Goal: Communication & Community: Answer question/provide support

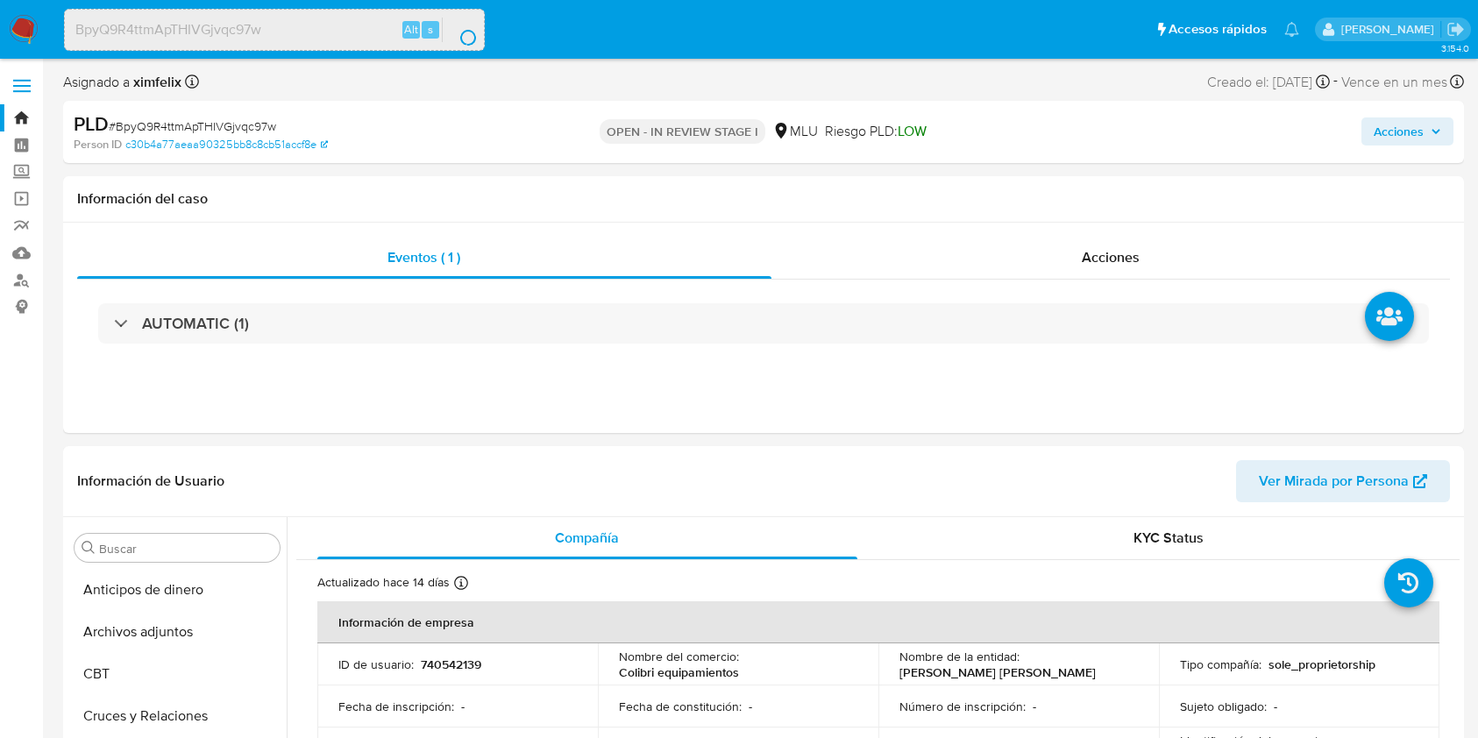
select select "10"
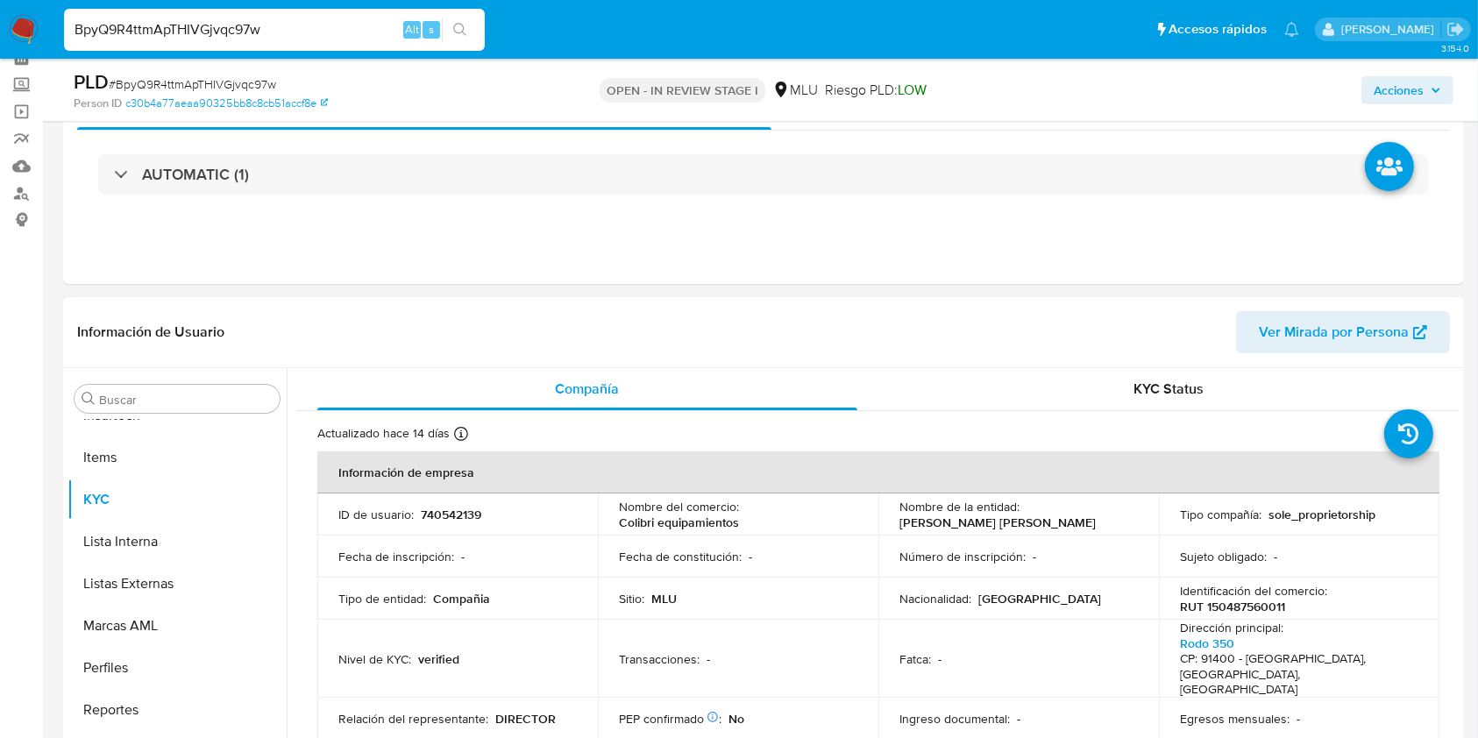
scroll to position [117, 0]
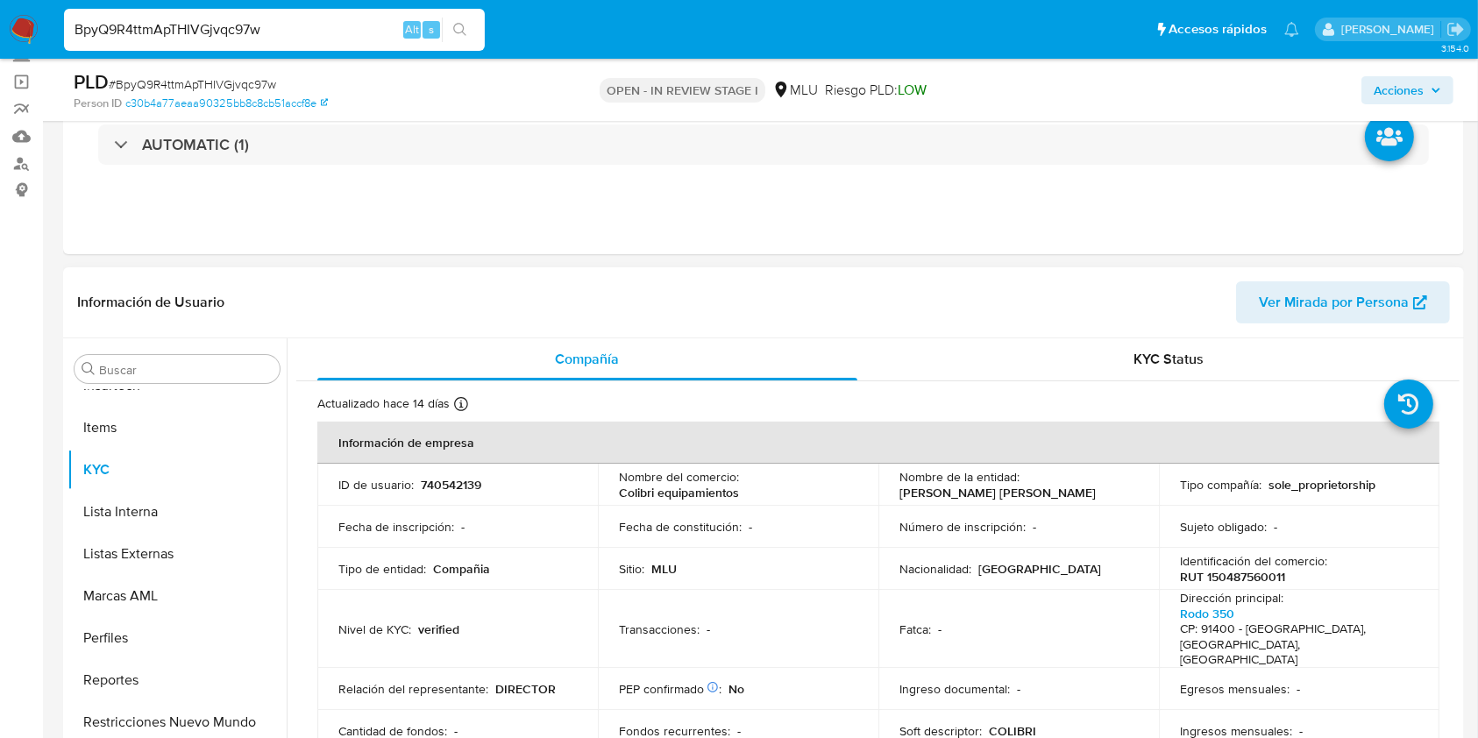
click at [842, 447] on th "Información de empresa" at bounding box center [878, 443] width 1122 height 42
drag, startPoint x: 1101, startPoint y: 483, endPoint x: 1088, endPoint y: 496, distance: 18.6
click at [1088, 496] on div "Nombre de la entidad : PEREZ ABRAHAN KEVIN AGUSTIN" at bounding box center [1019, 485] width 238 height 32
copy p "[PERSON_NAME] [PERSON_NAME]"
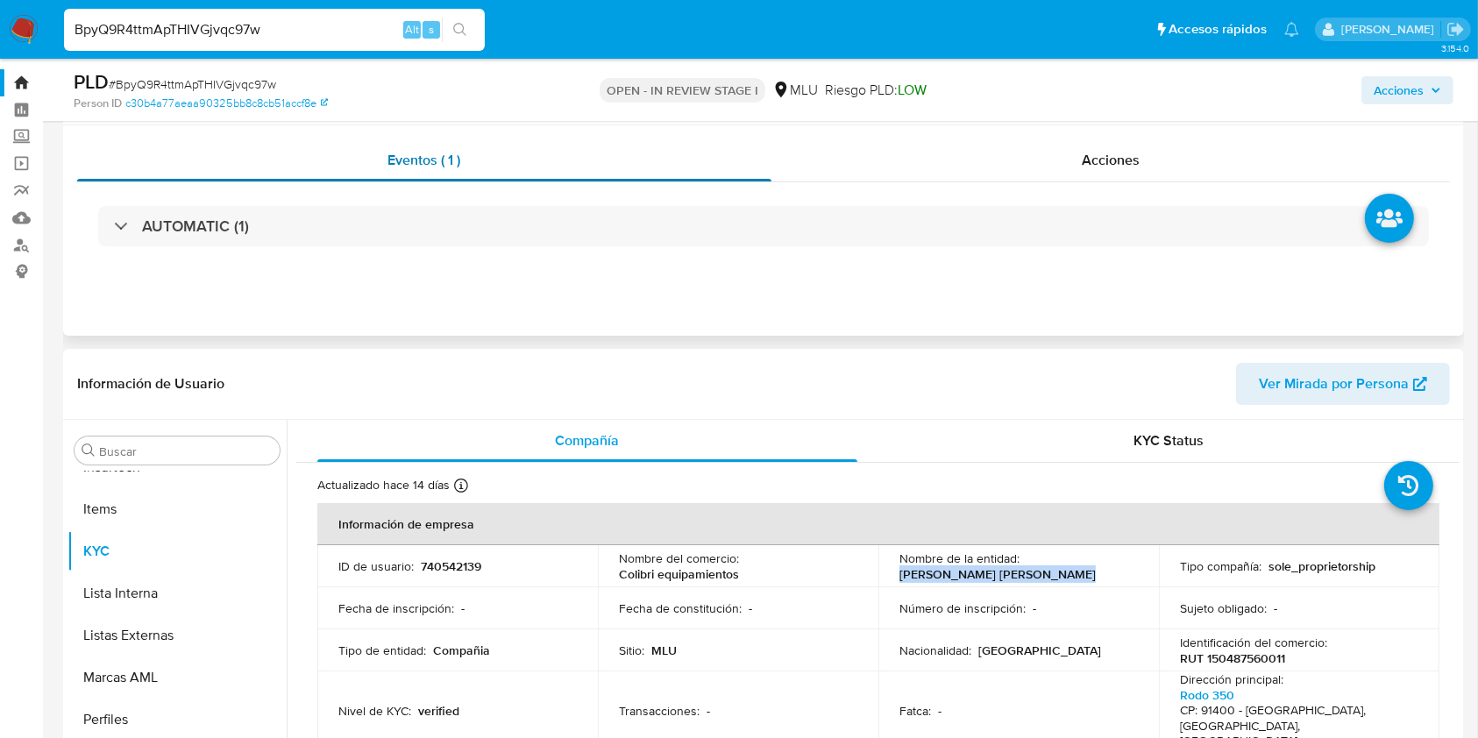
scroll to position [0, 0]
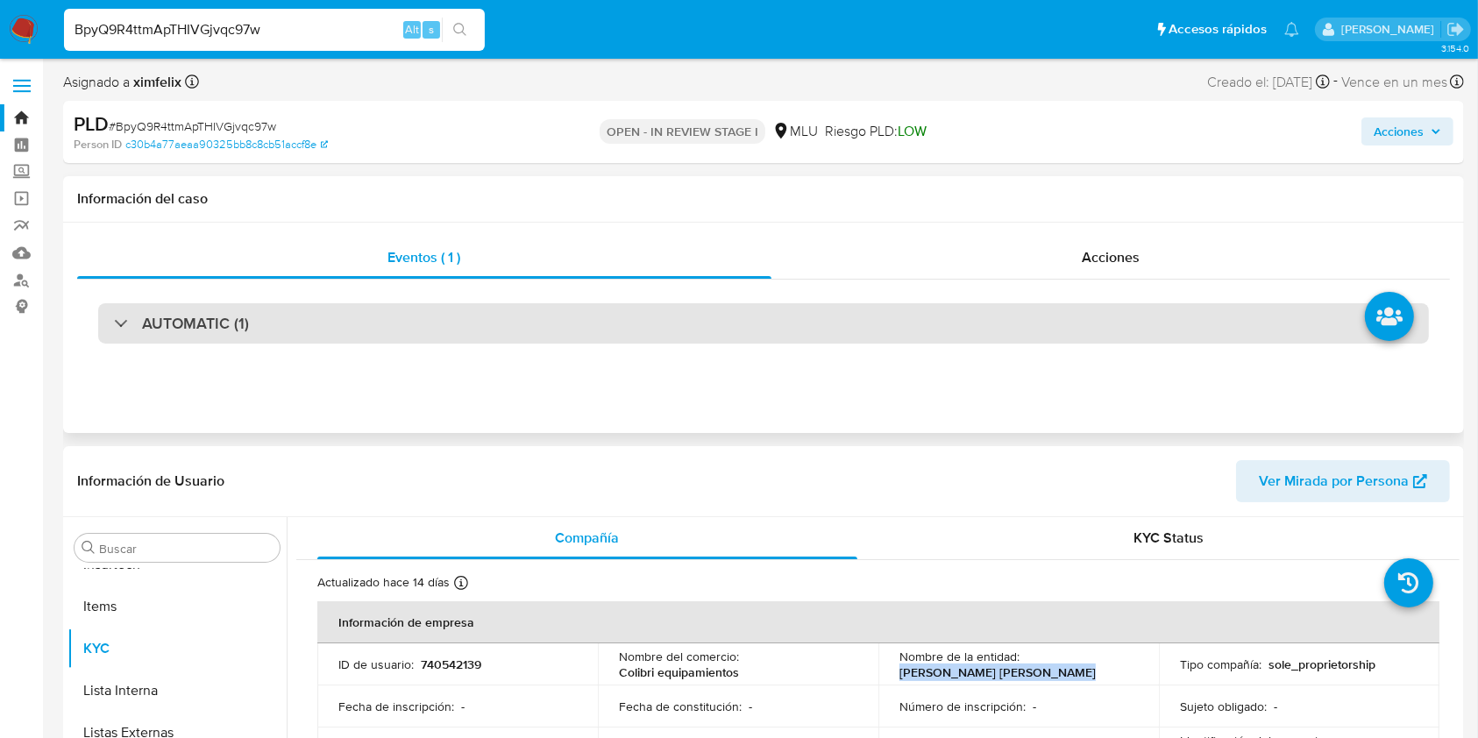
click at [392, 326] on div "AUTOMATIC (1)" at bounding box center [763, 323] width 1331 height 40
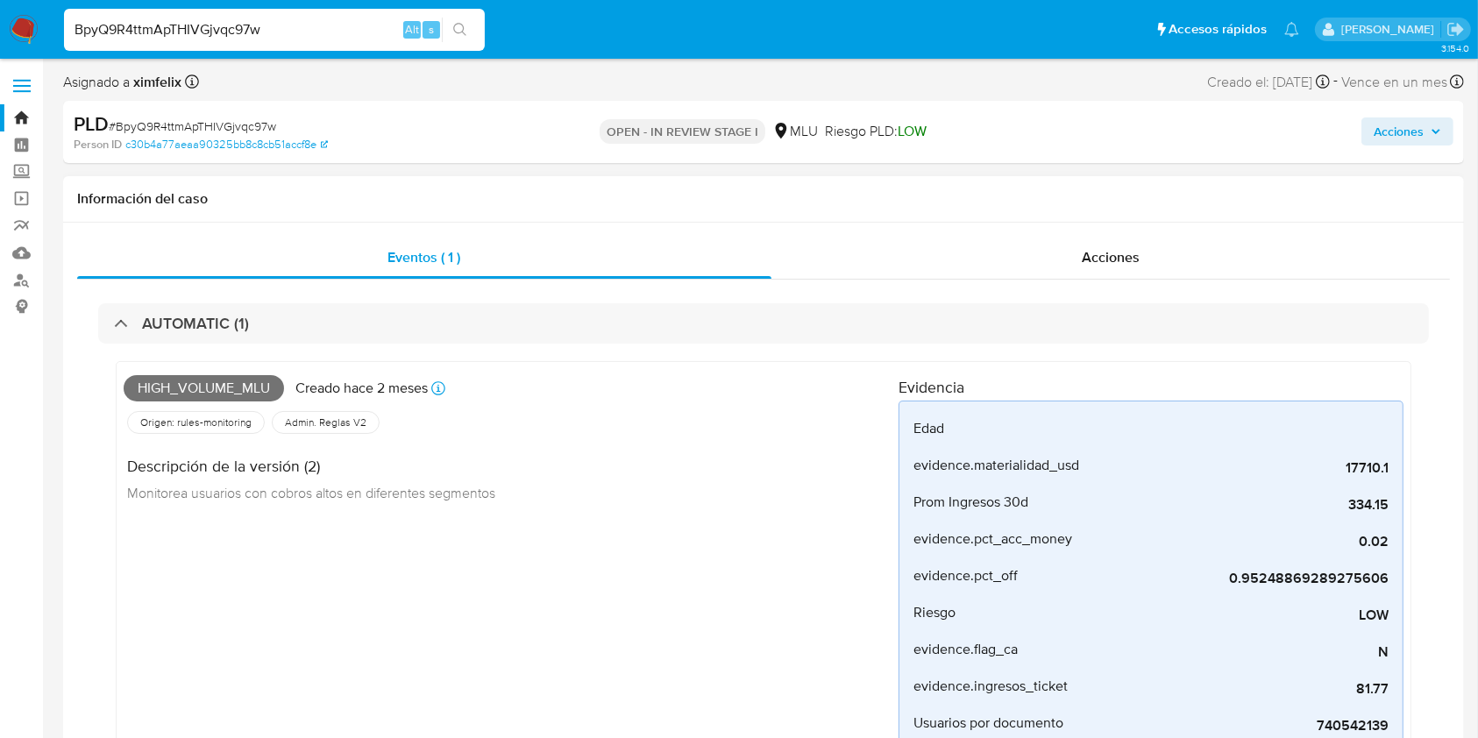
click at [224, 386] on span "High_volume_mlu" at bounding box center [204, 388] width 160 height 26
copy span "High_volume_mlu"
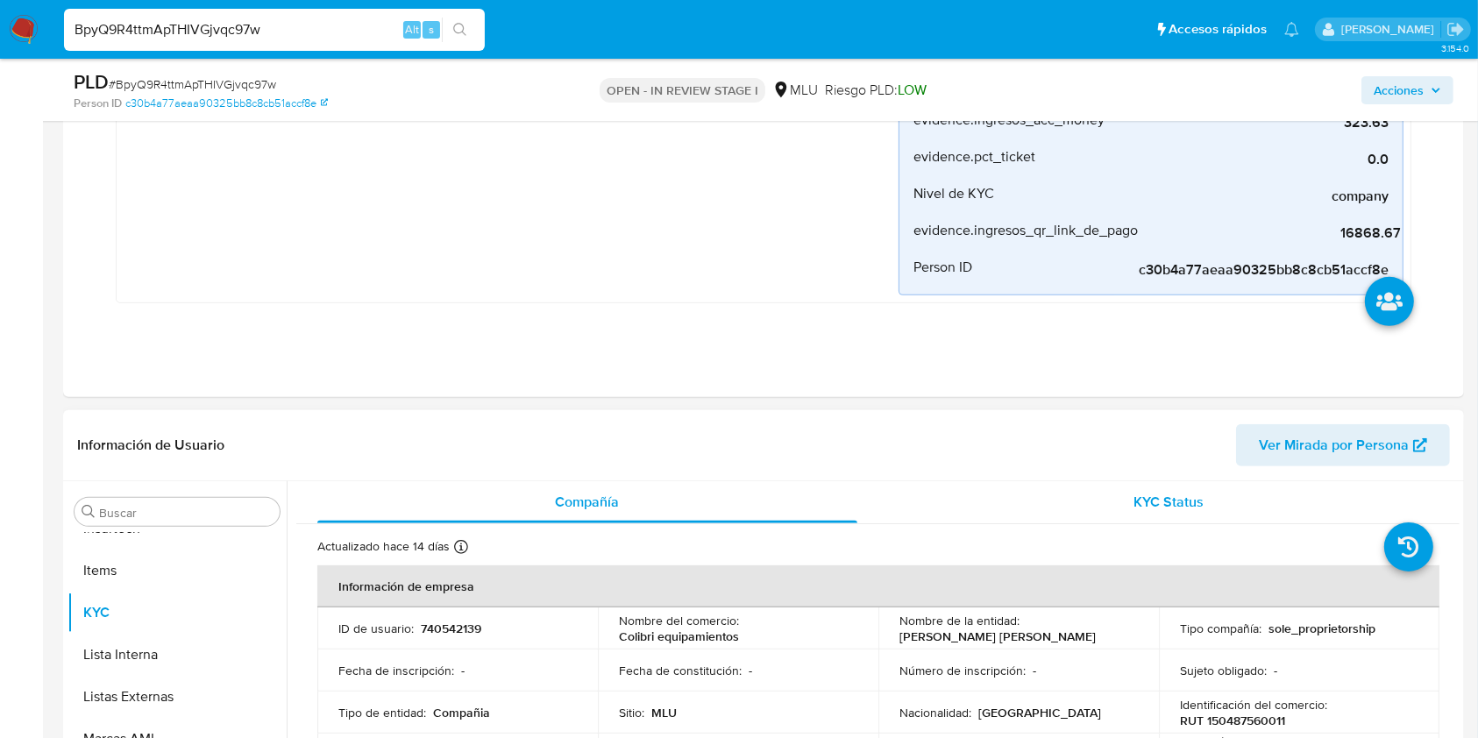
scroll to position [584, 0]
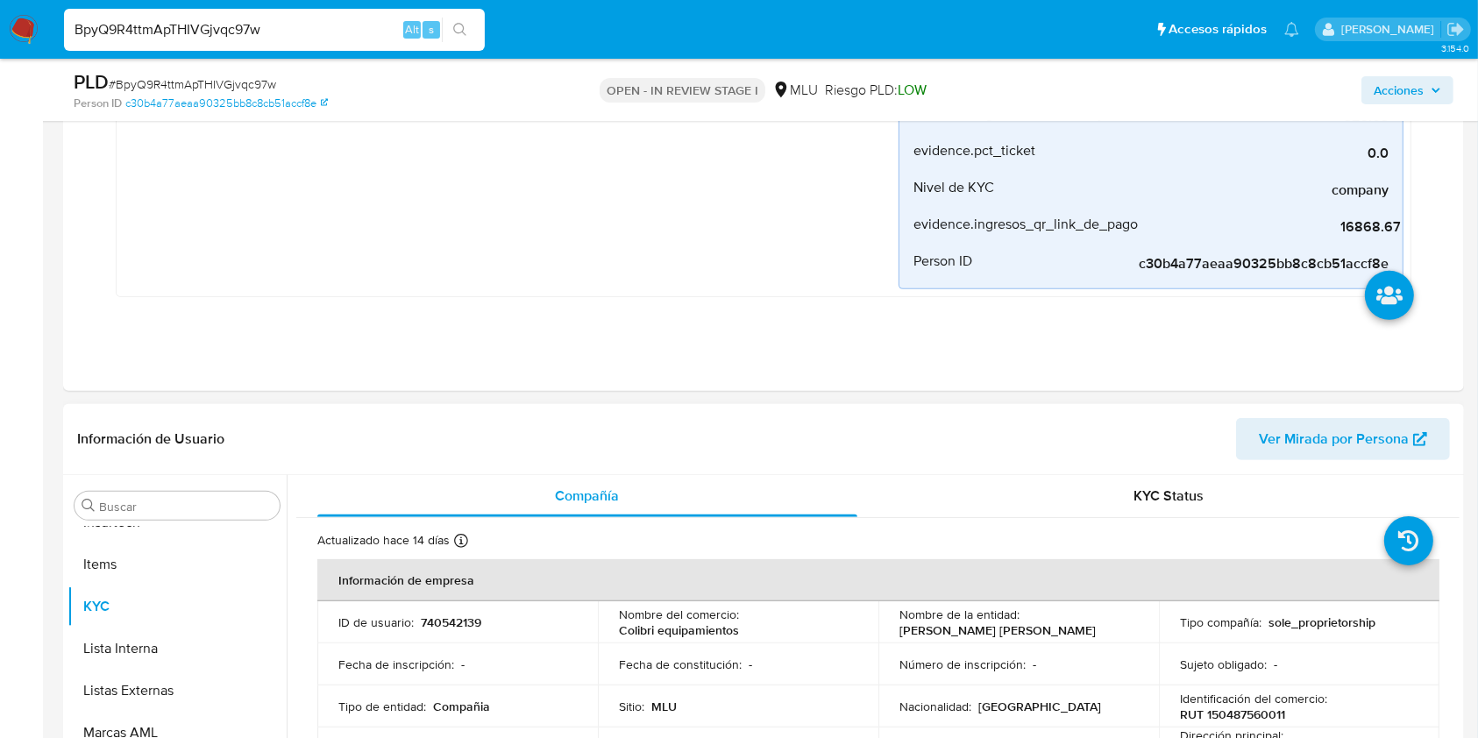
click at [1304, 437] on span "Ver Mirada por Persona" at bounding box center [1334, 439] width 150 height 42
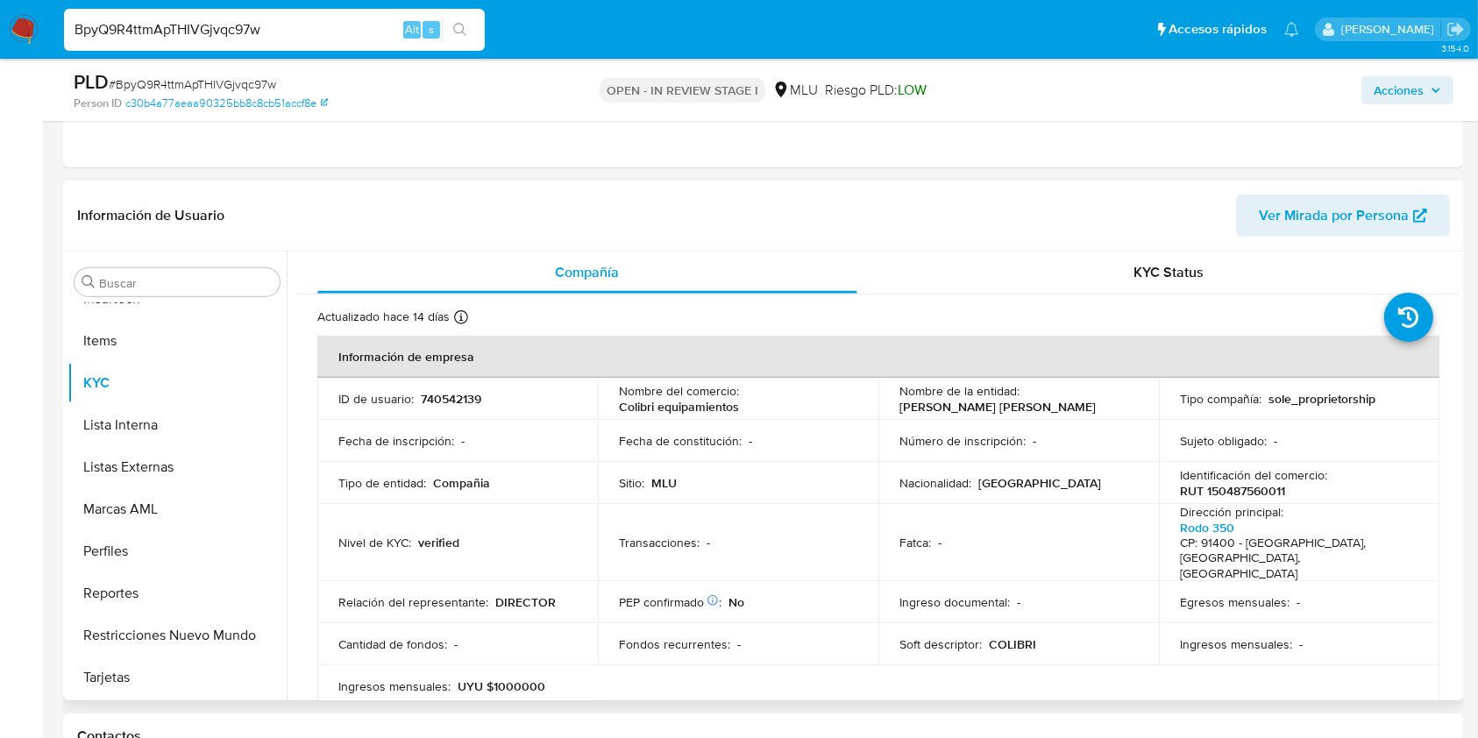
scroll to position [818, 0]
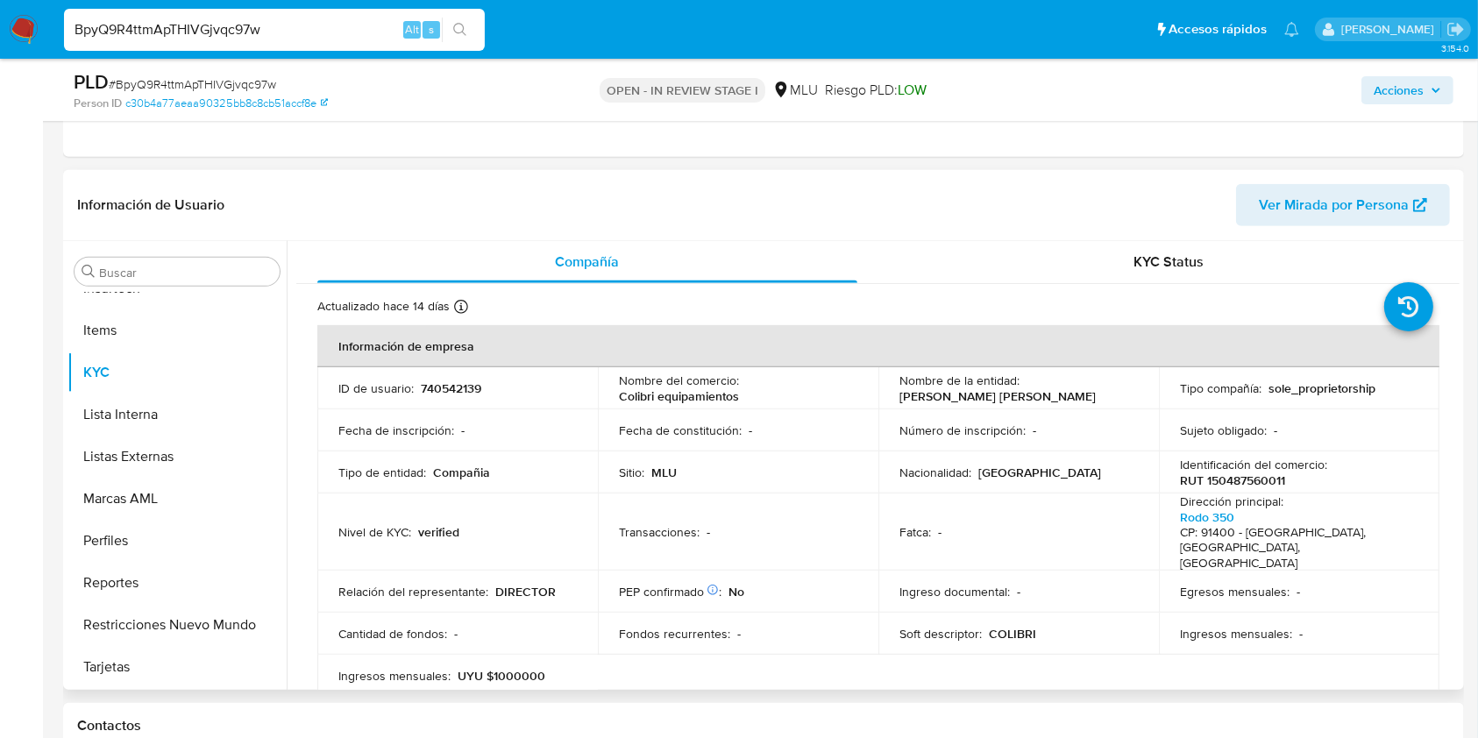
click at [1255, 476] on p "RUT 150487560011" at bounding box center [1232, 481] width 105 height 16
copy p "150487560011"
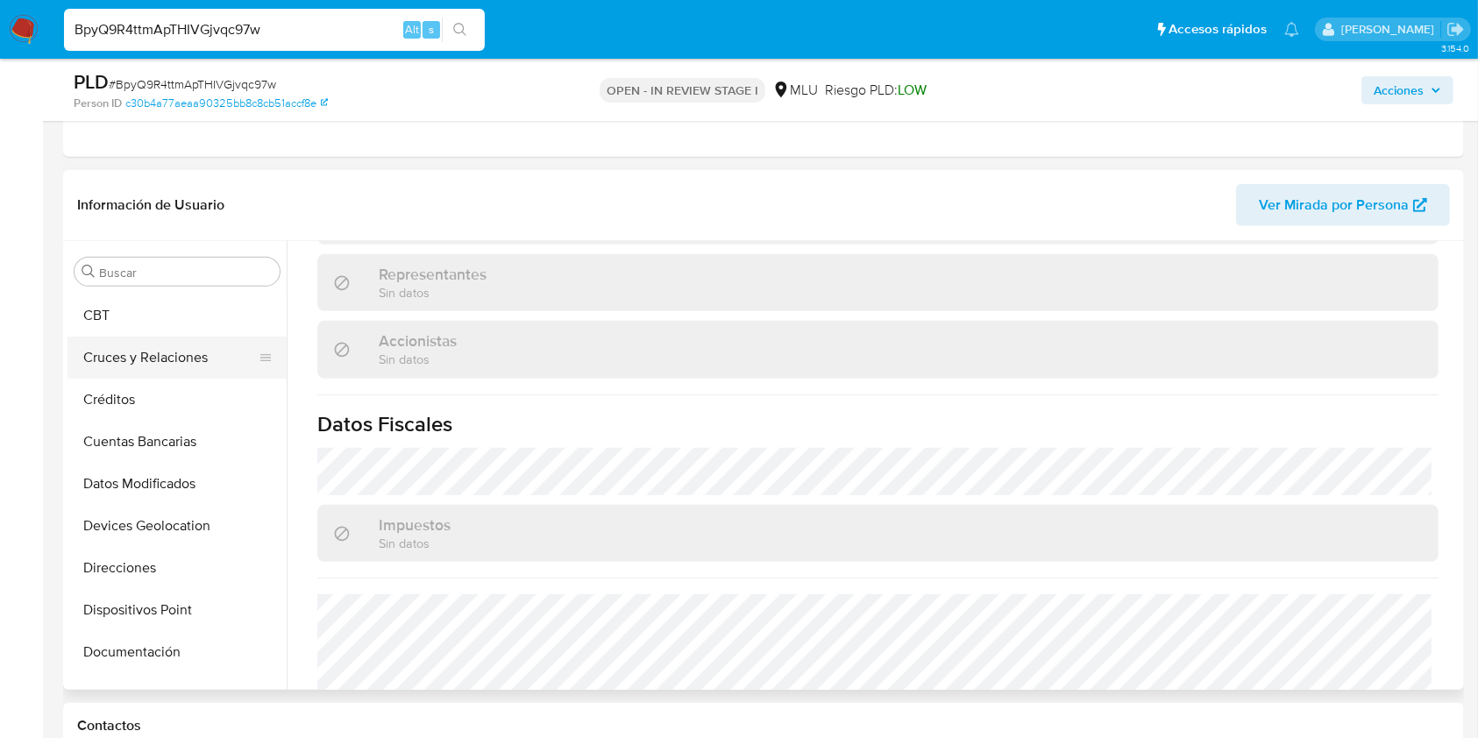
scroll to position [0, 0]
click at [144, 353] on button "Archivos adjuntos" at bounding box center [177, 356] width 219 height 42
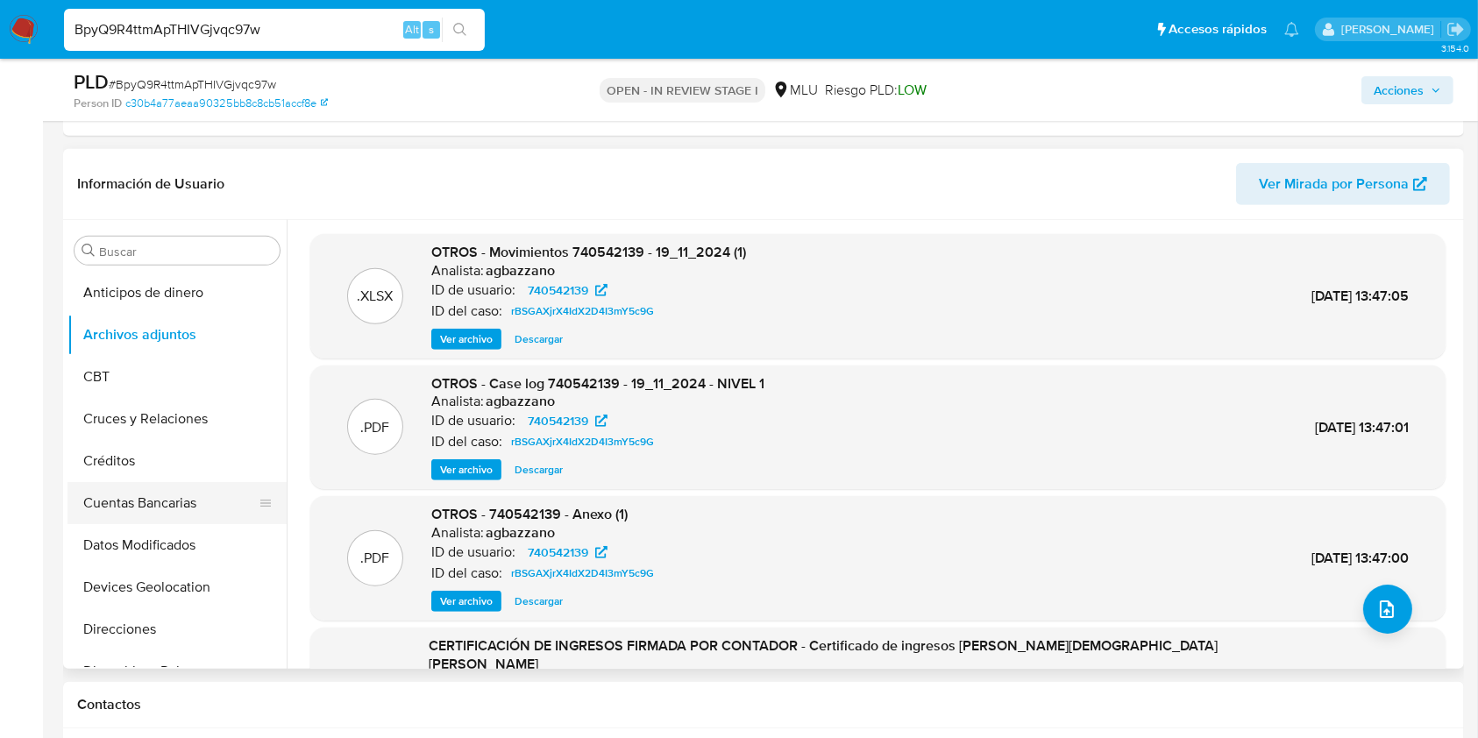
scroll to position [783, 0]
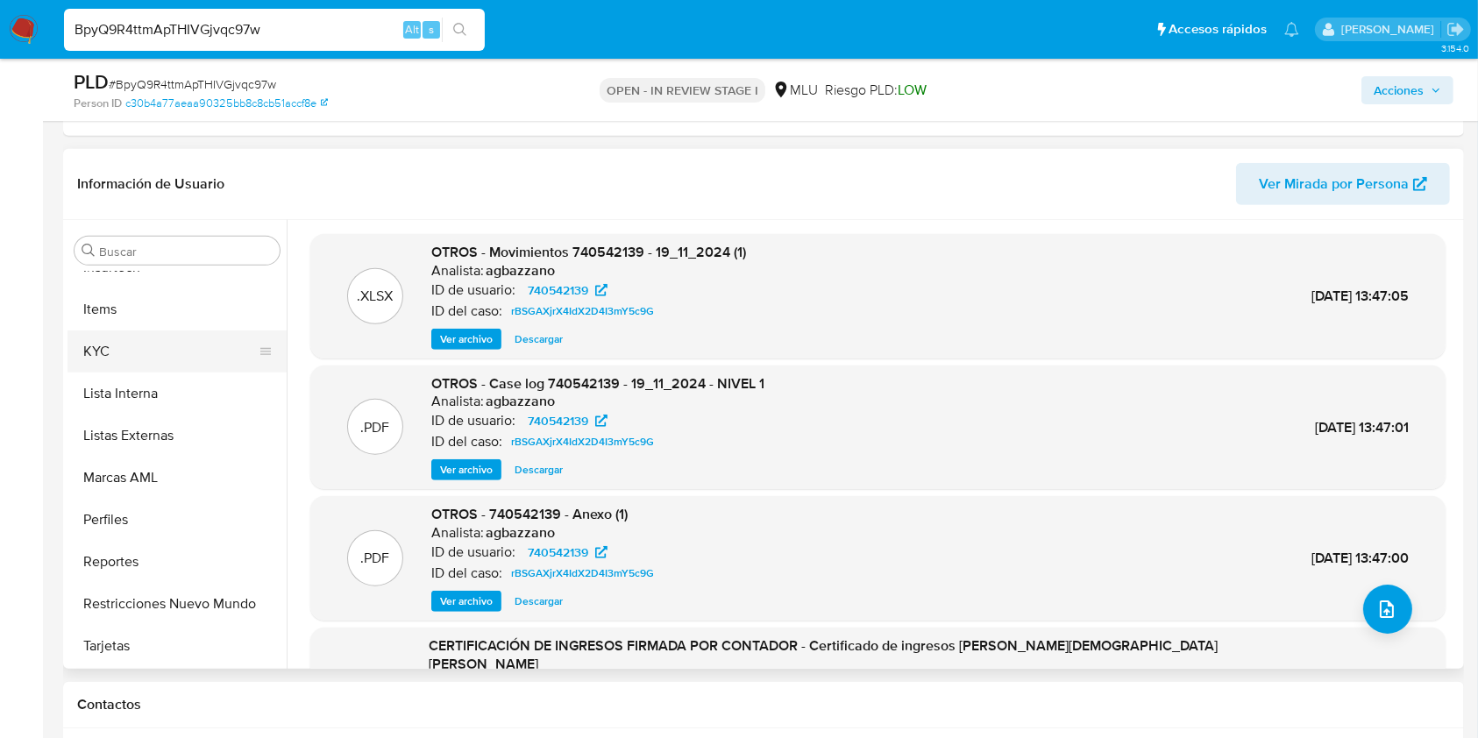
click at [157, 337] on button "KYC" at bounding box center [170, 352] width 205 height 42
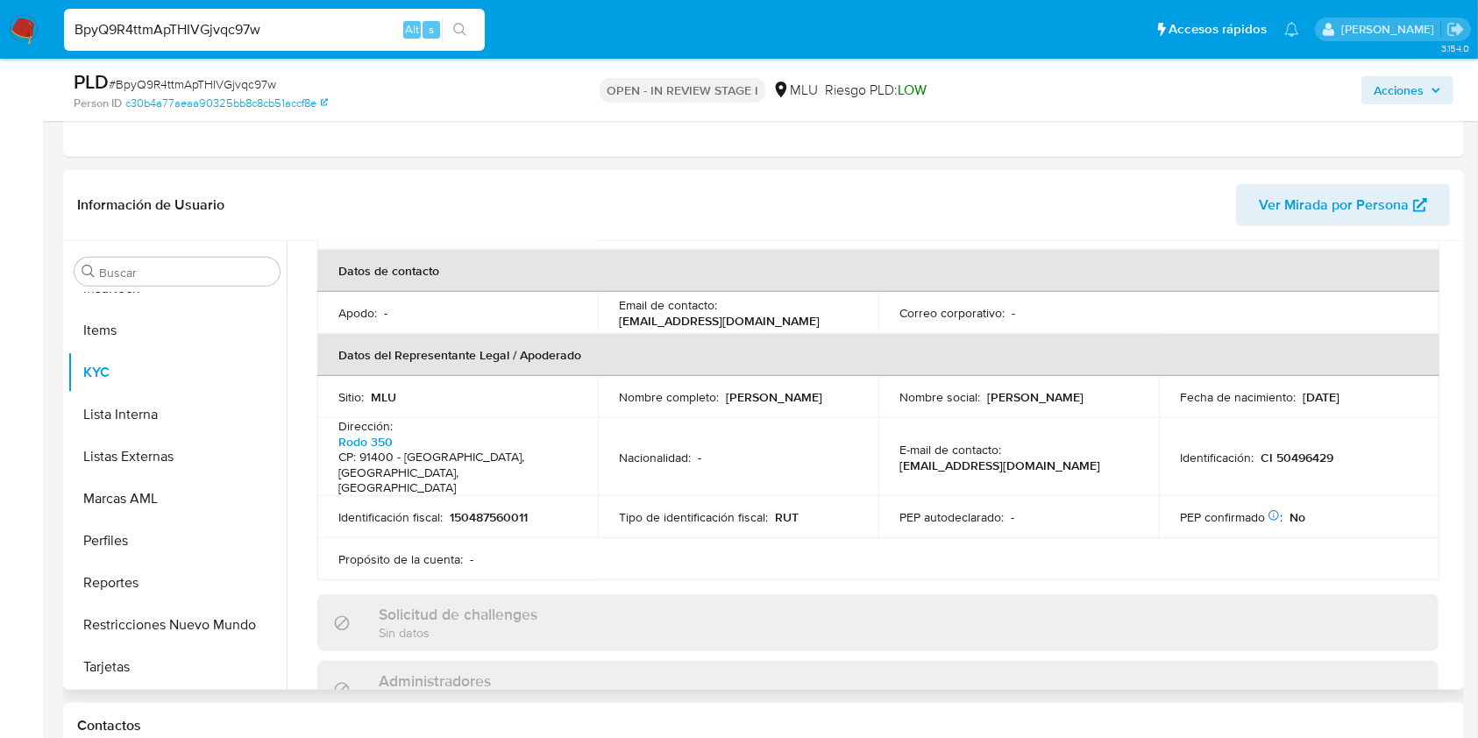
scroll to position [467, 0]
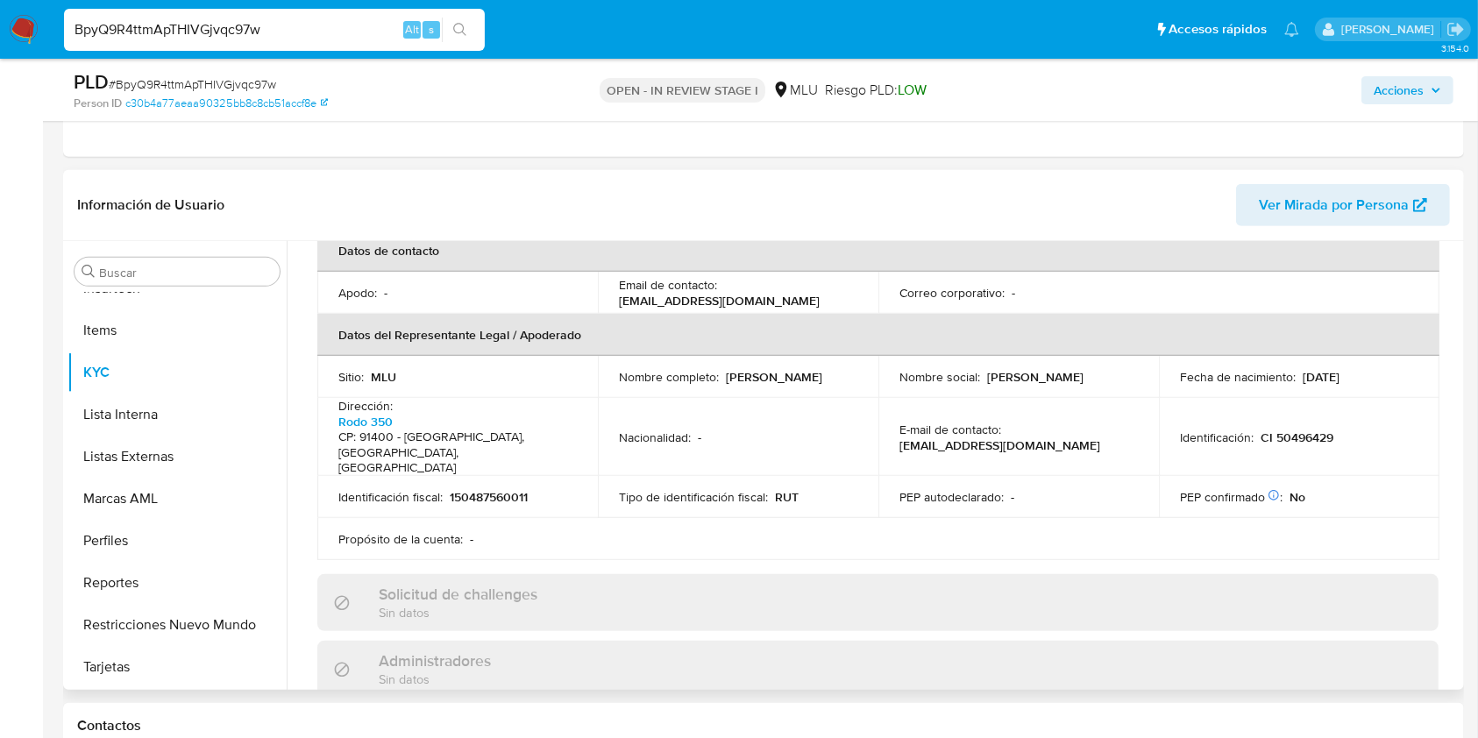
drag, startPoint x: 779, startPoint y: 370, endPoint x: 610, endPoint y: 366, distance: 169.2
click at [610, 366] on td "Nombre completo : Kevin Agustin Perez Abrahan" at bounding box center [738, 377] width 281 height 42
copy p "Kevin Agustin Perez Abrahan"
drag, startPoint x: 1330, startPoint y: 414, endPoint x: 1256, endPoint y: 417, distance: 73.7
click at [1256, 430] on div "Identificación : CI 50496429" at bounding box center [1299, 438] width 238 height 16
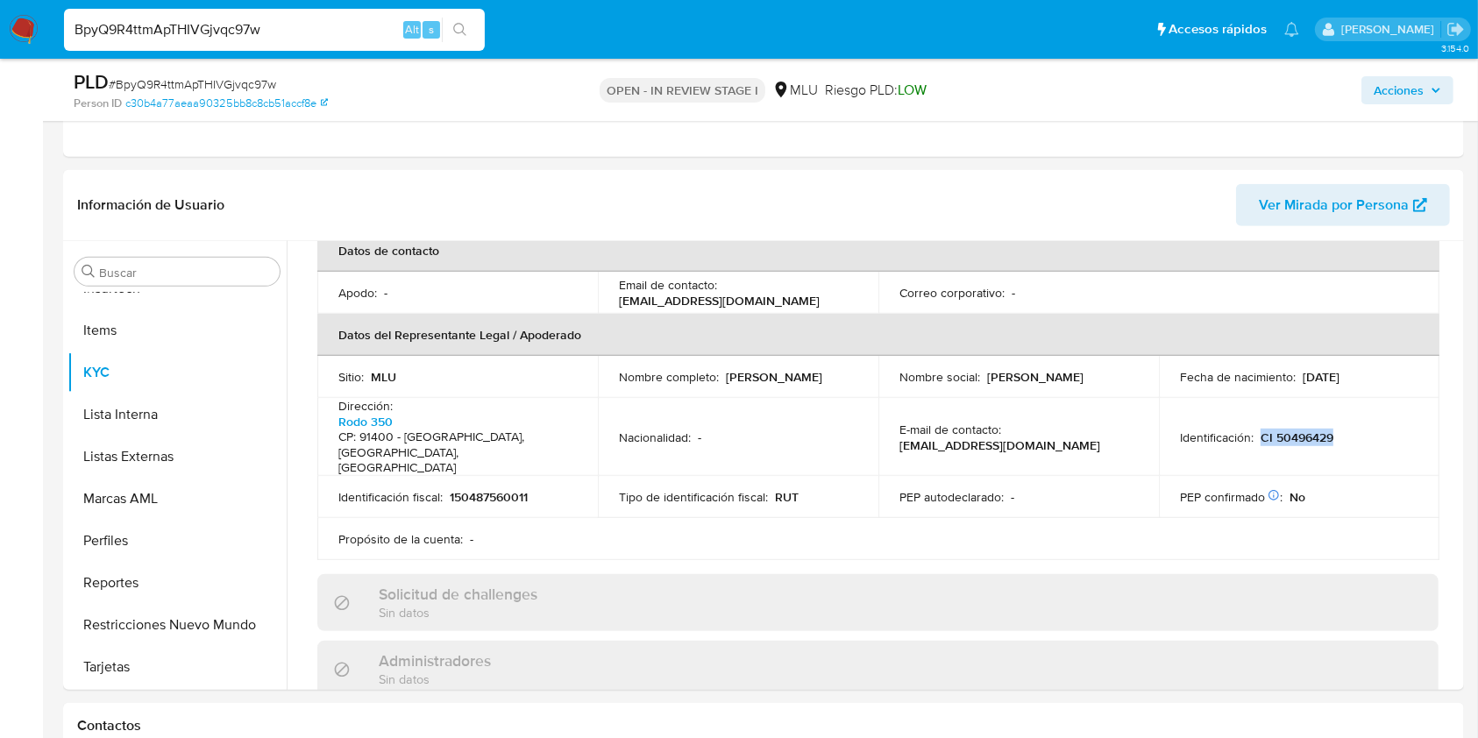
copy p "CI 50496429"
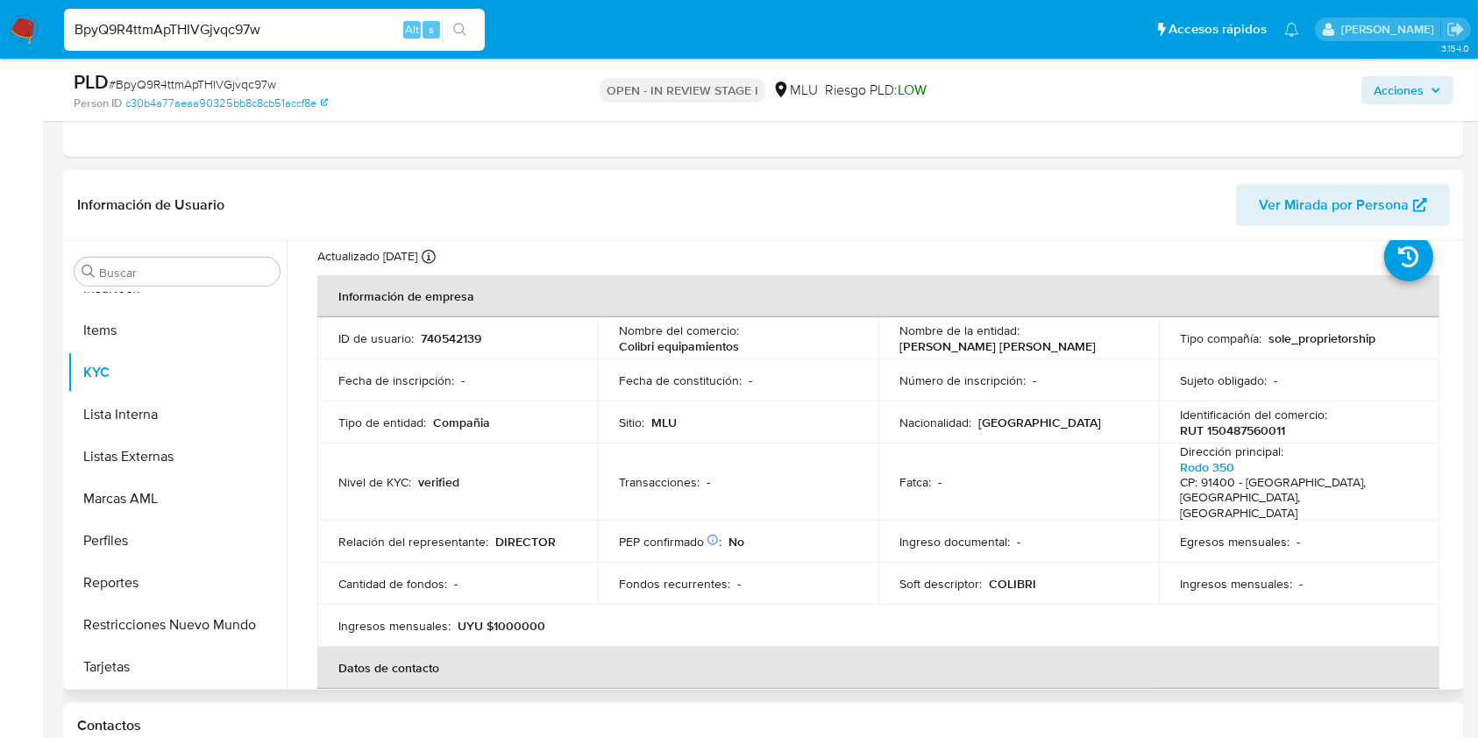
scroll to position [0, 0]
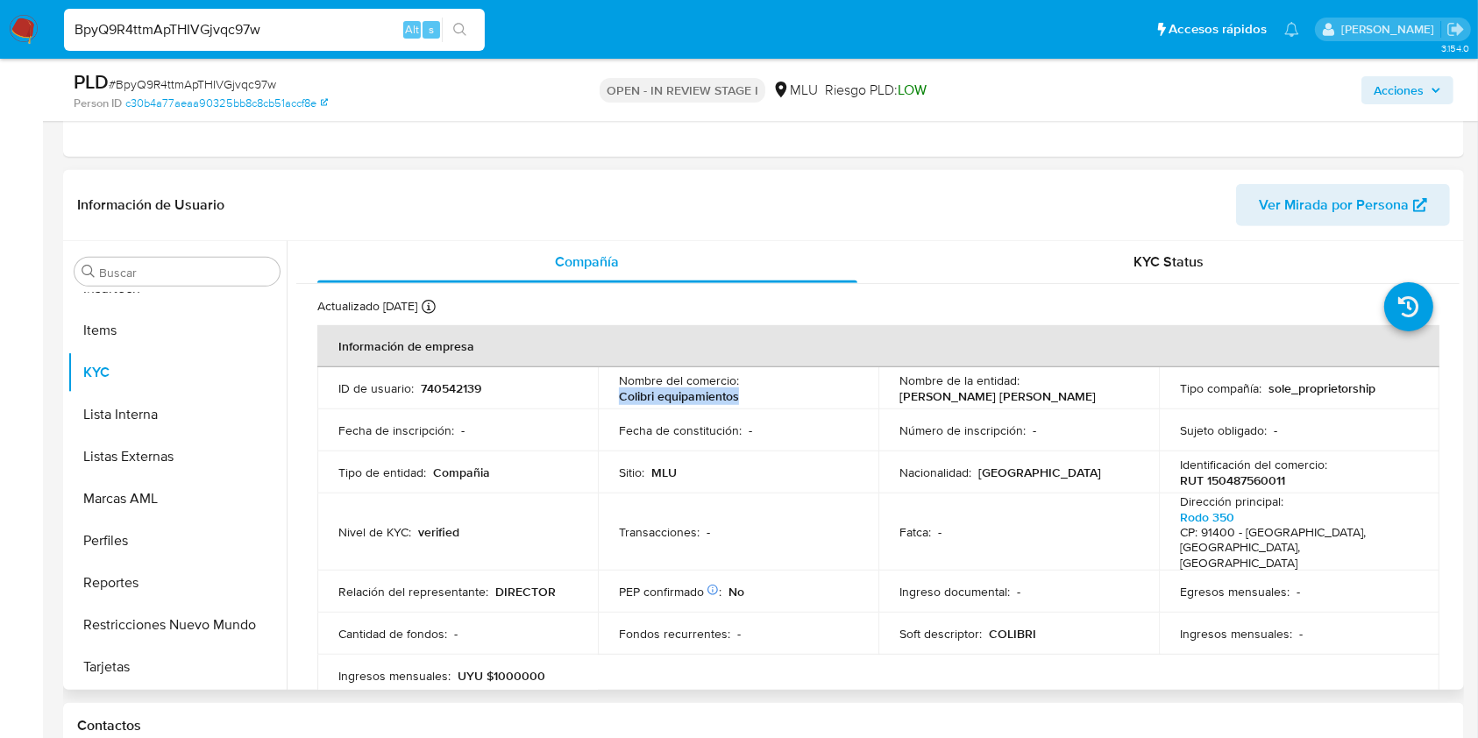
drag, startPoint x: 739, startPoint y: 395, endPoint x: 610, endPoint y: 397, distance: 128.9
click at [612, 400] on td "Nombre del comercio : Colibri equipamientos" at bounding box center [738, 388] width 281 height 42
copy p "Colibri equipamientos"
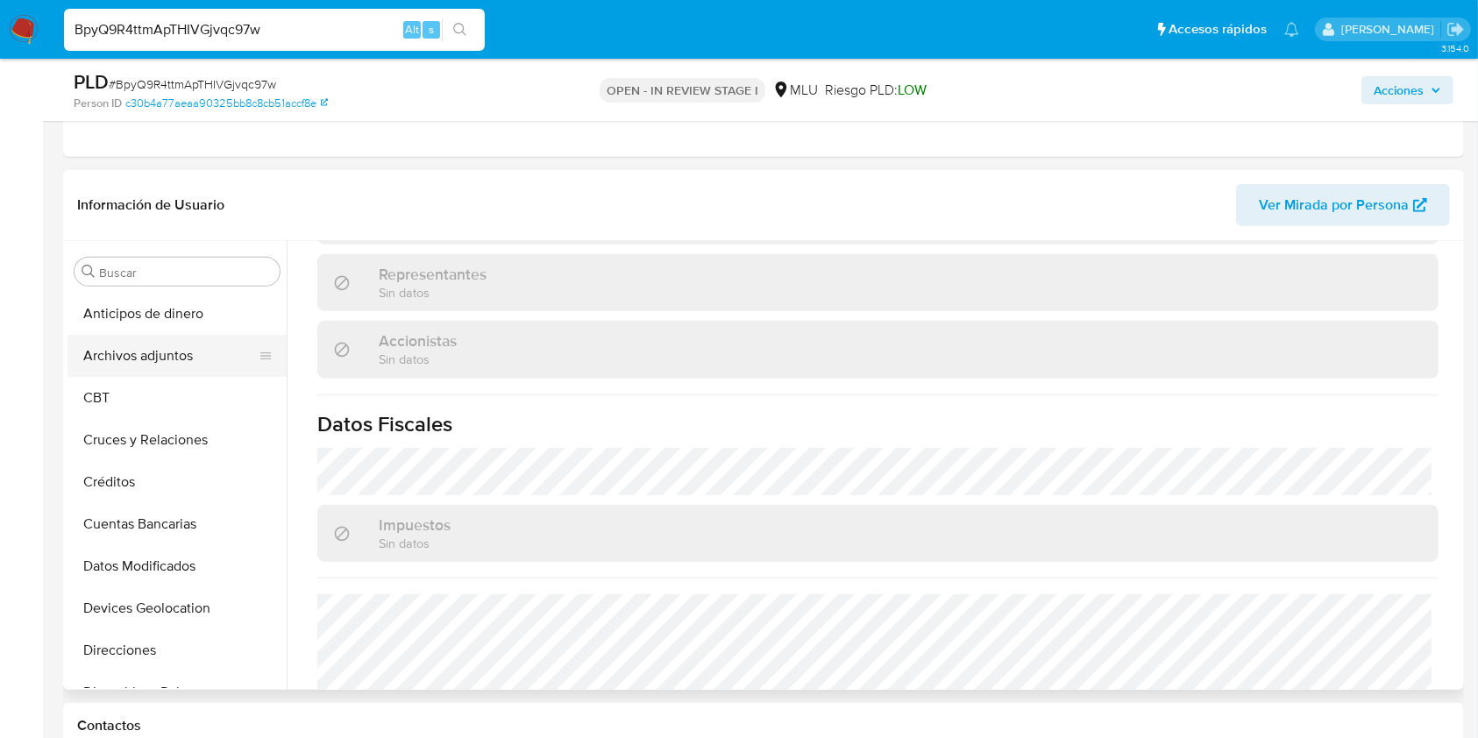
click at [189, 359] on button "Archivos adjuntos" at bounding box center [170, 356] width 205 height 42
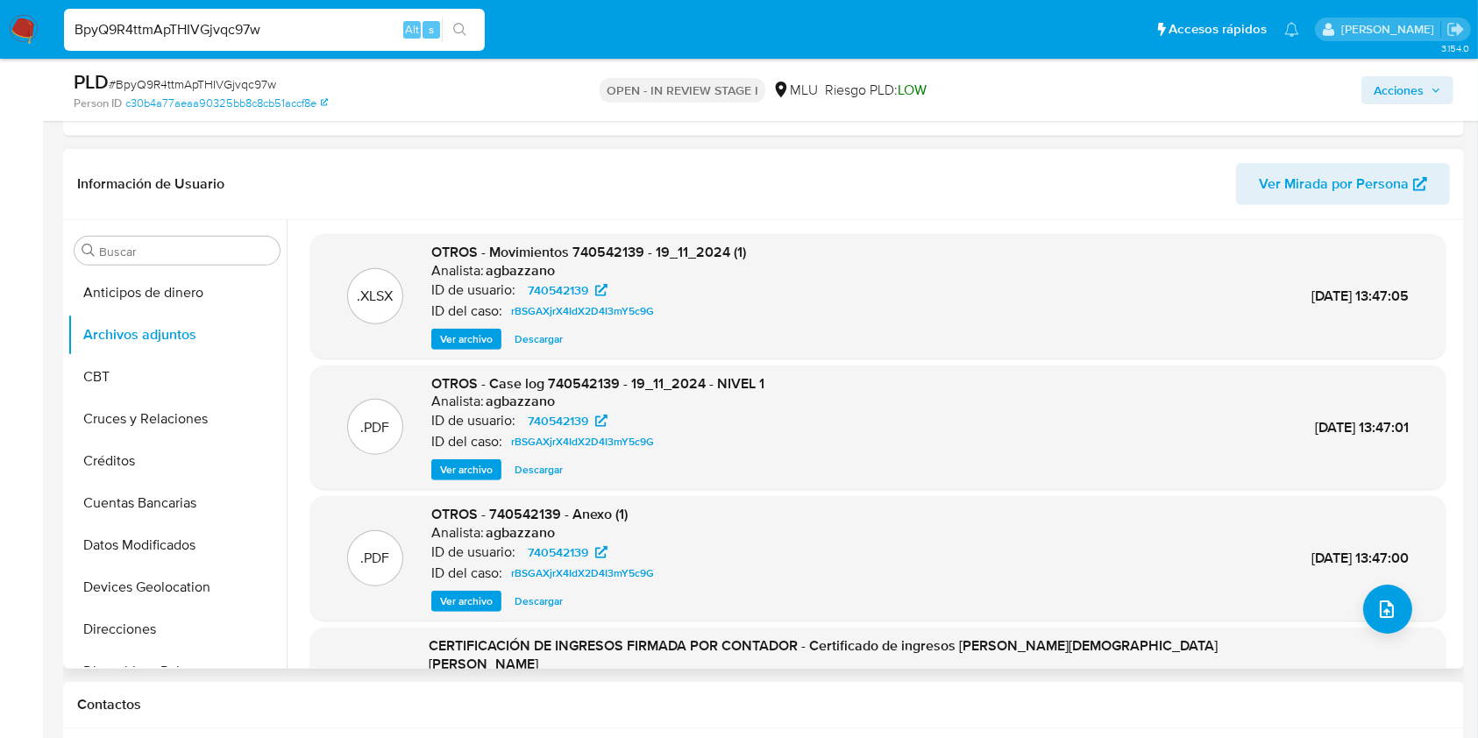
click at [459, 461] on span "Ver archivo" at bounding box center [466, 470] width 53 height 18
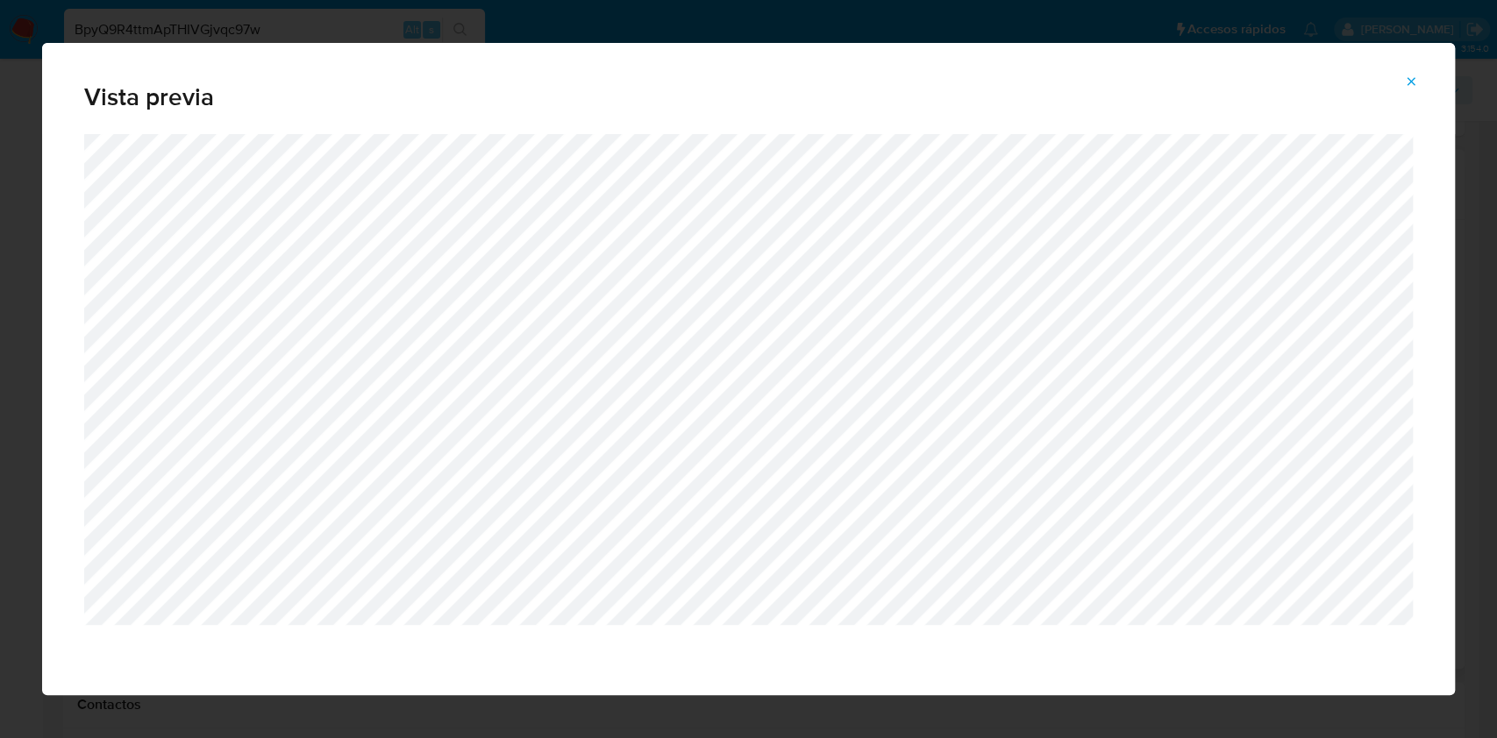
click at [1406, 84] on icon "Attachment preview" at bounding box center [1411, 82] width 14 height 14
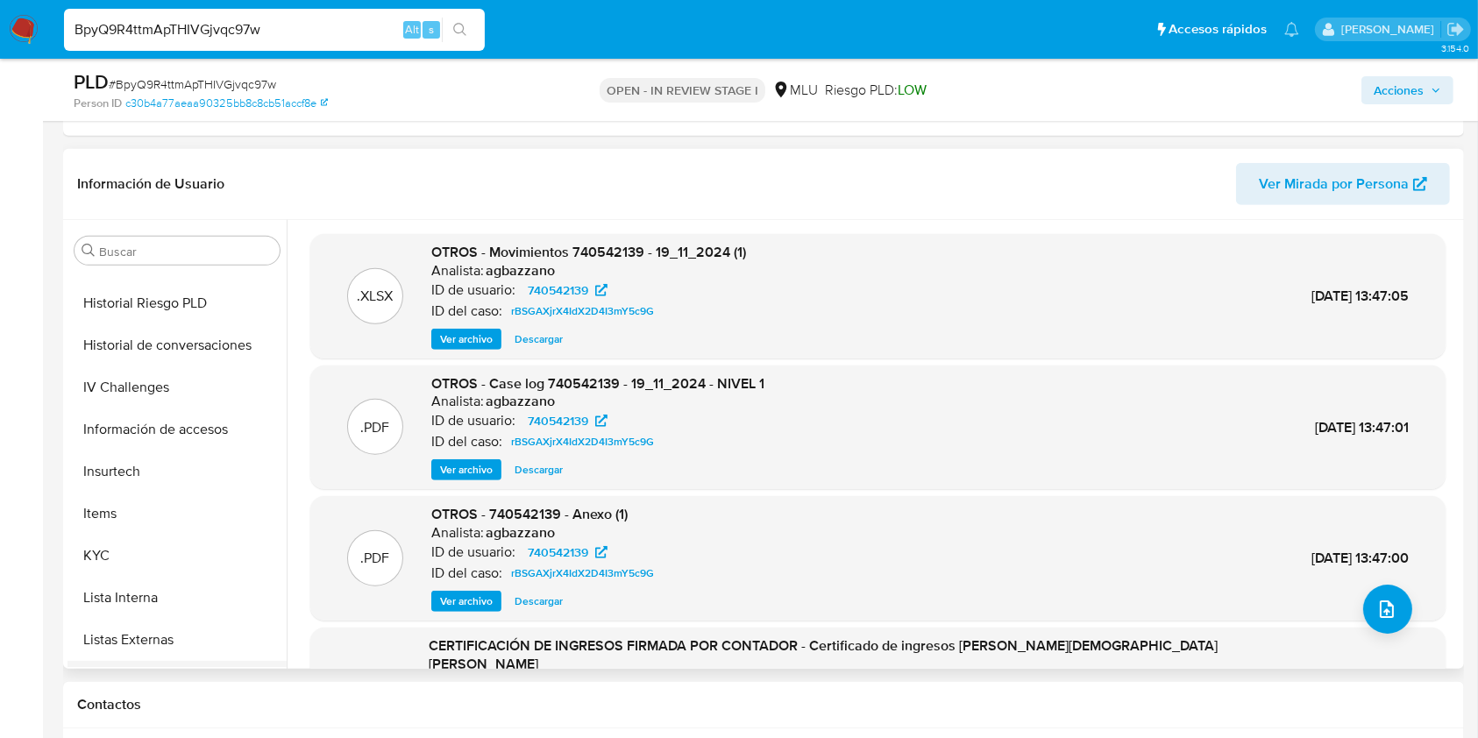
scroll to position [701, 0]
click at [126, 428] on button "KYC" at bounding box center [170, 433] width 205 height 42
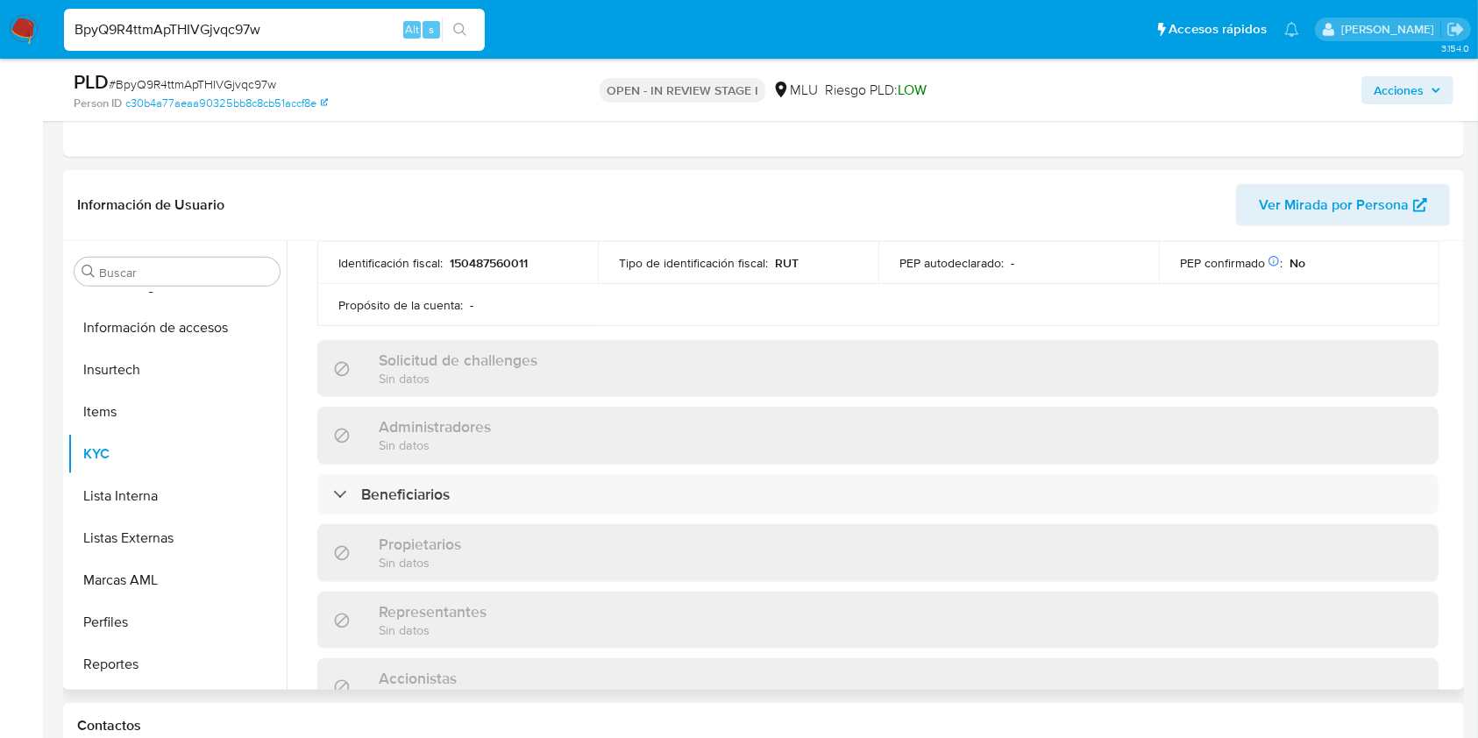
click at [739, 488] on div "Información de empresa ID de usuario : 740542139 Nombre del comercio : Colibri …" at bounding box center [877, 334] width 1121 height 1420
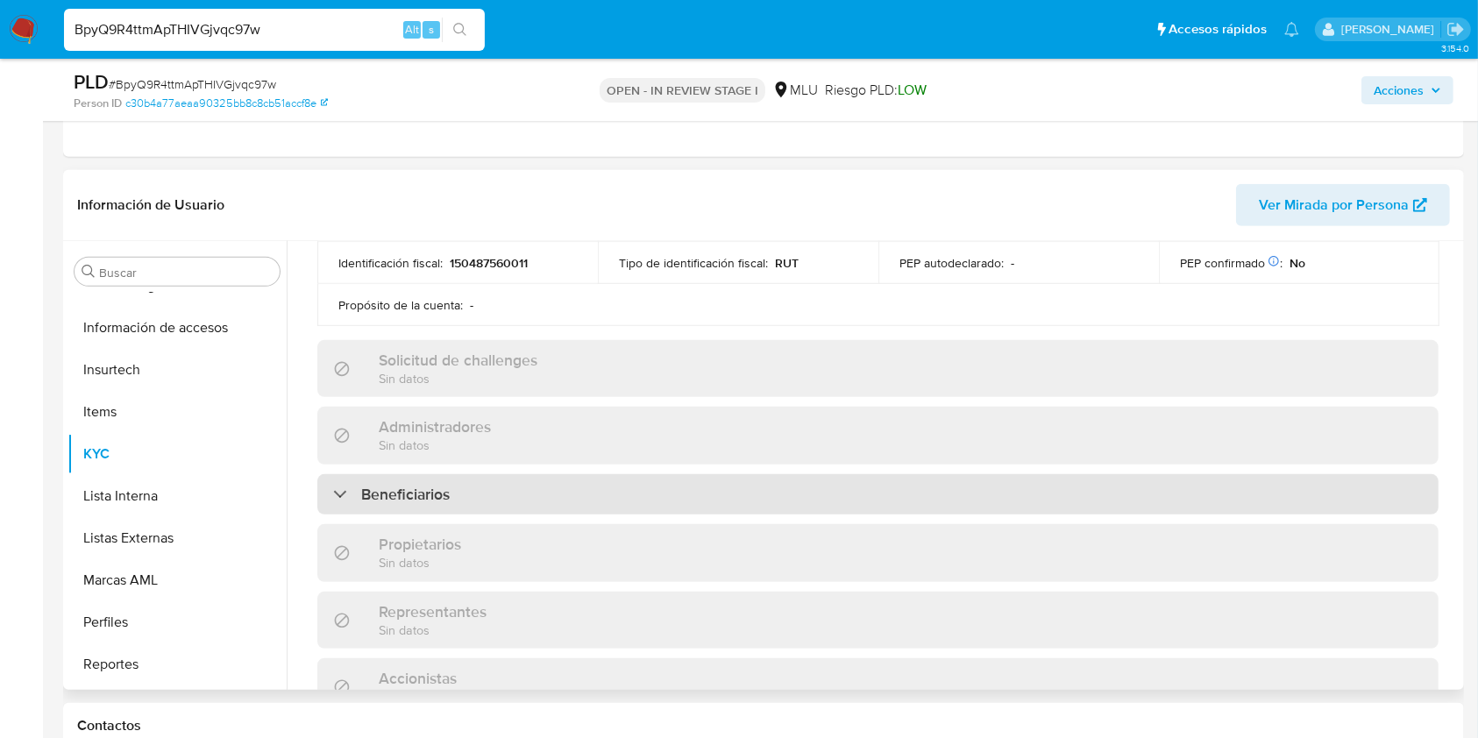
click at [750, 474] on div "Beneficiarios" at bounding box center [877, 494] width 1121 height 40
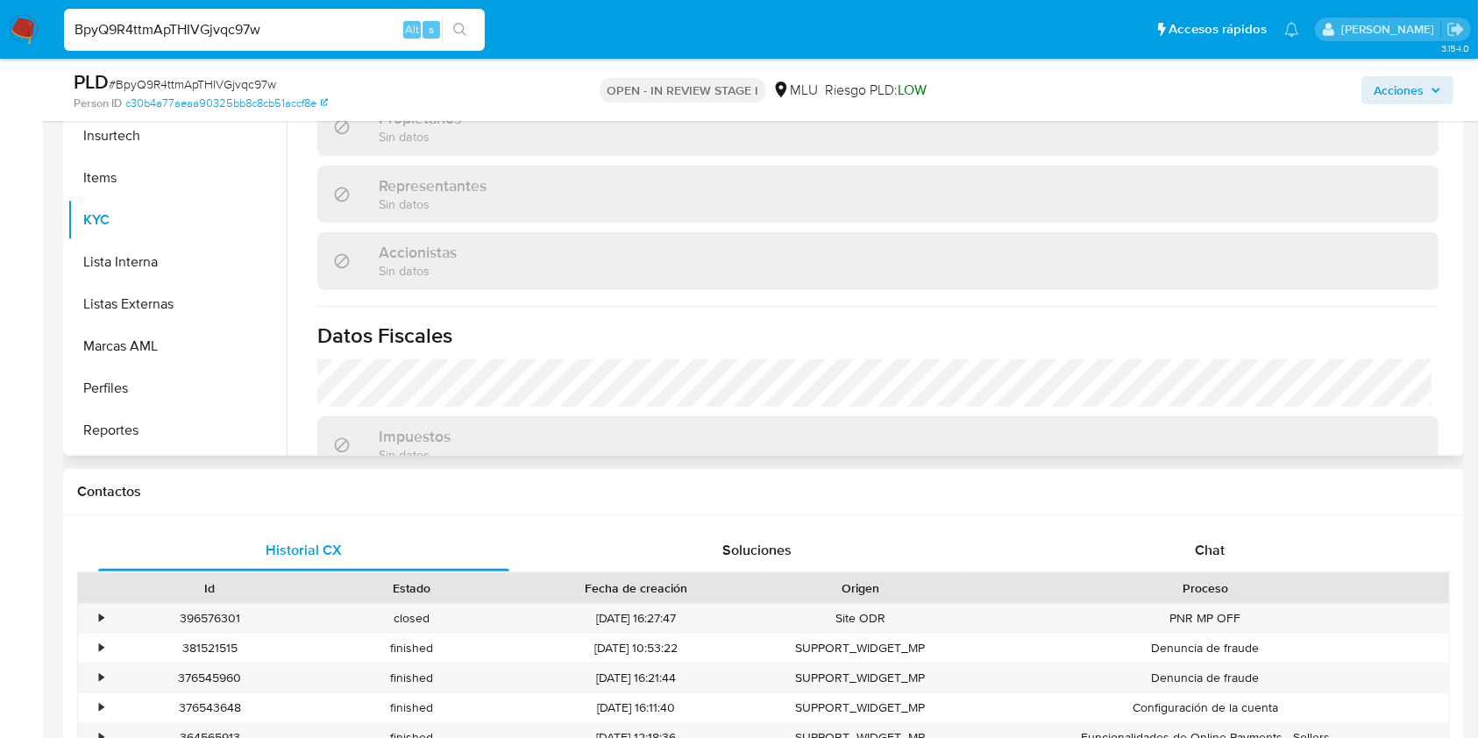
scroll to position [1052, 0]
click at [128, 383] on button "Perfiles" at bounding box center [170, 388] width 205 height 42
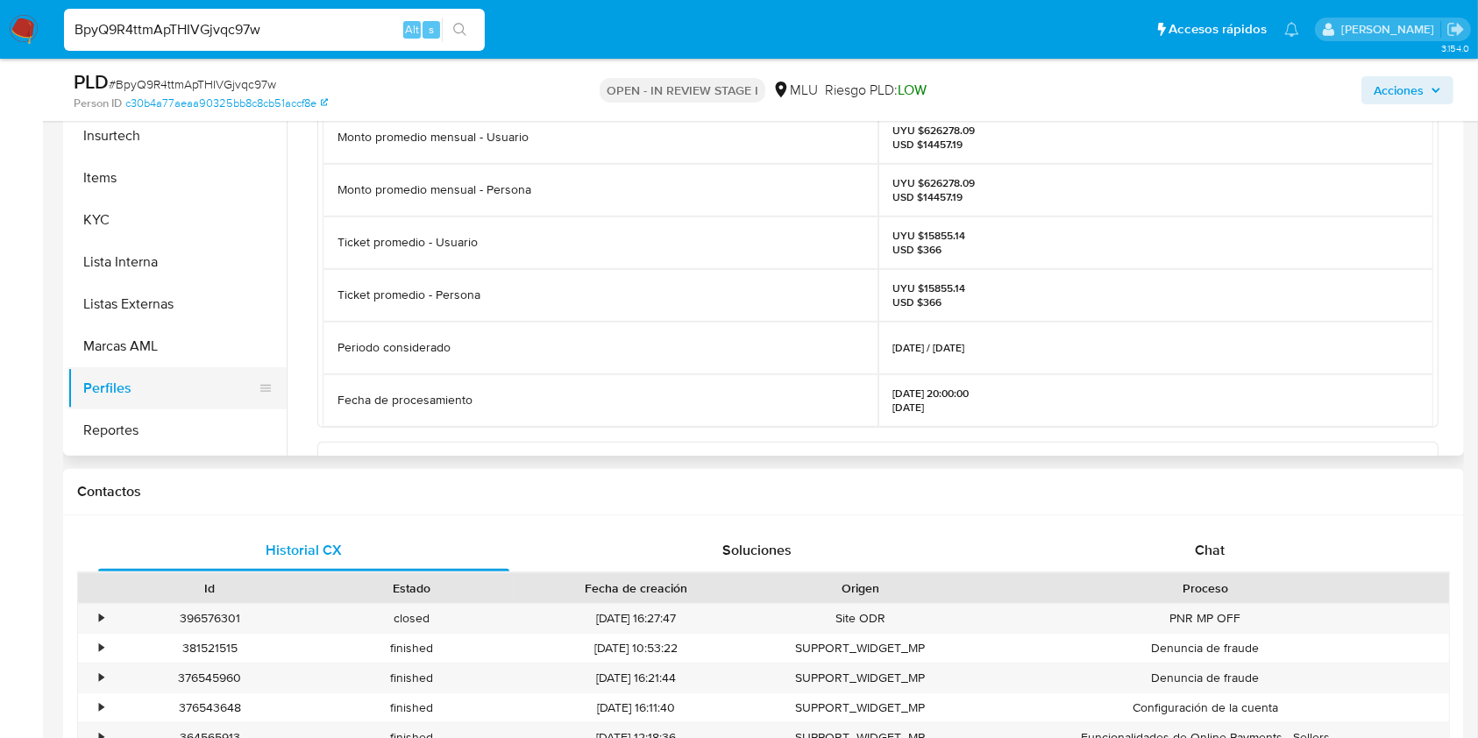
click at [161, 385] on button "Perfiles" at bounding box center [170, 388] width 205 height 42
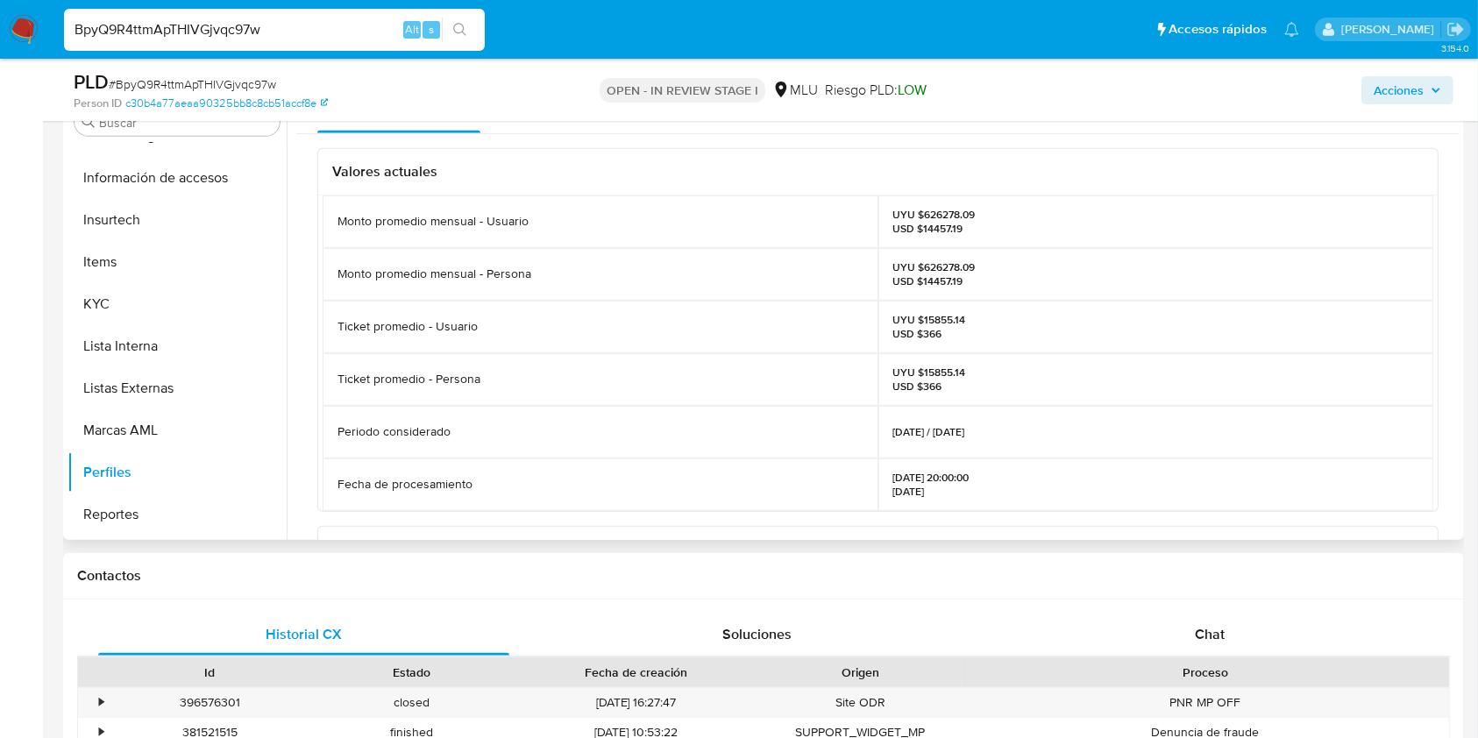
scroll to position [935, 0]
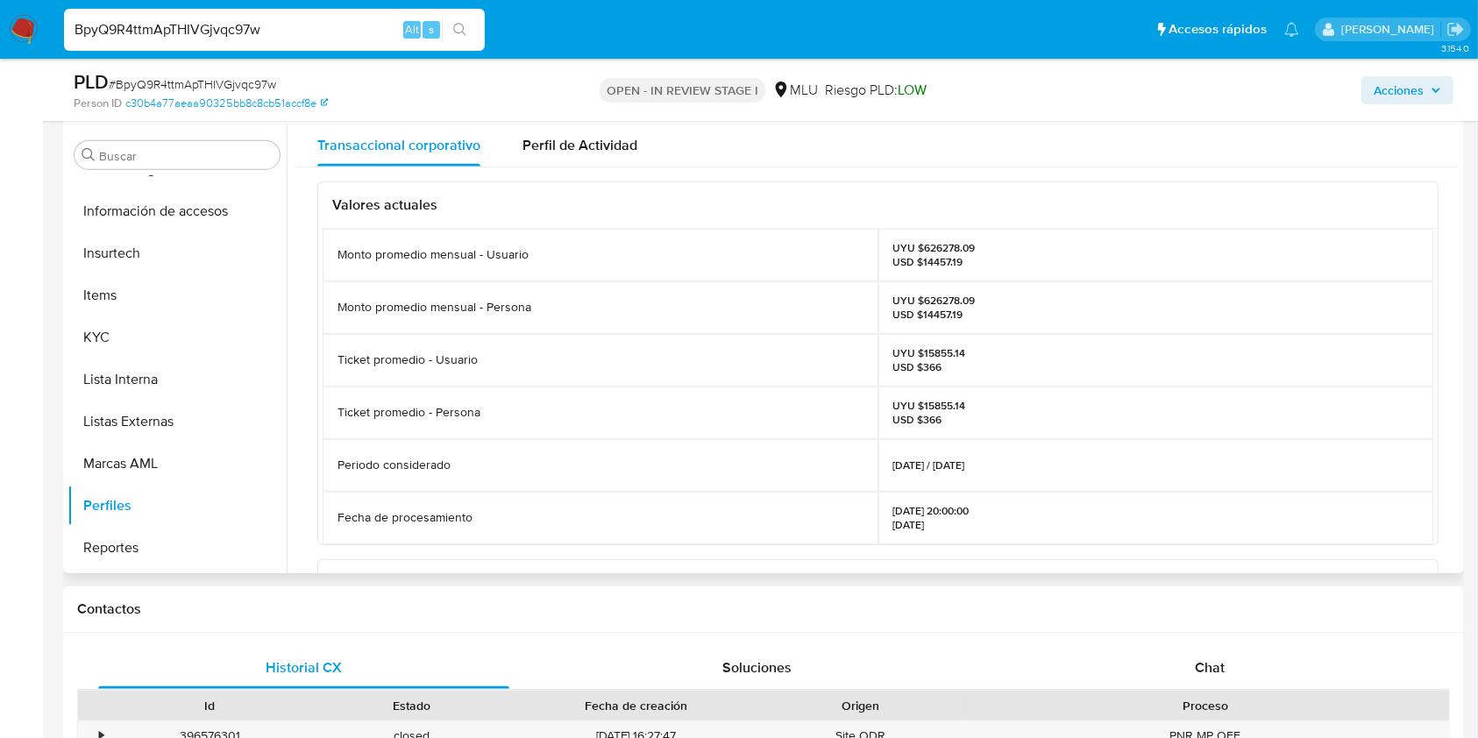
click at [927, 301] on p "UYU $626278.09 USD $14457.19" at bounding box center [934, 308] width 82 height 28
copy p "626278.09"
click at [181, 344] on button "KYC" at bounding box center [170, 337] width 205 height 42
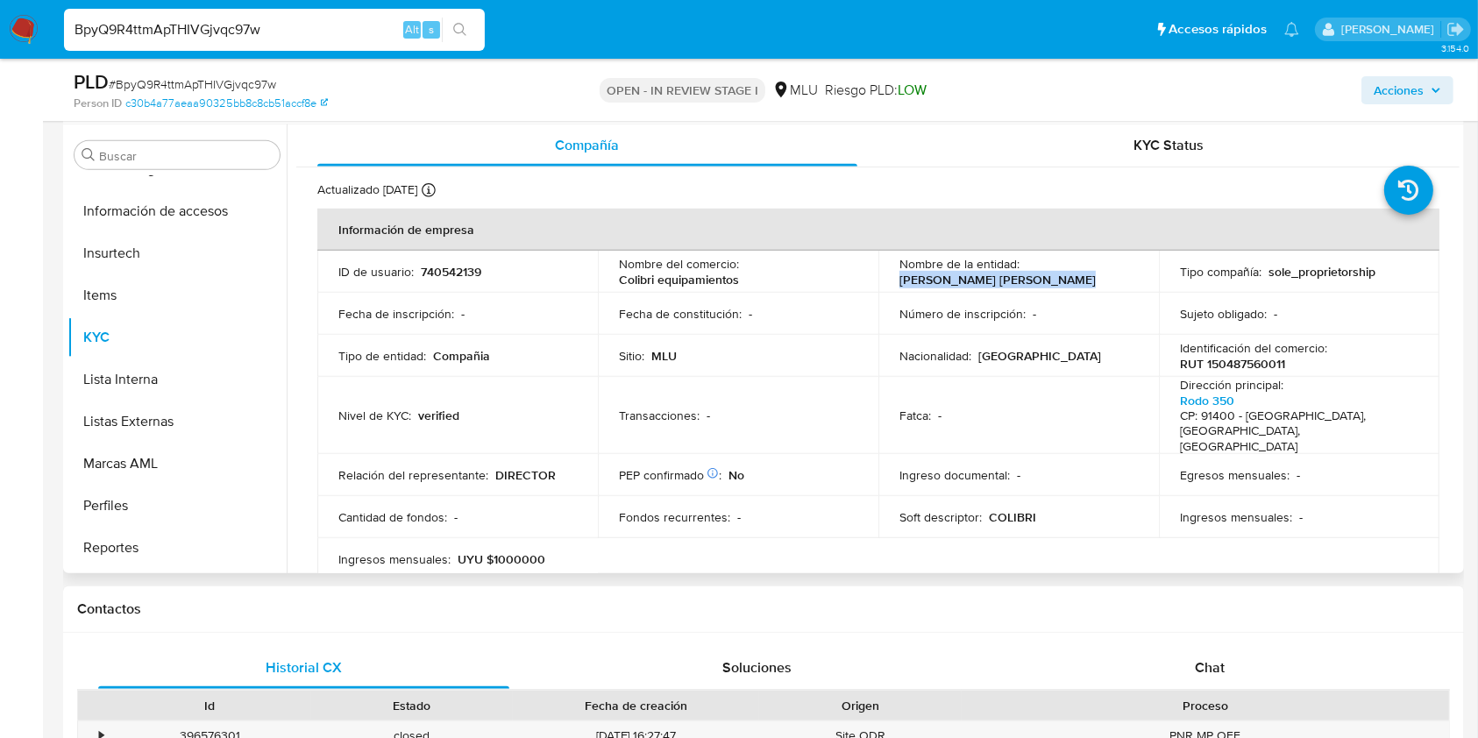
drag, startPoint x: 1098, startPoint y: 277, endPoint x: 894, endPoint y: 277, distance: 203.4
click at [894, 277] on td "Nombre de la entidad : PEREZ ABRAHAN KEVIN AGUSTIN" at bounding box center [1018, 272] width 281 height 42
copy p "PEREZ ABRAHAN KEVIN AGUSTIN"
drag, startPoint x: 1290, startPoint y: 354, endPoint x: 1176, endPoint y: 363, distance: 114.3
click at [1198, 361] on div "Identificación del comercio : RUT 150487560011" at bounding box center [1299, 356] width 238 height 32
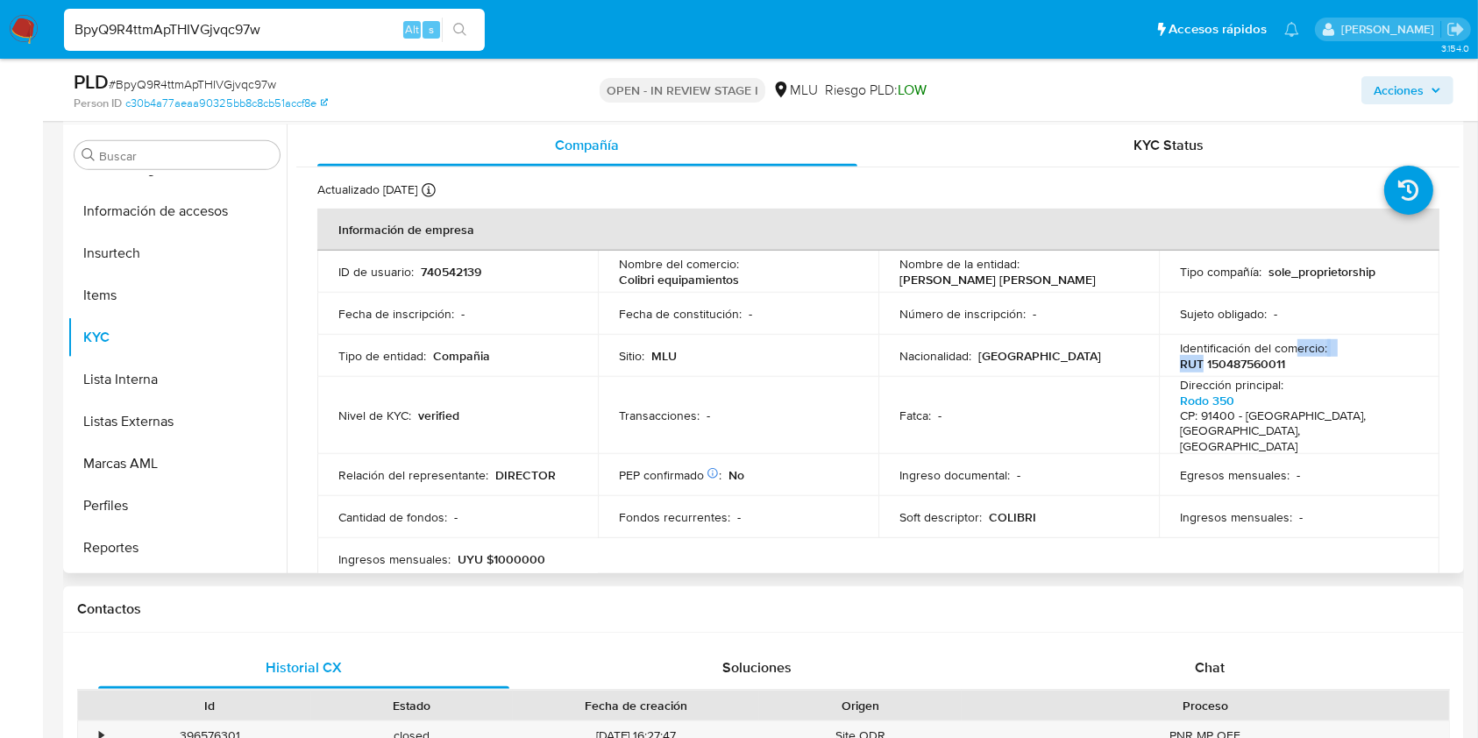
click at [1180, 364] on p "RUT 150487560011" at bounding box center [1232, 364] width 105 height 16
drag, startPoint x: 1189, startPoint y: 357, endPoint x: 1264, endPoint y: 361, distance: 75.5
click at [1264, 361] on p "RUT 150487560011" at bounding box center [1232, 364] width 105 height 16
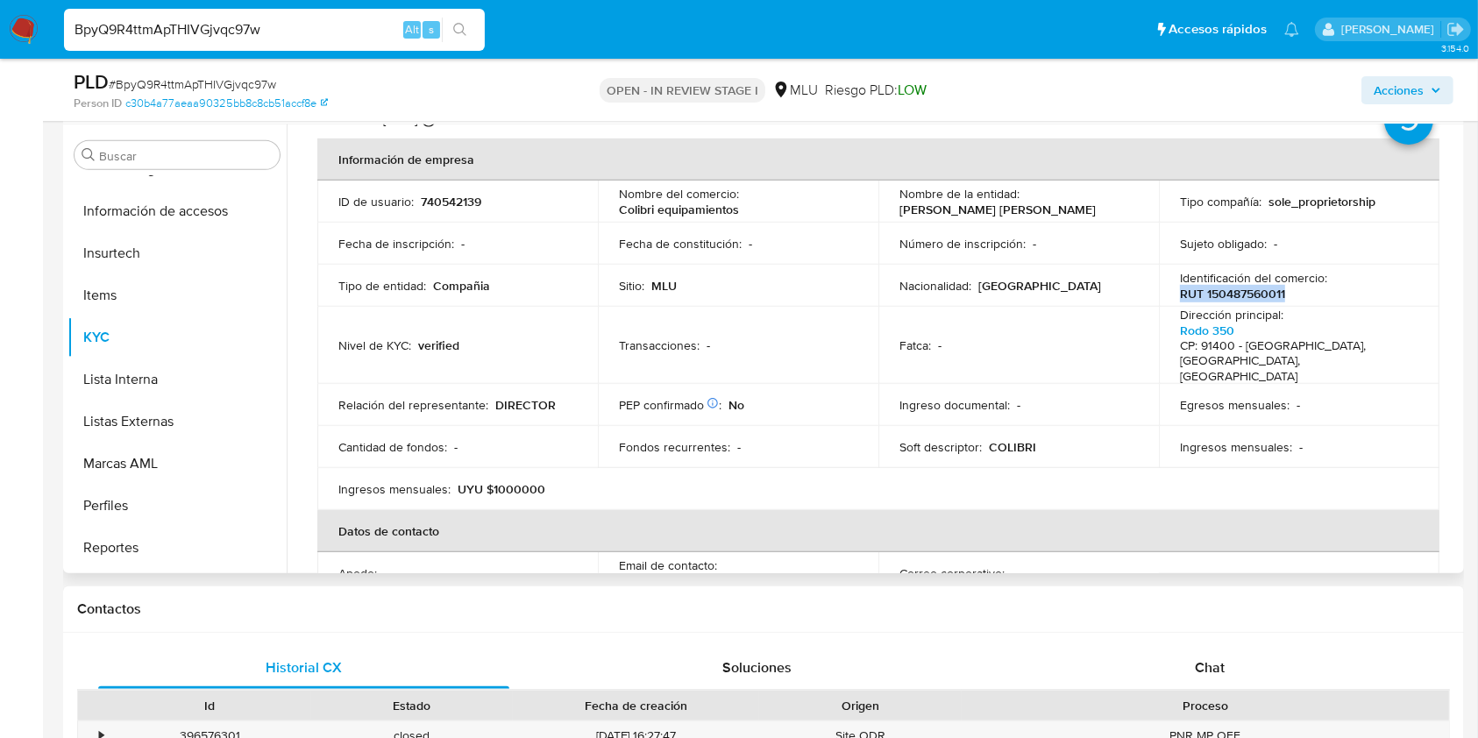
scroll to position [0, 0]
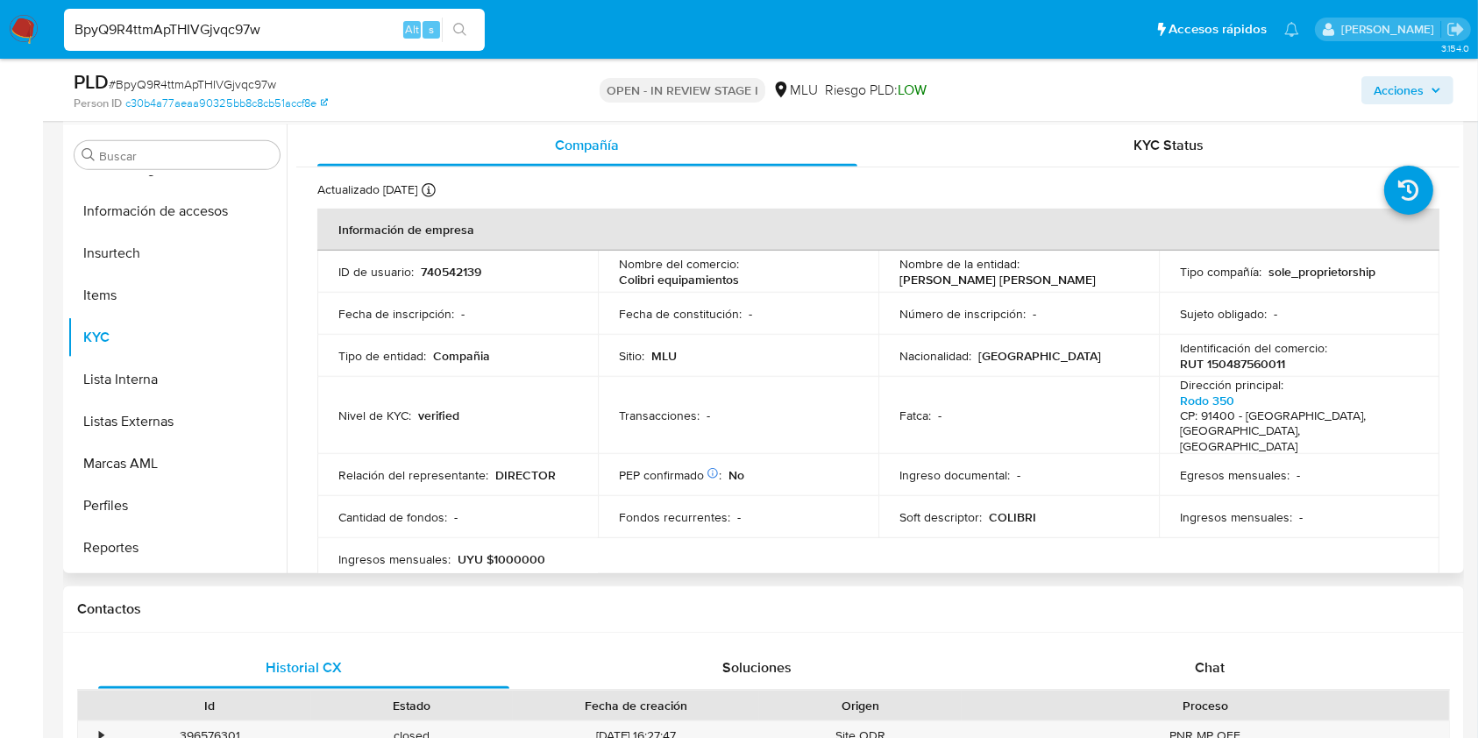
click at [736, 283] on p "Colibri equipamientos" at bounding box center [679, 280] width 120 height 16
drag, startPoint x: 737, startPoint y: 280, endPoint x: 615, endPoint y: 281, distance: 122.7
click at [619, 281] on div "Nombre del comercio : Colibri equipamientos" at bounding box center [738, 272] width 238 height 32
copy p "Colibri equipamientos"
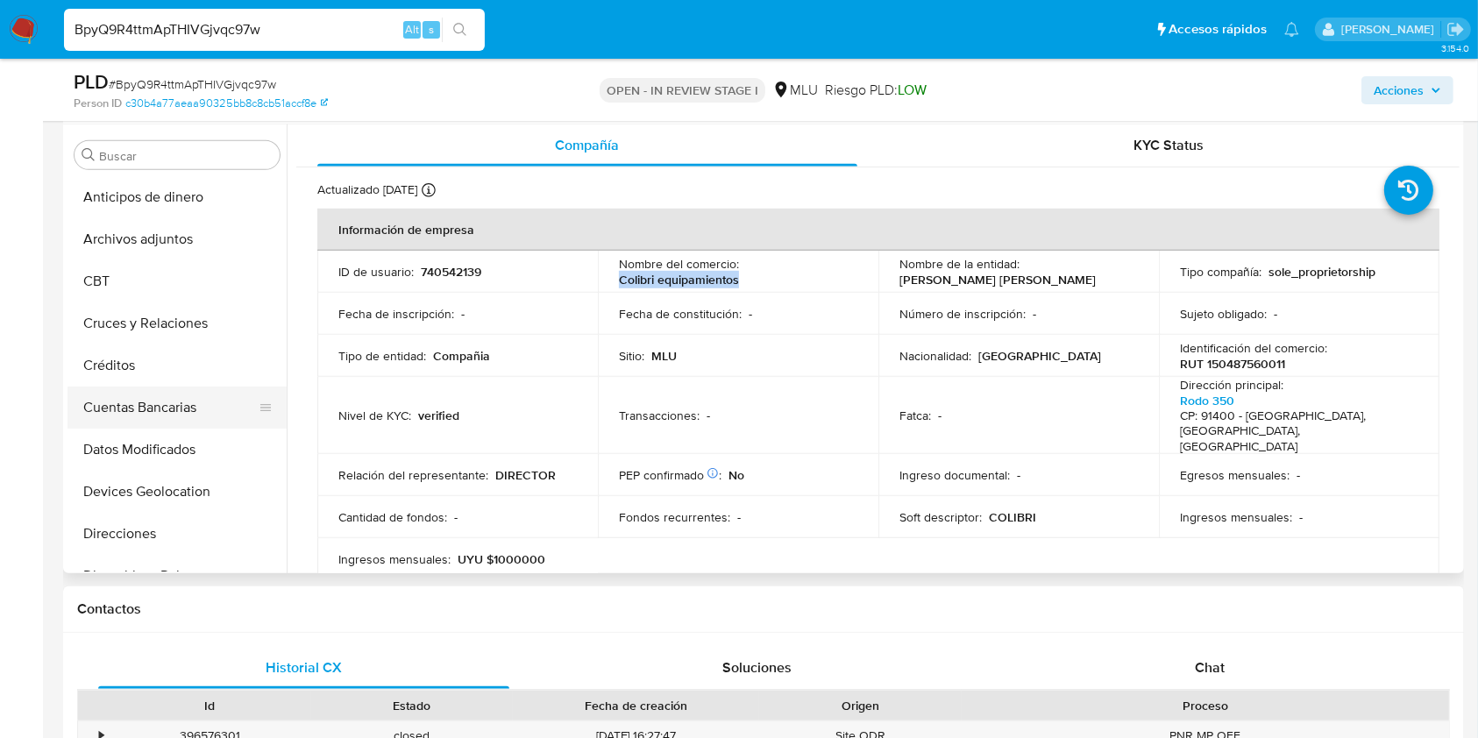
click at [214, 395] on button "Cuentas Bancarias" at bounding box center [170, 408] width 205 height 42
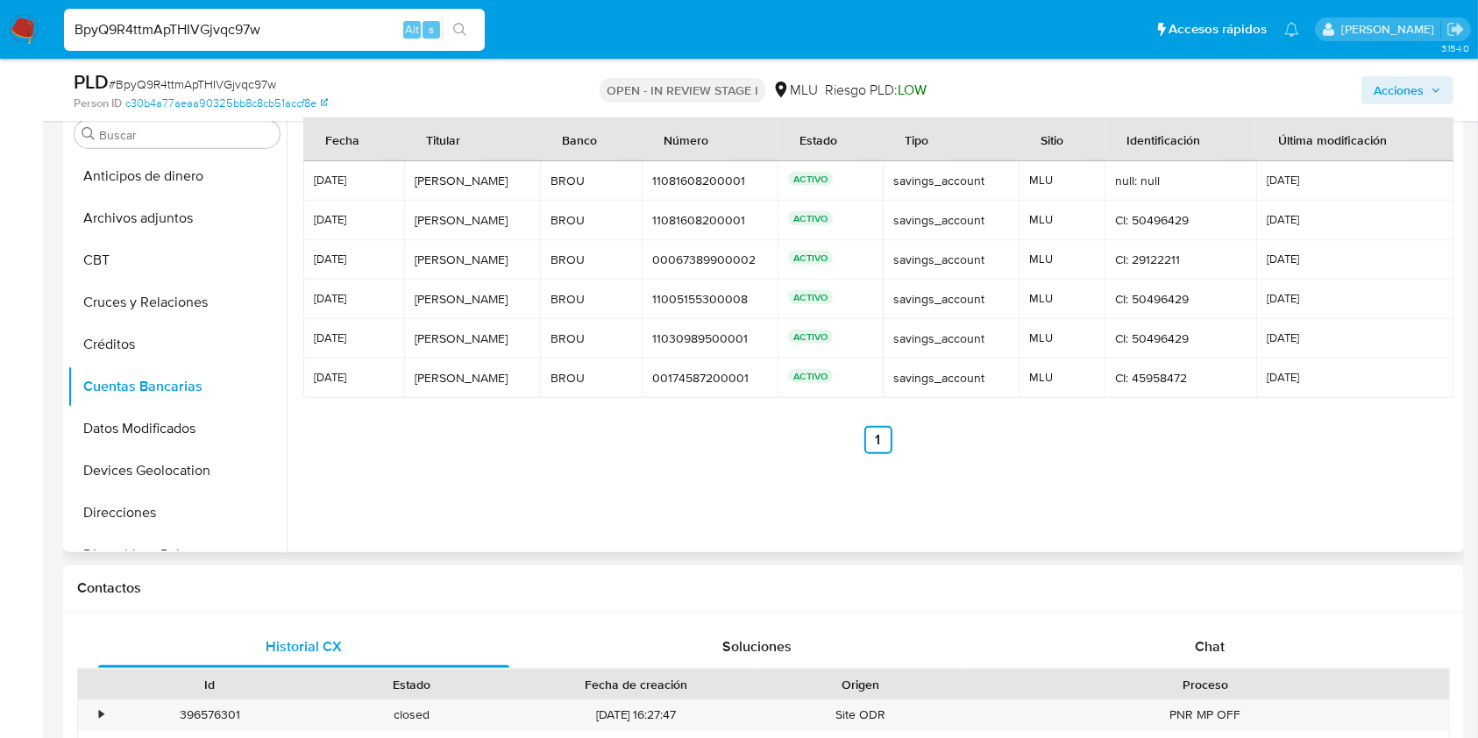
click at [539, 366] on td "Katia Garcia Katia Garcia" at bounding box center [472, 378] width 136 height 39
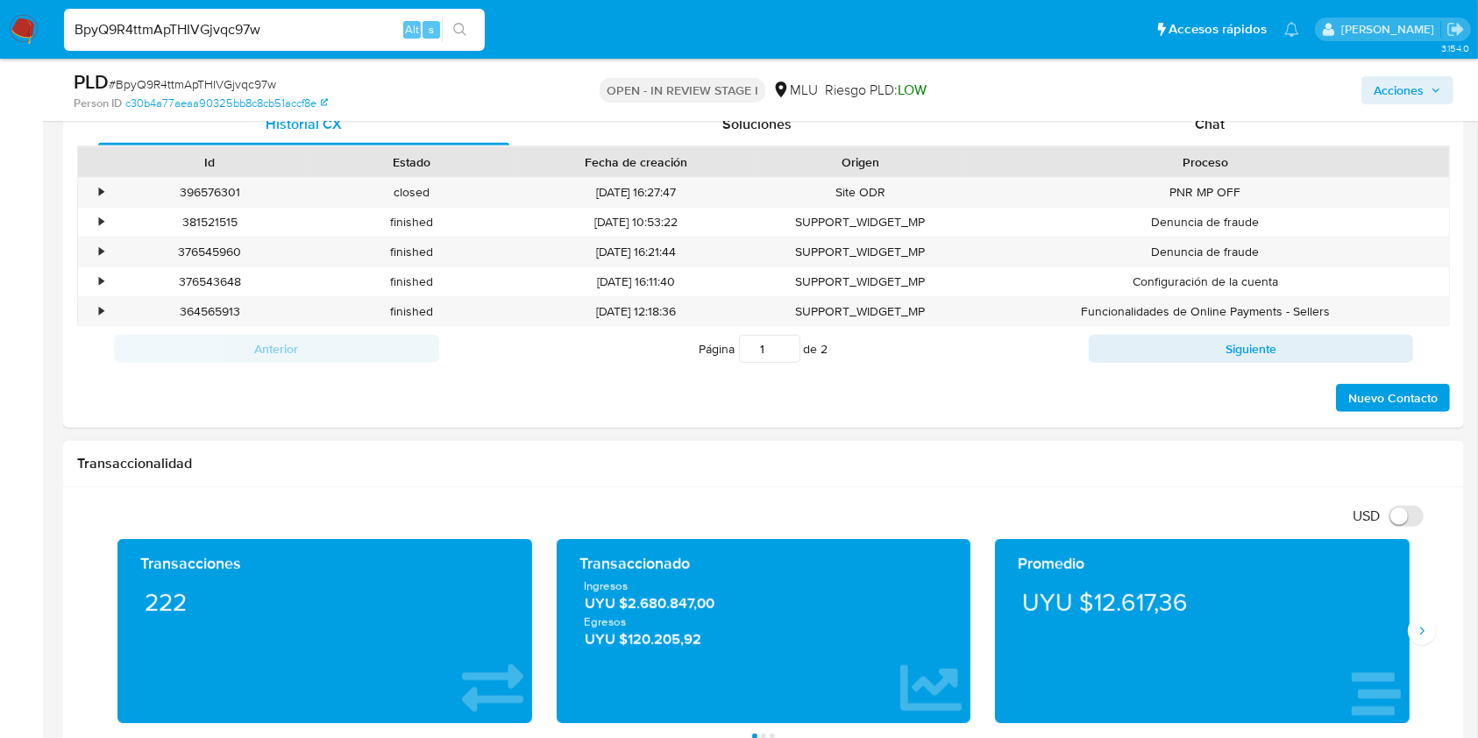
scroll to position [1753, 0]
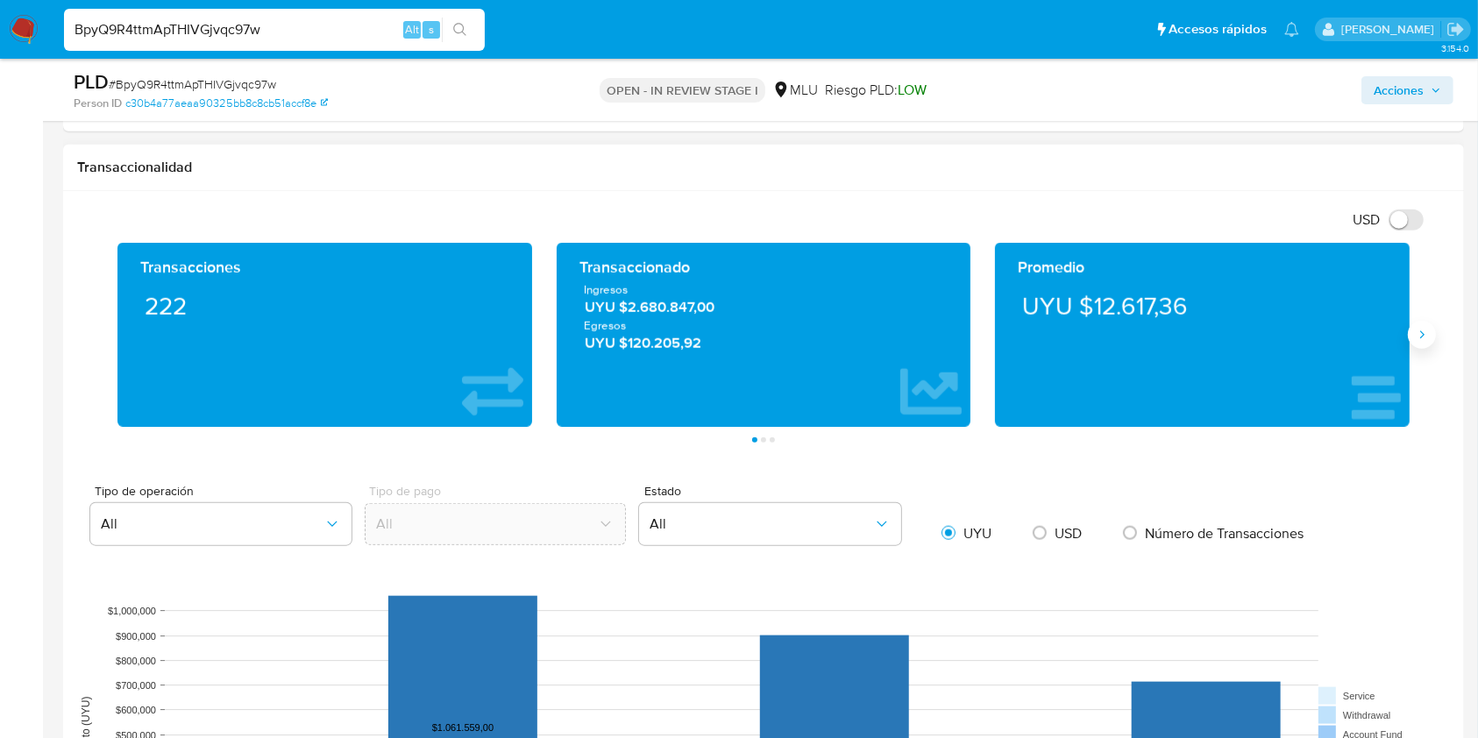
click at [1415, 340] on icon "Siguiente" at bounding box center [1422, 335] width 14 height 14
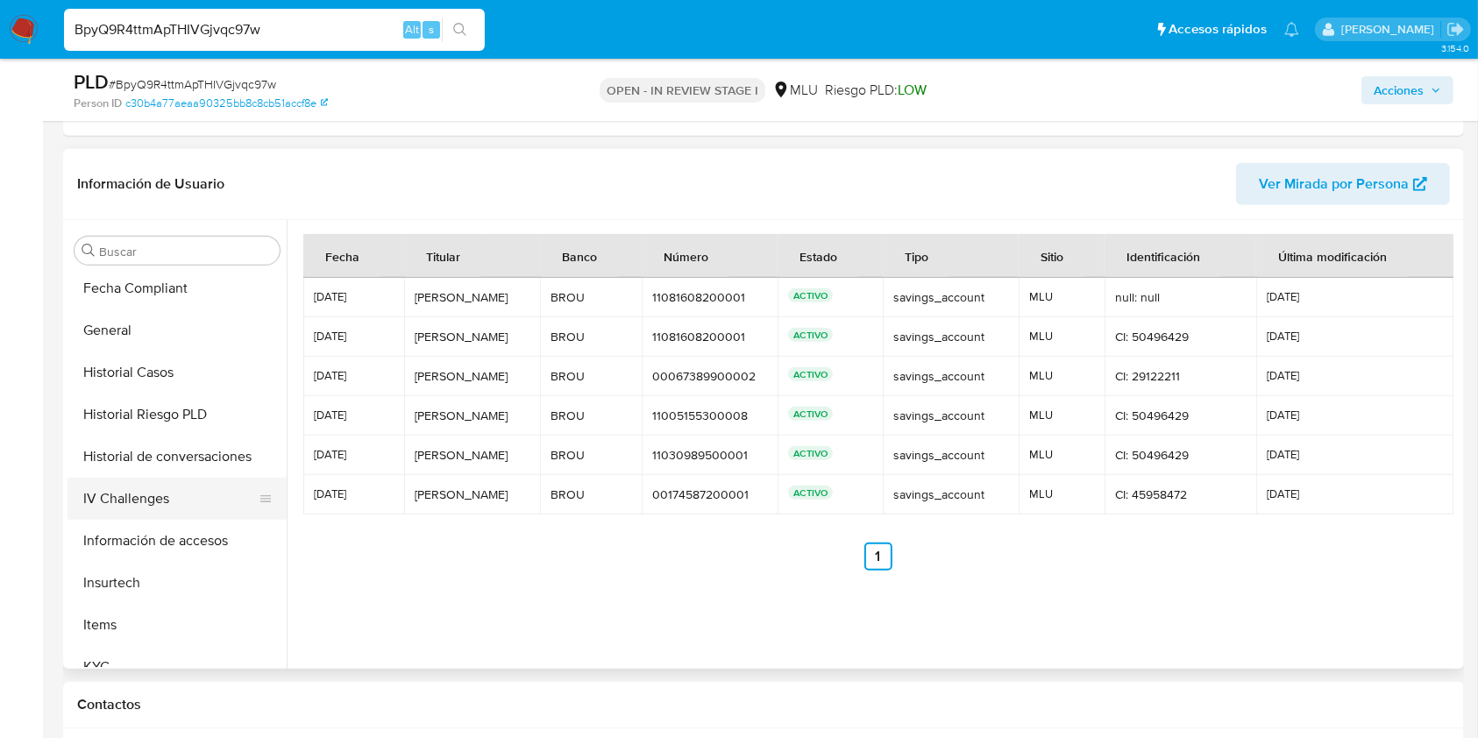
scroll to position [783, 0]
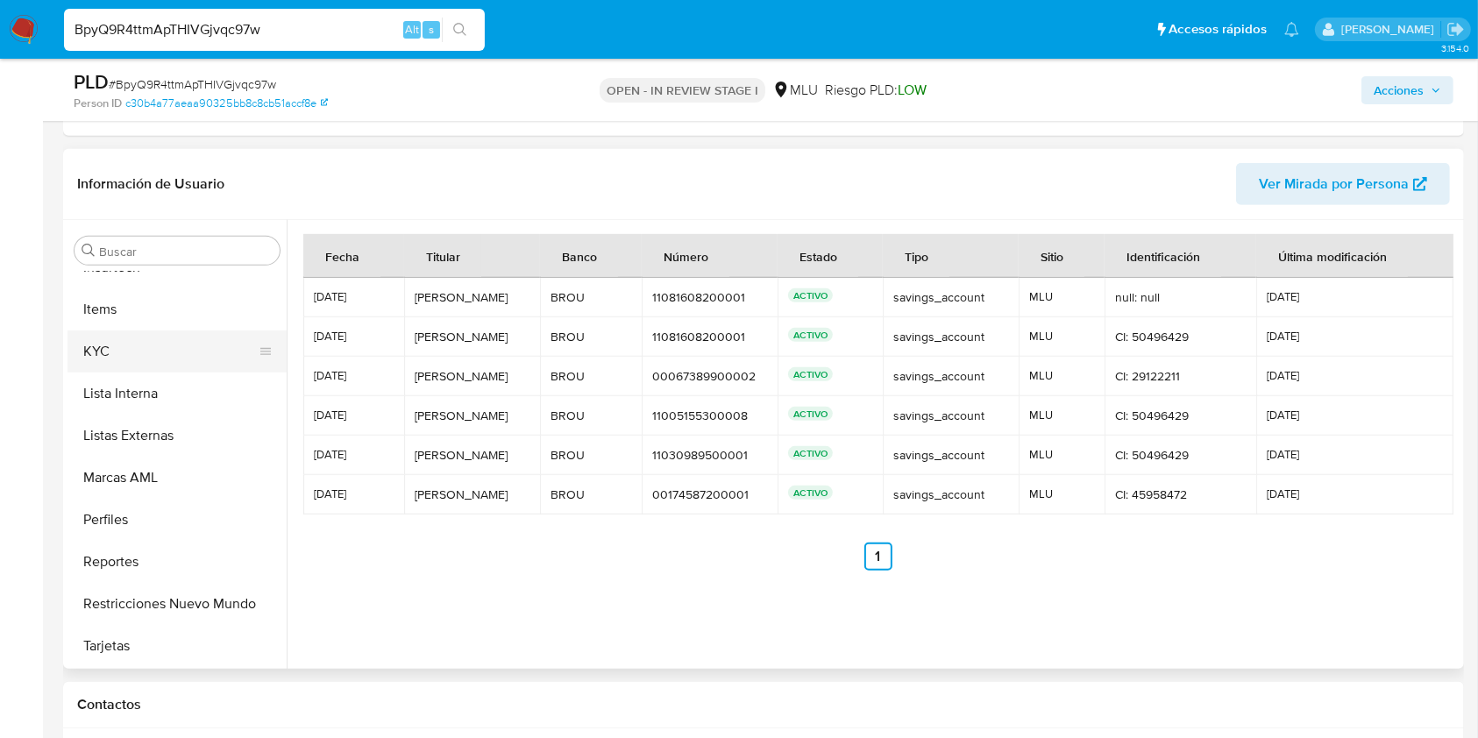
click at [208, 340] on button "KYC" at bounding box center [170, 352] width 205 height 42
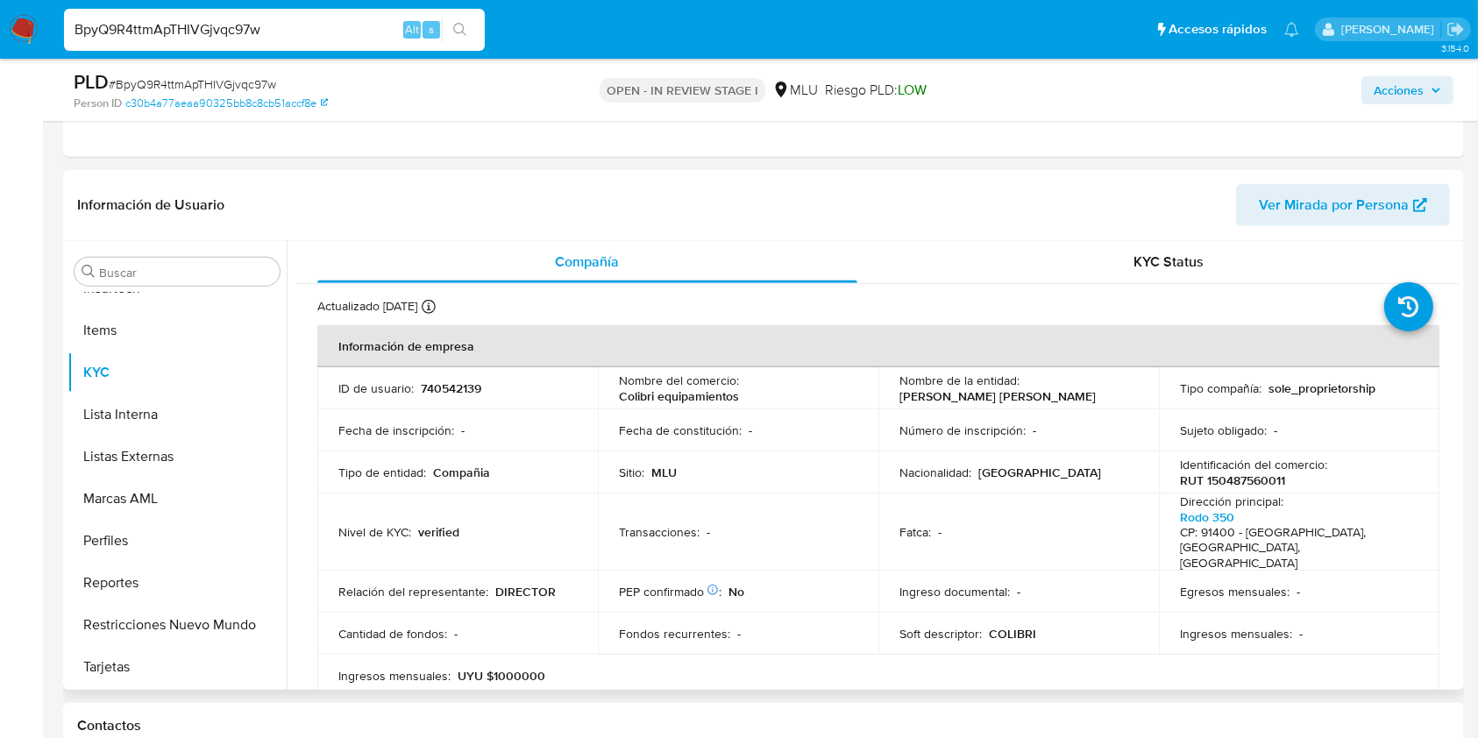
click at [1055, 271] on div "KYC Status" at bounding box center [1170, 262] width 540 height 42
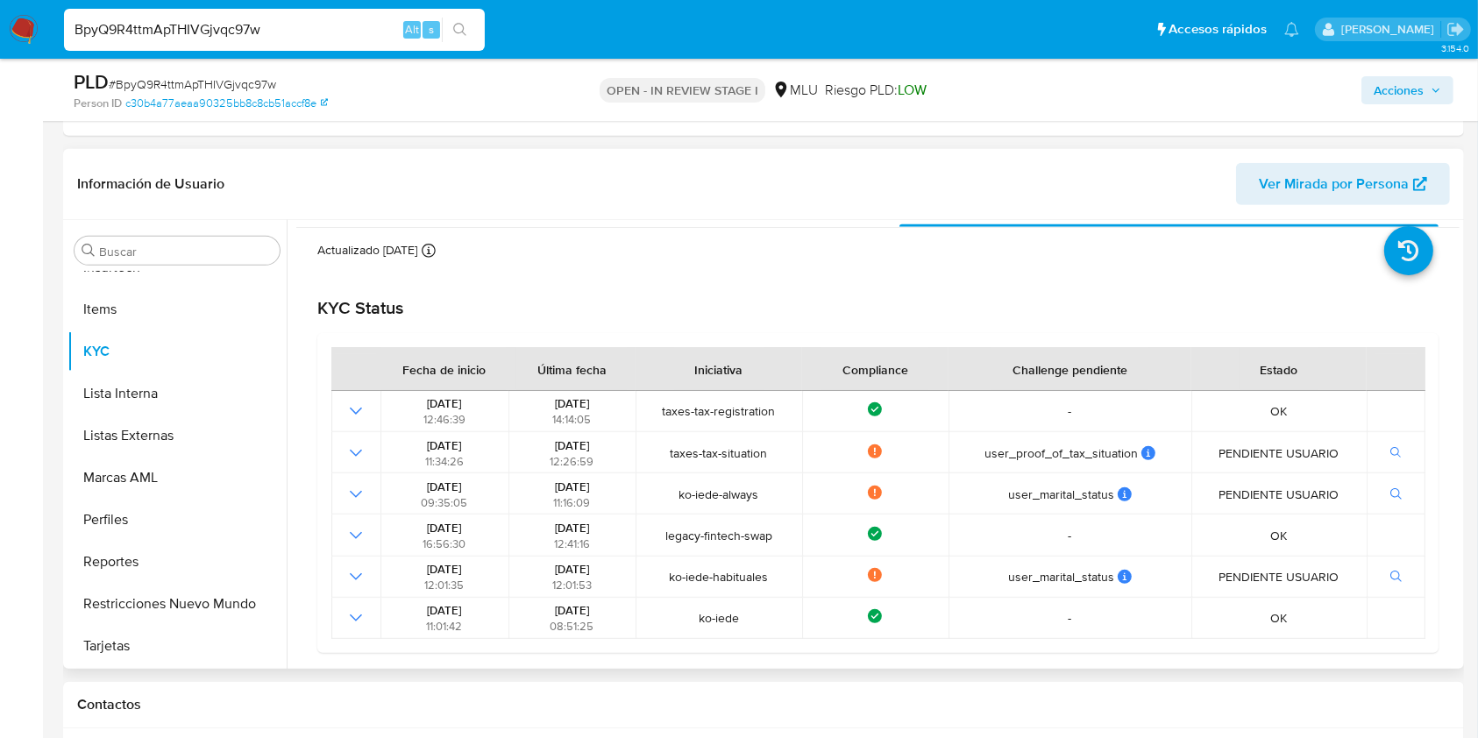
scroll to position [0, 0]
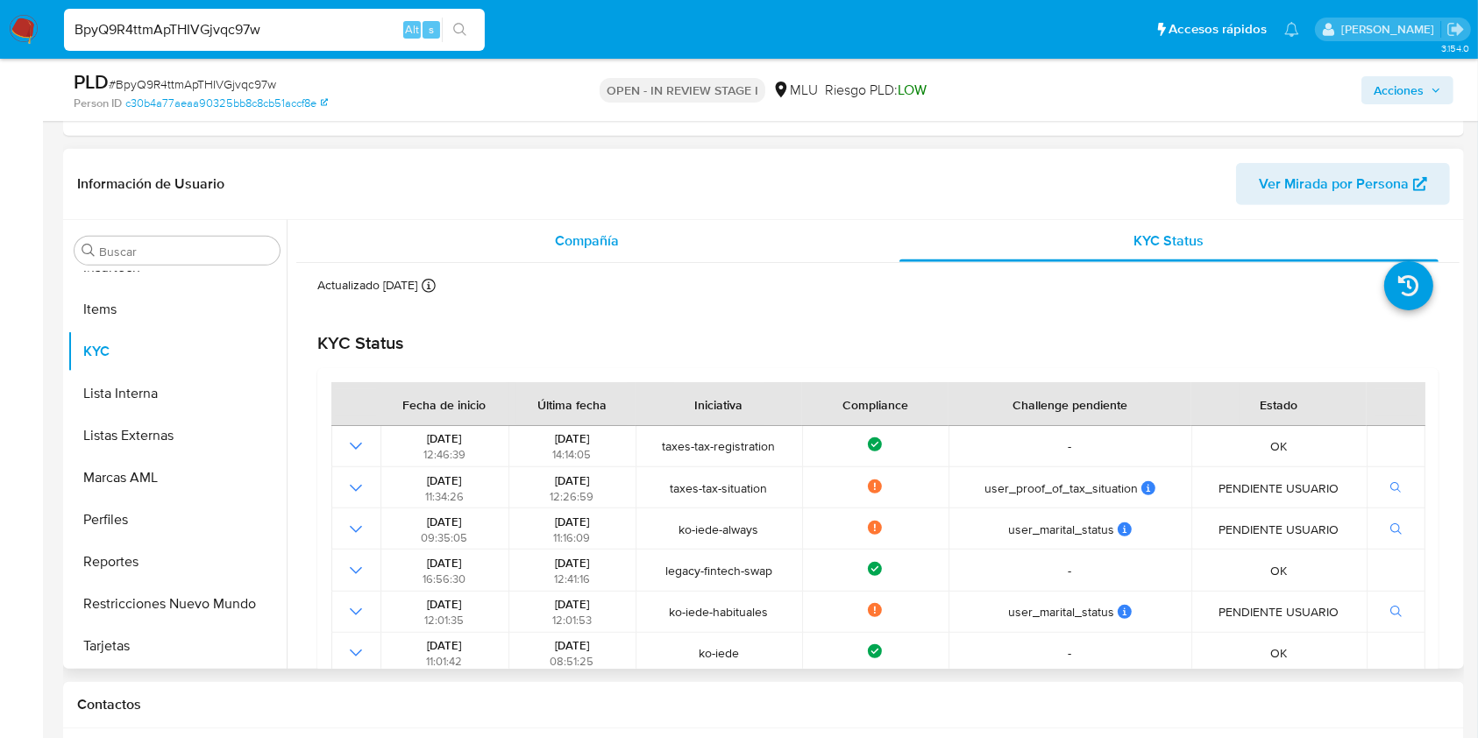
click at [608, 250] on div "Compañía" at bounding box center [587, 241] width 540 height 42
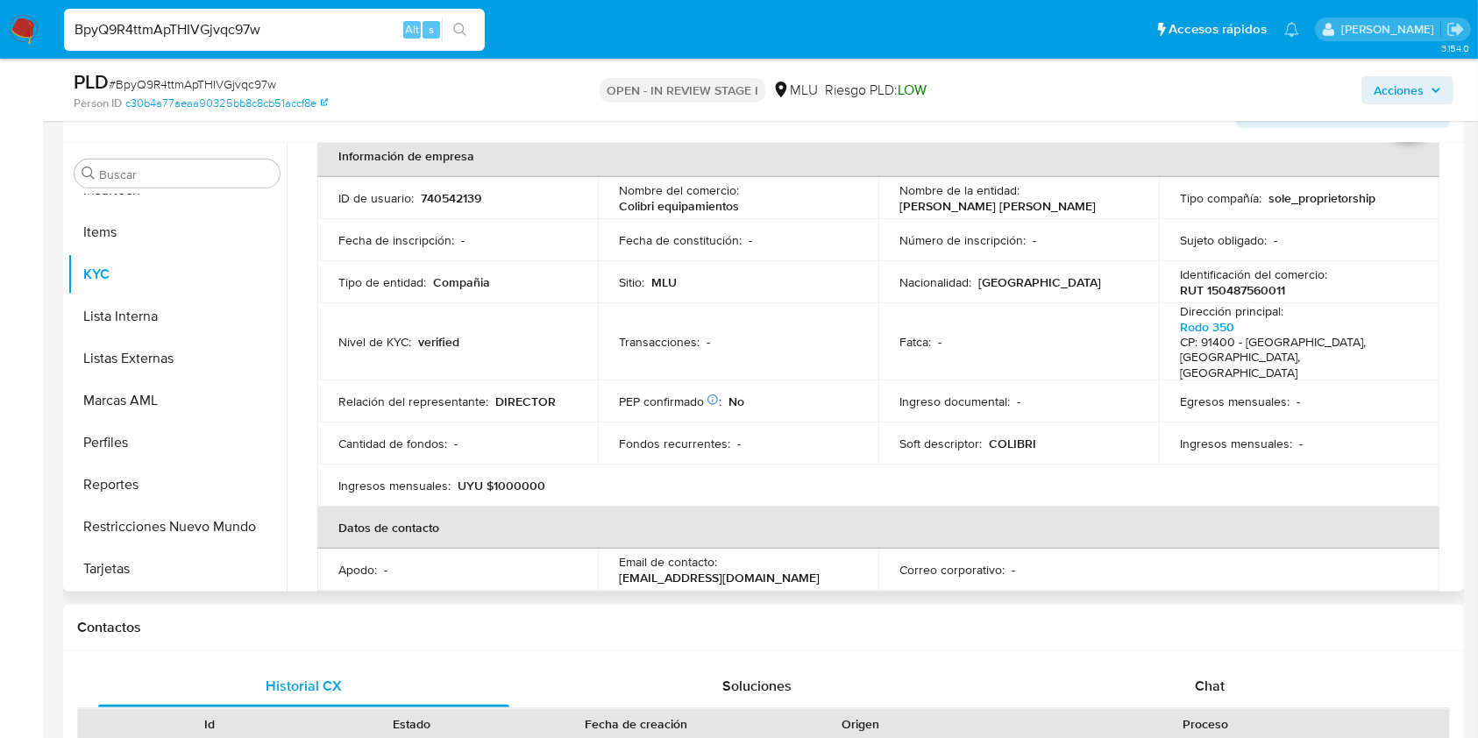
scroll to position [96, 0]
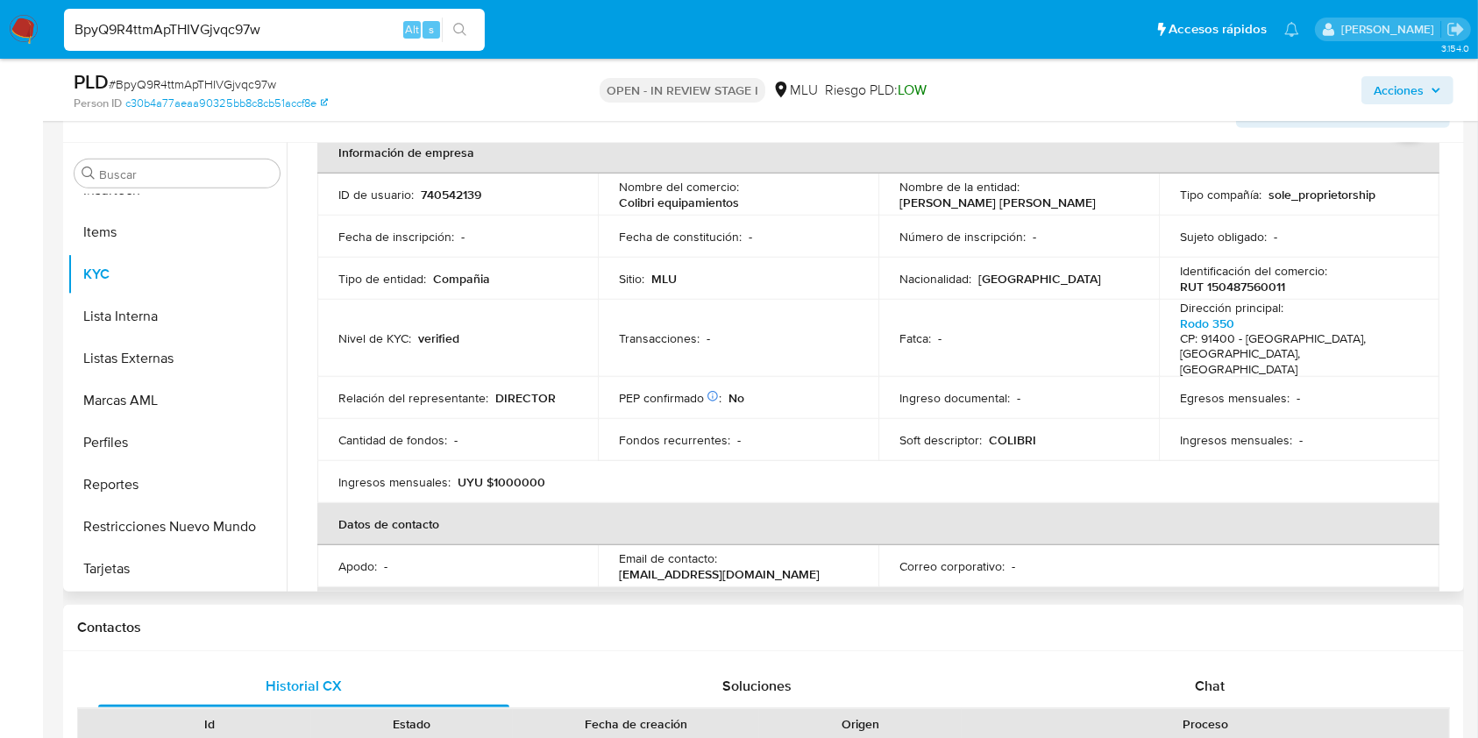
click at [1179, 451] on table "Información de empresa ID de usuario : 740542139 Nombre del comercio : Colibri …" at bounding box center [878, 483] width 1122 height 702
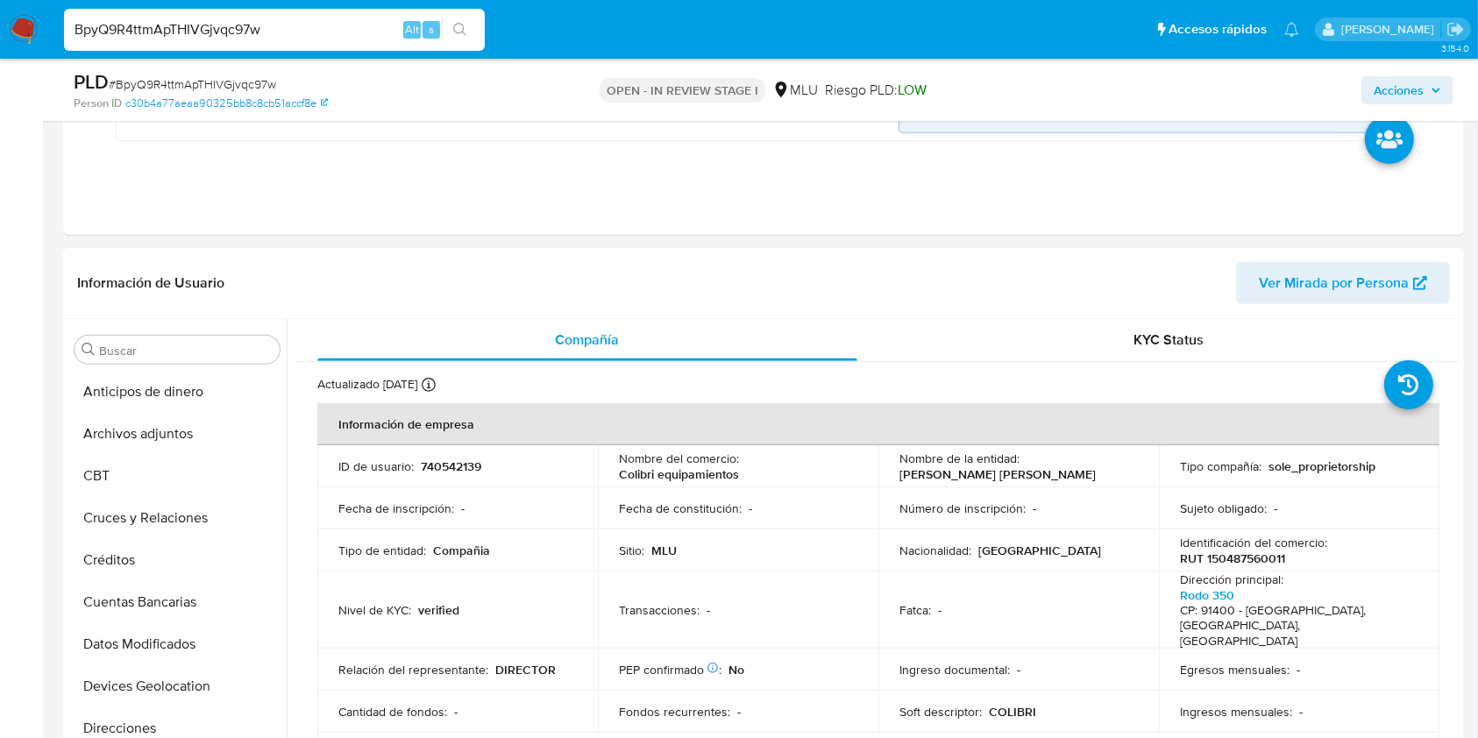
scroll to position [682, 0]
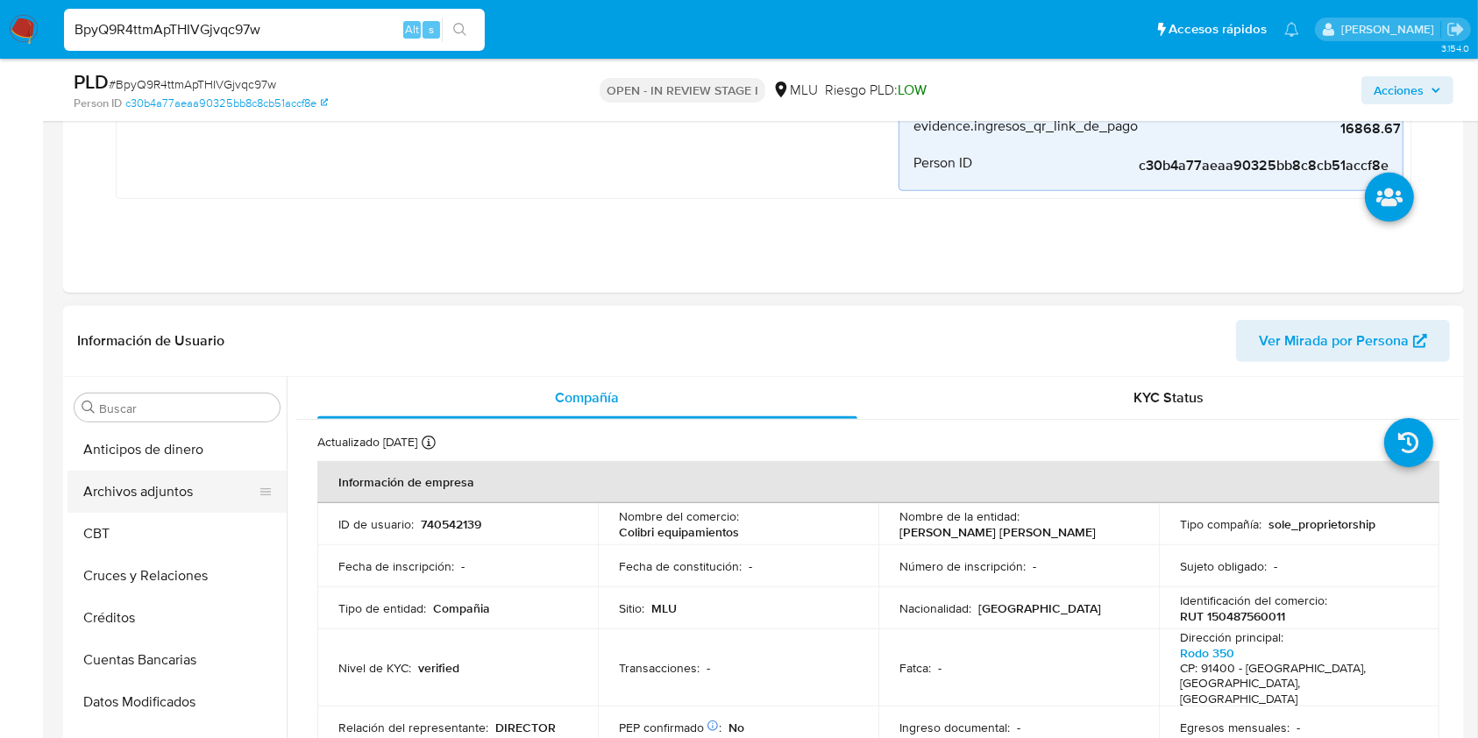
click at [154, 499] on button "Archivos adjuntos" at bounding box center [170, 492] width 205 height 42
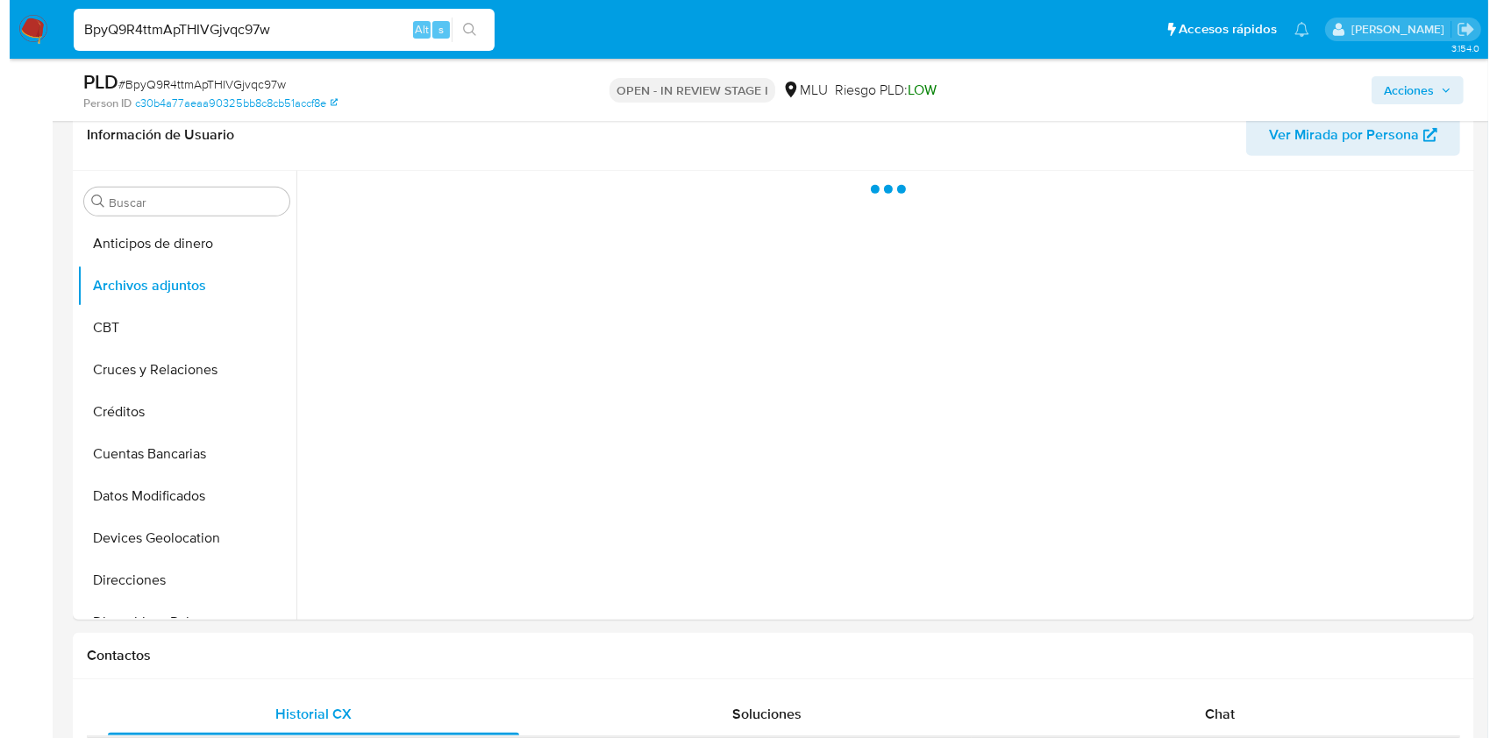
scroll to position [871, 0]
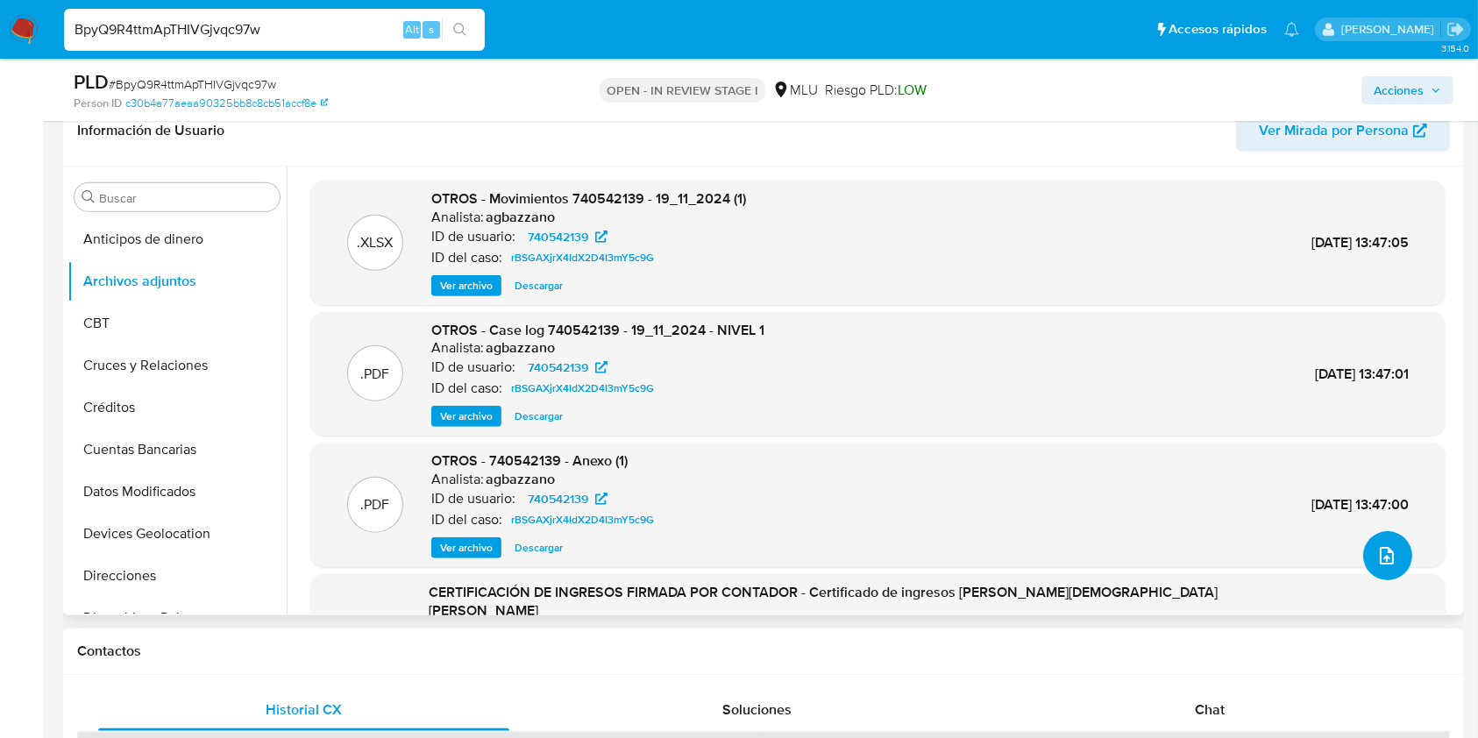
click at [1379, 541] on button "upload-file" at bounding box center [1387, 555] width 49 height 49
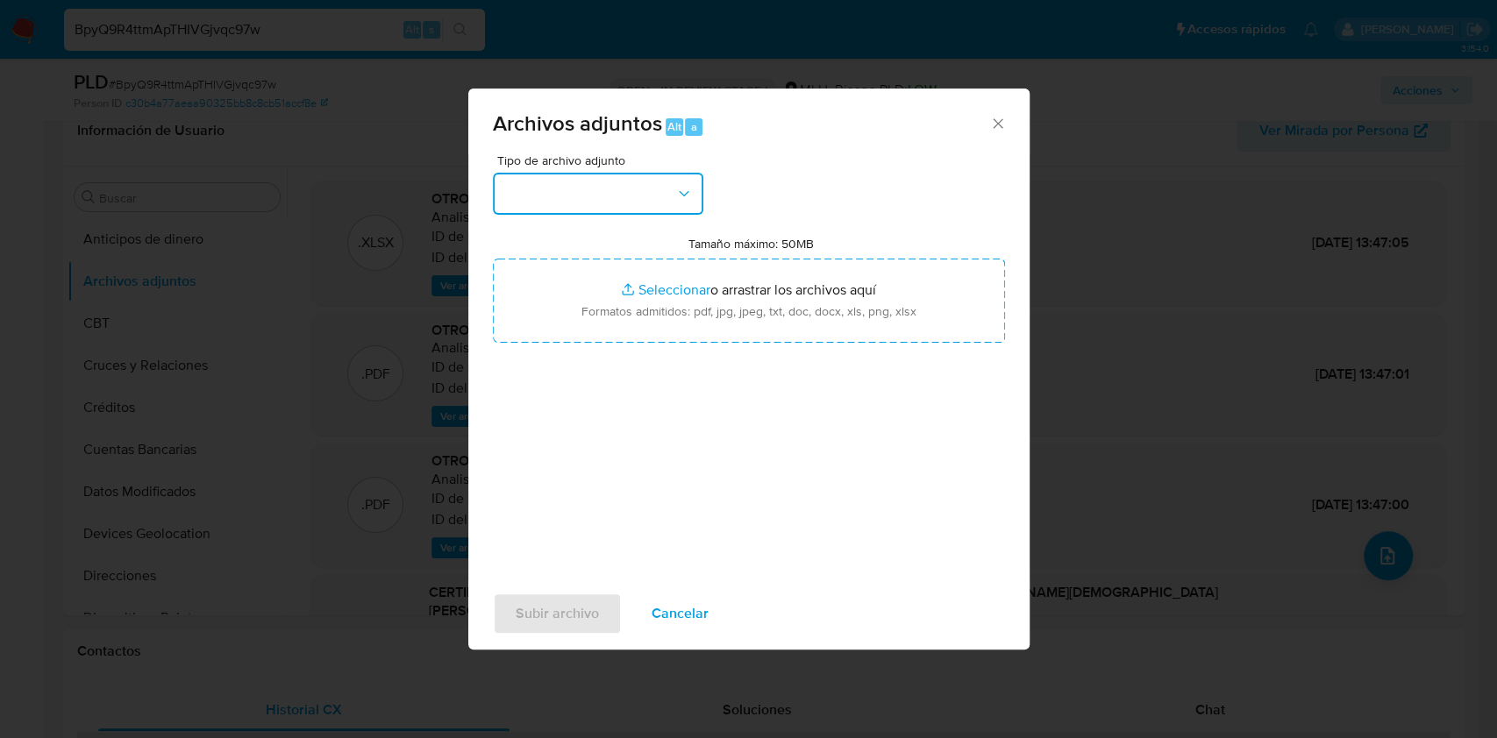
click at [643, 177] on button "button" at bounding box center [598, 194] width 210 height 42
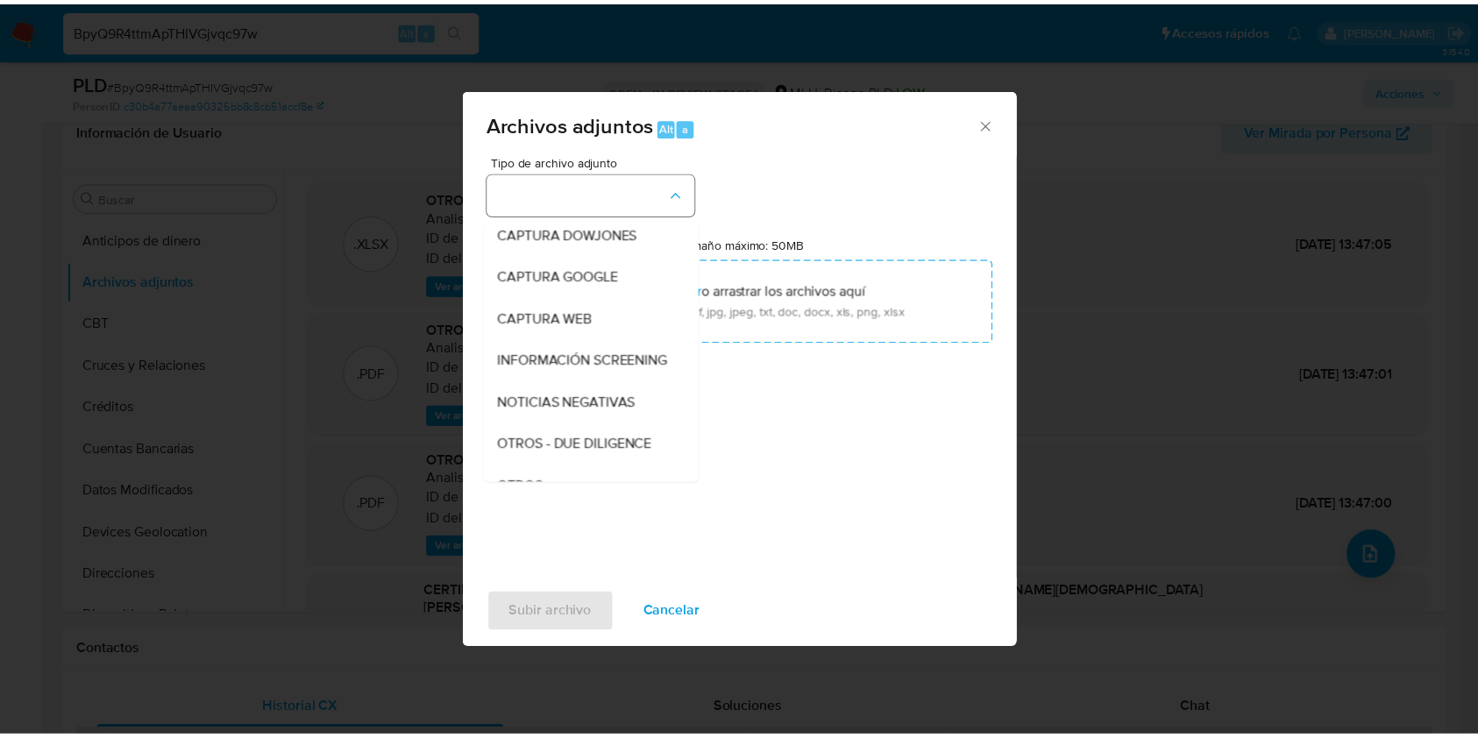
scroll to position [91, 0]
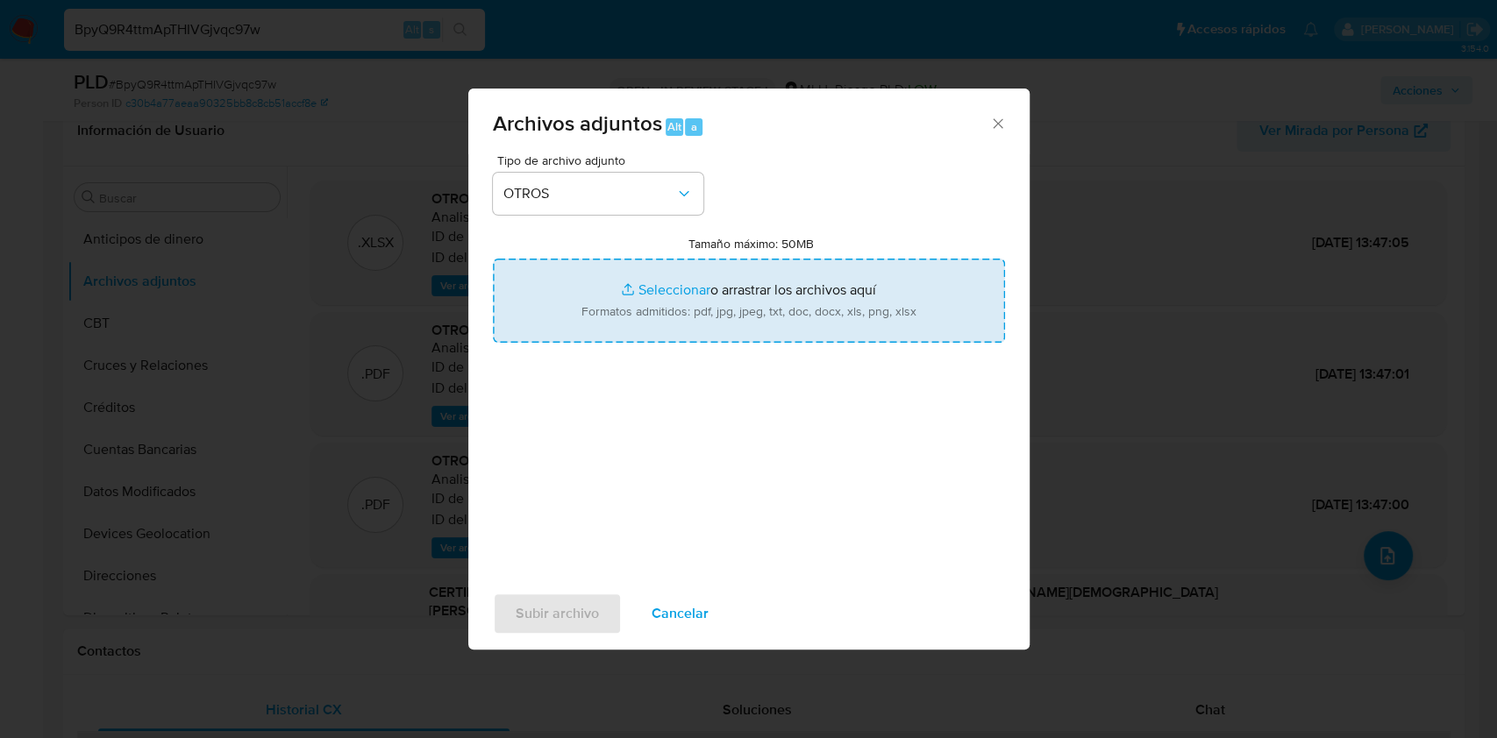
type input "C:\fakepath\Anexo 740542139 13_08_2025.pdf"
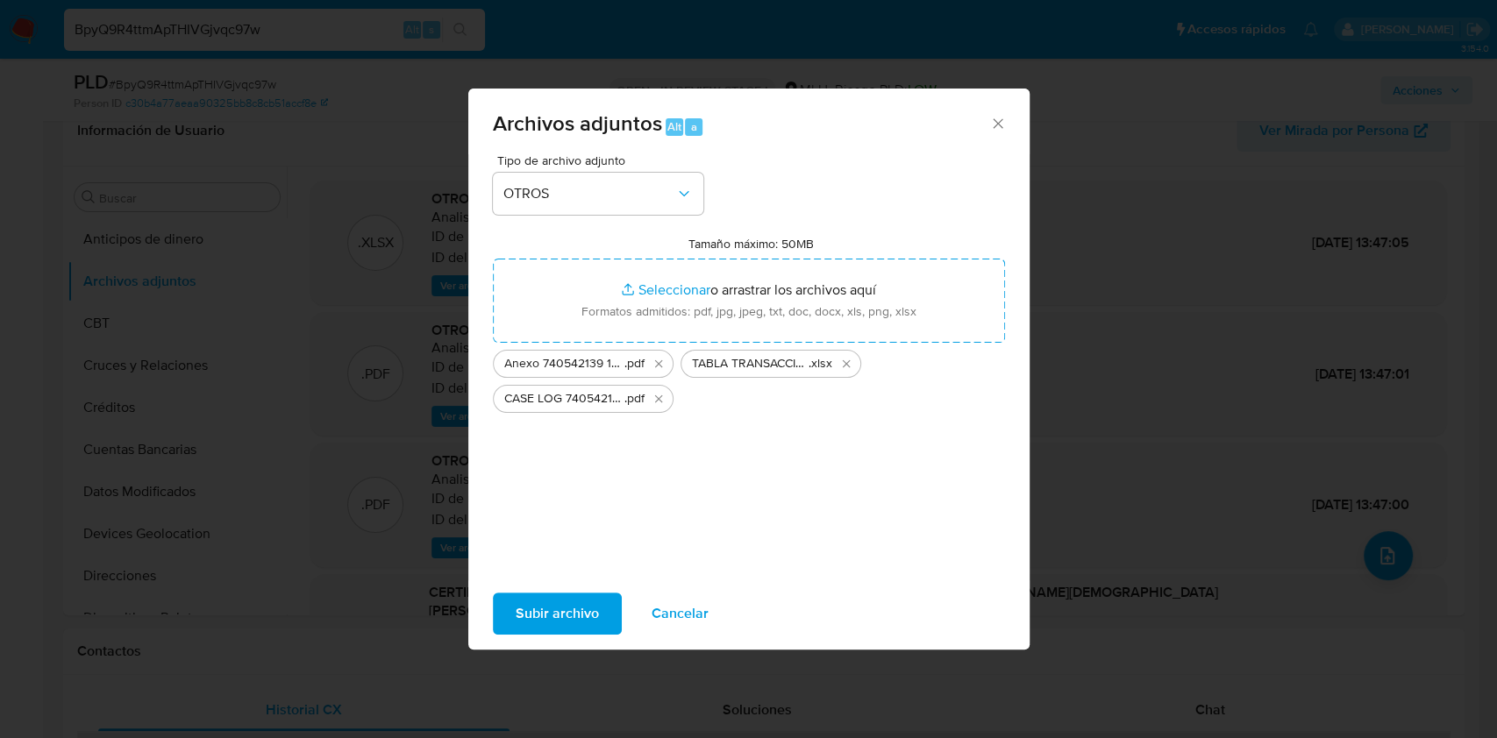
click at [582, 603] on span "Subir archivo" at bounding box center [557, 613] width 83 height 39
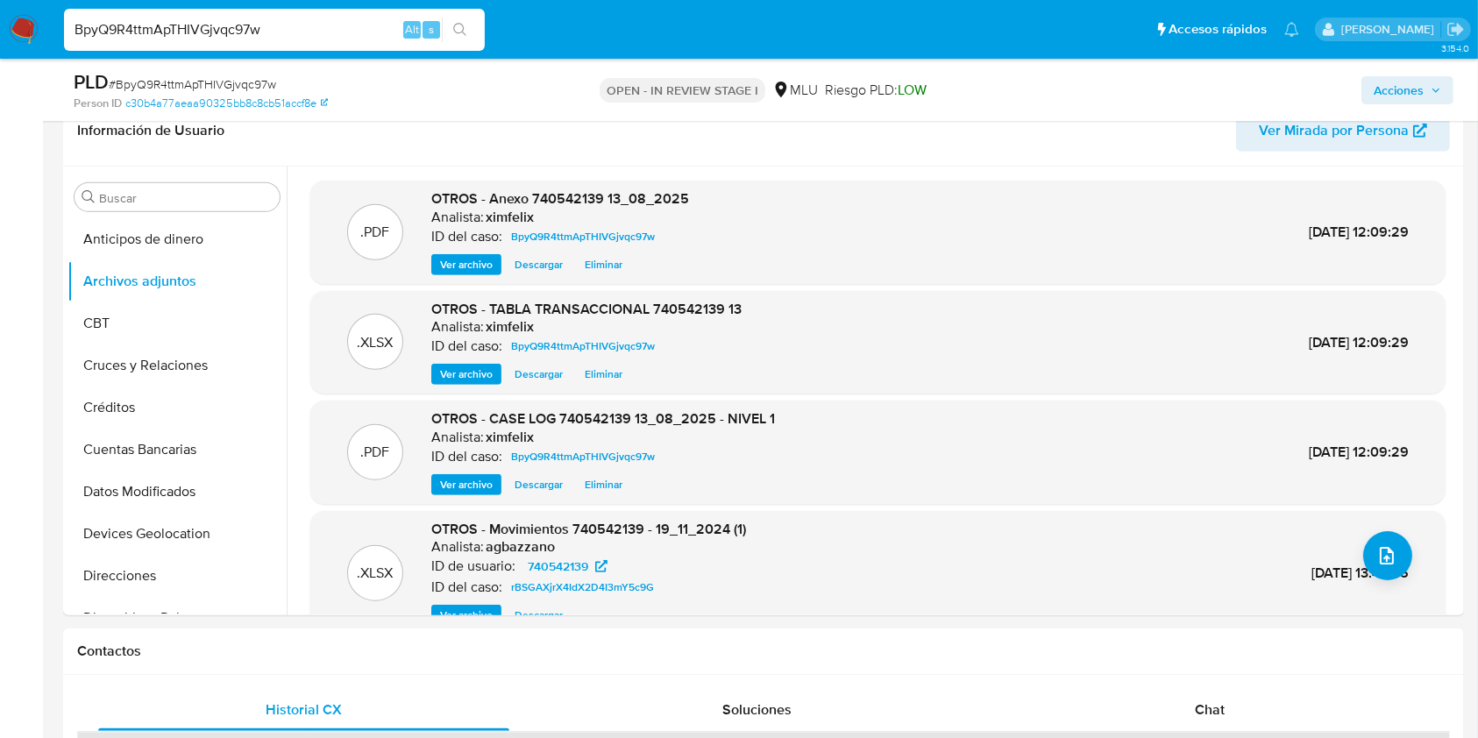
click at [1378, 97] on span "Acciones" at bounding box center [1399, 90] width 50 height 28
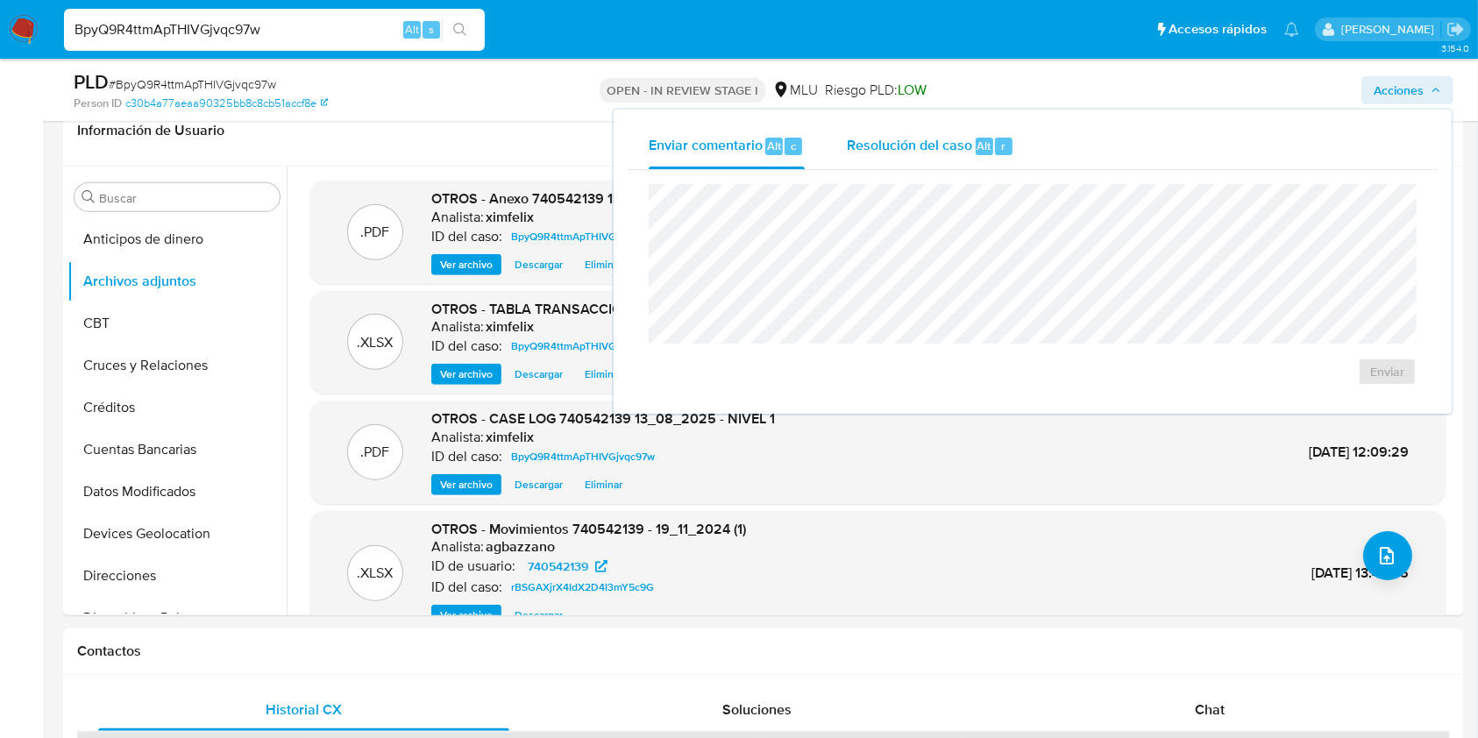
drag, startPoint x: 926, startPoint y: 146, endPoint x: 898, endPoint y: 167, distance: 34.5
click at [923, 146] on span "Resolución del caso" at bounding box center [909, 145] width 125 height 20
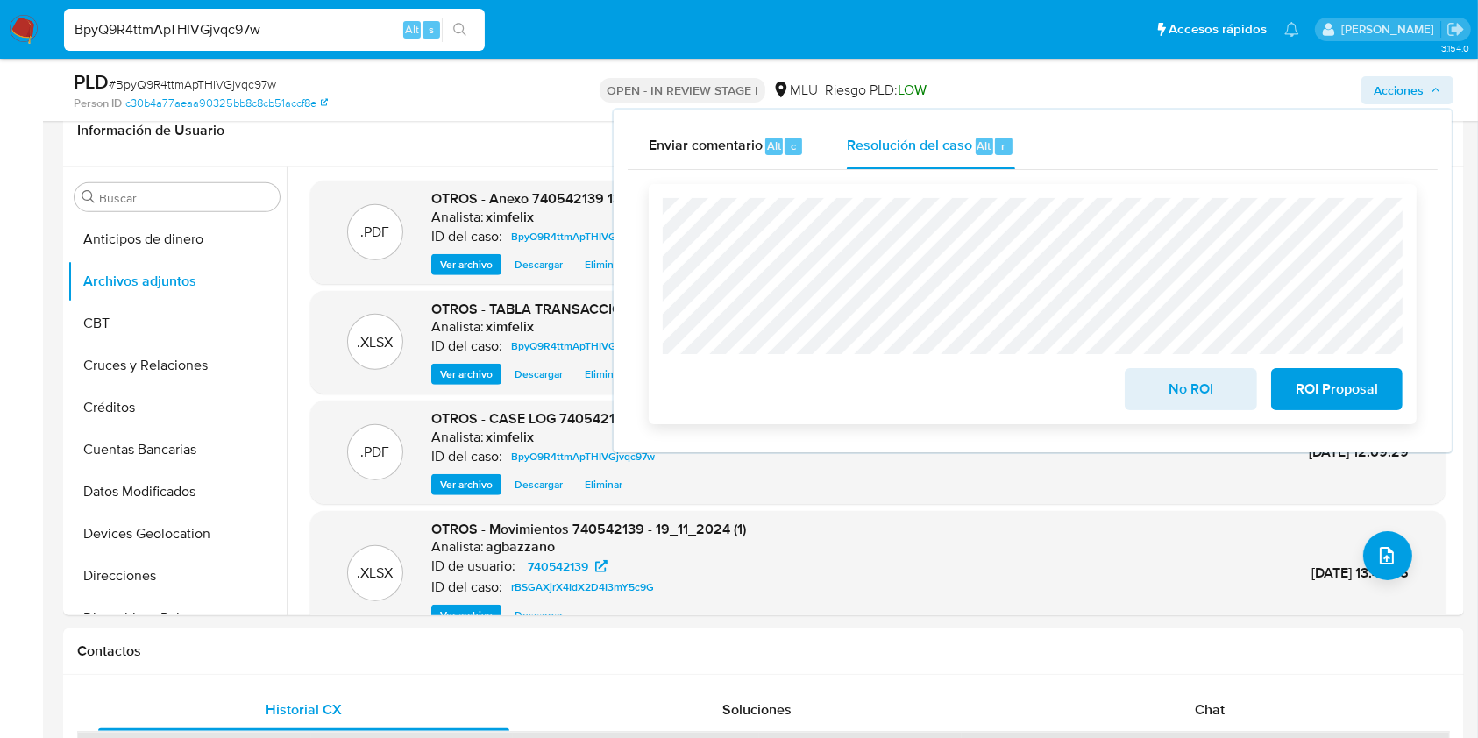
click at [1171, 389] on span "No ROI" at bounding box center [1191, 389] width 86 height 39
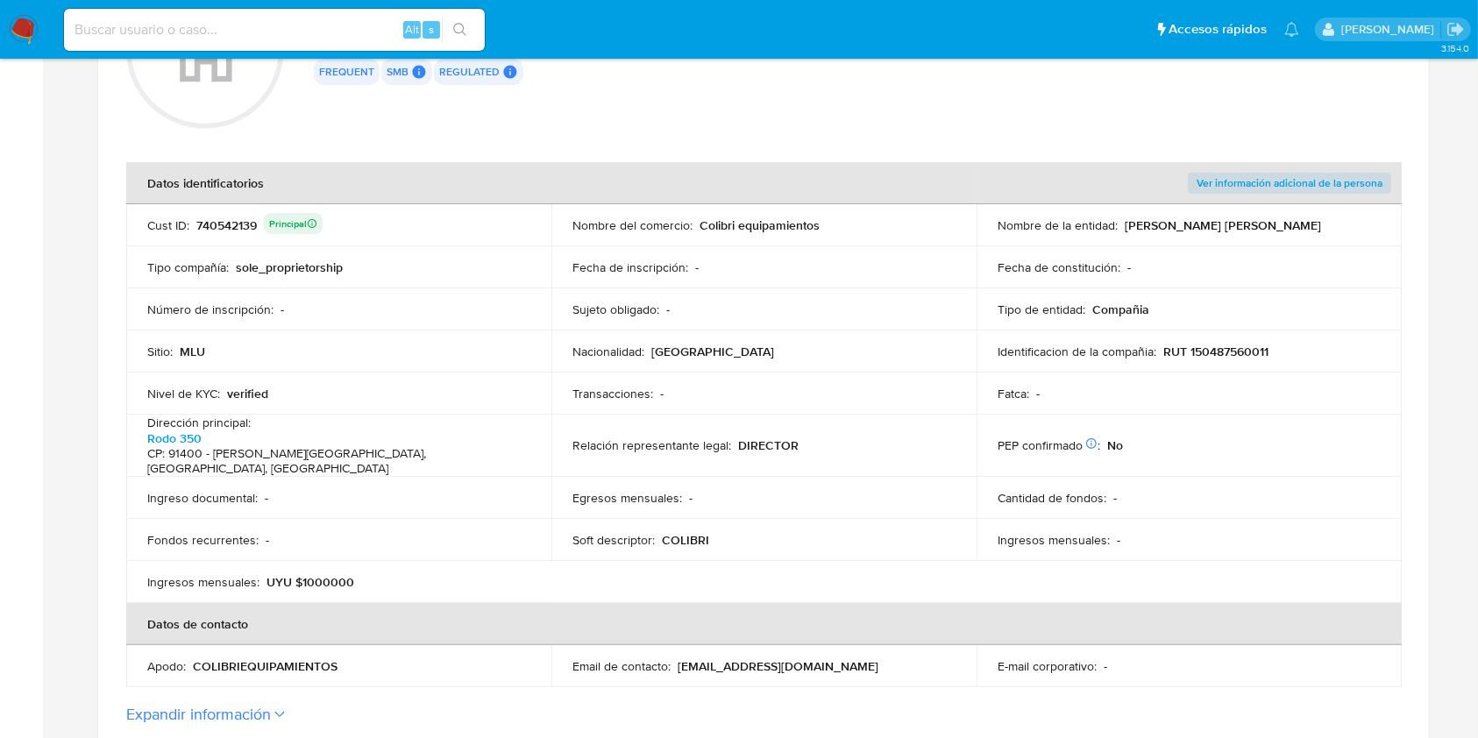
scroll to position [117, 0]
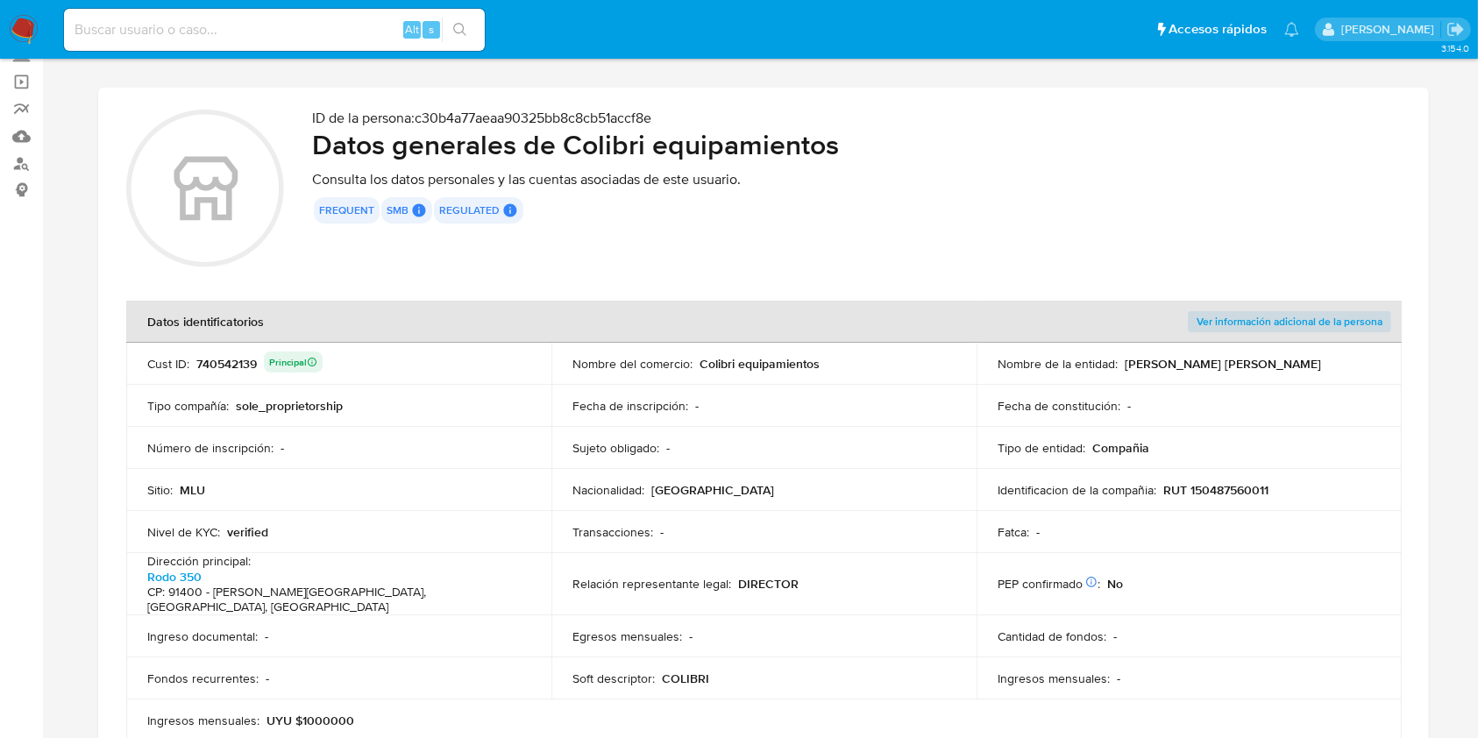
click at [245, 360] on div "740542139 Principal" at bounding box center [259, 364] width 126 height 25
click at [224, 365] on div "740542139 Principal" at bounding box center [259, 364] width 126 height 25
click at [231, 364] on div "740542139 Principal" at bounding box center [259, 364] width 126 height 25
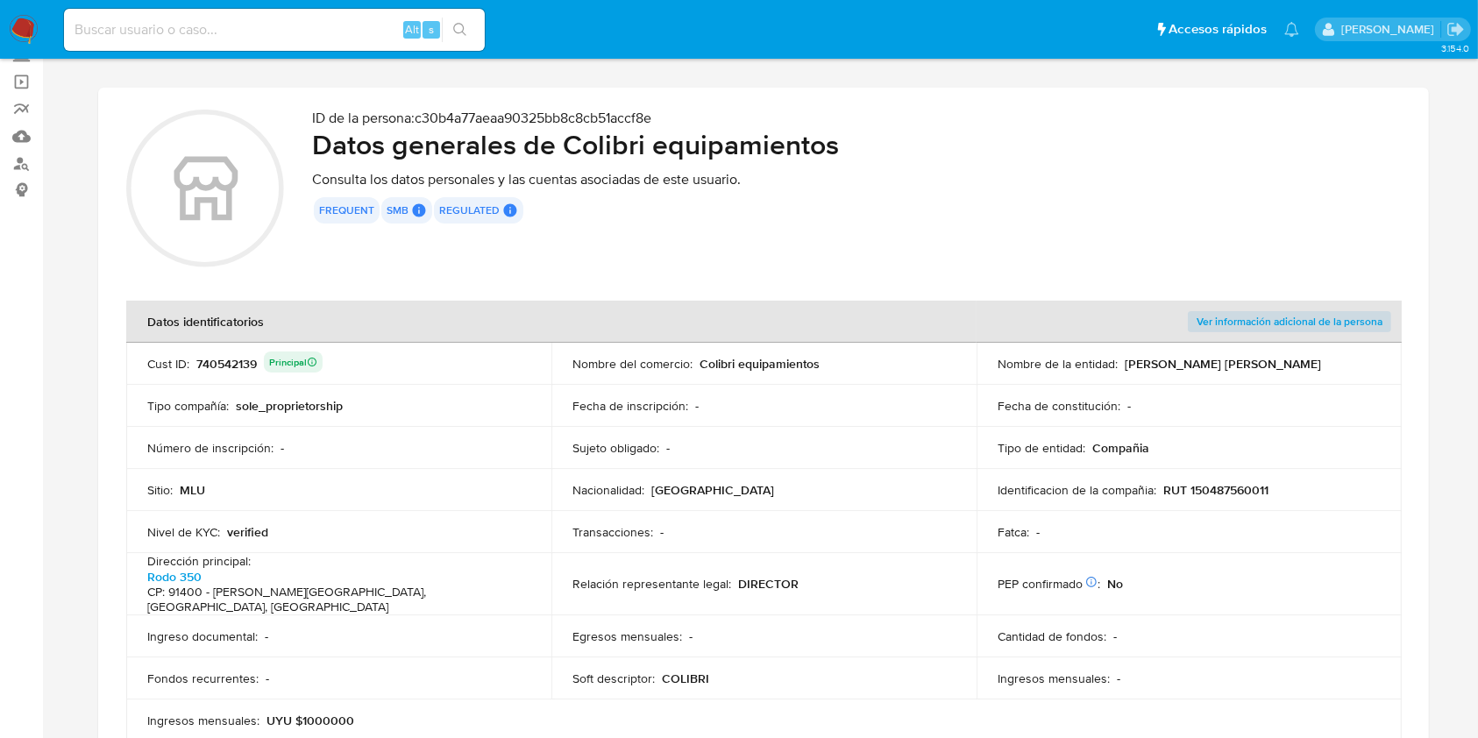
click at [231, 364] on div "740542139 Principal" at bounding box center [259, 364] width 126 height 25
click at [1257, 485] on p "RUT 150487560011" at bounding box center [1215, 490] width 105 height 16
click at [306, 35] on input at bounding box center [274, 29] width 421 height 23
paste input "389789573"
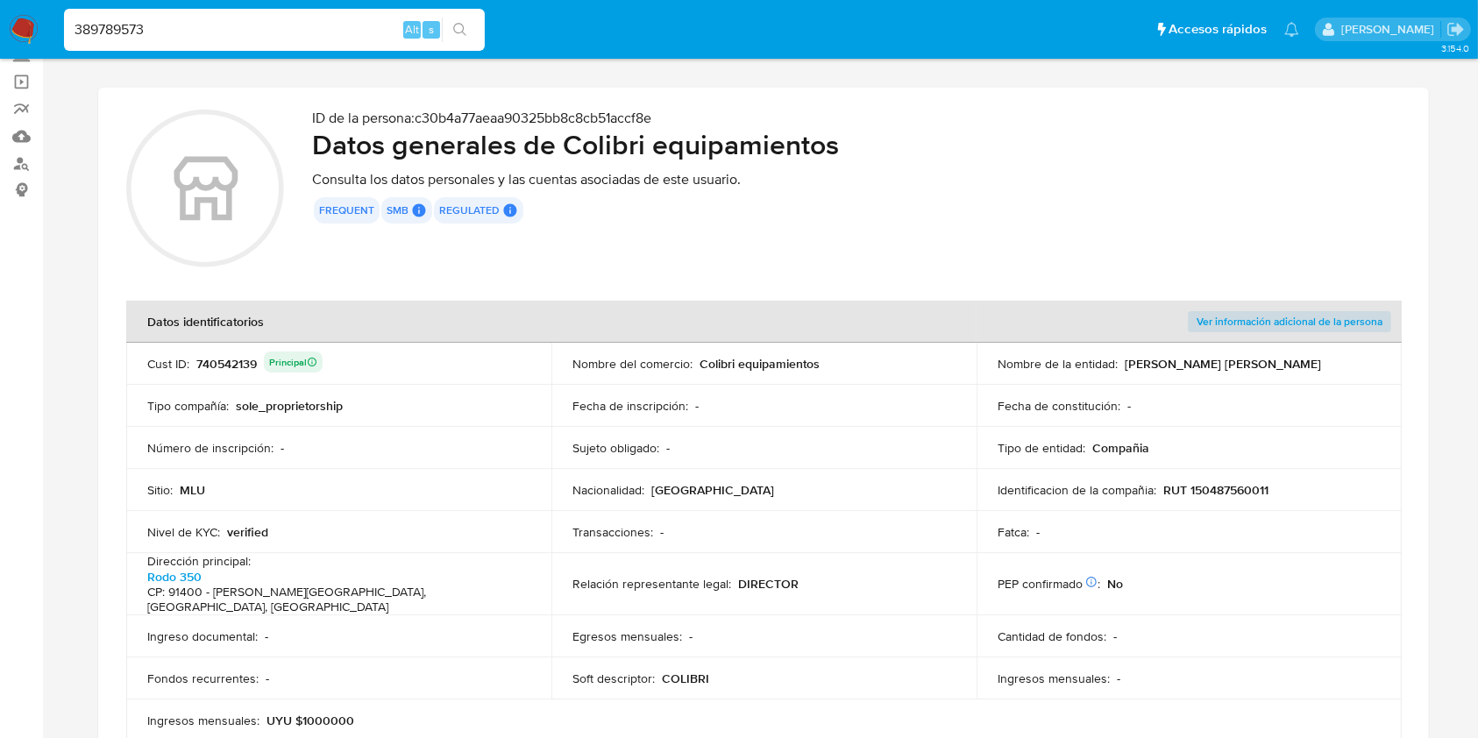
type input "389789573"
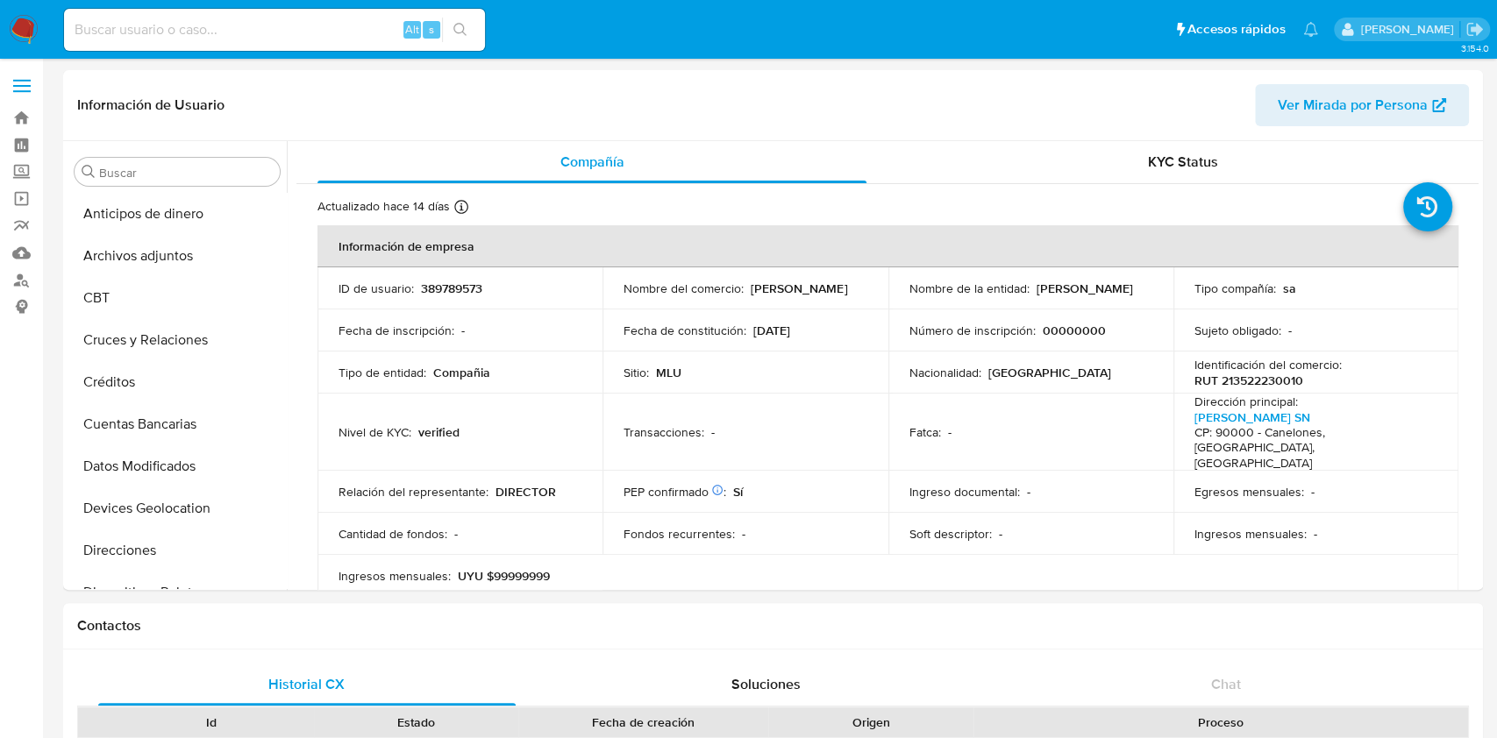
select select "10"
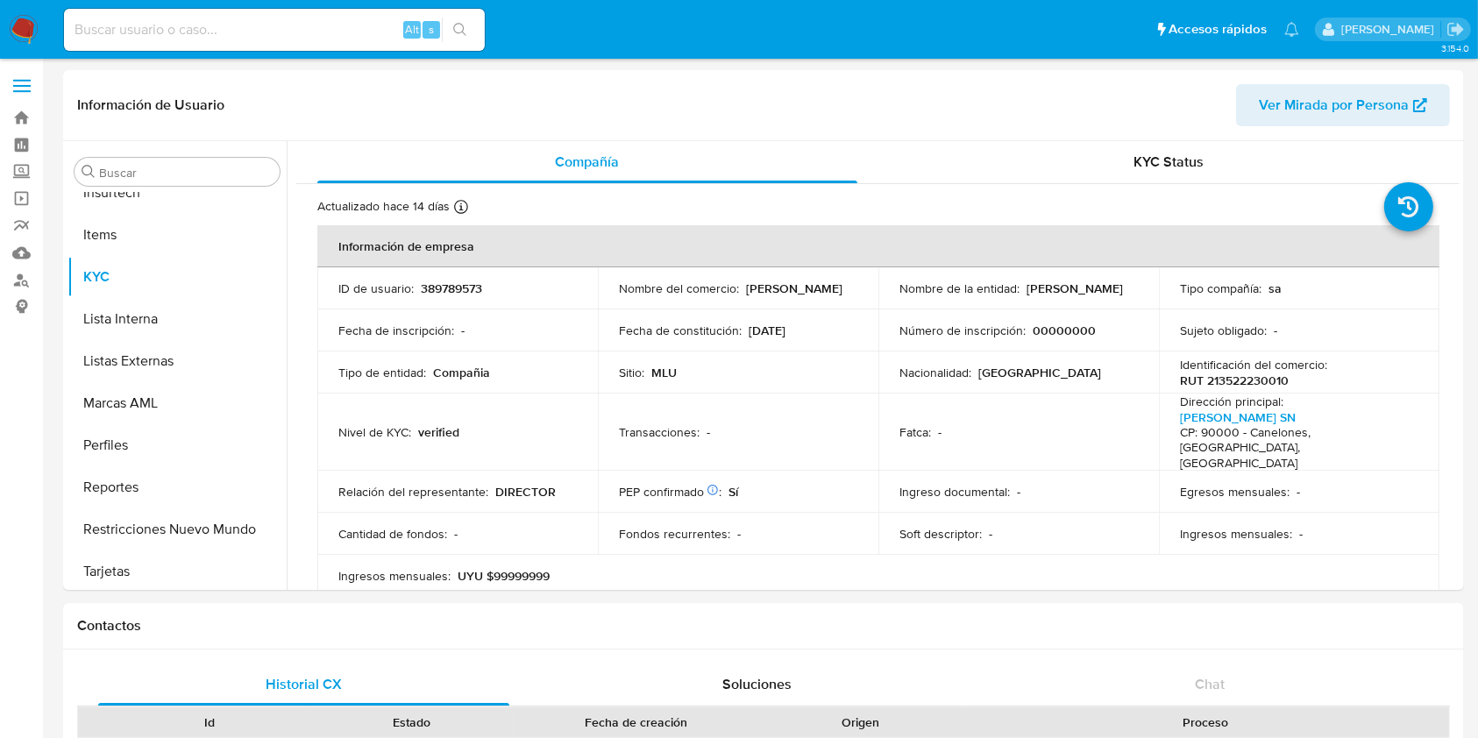
scroll to position [783, 0]
drag, startPoint x: 1084, startPoint y: 288, endPoint x: 1026, endPoint y: 285, distance: 57.9
click at [1026, 285] on div "Nombre de la entidad : PASEL SA" at bounding box center [1019, 289] width 238 height 16
copy p "ASEL SA"
drag, startPoint x: 1020, startPoint y: 293, endPoint x: 1084, endPoint y: 281, distance: 65.0
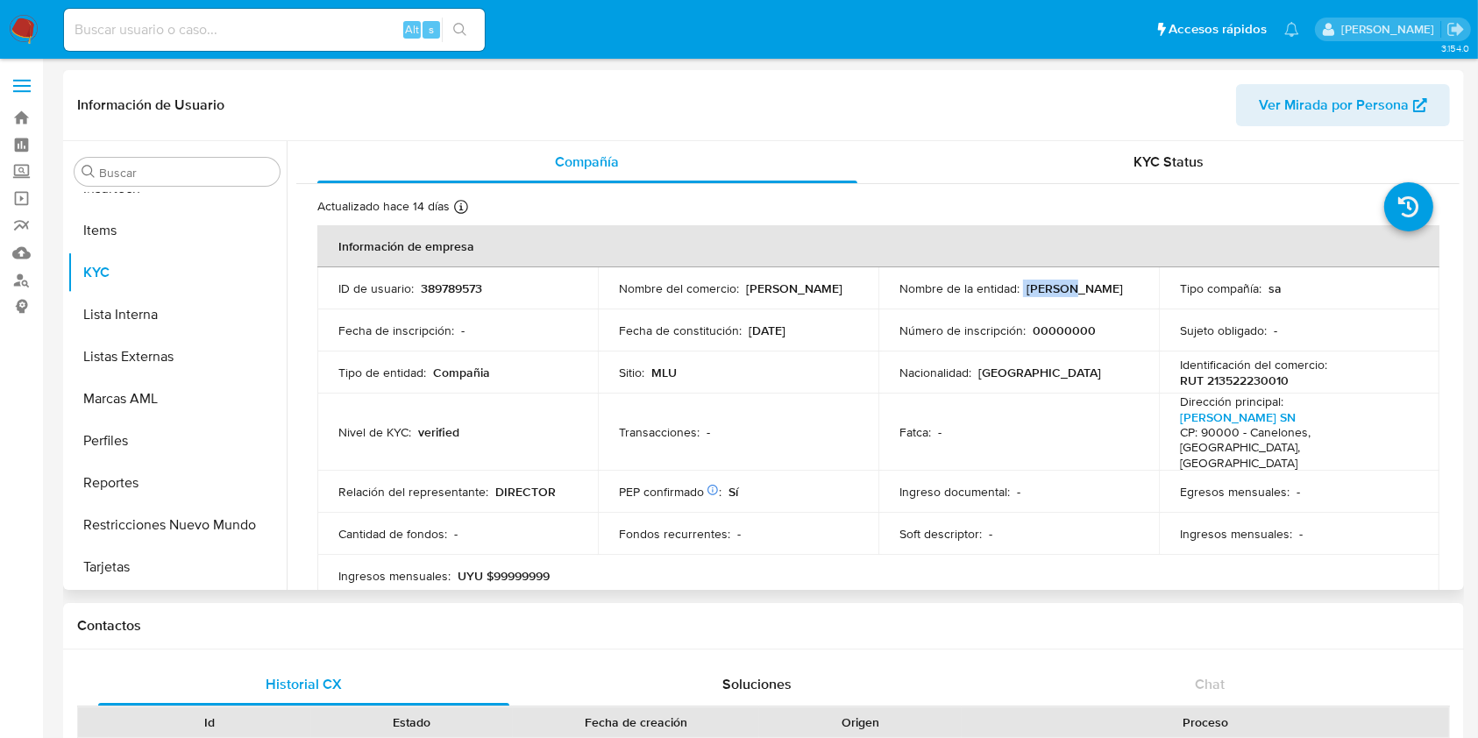
click at [1082, 282] on div "Nombre de la entidad : PASEL SA" at bounding box center [1019, 289] width 238 height 16
click at [1071, 286] on p "PASEL SA" at bounding box center [1075, 289] width 96 height 16
drag, startPoint x: 1079, startPoint y: 292, endPoint x: 1022, endPoint y: 291, distance: 57.0
click at [1022, 291] on div "Nombre de la entidad : PASEL SA" at bounding box center [1019, 289] width 238 height 16
copy p "PASEL SA"
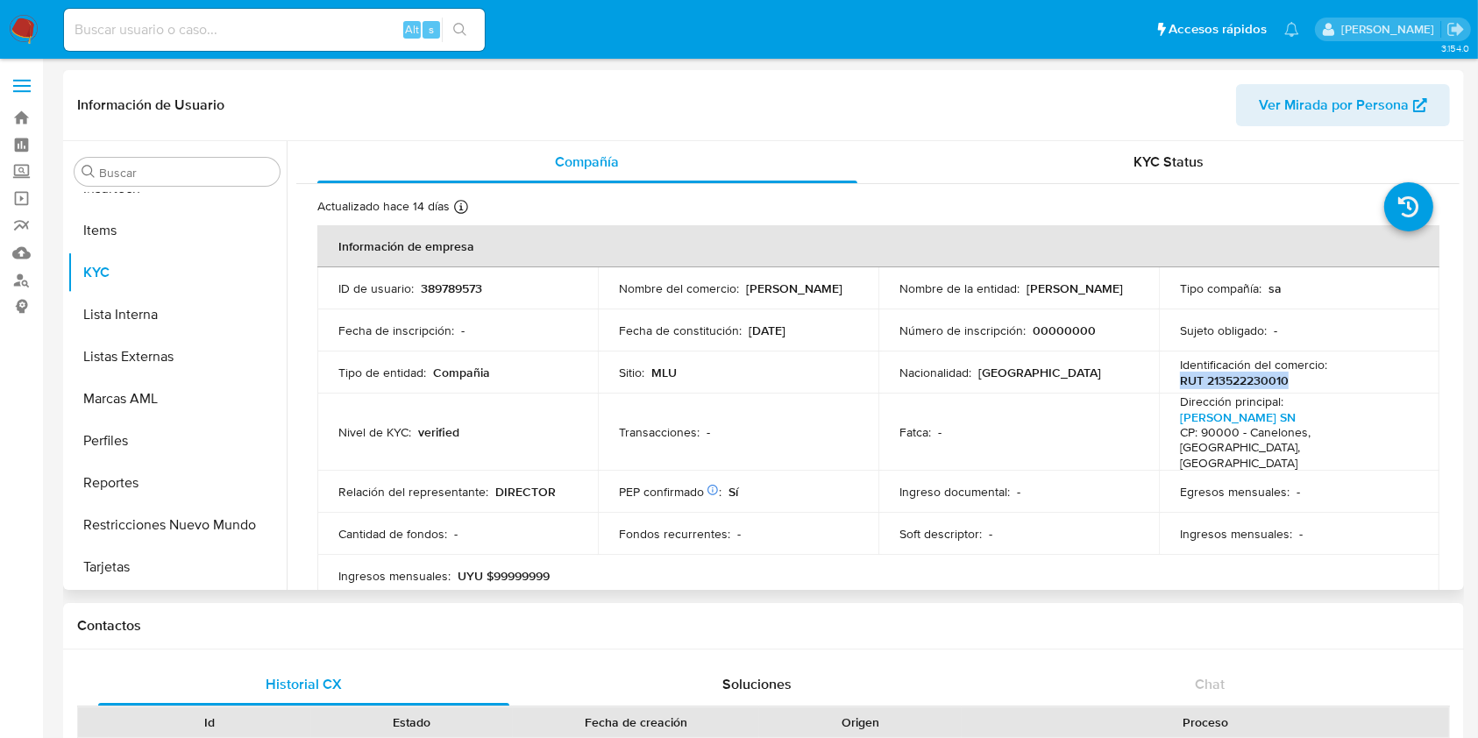
drag, startPoint x: 1291, startPoint y: 382, endPoint x: 1176, endPoint y: 383, distance: 114.9
click at [1180, 383] on div "Identificación del comercio : RUT 213522230010" at bounding box center [1299, 373] width 238 height 32
copy p "RUT 213522230010"
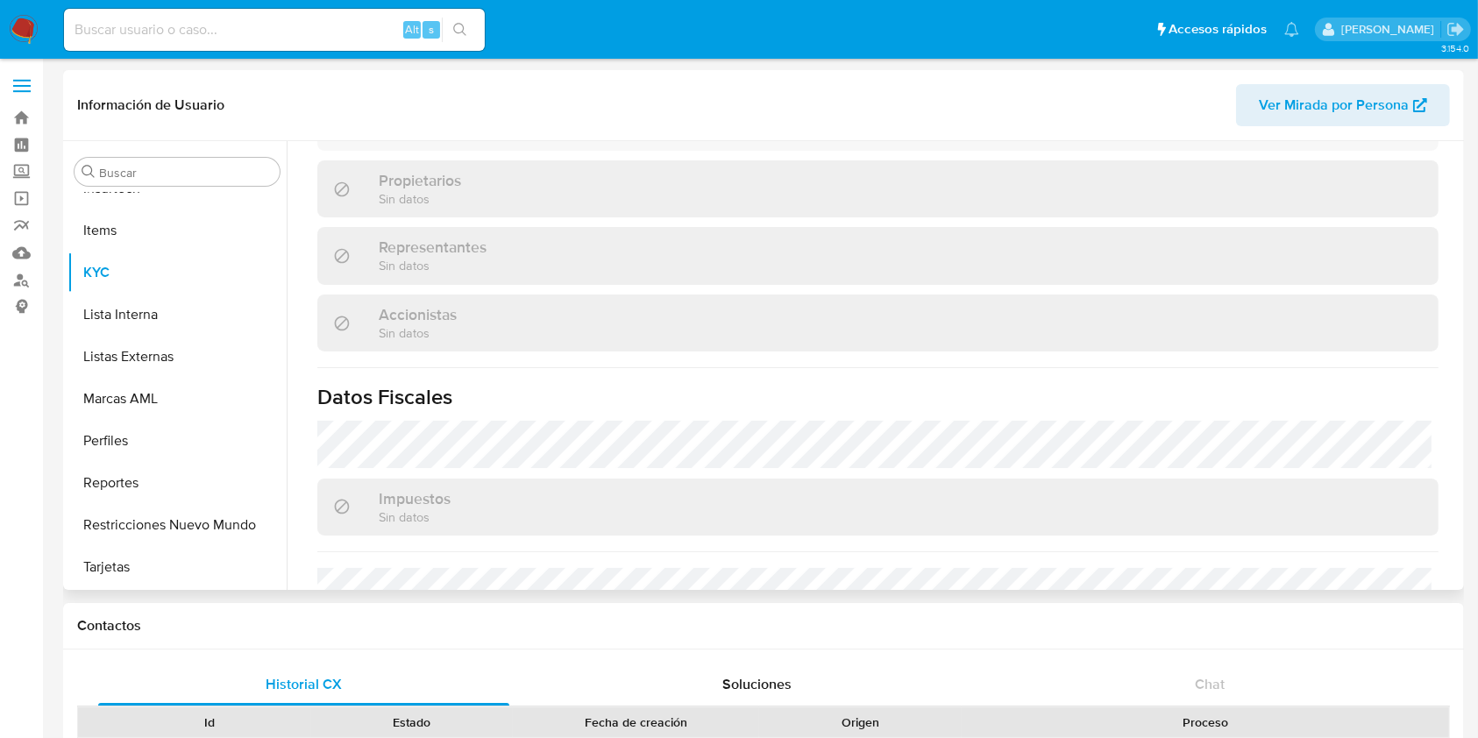
scroll to position [1022, 0]
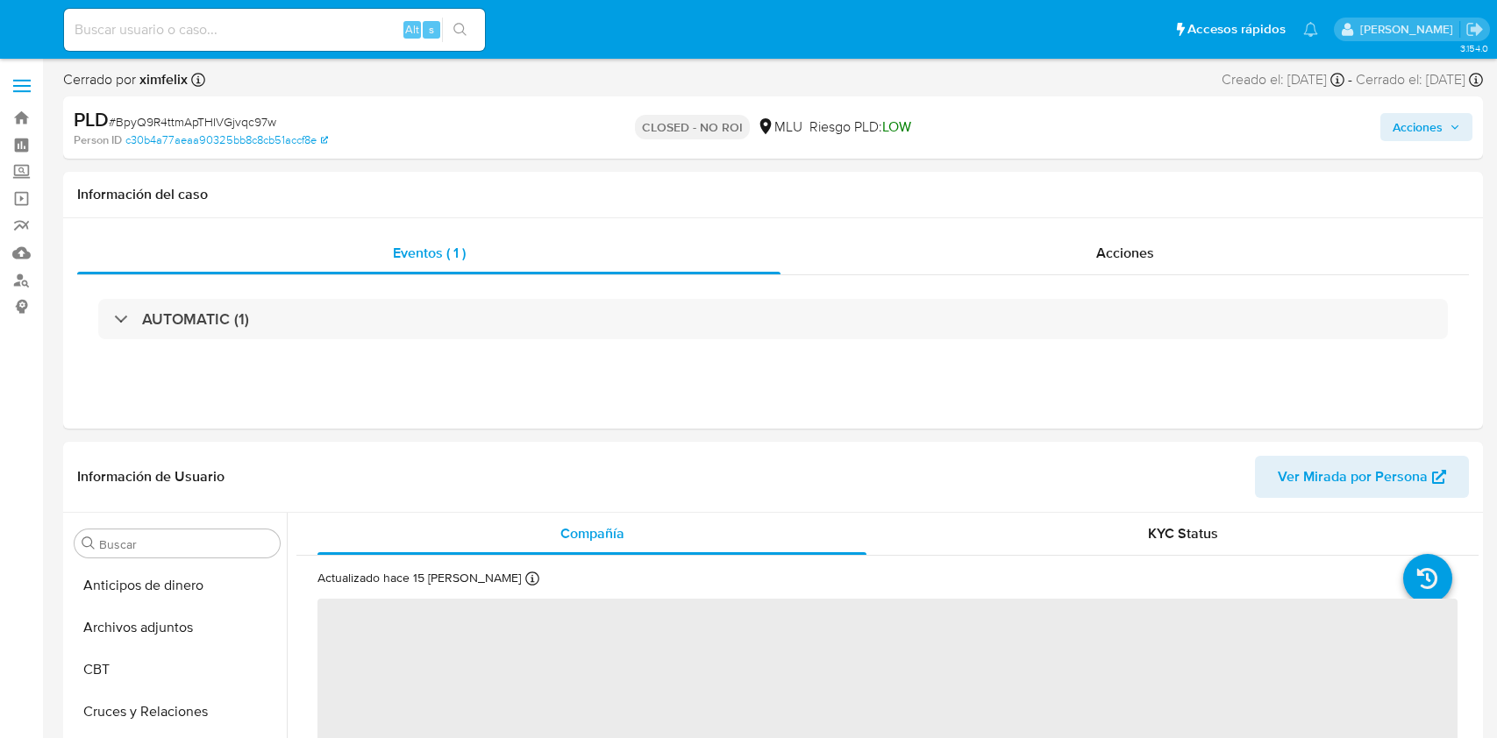
select select "10"
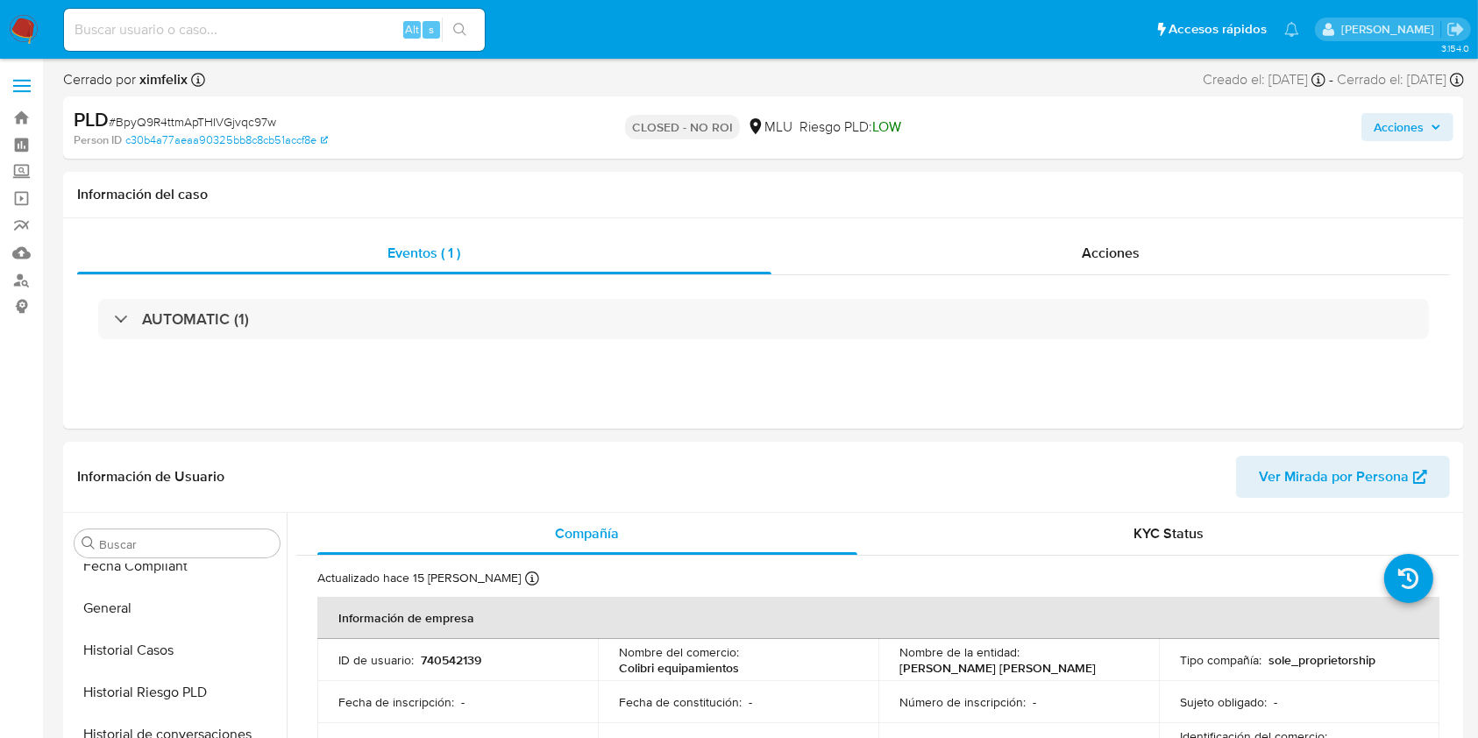
scroll to position [783, 0]
click at [245, 25] on input at bounding box center [274, 29] width 421 height 23
paste input "h8OWgJZJfA9z1hLrFxXEtTMo"
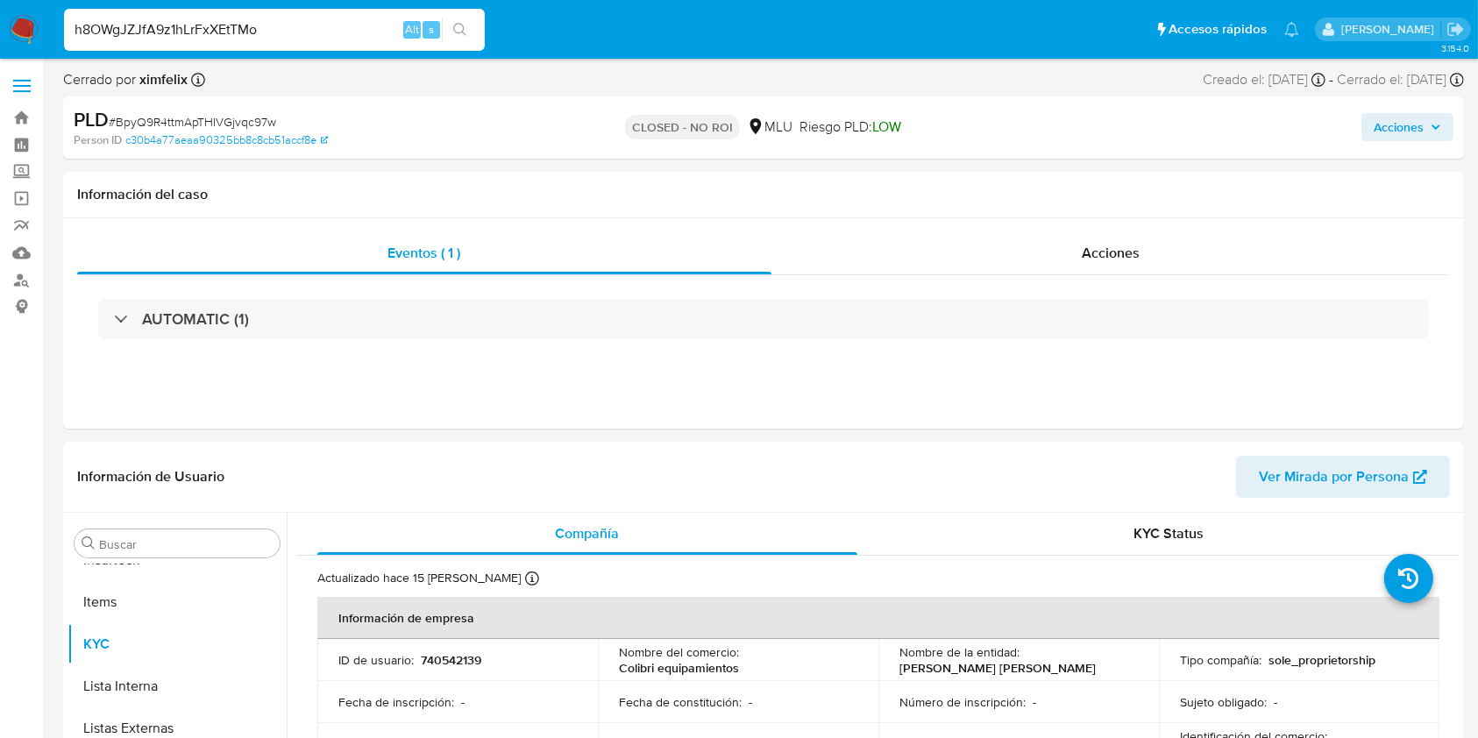
type input "h8OWgJZJfA9z1hLrFxXEtTMo"
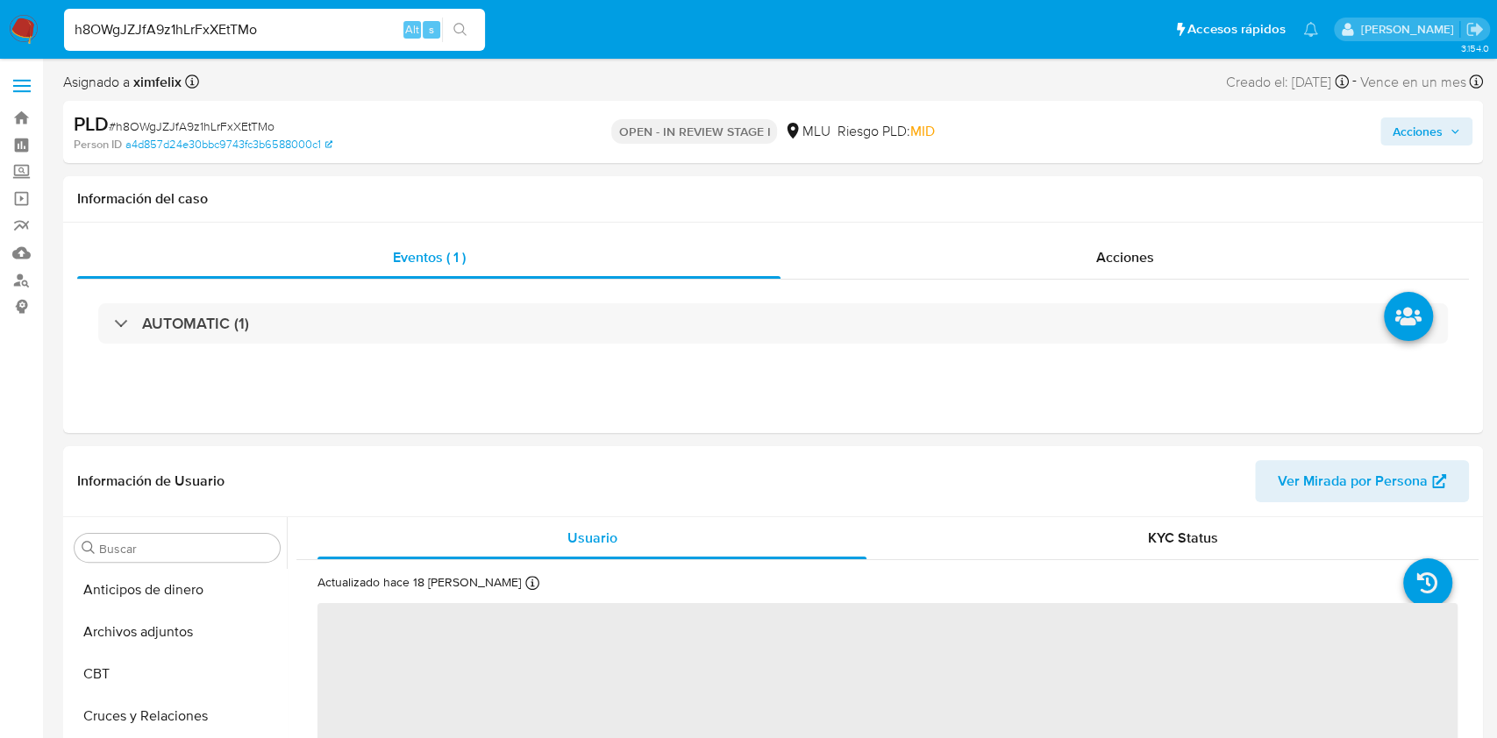
select select "10"
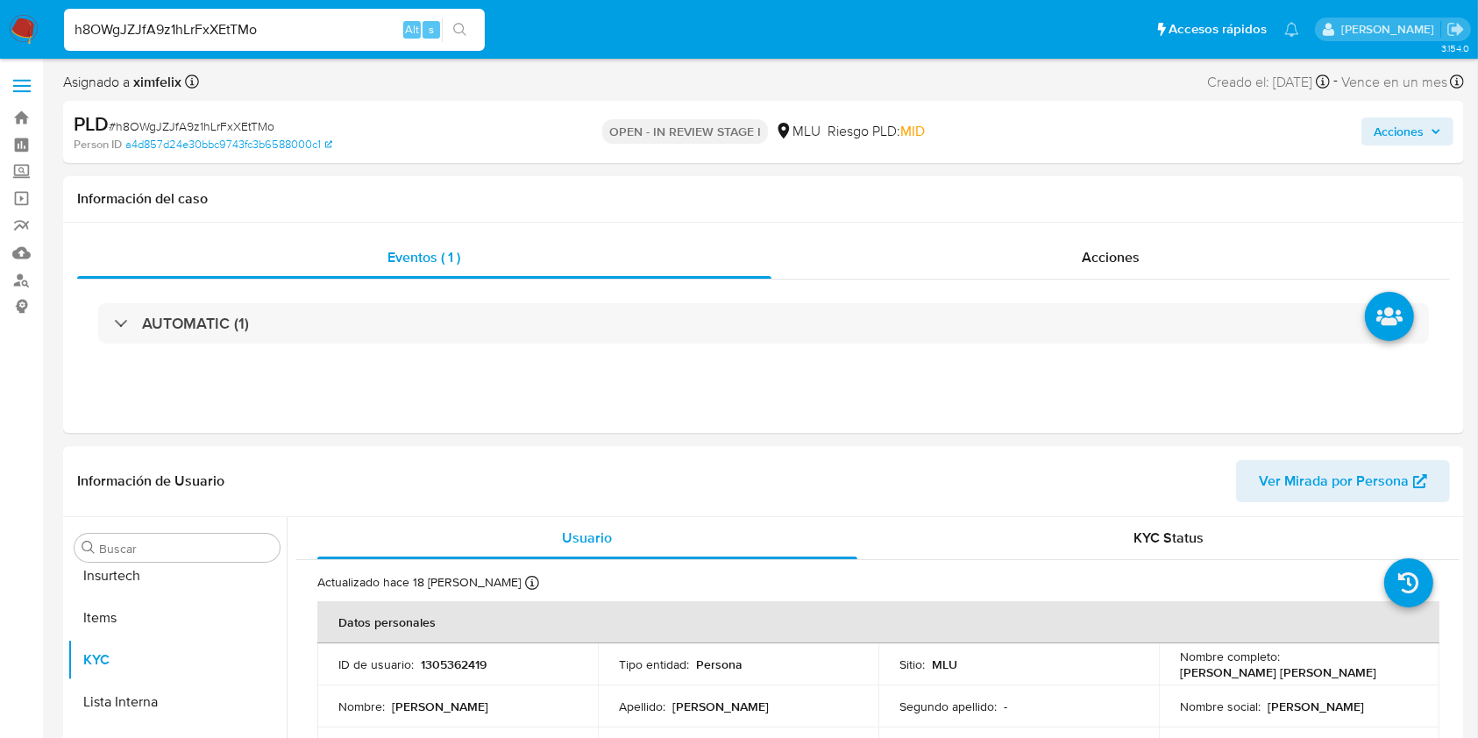
scroll to position [783, 0]
click at [252, 32] on input "h8OWgJZJfA9z1hLrFxXEtTMo" at bounding box center [274, 29] width 421 height 23
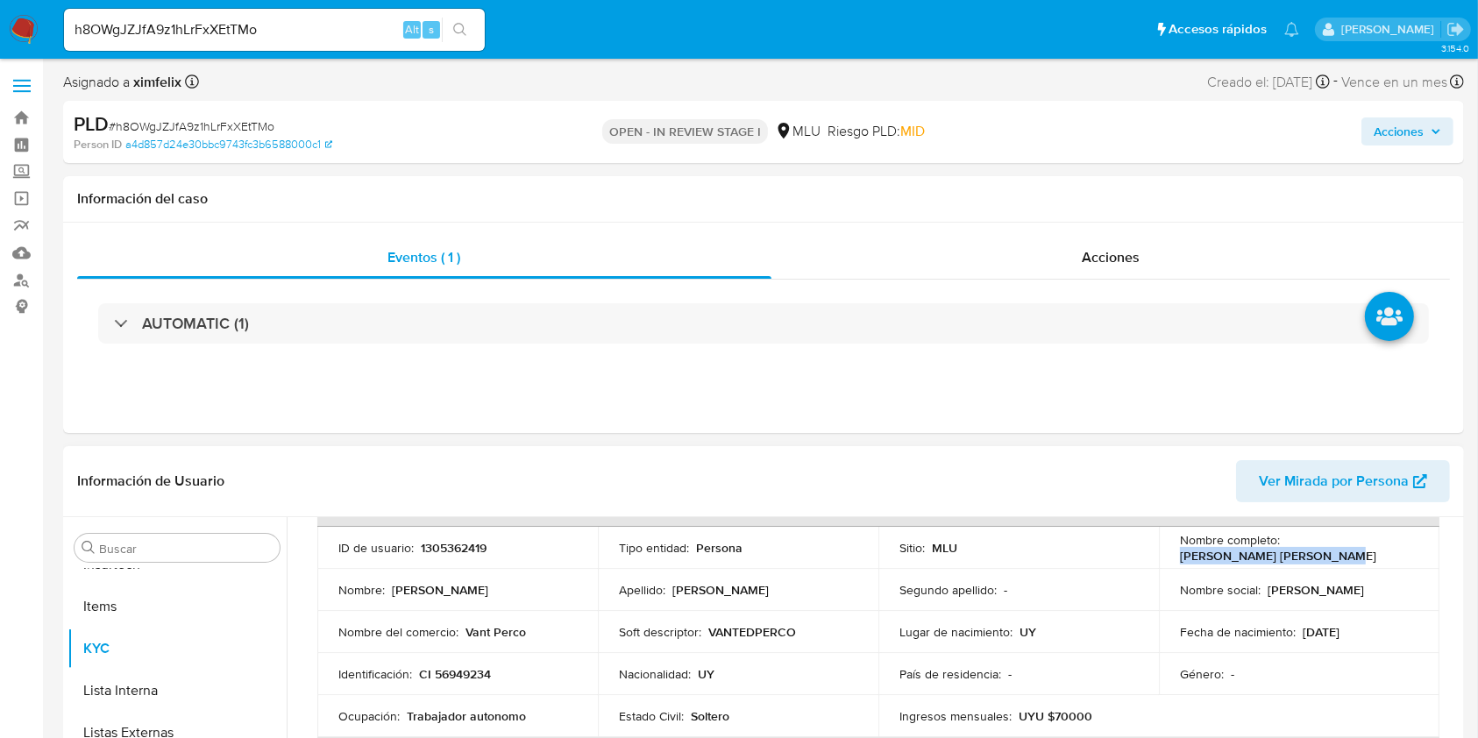
drag, startPoint x: 1332, startPoint y: 551, endPoint x: 1168, endPoint y: 558, distance: 164.1
click at [1180, 558] on div "Nombre completo : Agustin Rodriguez Alvarez" at bounding box center [1299, 548] width 238 height 32
copy p "Agustin Rodriguez Alvarez"
click at [445, 347] on div "AUTOMATIC (1)" at bounding box center [763, 324] width 1373 height 88
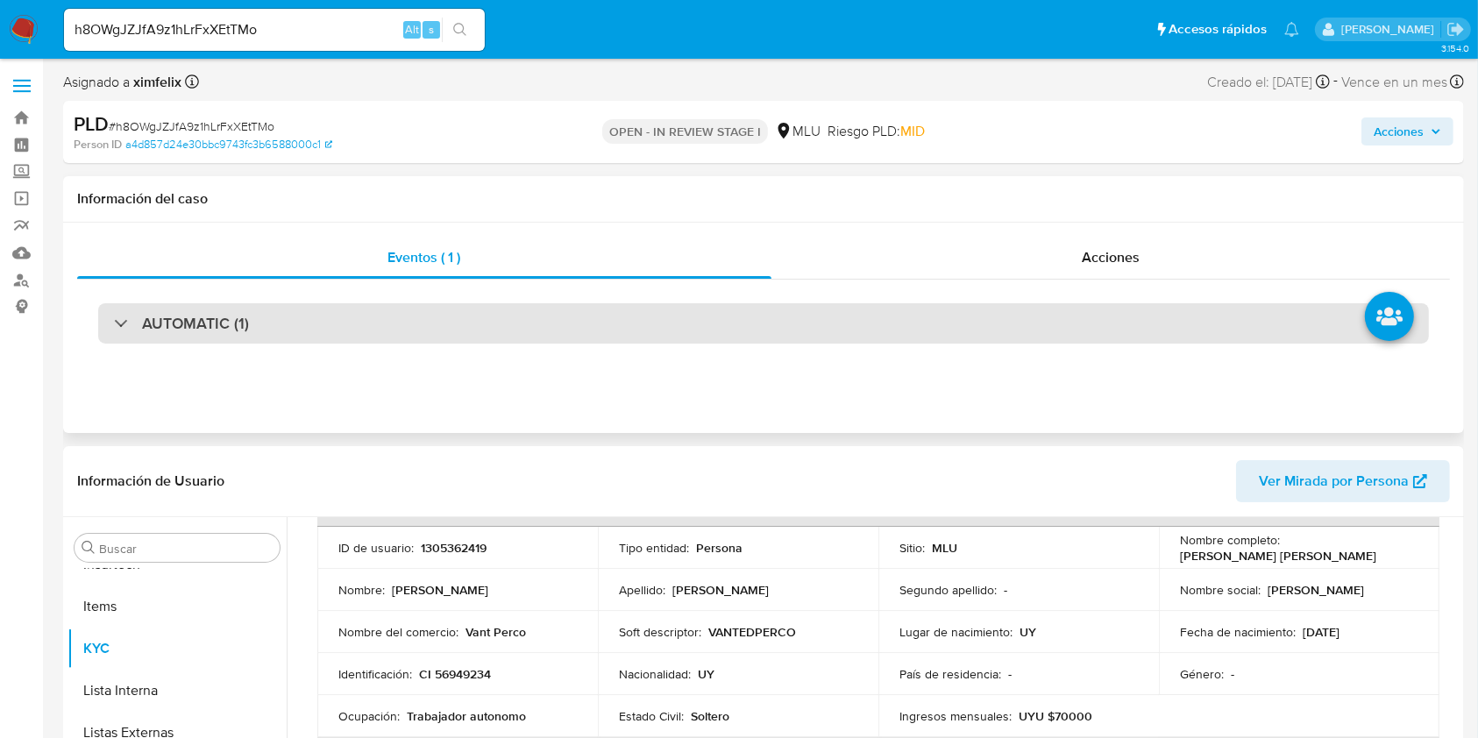
click at [455, 325] on div "AUTOMATIC (1)" at bounding box center [763, 323] width 1331 height 40
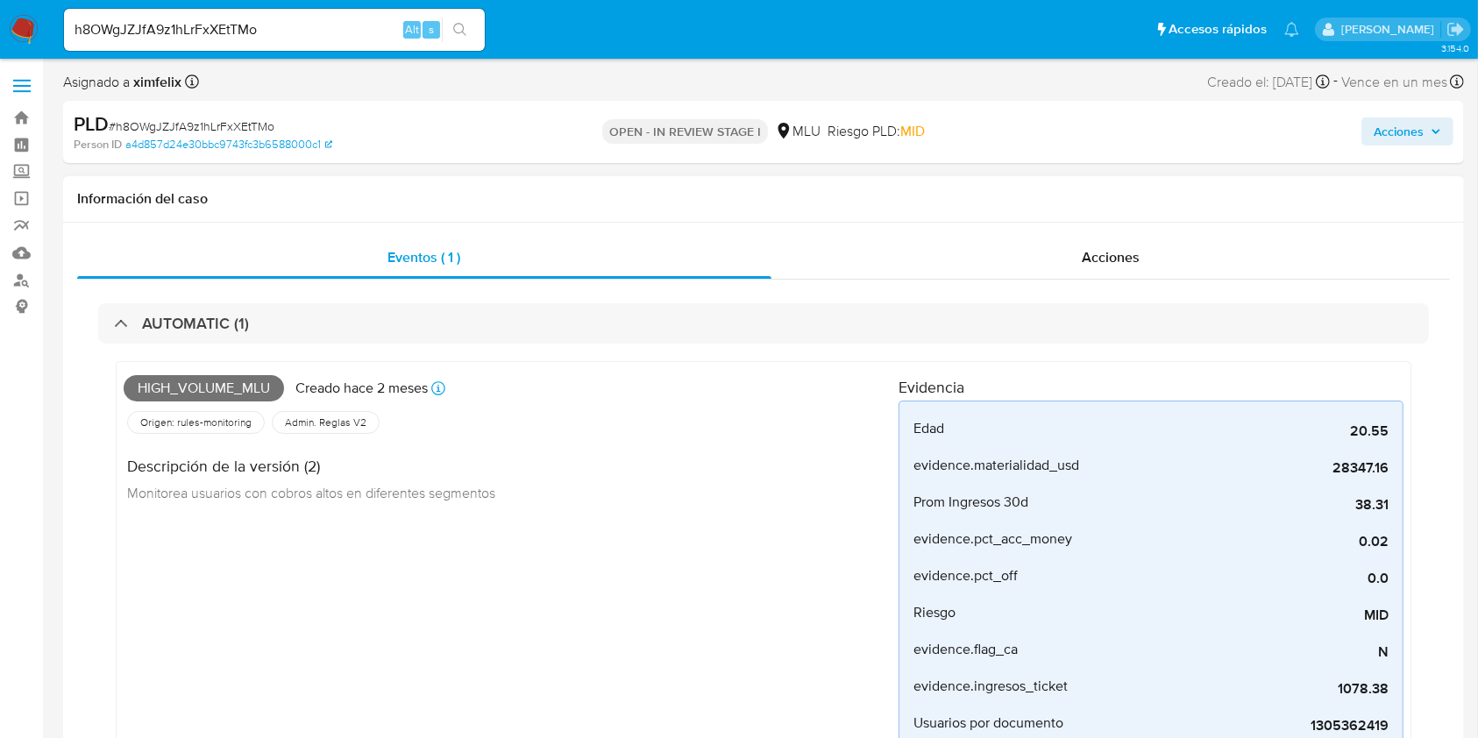
click at [224, 386] on span "High_volume_mlu" at bounding box center [204, 388] width 160 height 26
copy span "High_volume_mlu"
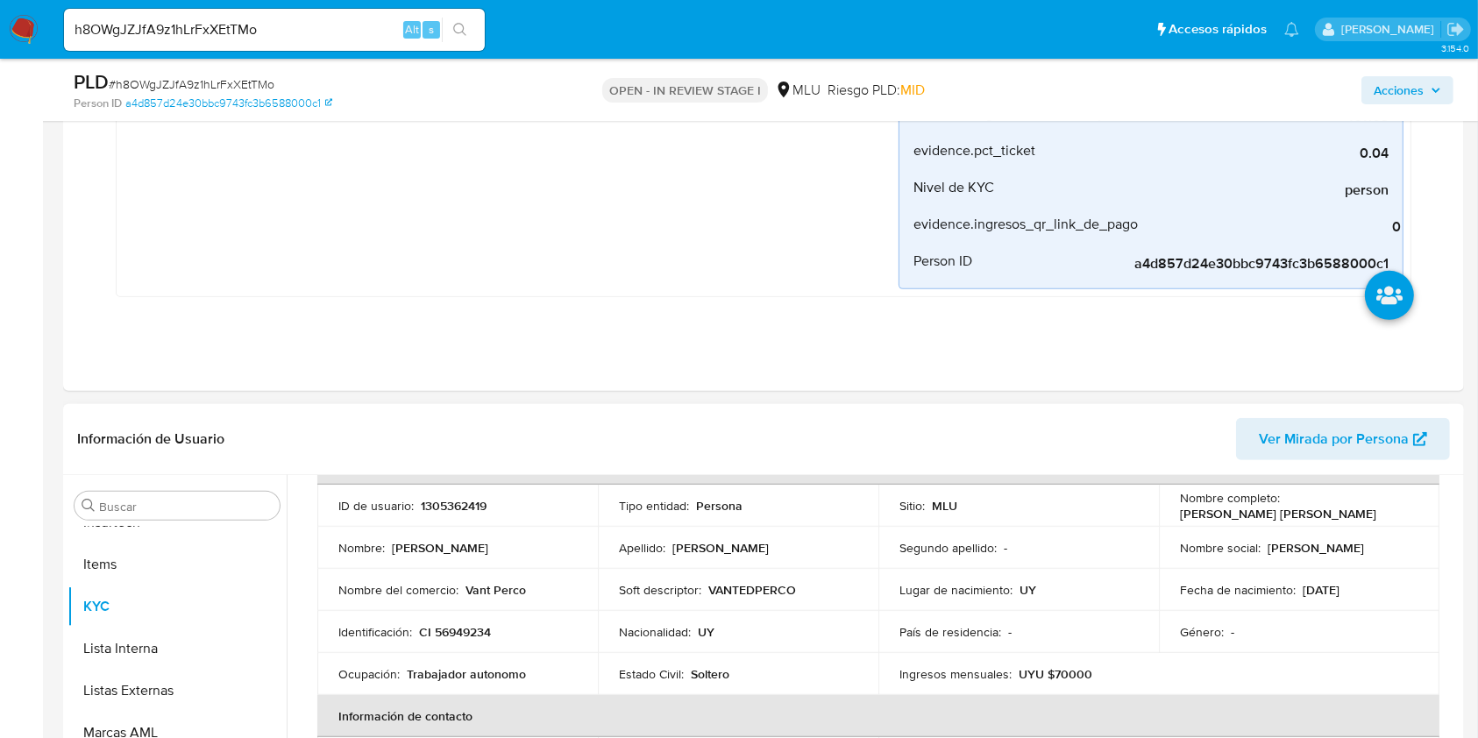
scroll to position [0, 0]
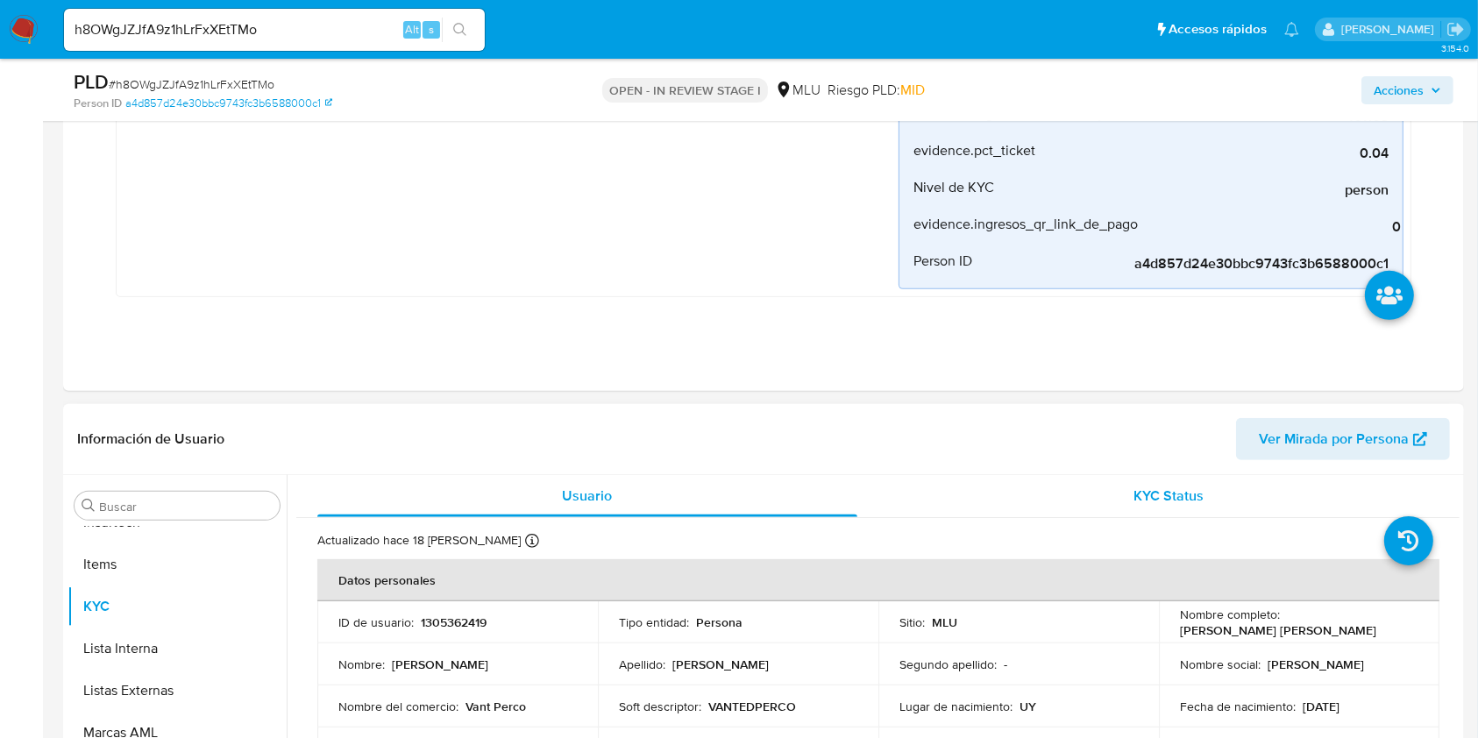
click at [1174, 480] on div "KYC Status" at bounding box center [1170, 496] width 540 height 42
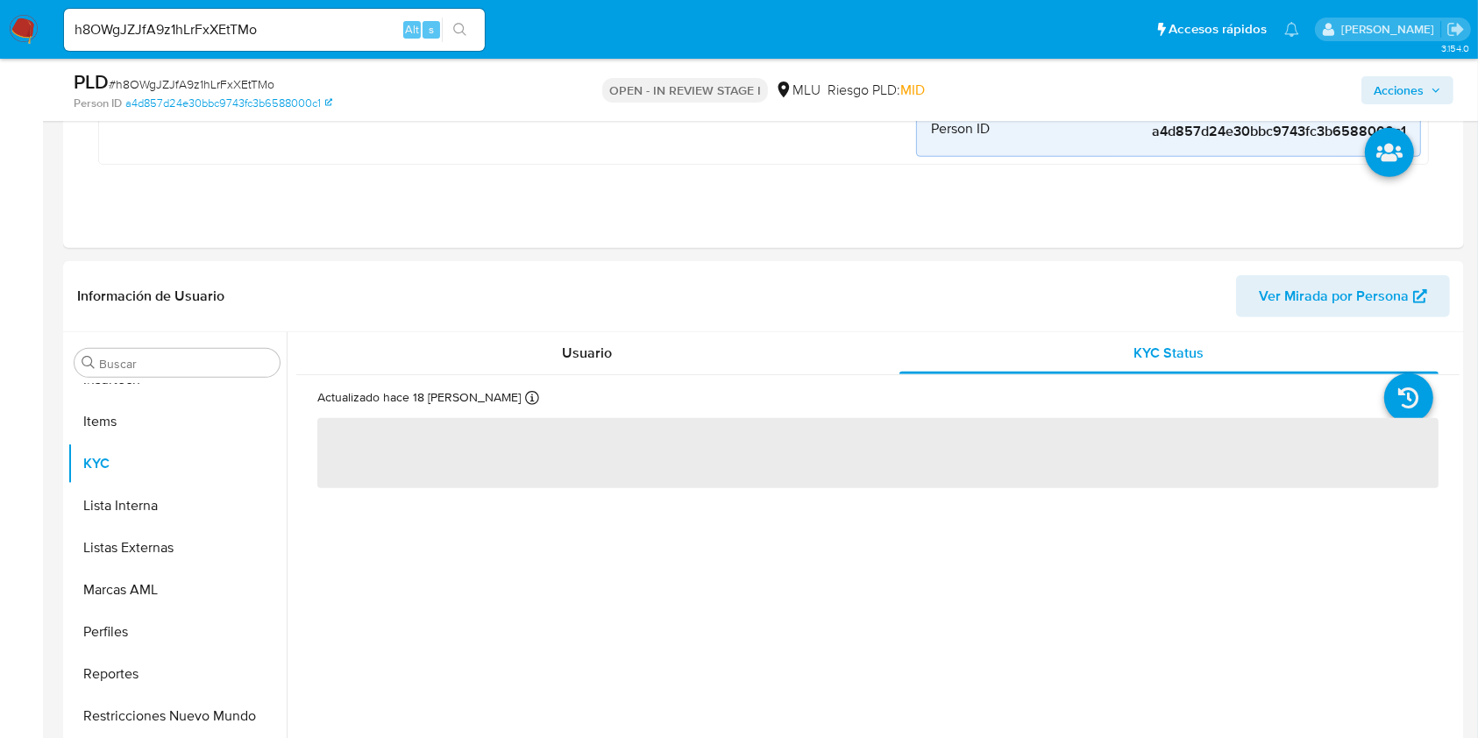
scroll to position [732, 0]
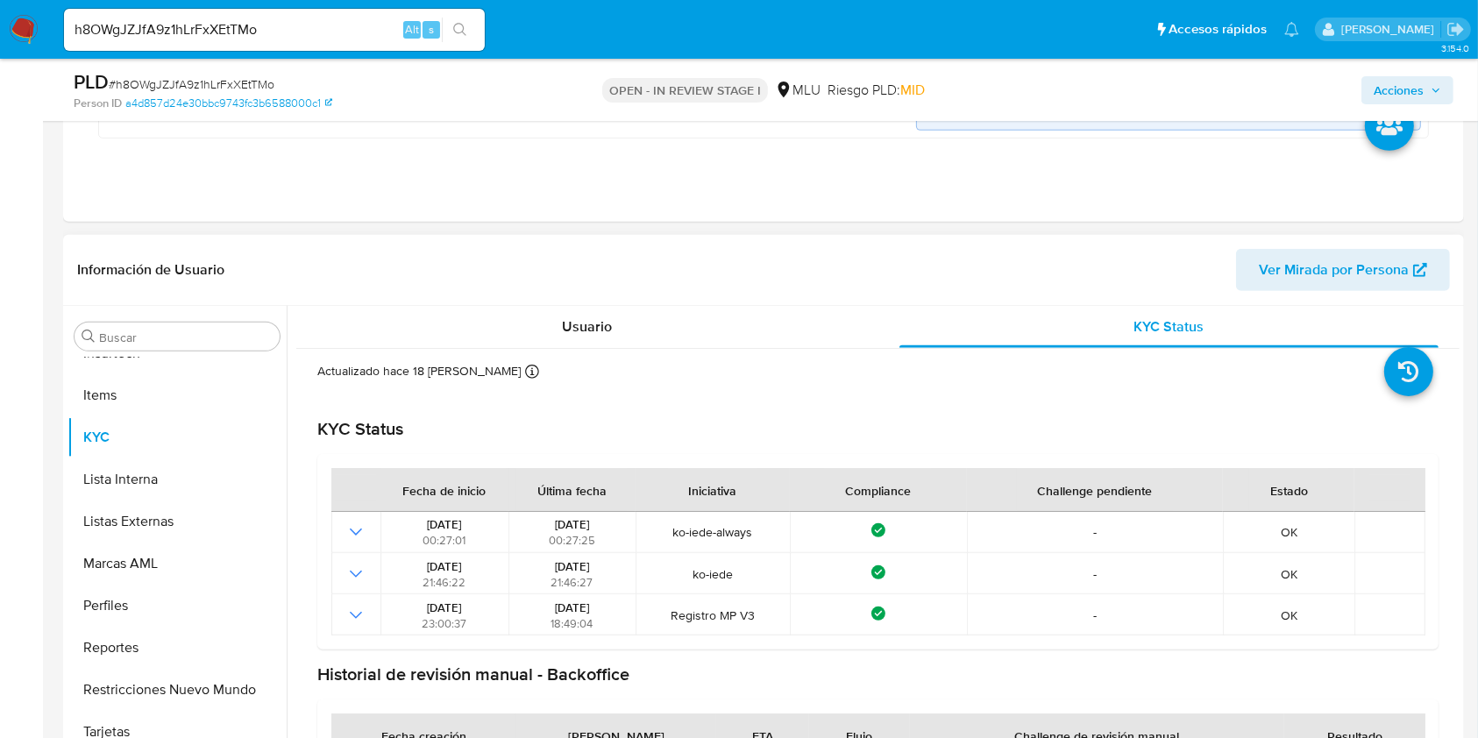
click at [592, 299] on div "Información de Usuario Ver Mirada por Persona" at bounding box center [763, 270] width 1401 height 71
click at [602, 327] on span "Usuario" at bounding box center [587, 326] width 50 height 20
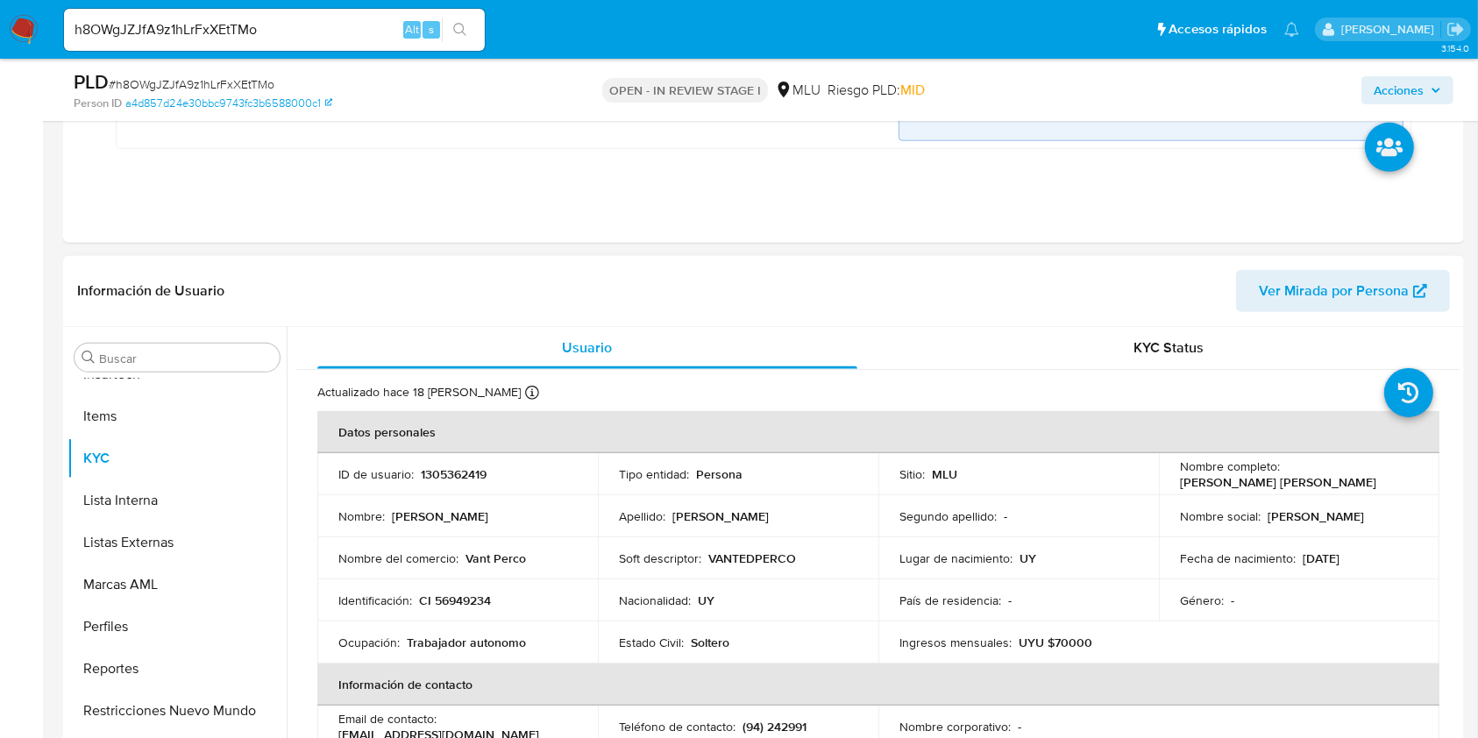
click at [459, 598] on p "CI 56949234" at bounding box center [455, 601] width 72 height 16
copy p "56949234"
click at [1283, 276] on span "Ver Mirada por Persona" at bounding box center [1334, 291] width 150 height 42
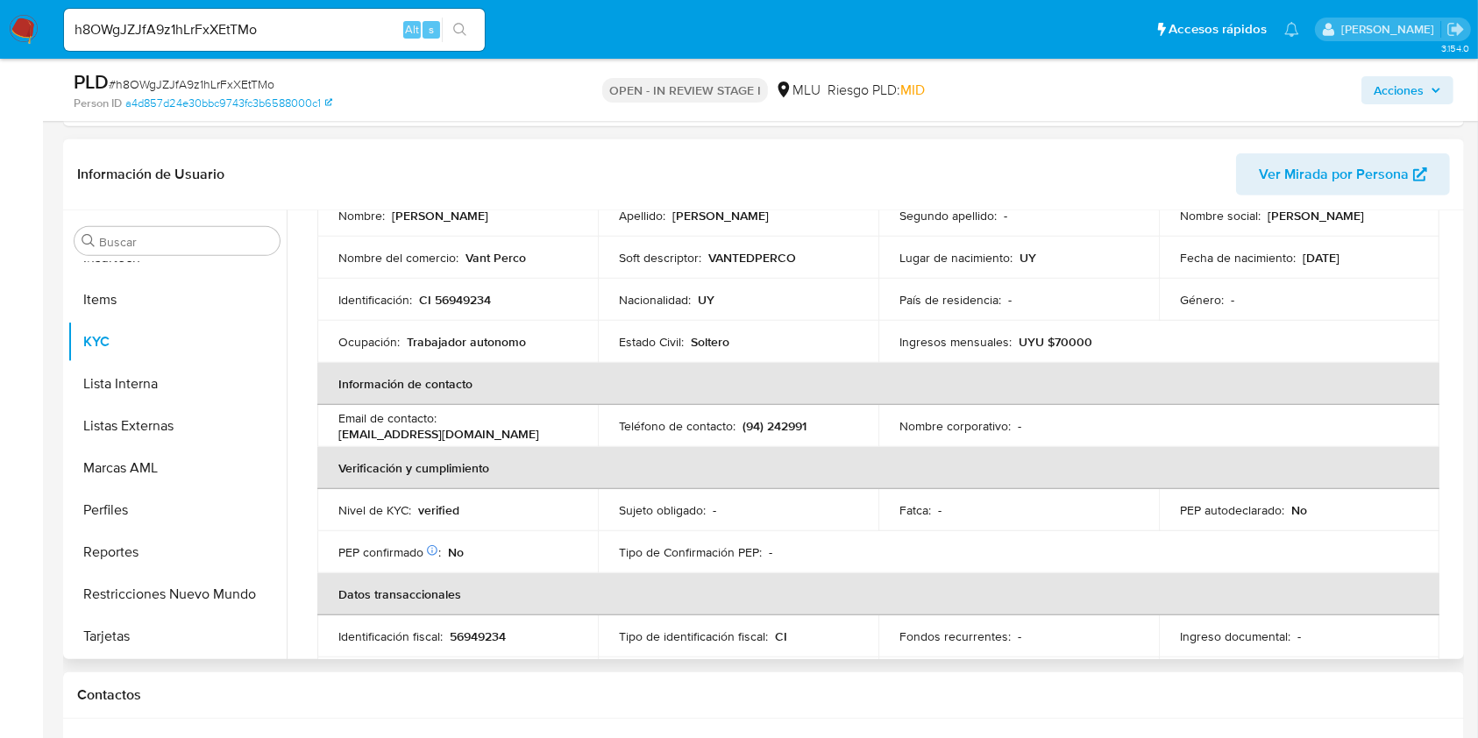
scroll to position [63, 0]
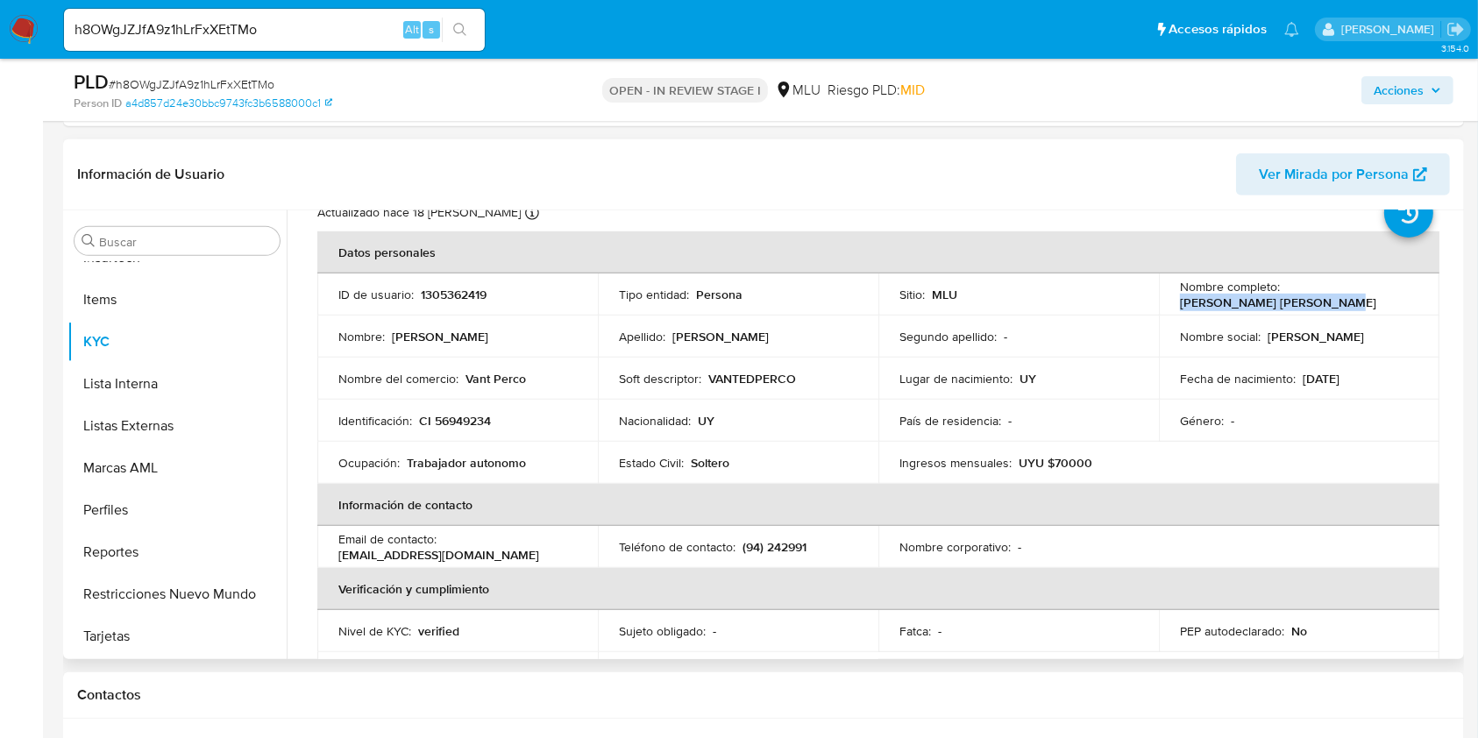
drag, startPoint x: 1348, startPoint y: 304, endPoint x: 1177, endPoint y: 302, distance: 171.9
click at [1180, 301] on div "Nombre completo : Agustin Rodriguez Alvarez" at bounding box center [1299, 295] width 238 height 32
copy p "Agustin Rodriguez Alvarez"
click at [520, 372] on td "Nombre del comercio : Vant Perco" at bounding box center [457, 379] width 281 height 42
drag, startPoint x: 529, startPoint y: 381, endPoint x: 467, endPoint y: 375, distance: 61.7
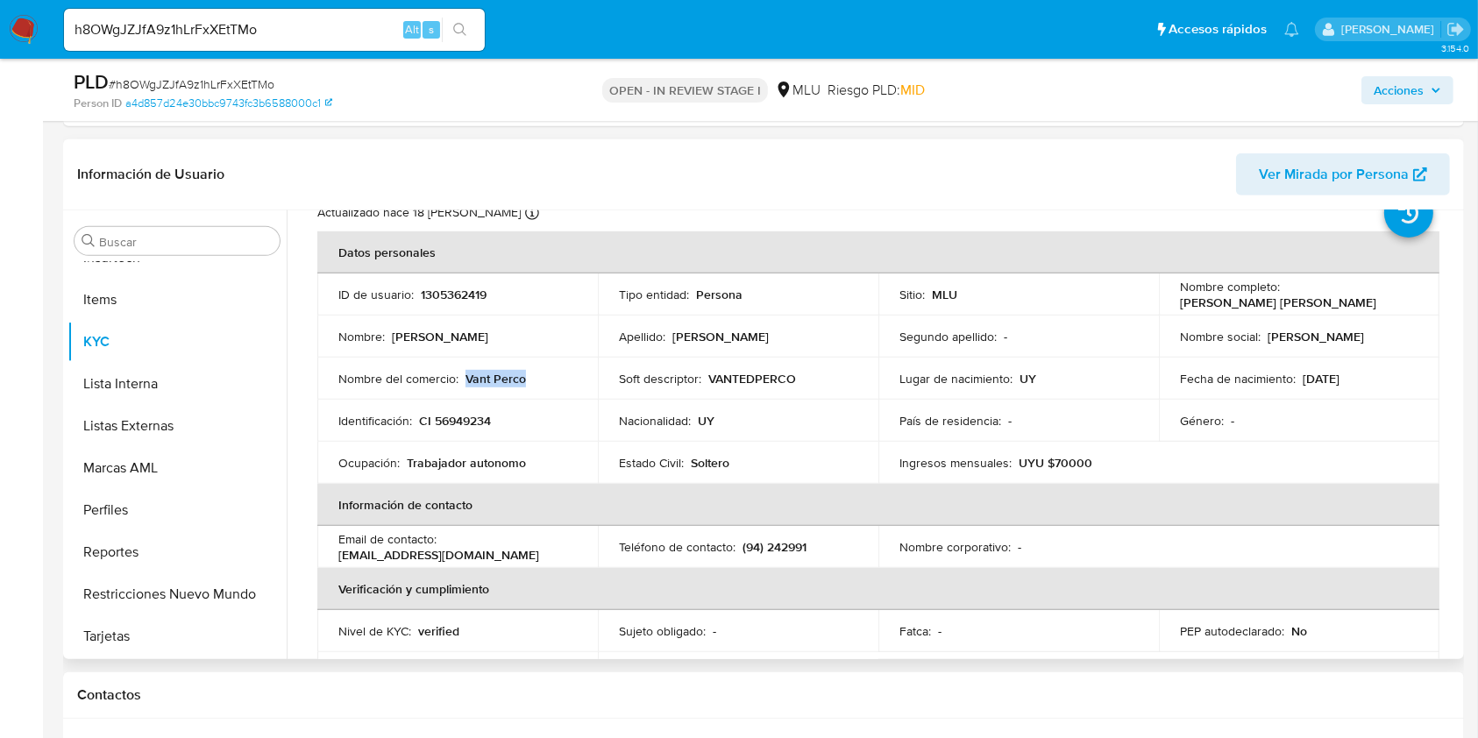
click at [467, 375] on div "Nombre del comercio : Vant Perco" at bounding box center [457, 379] width 238 height 16
copy p "Vant Perco"
drag, startPoint x: 543, startPoint y: 465, endPoint x: 407, endPoint y: 459, distance: 136.0
click at [407, 459] on div "Ocupación : Trabajador autonomo" at bounding box center [457, 463] width 238 height 16
copy p "Trabajador autonomo"
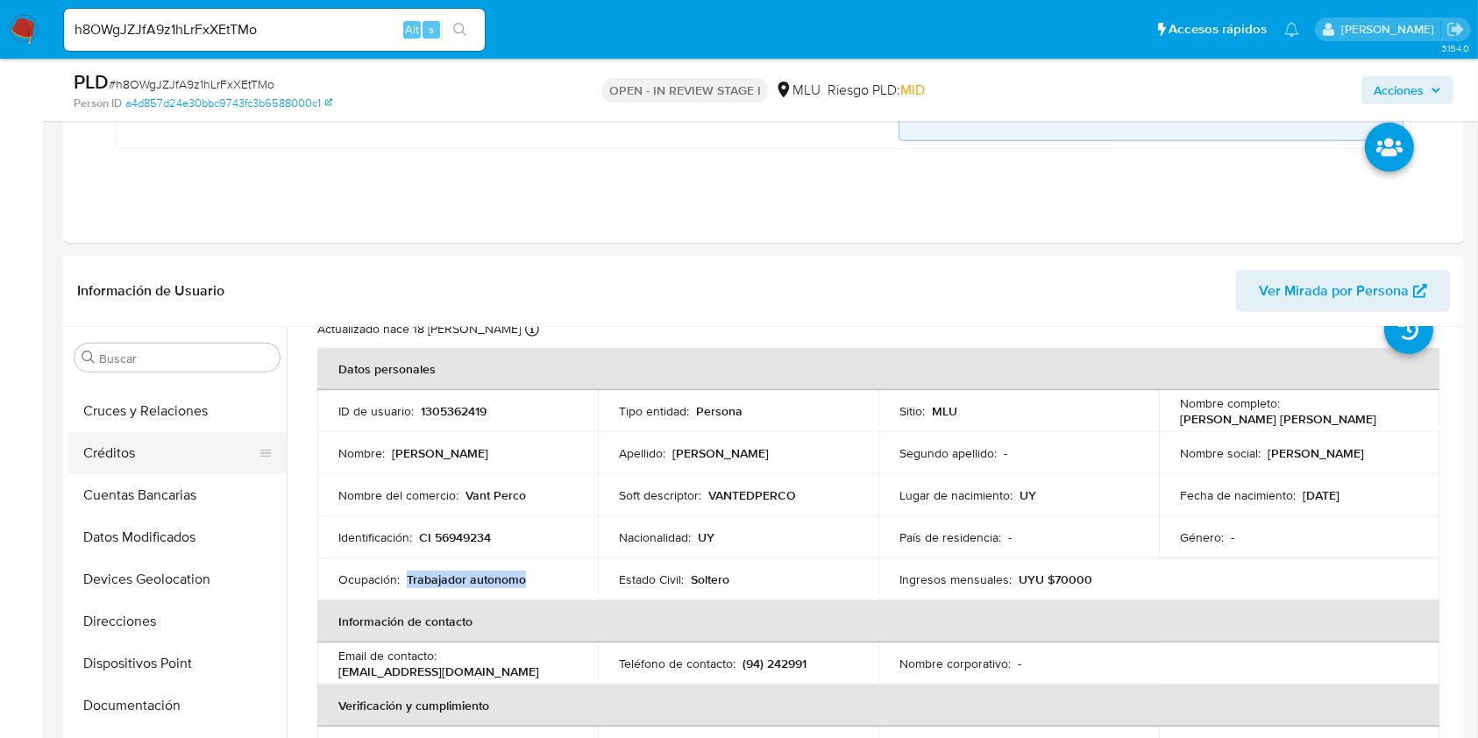
scroll to position [0, 0]
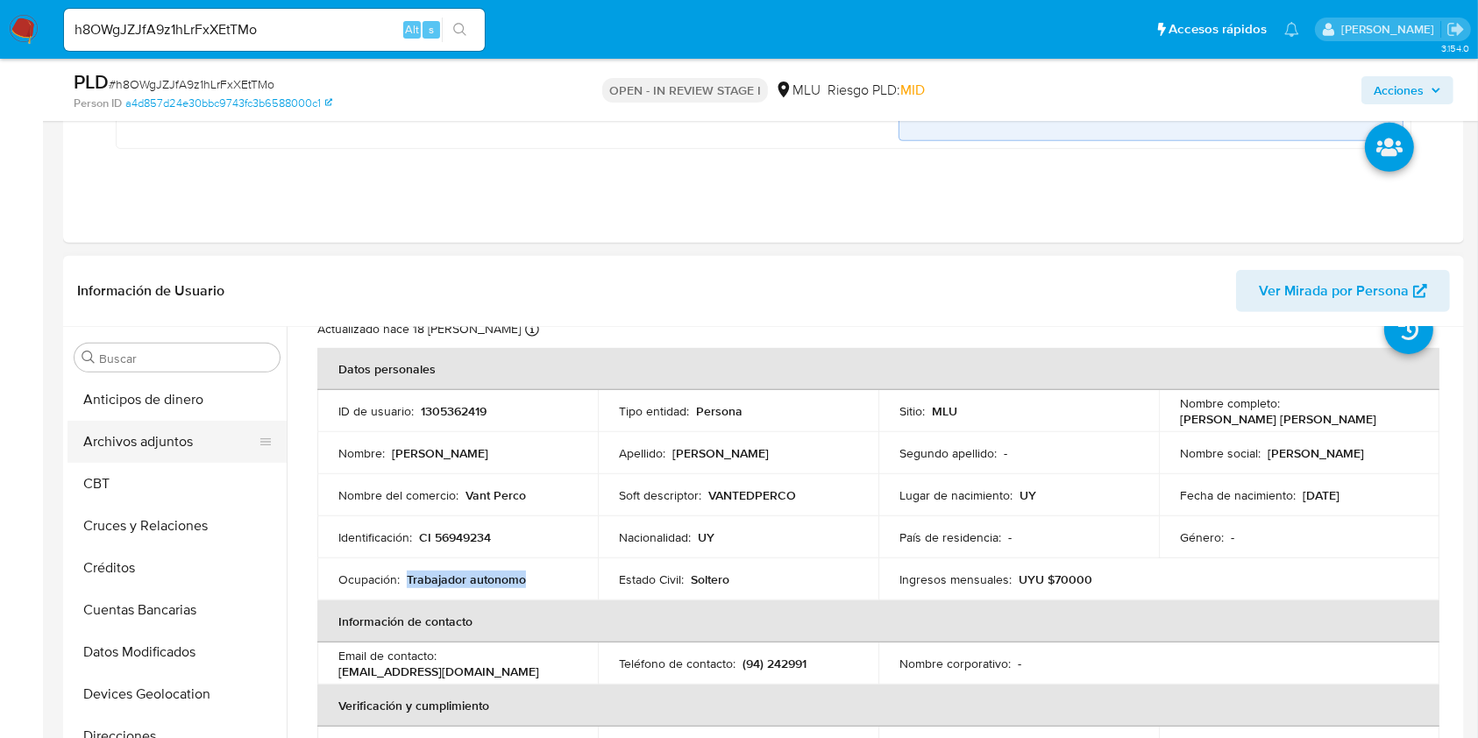
click at [185, 436] on button "Archivos adjuntos" at bounding box center [170, 442] width 205 height 42
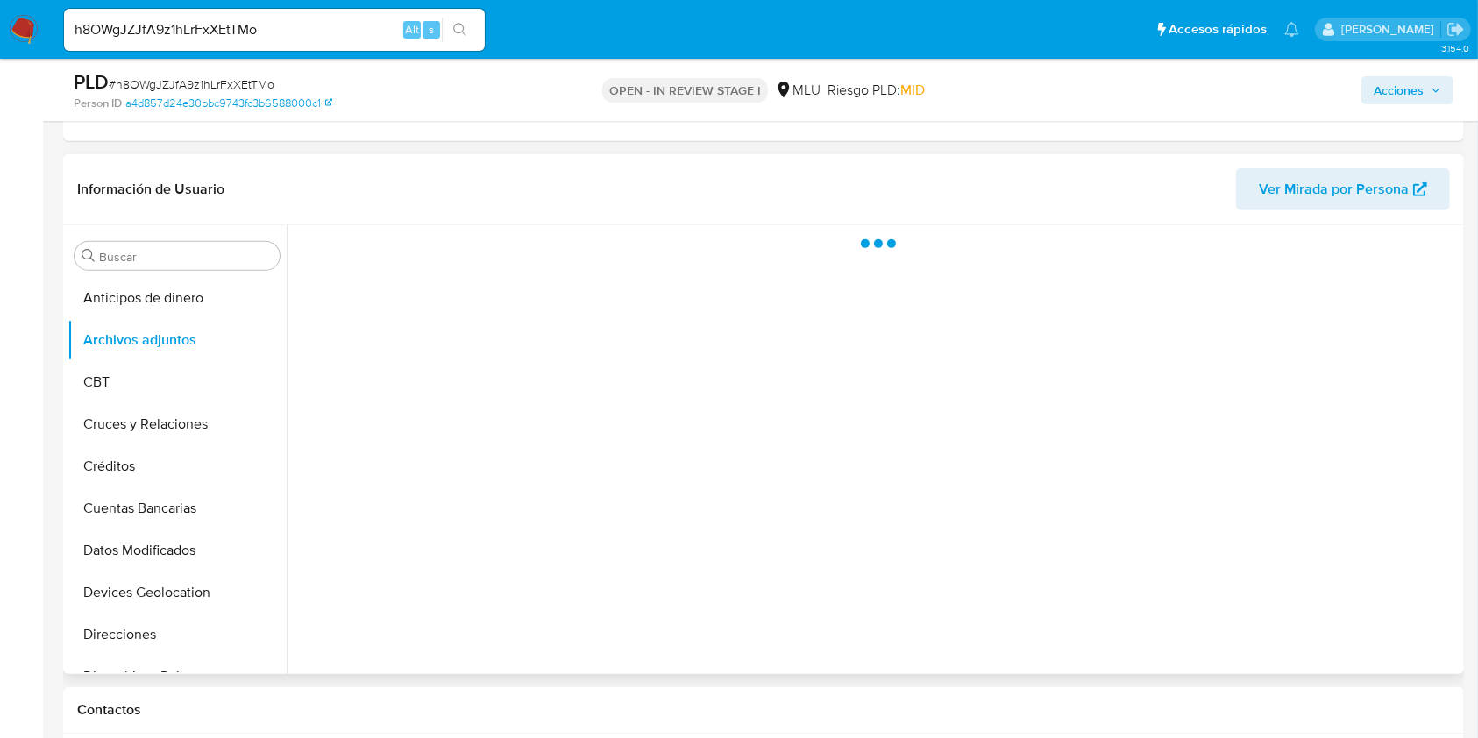
scroll to position [849, 0]
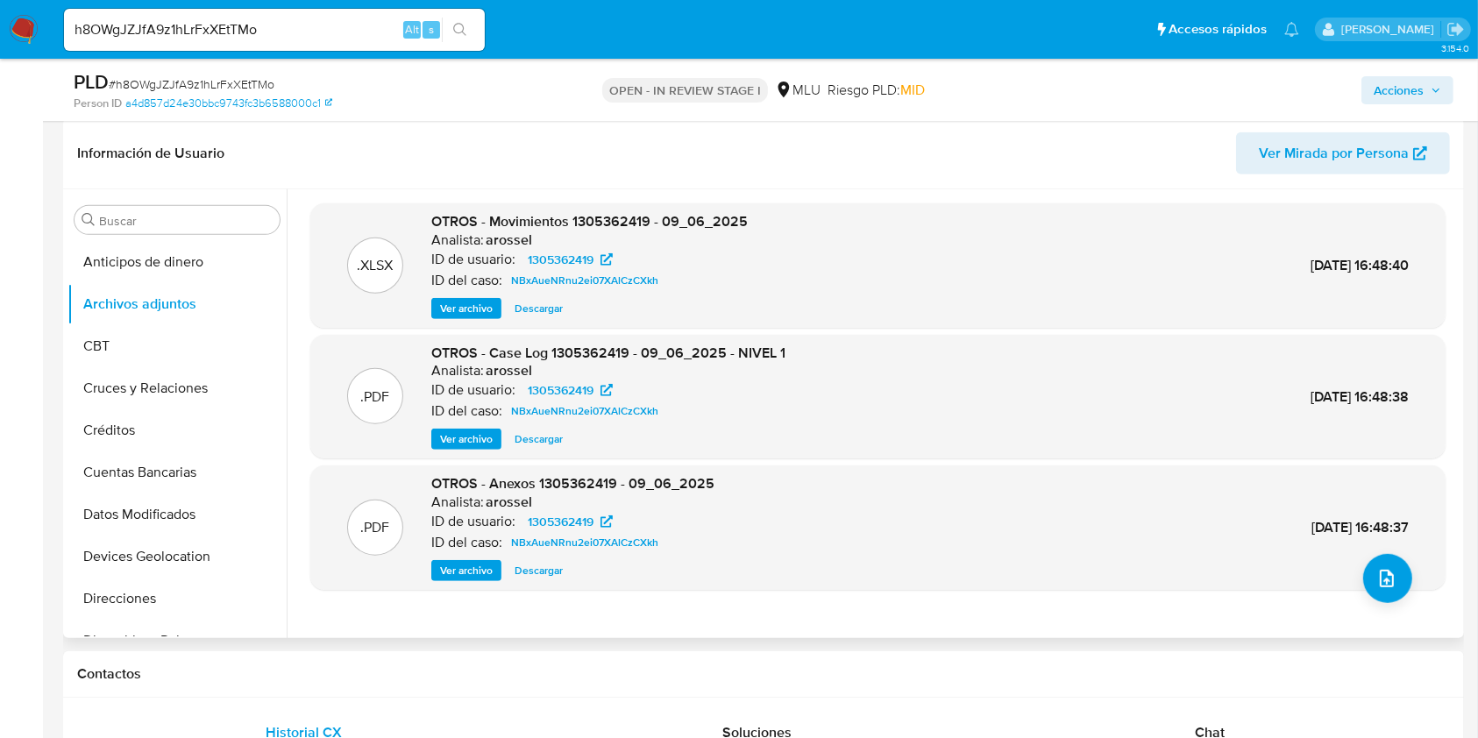
click at [457, 439] on span "Ver archivo" at bounding box center [466, 439] width 53 height 18
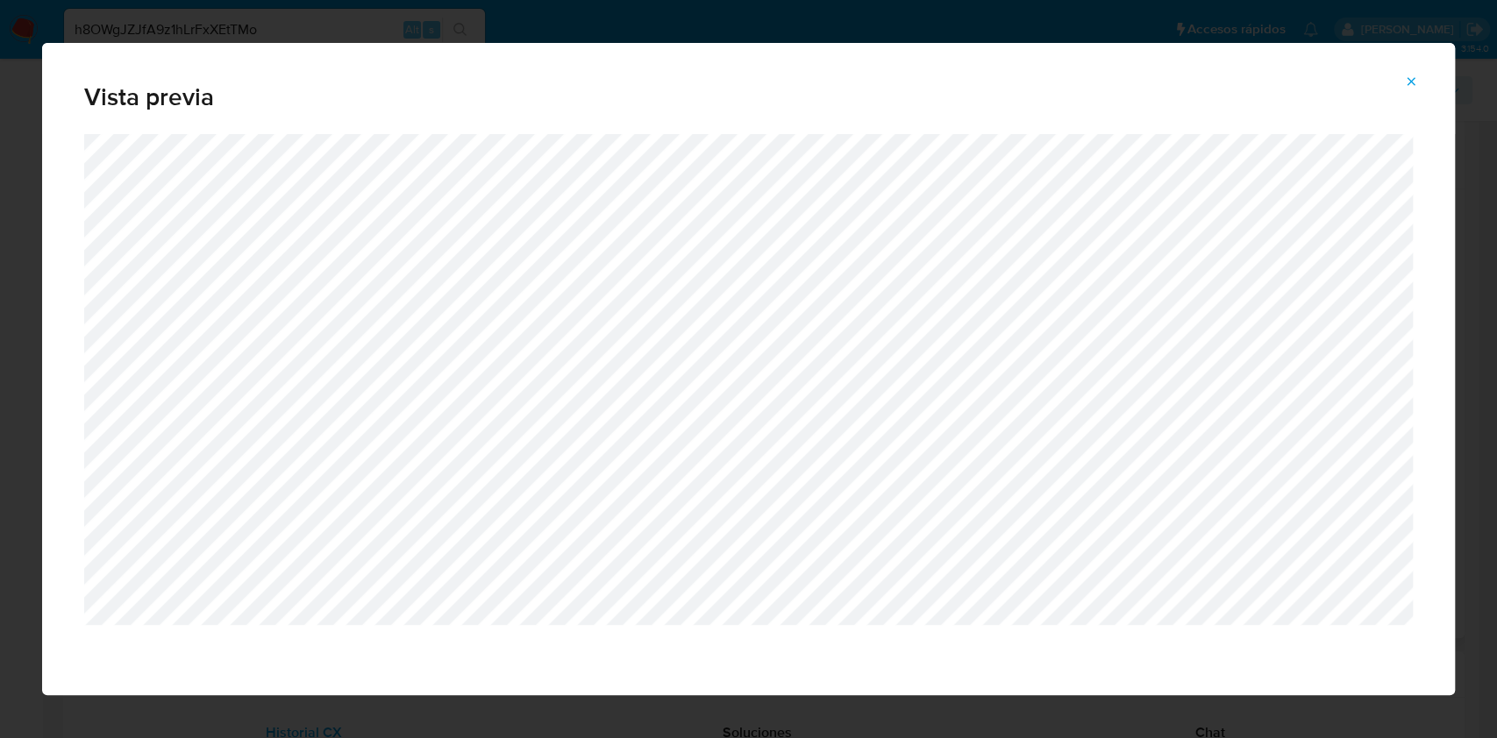
click at [1404, 78] on icon "Attachment preview" at bounding box center [1411, 82] width 14 height 14
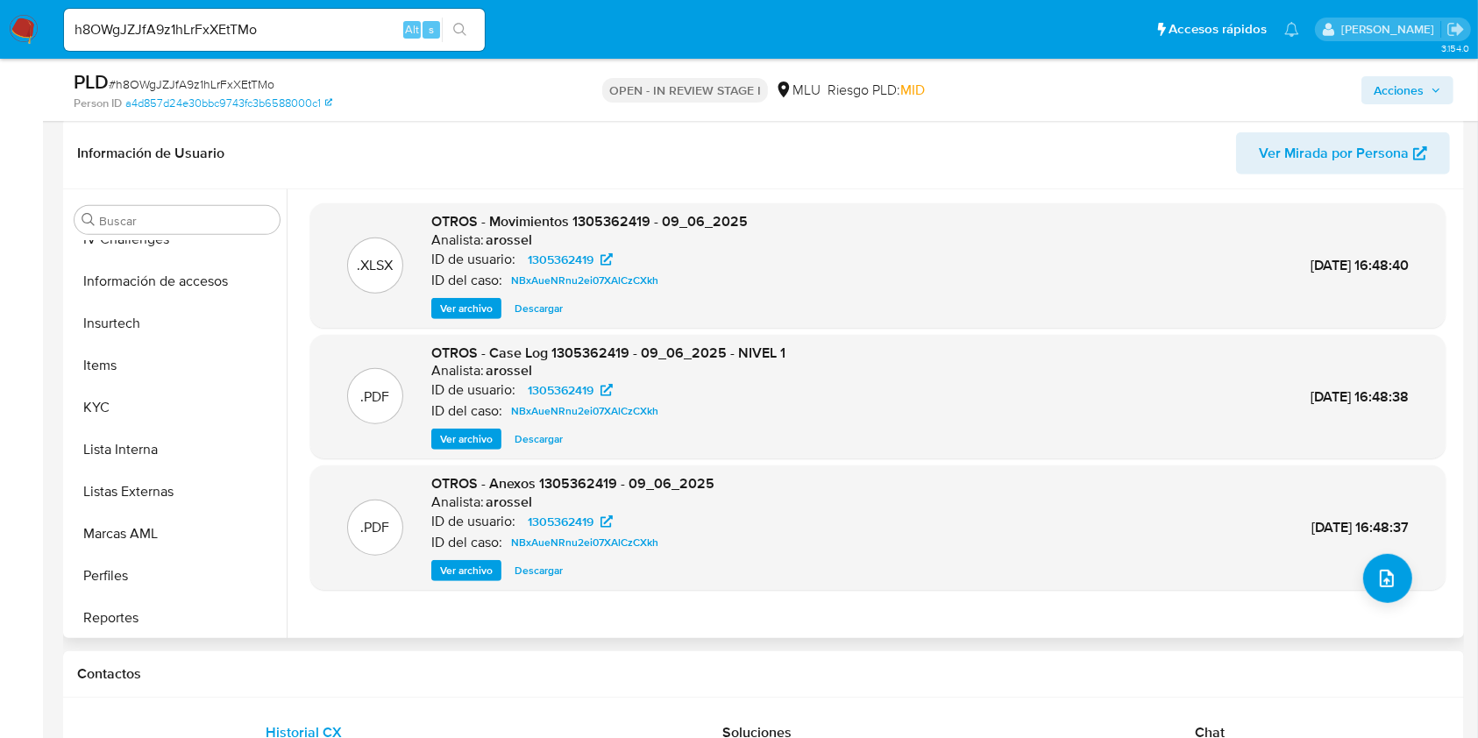
scroll to position [783, 0]
click at [124, 496] on button "Perfiles" at bounding box center [170, 489] width 205 height 42
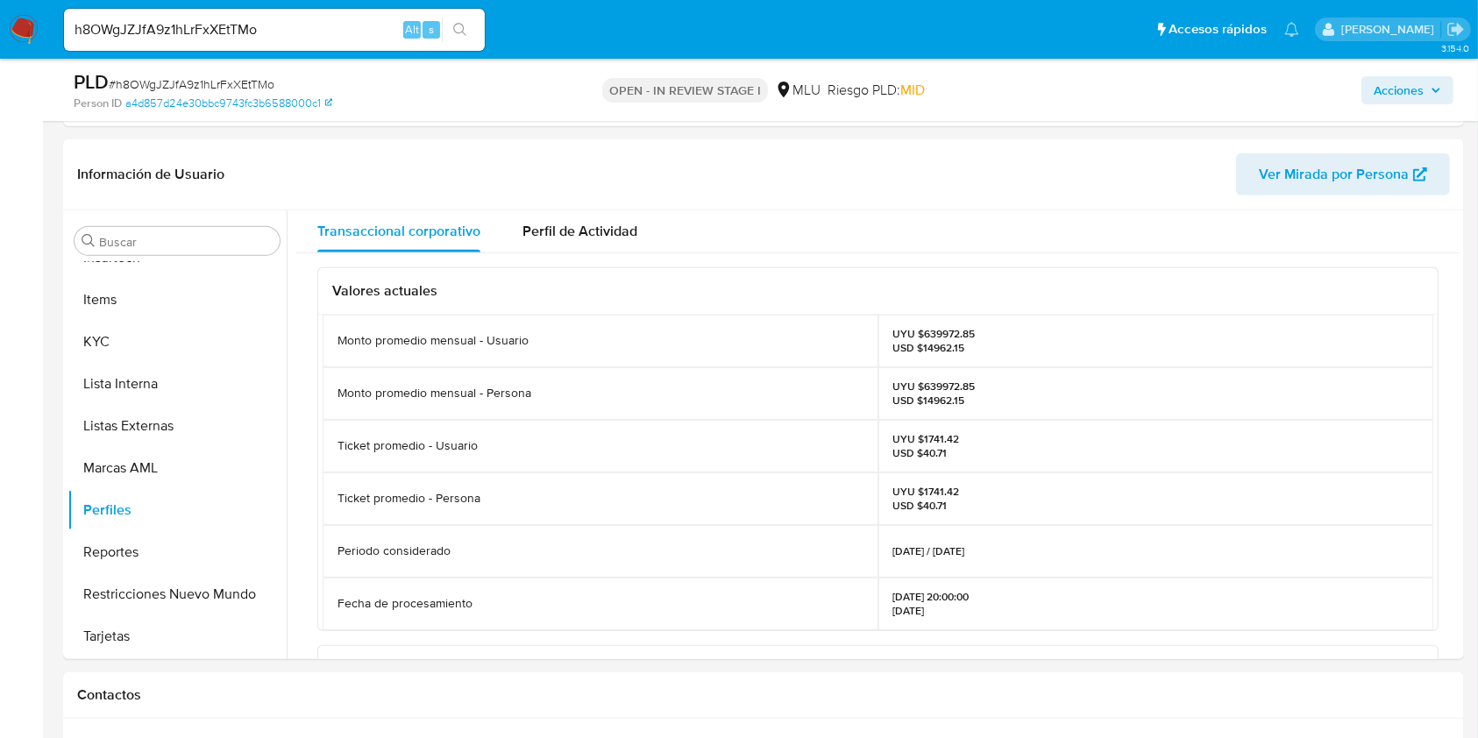
click at [931, 382] on p "UYU $639972.85 USD $14962.15" at bounding box center [934, 394] width 82 height 28
copy p "639972.85"
click at [156, 321] on button "KYC" at bounding box center [170, 342] width 205 height 42
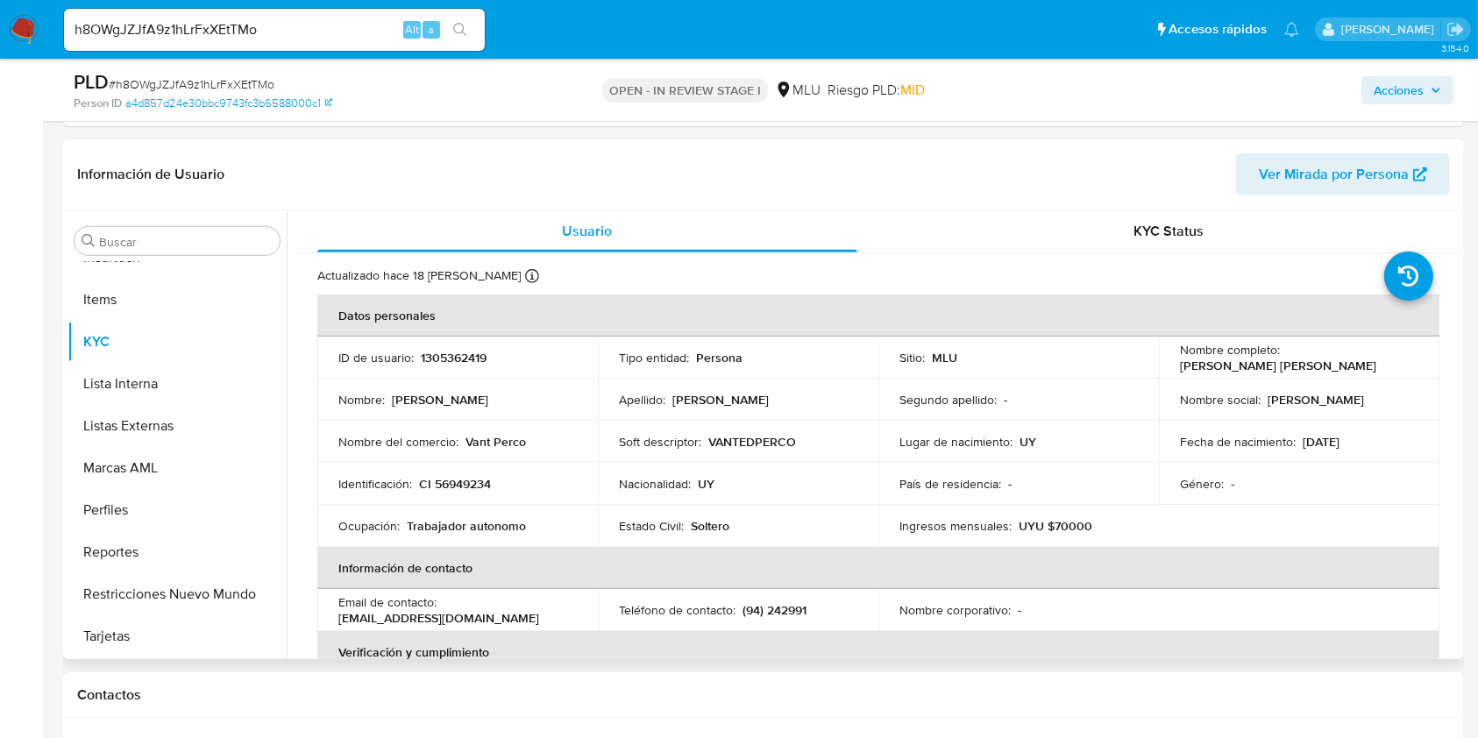
click at [1072, 528] on p "UYU $70000" at bounding box center [1056, 526] width 74 height 16
copy p "70000"
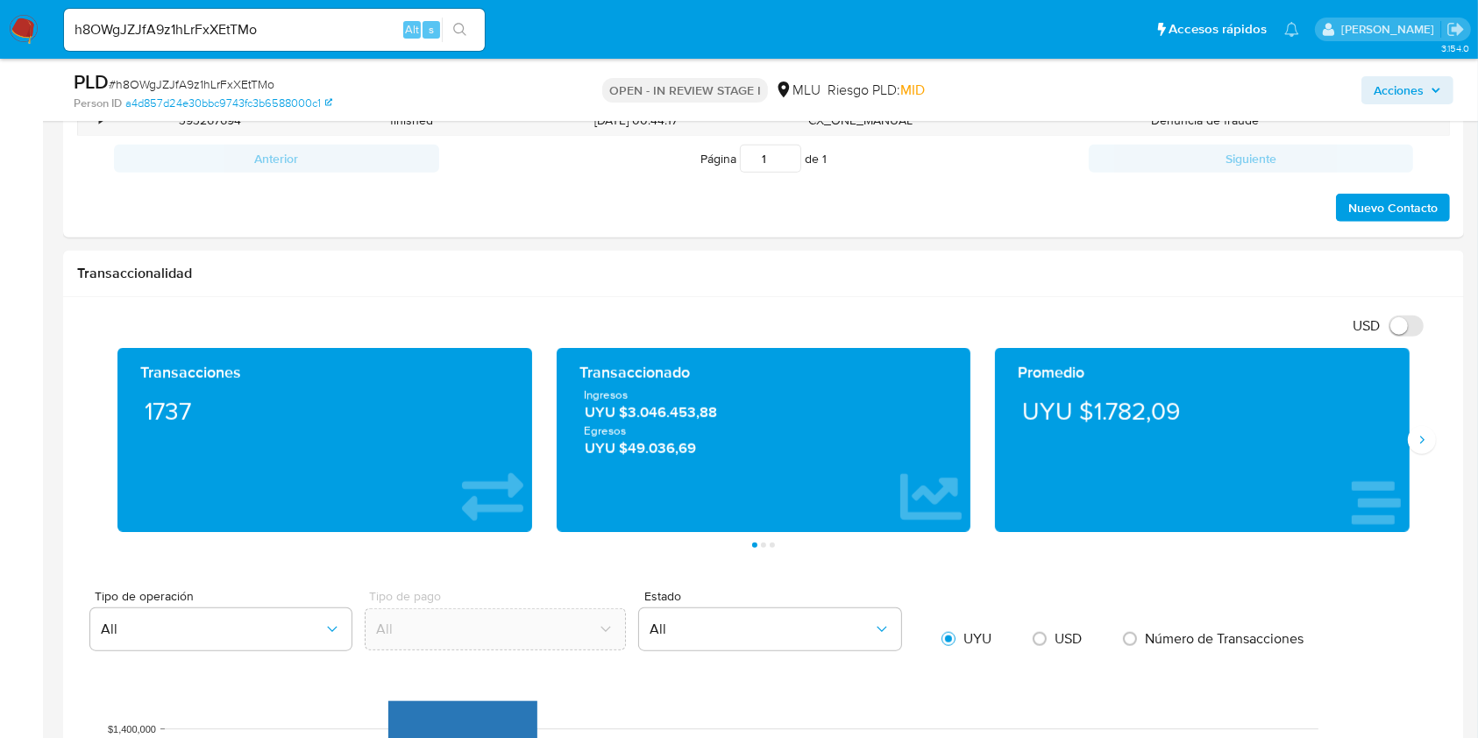
scroll to position [966, 0]
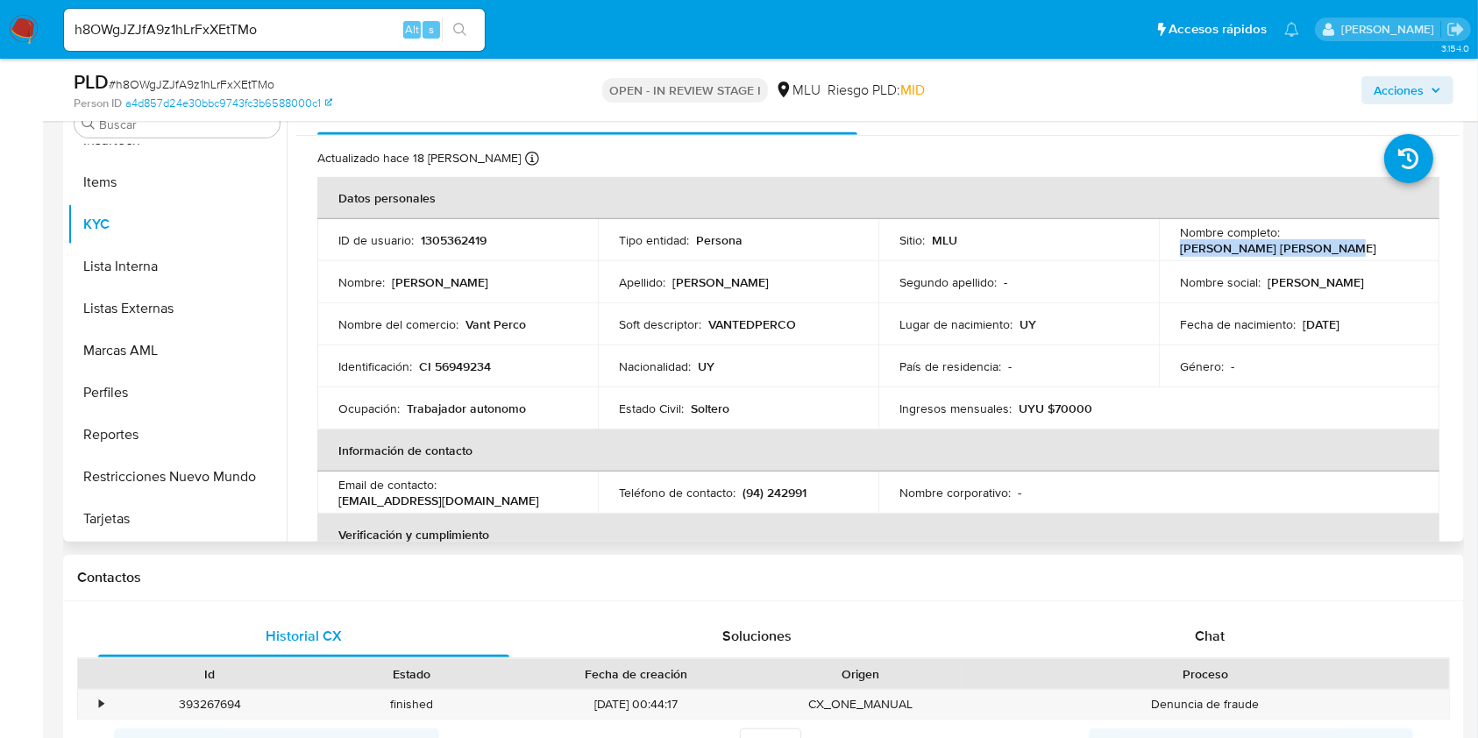
drag, startPoint x: 1320, startPoint y: 242, endPoint x: 1177, endPoint y: 247, distance: 143.9
click at [1180, 247] on div "Nombre completo : Agustin Rodriguez Alvarez" at bounding box center [1299, 240] width 238 height 32
copy p "Agustin Rodriguez Alvarez"
click at [470, 359] on p "CI 56949234" at bounding box center [455, 367] width 72 height 16
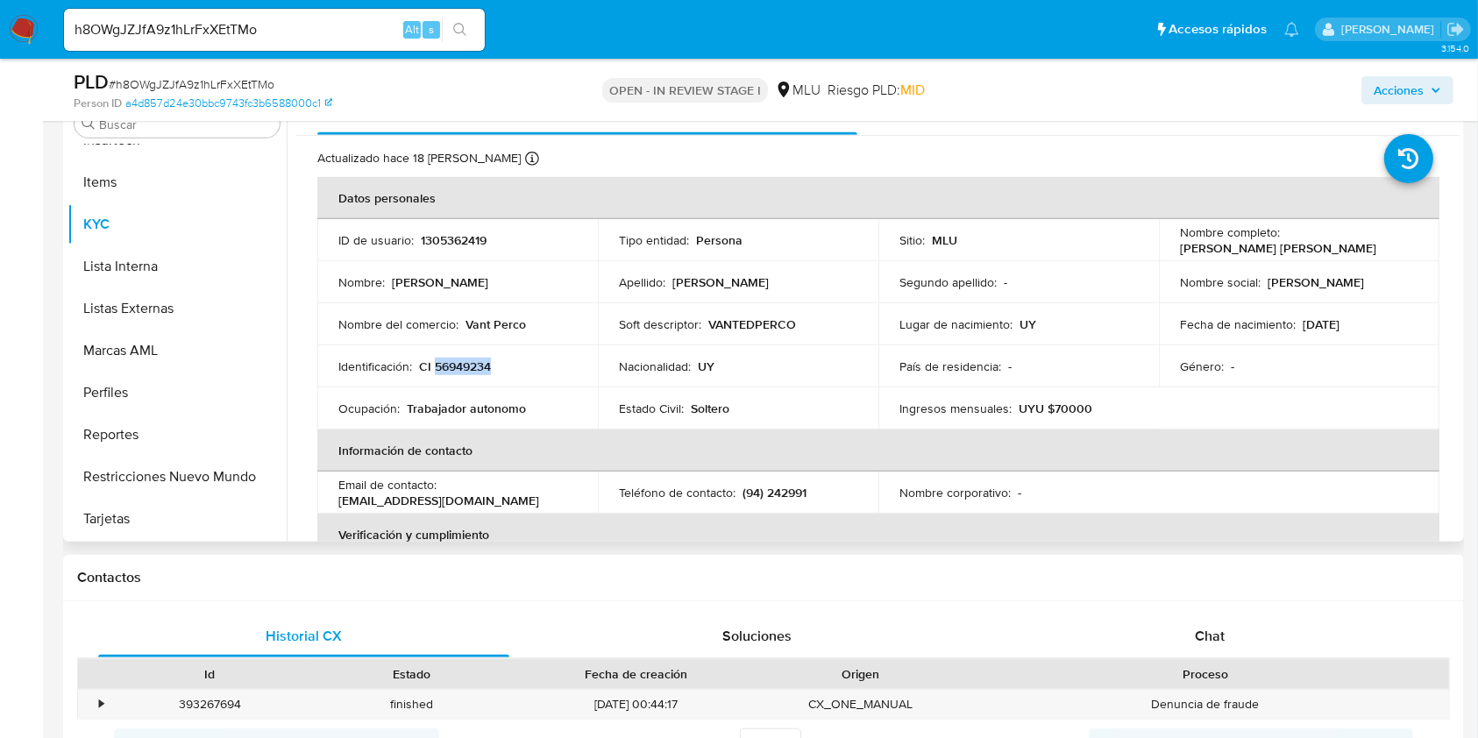
copy p "56949234"
drag, startPoint x: 529, startPoint y: 328, endPoint x: 464, endPoint y: 323, distance: 65.1
click at [464, 323] on div "Nombre del comercio : Vant Perco" at bounding box center [457, 324] width 238 height 16
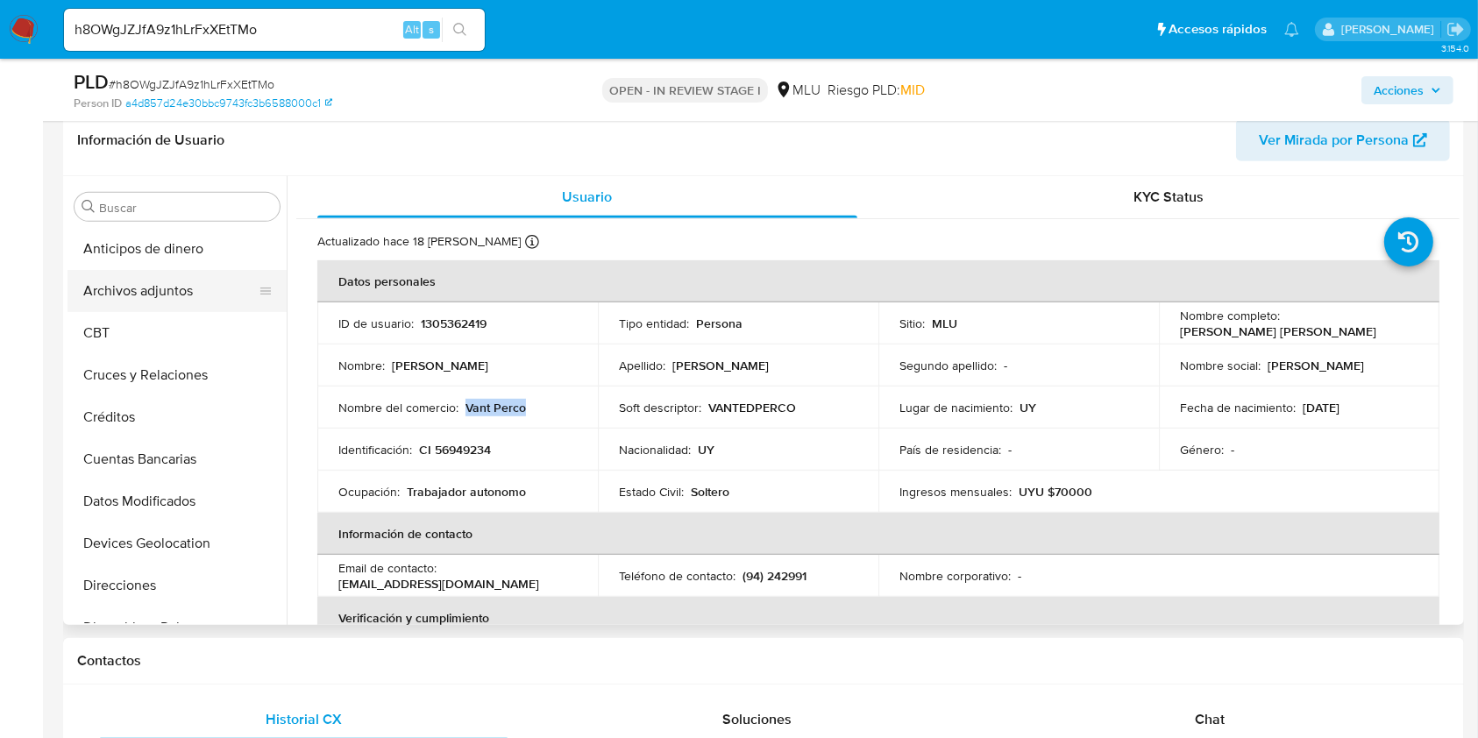
scroll to position [849, 0]
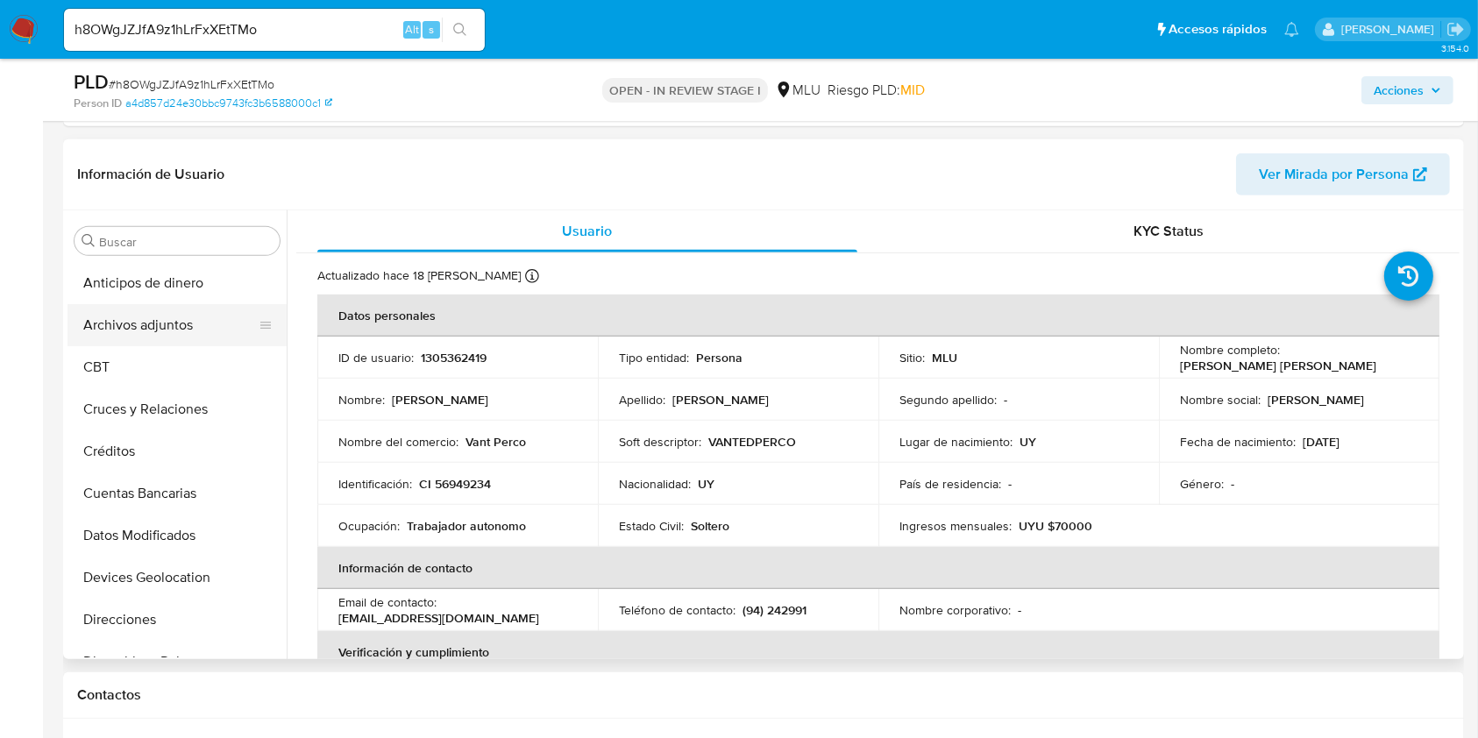
click at [152, 193] on header "Información de Usuario Ver Mirada por Persona" at bounding box center [763, 174] width 1373 height 42
click at [146, 298] on button "Anticipos de dinero" at bounding box center [170, 283] width 205 height 42
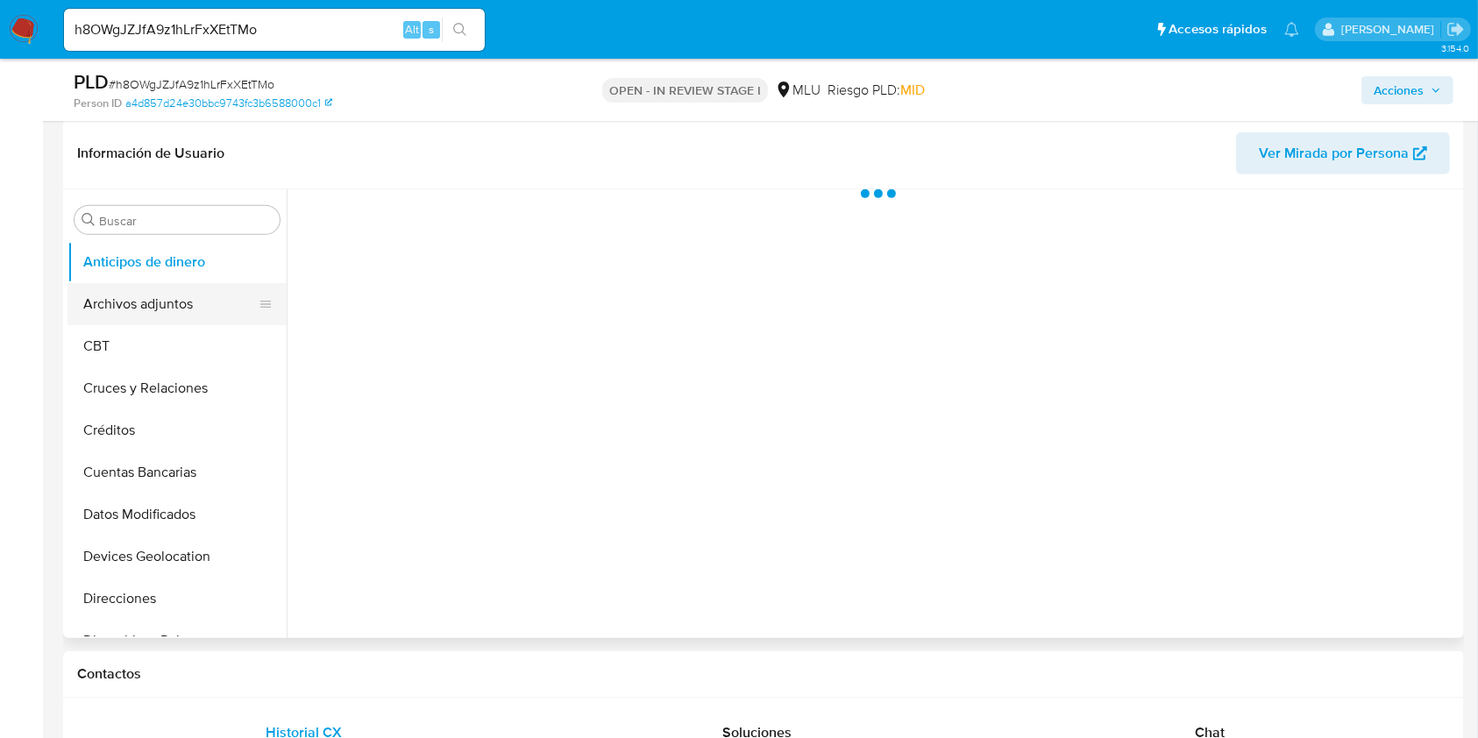
click at [155, 323] on button "Archivos adjuntos" at bounding box center [170, 304] width 205 height 42
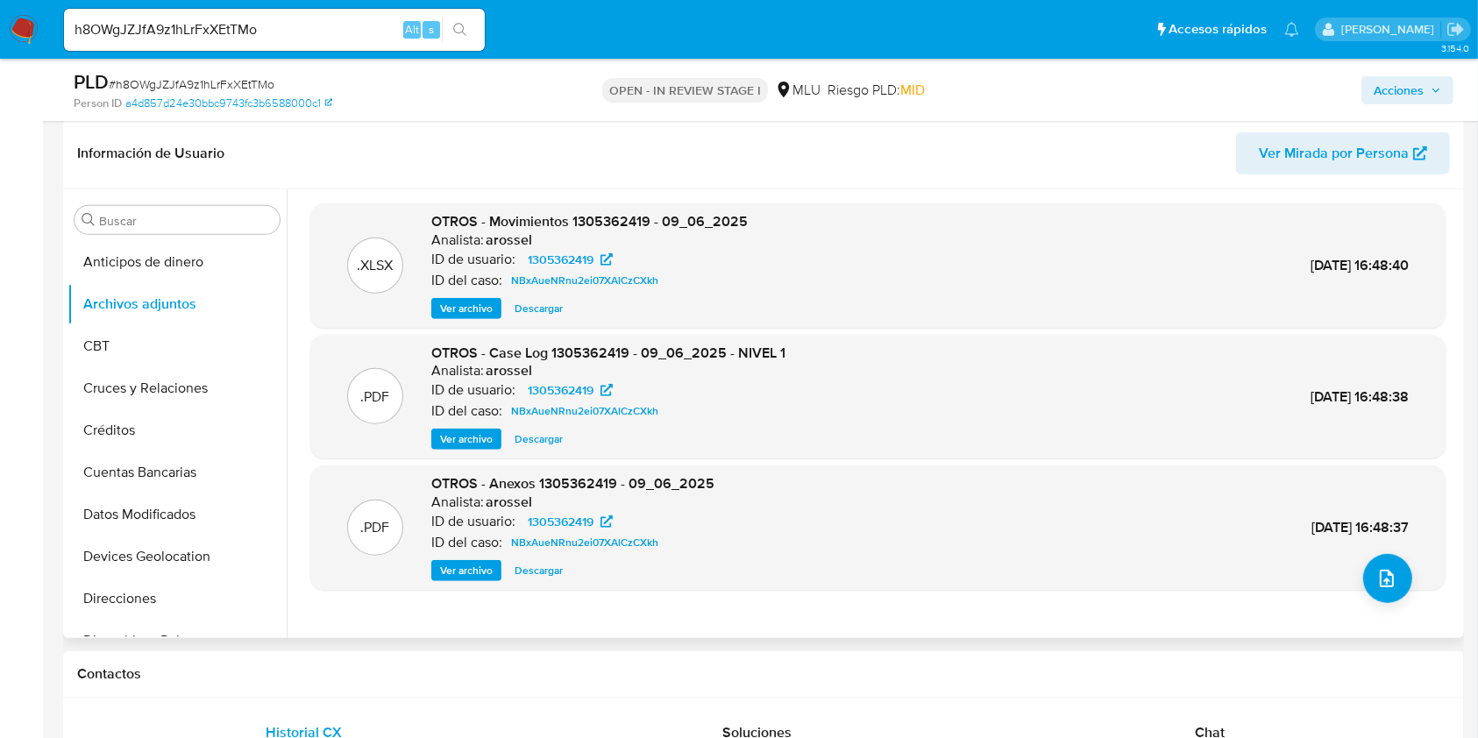
click at [477, 431] on span "Ver archivo" at bounding box center [466, 439] width 53 height 18
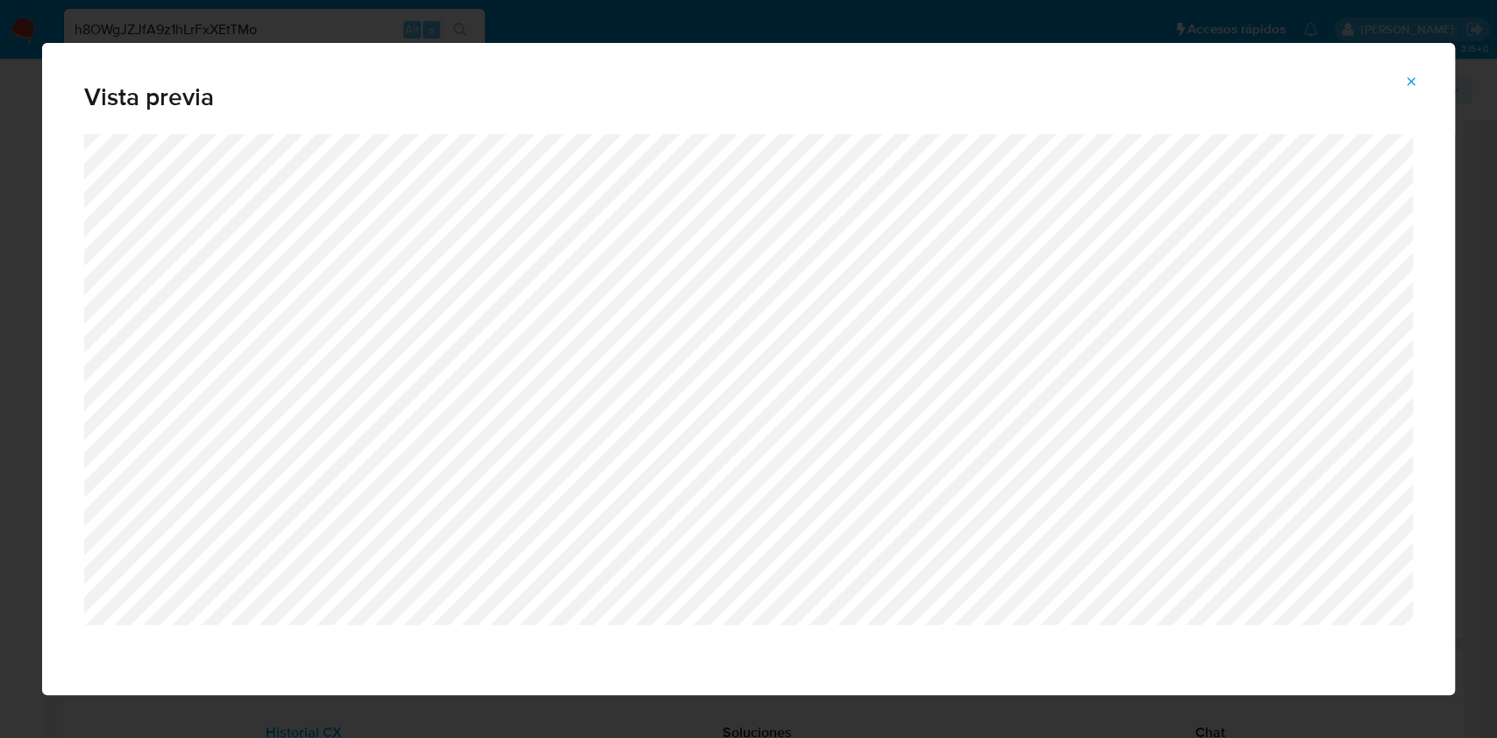
click at [1411, 76] on icon "Attachment preview" at bounding box center [1411, 82] width 14 height 14
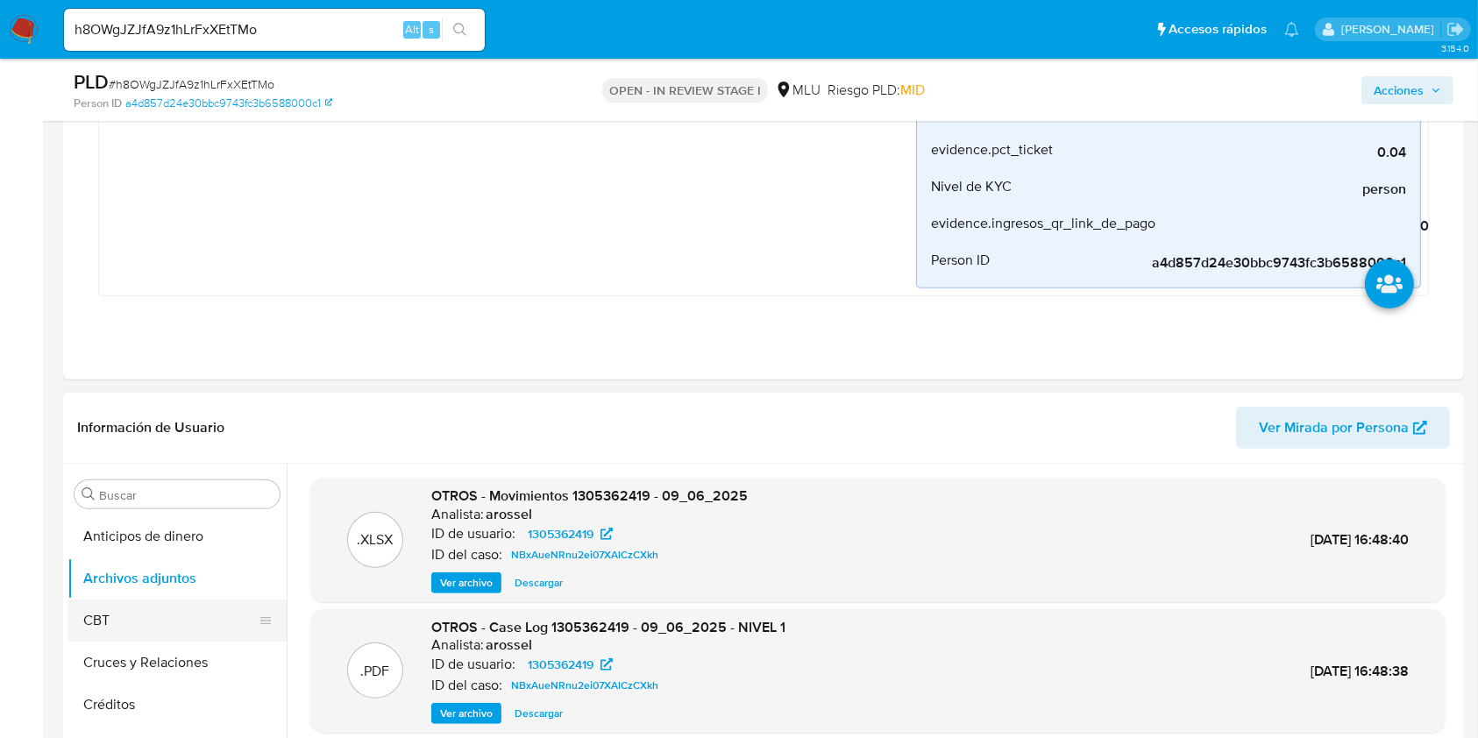
scroll to position [732, 0]
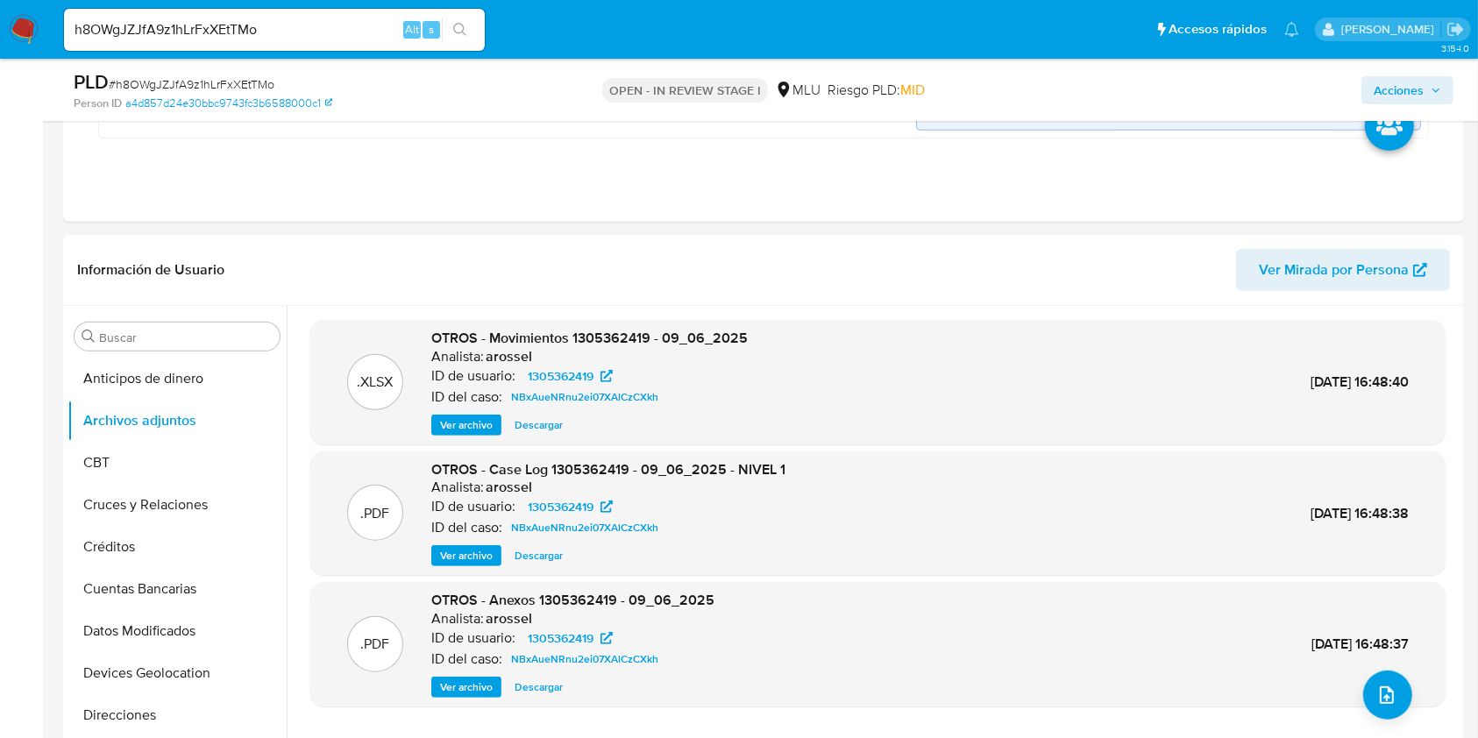
click at [453, 552] on span "Ver archivo" at bounding box center [466, 556] width 53 height 18
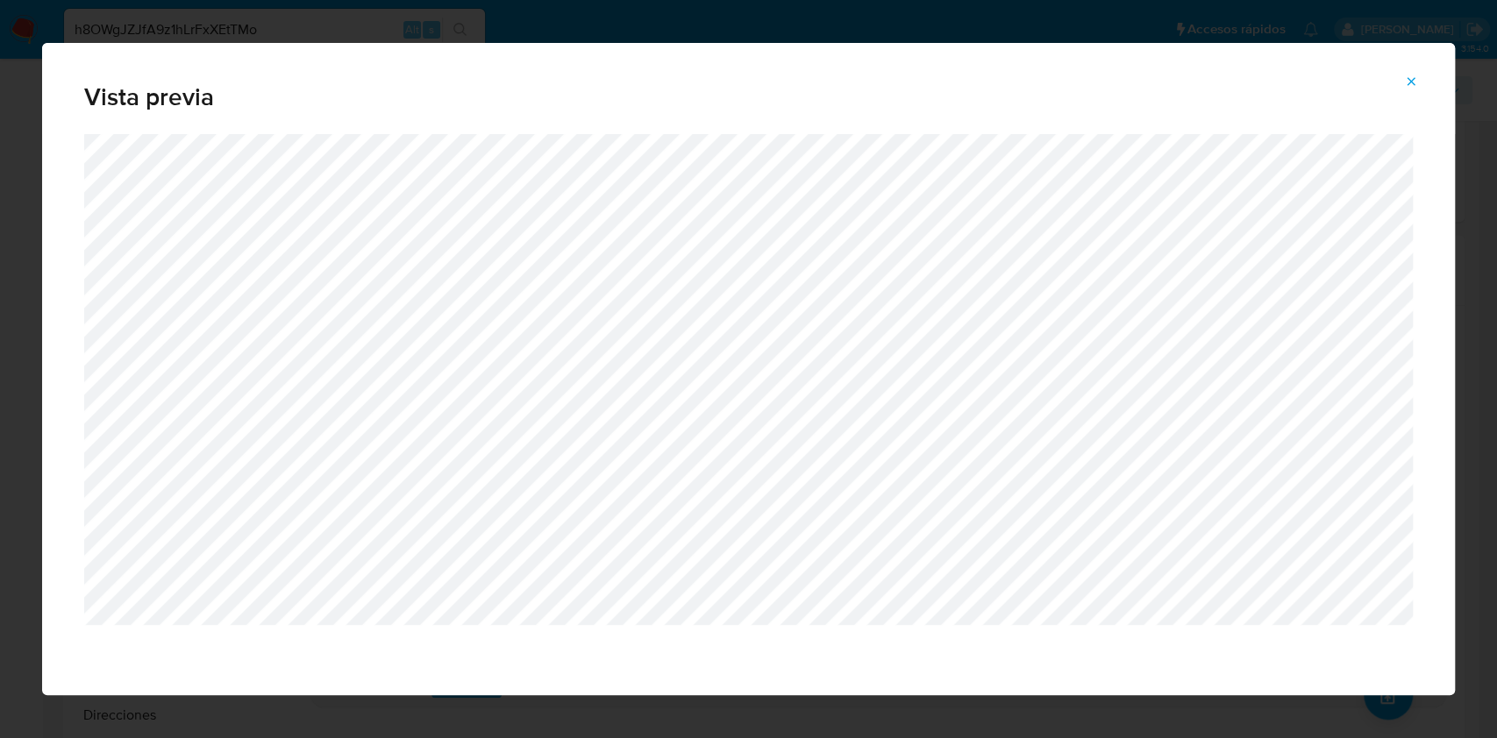
click at [1410, 97] on span "Vista previa" at bounding box center [748, 97] width 1328 height 25
click at [1410, 88] on span "Attachment preview" at bounding box center [1411, 81] width 14 height 25
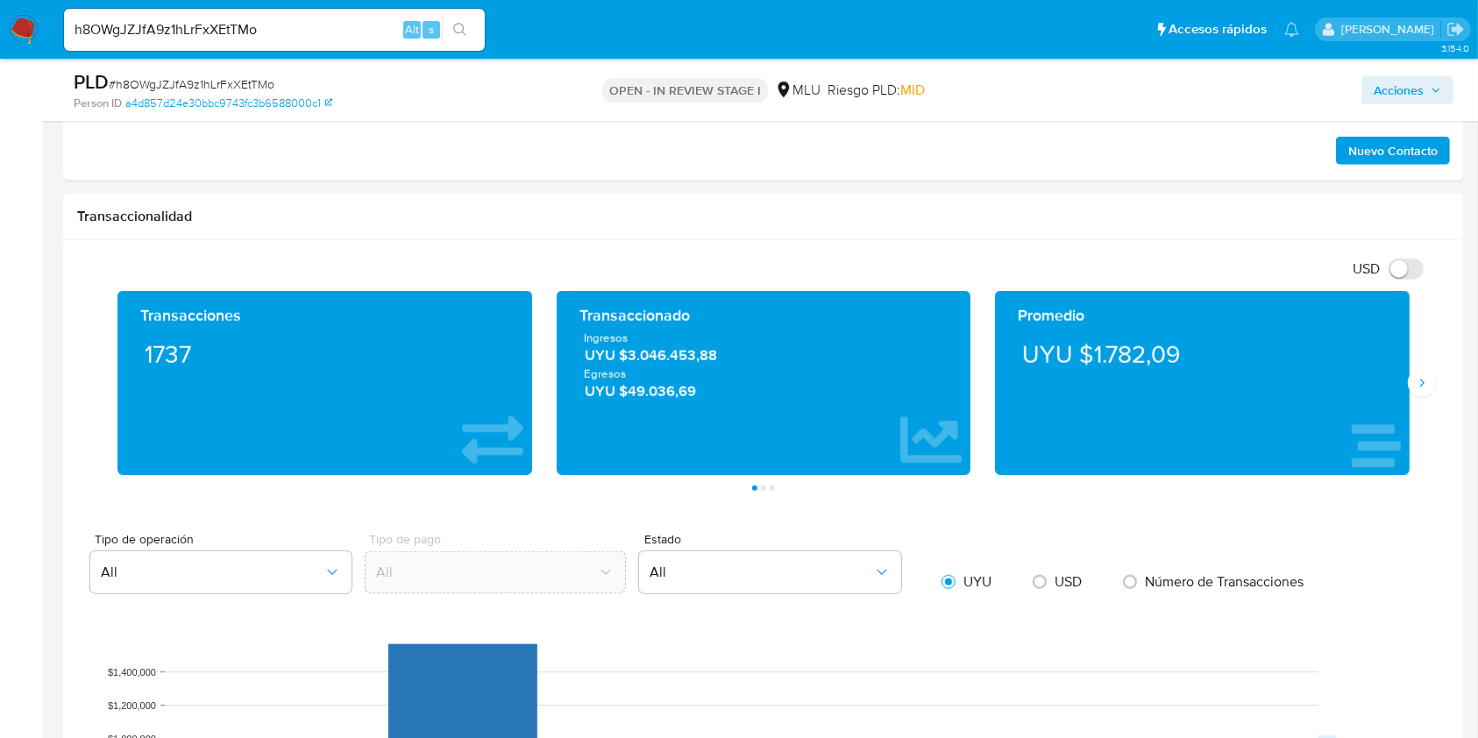
scroll to position [1667, 0]
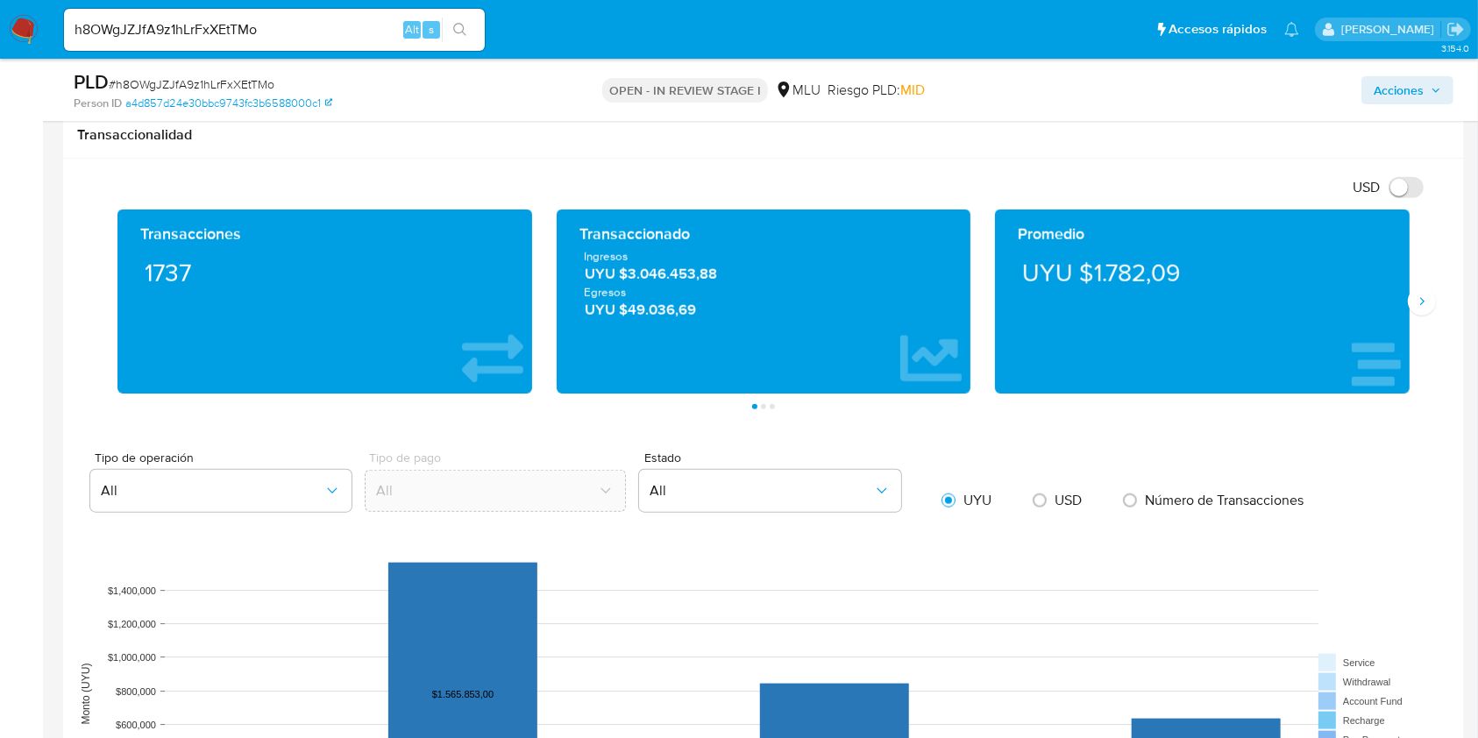
click at [1424, 319] on div "Transacciones 1737 Transaccionado Ingresos UYU $3.046.453,88 Egresos UYU $49.03…" at bounding box center [763, 310] width 1373 height 200
click at [1430, 308] on button "Siguiente" at bounding box center [1422, 302] width 28 height 28
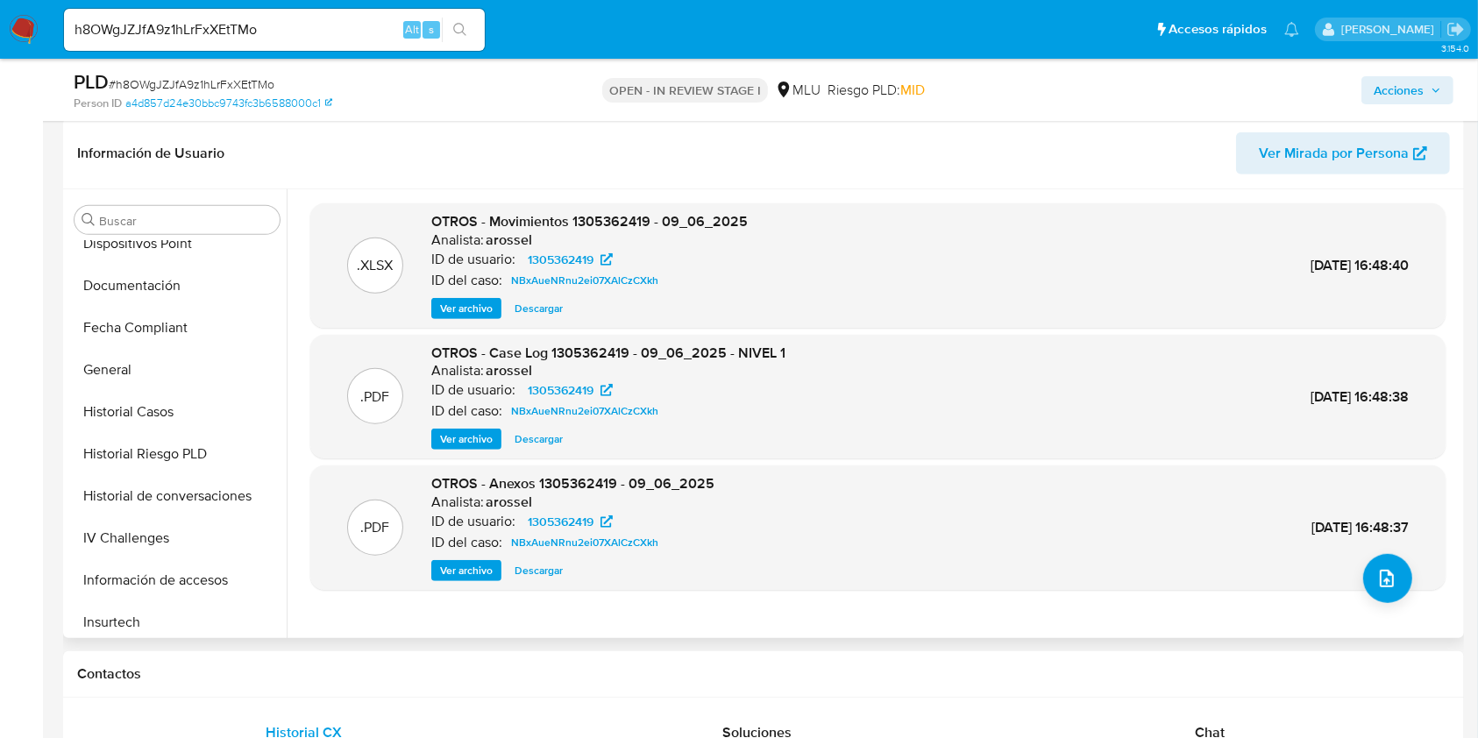
scroll to position [783, 0]
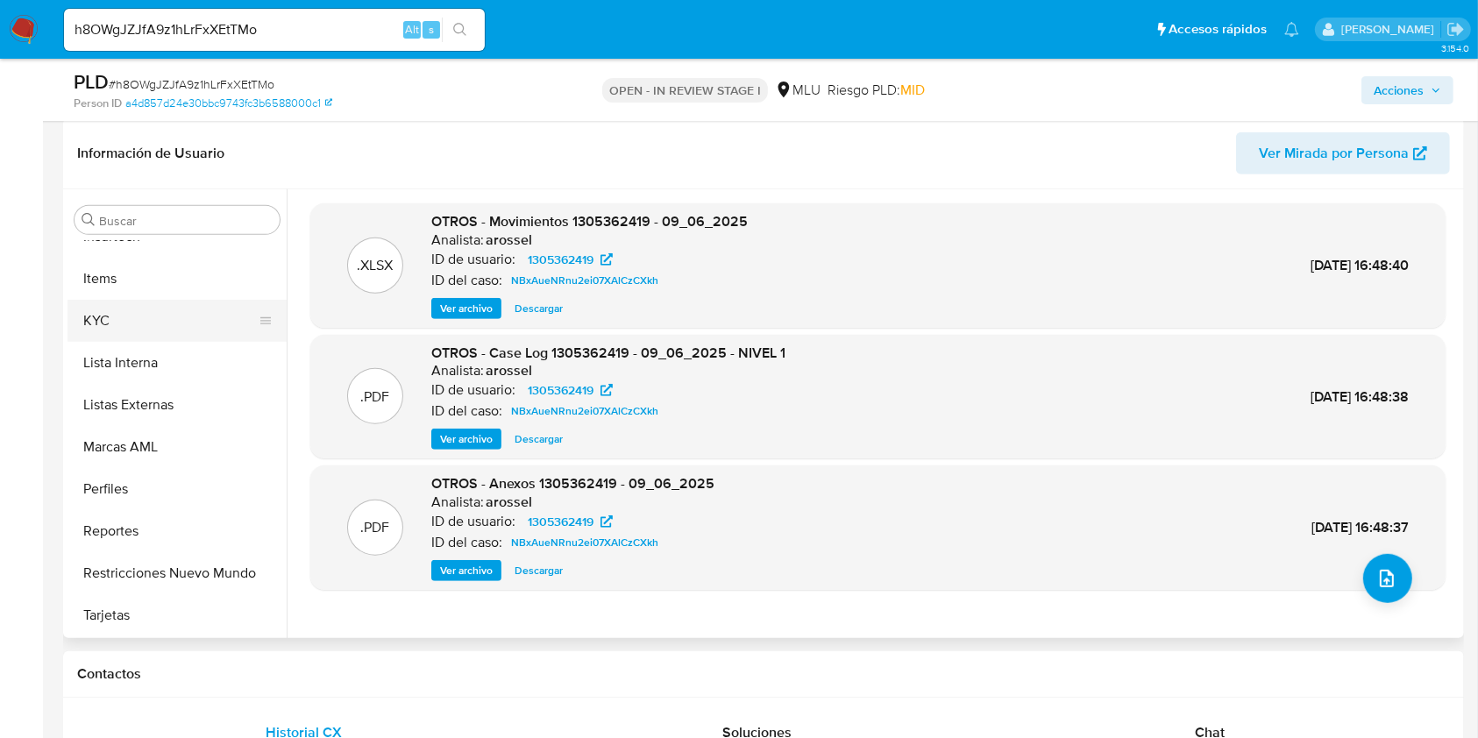
click at [178, 318] on button "KYC" at bounding box center [170, 321] width 205 height 42
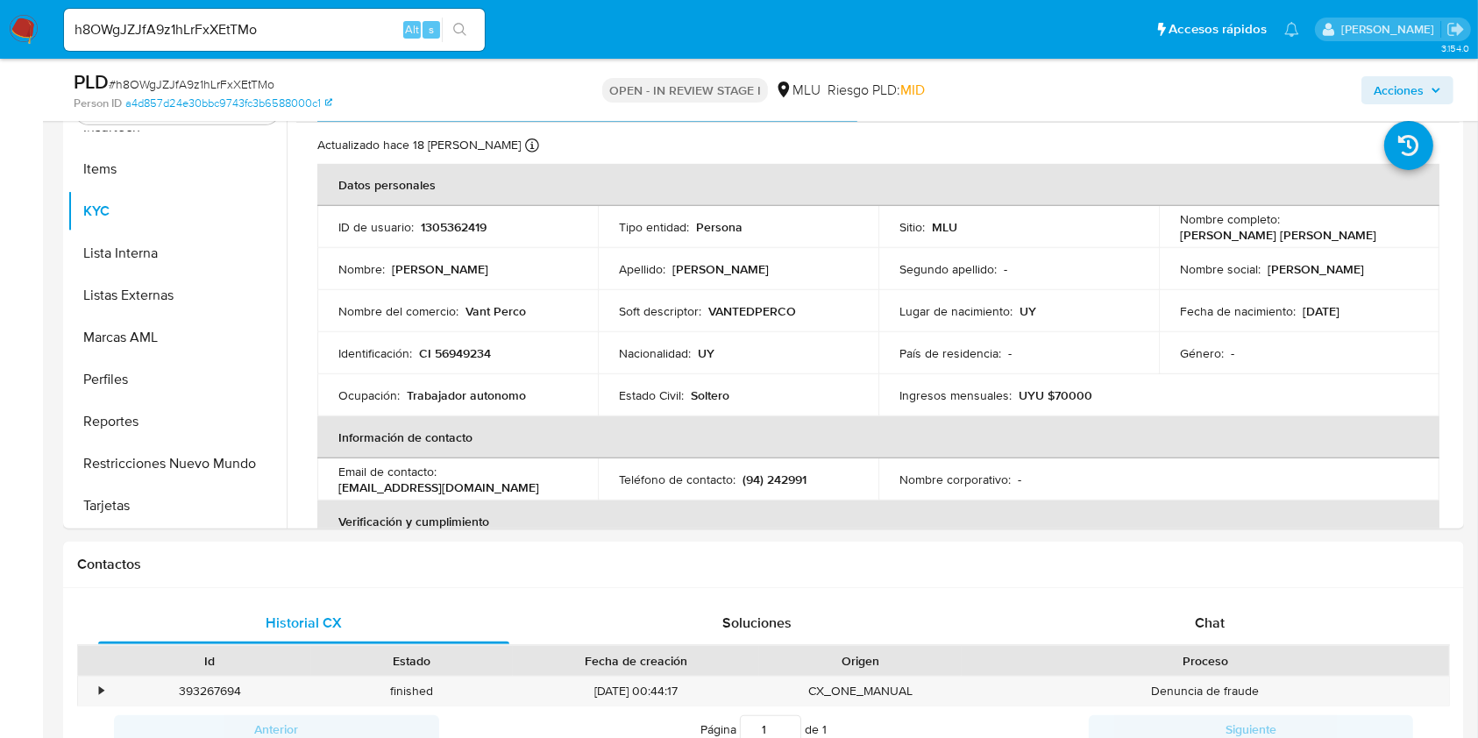
scroll to position [1199, 0]
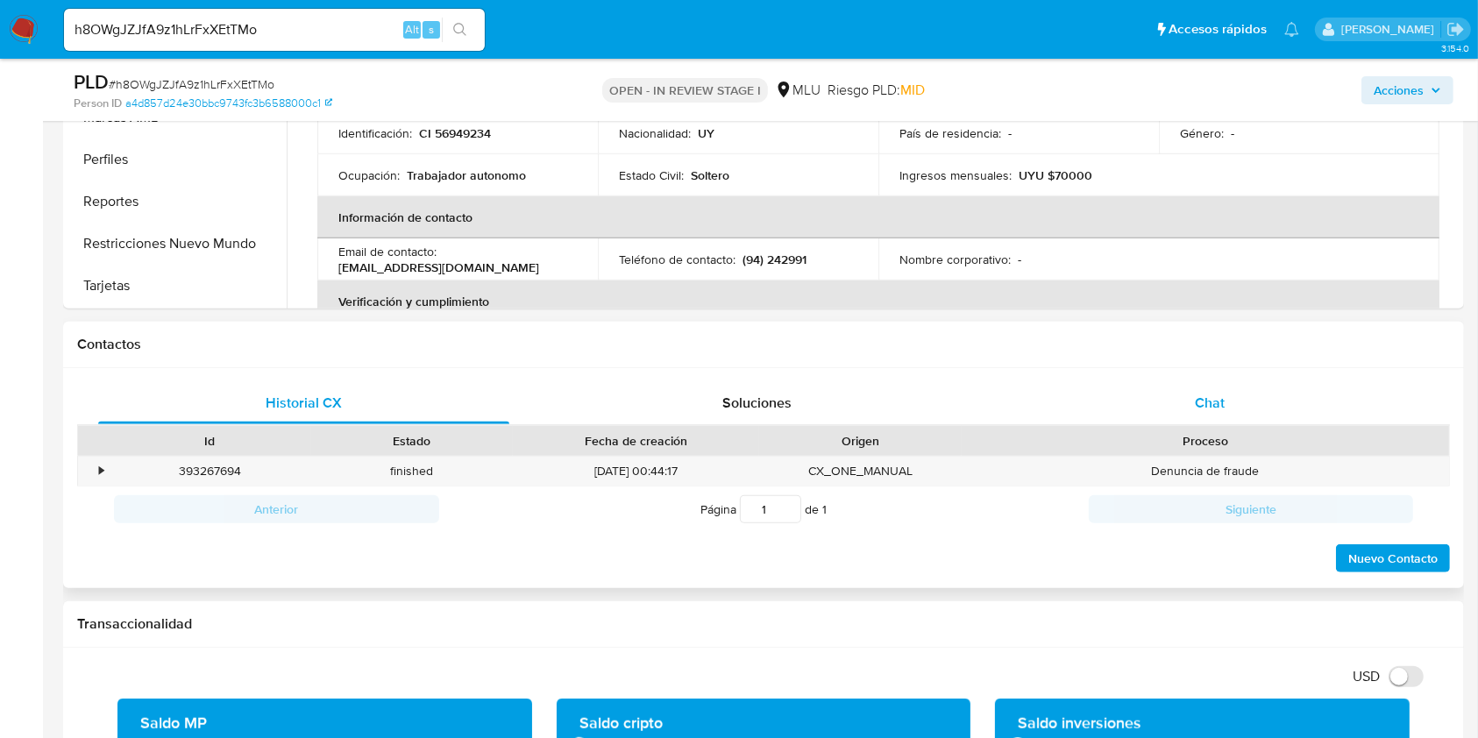
click at [1184, 392] on div "Chat" at bounding box center [1210, 403] width 411 height 42
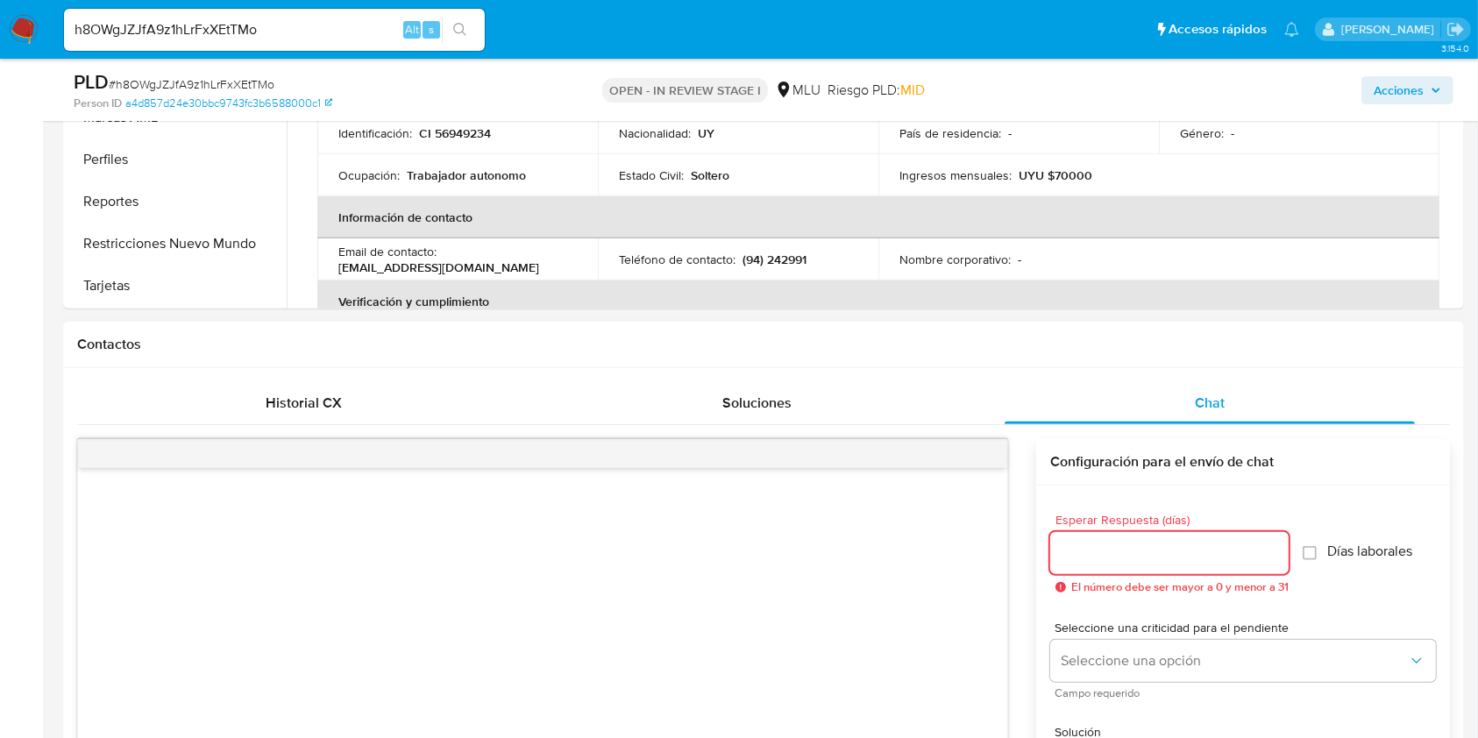
click at [1114, 543] on input "Esperar Respuesta (días)" at bounding box center [1169, 553] width 238 height 23
type input "3"
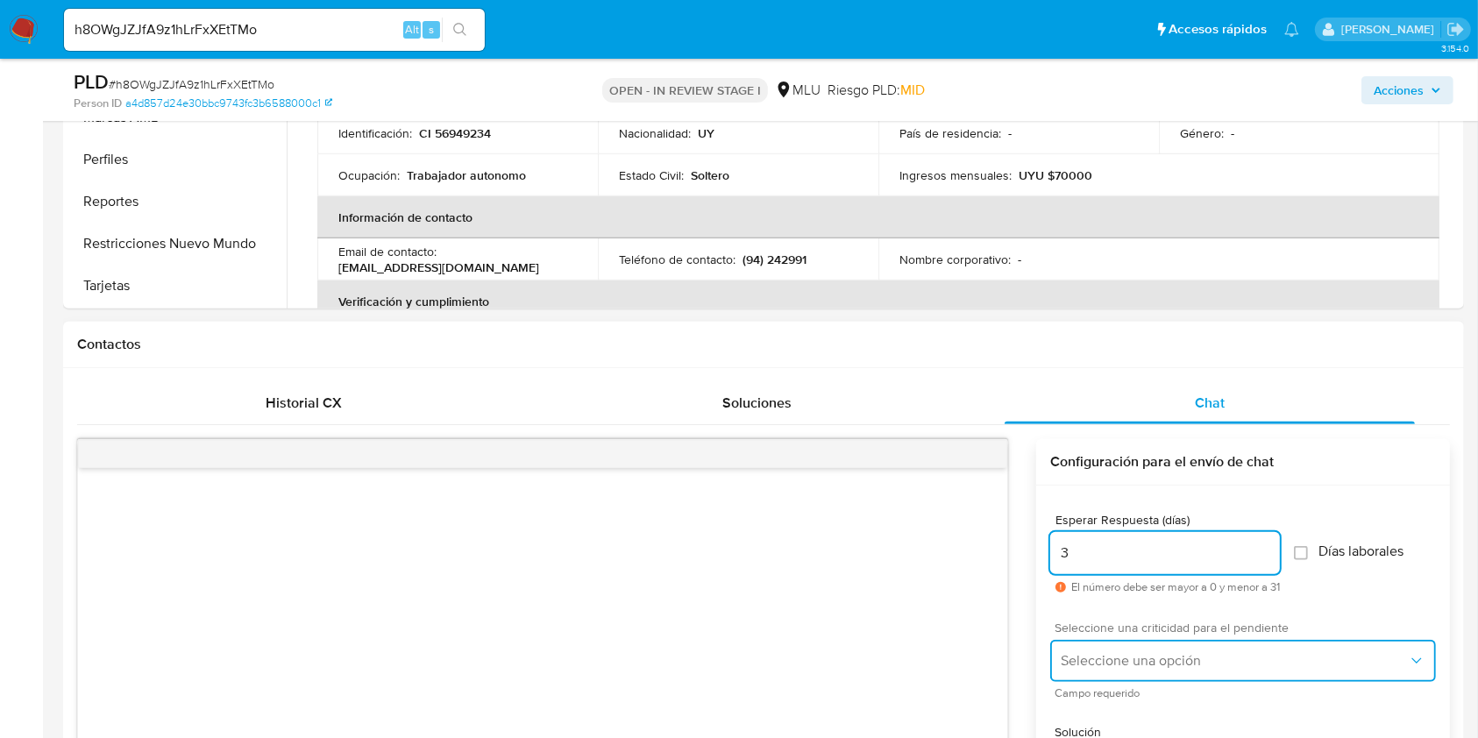
click at [1170, 647] on button "Seleccione una opción" at bounding box center [1243, 661] width 386 height 42
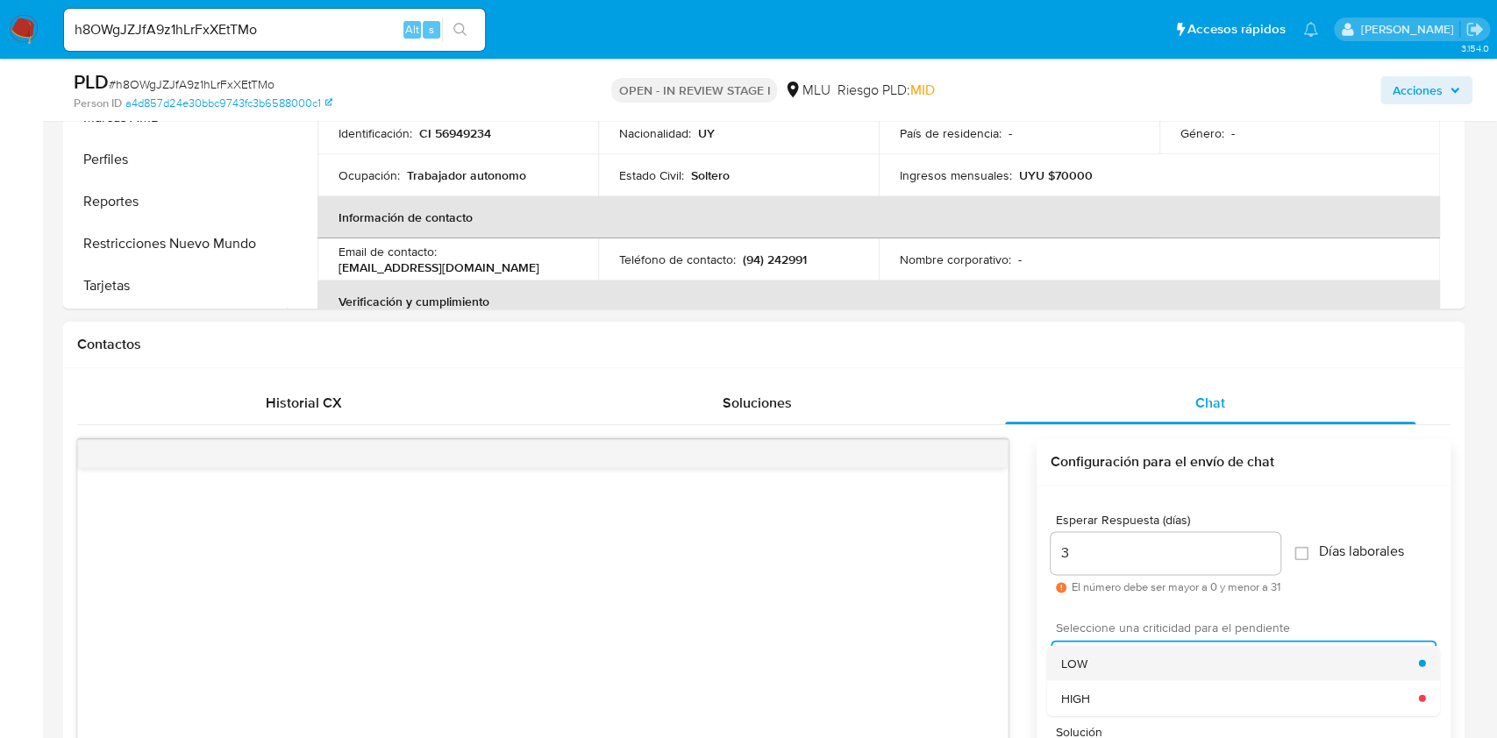
click at [1147, 651] on div "LOW" at bounding box center [1240, 662] width 358 height 35
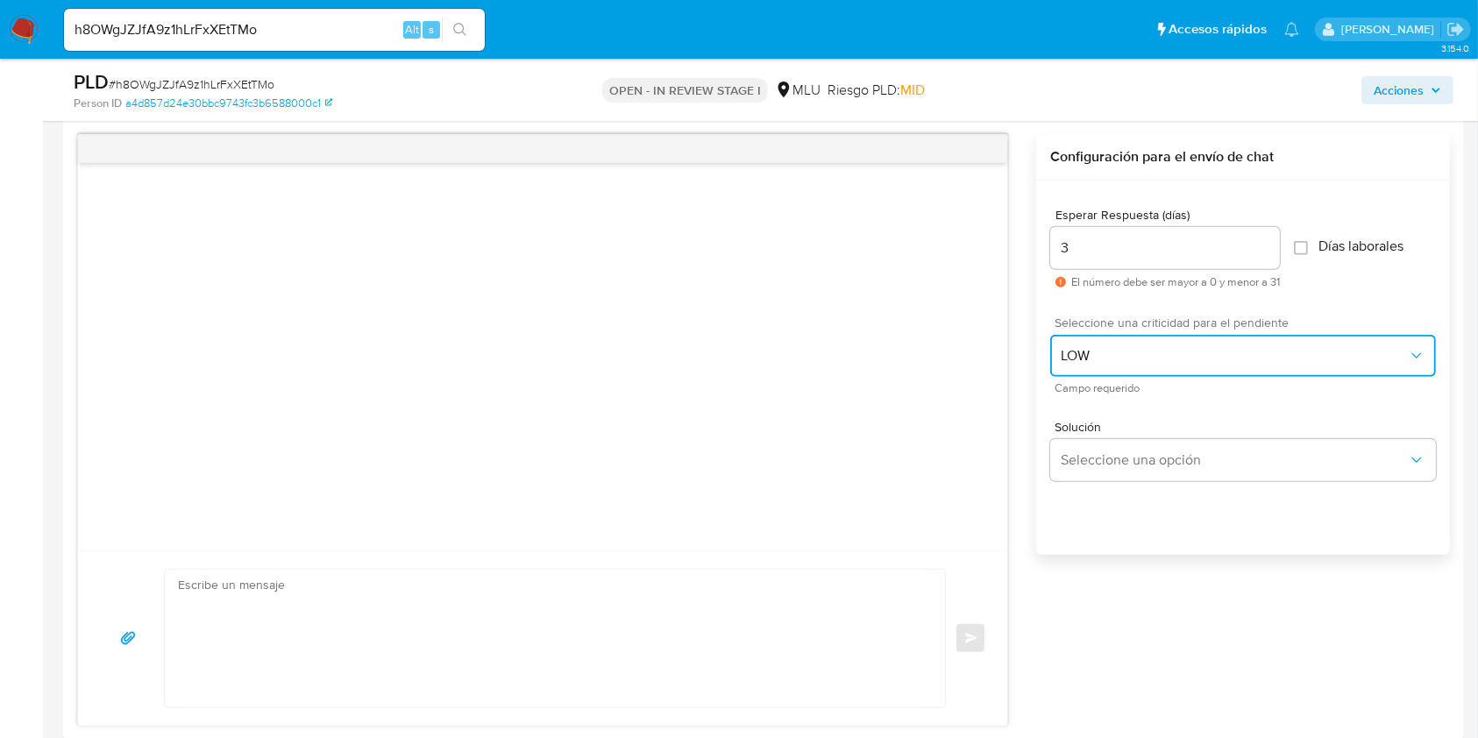
scroll to position [1550, 0]
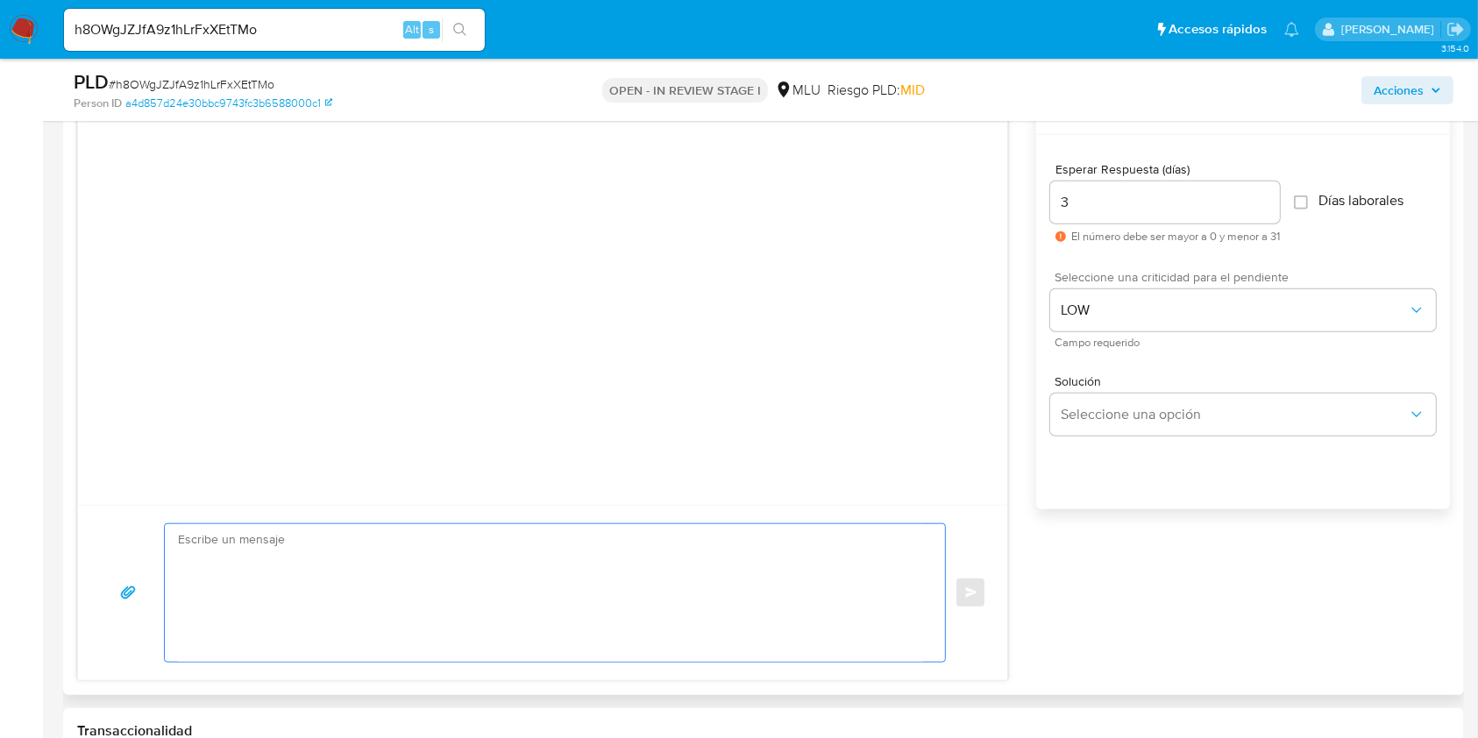
drag, startPoint x: 608, startPoint y: 580, endPoint x: 597, endPoint y: 582, distance: 10.8
click at [597, 582] on textarea at bounding box center [550, 593] width 745 height 138
paste textarea "Buenos días Agustín, Te contactamos ya que necesitamos verificar algunos datos.…"
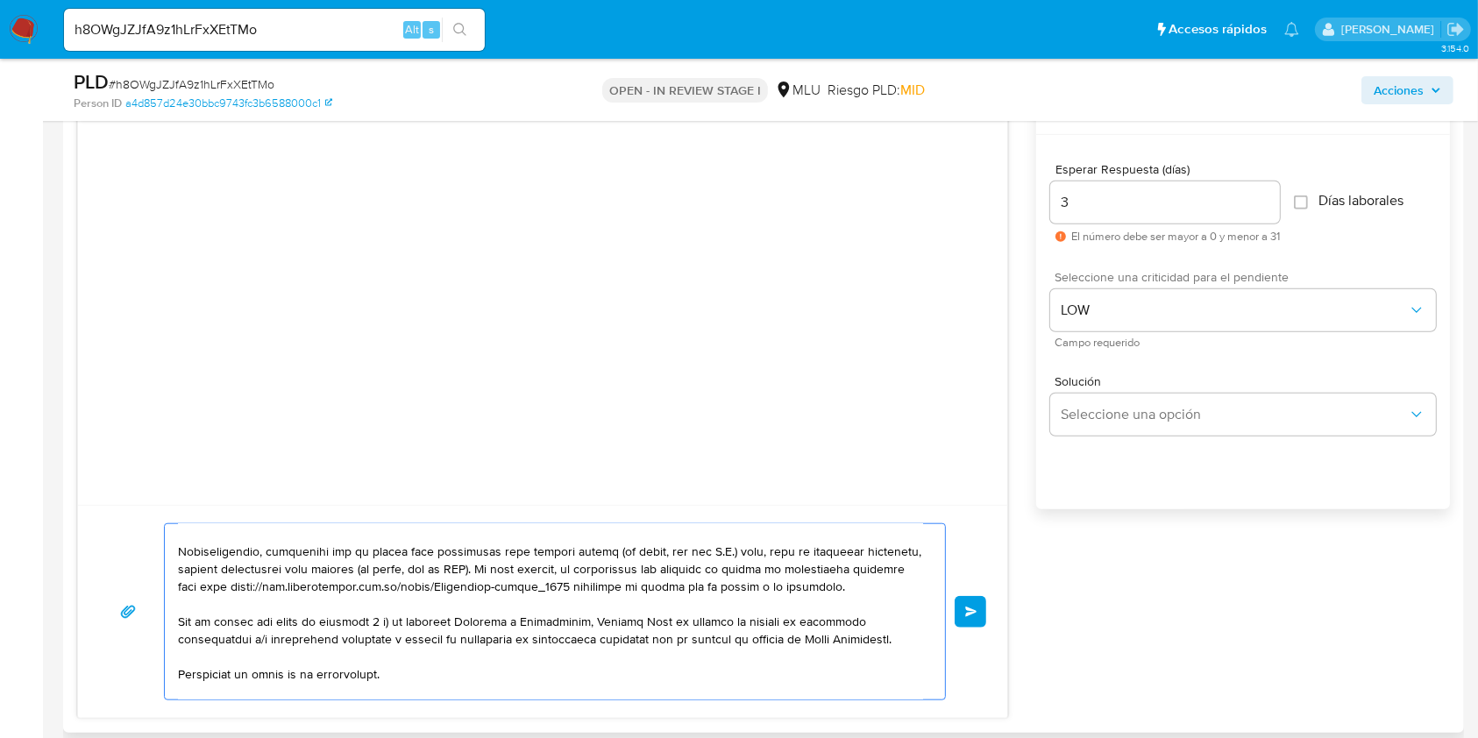
scroll to position [321, 0]
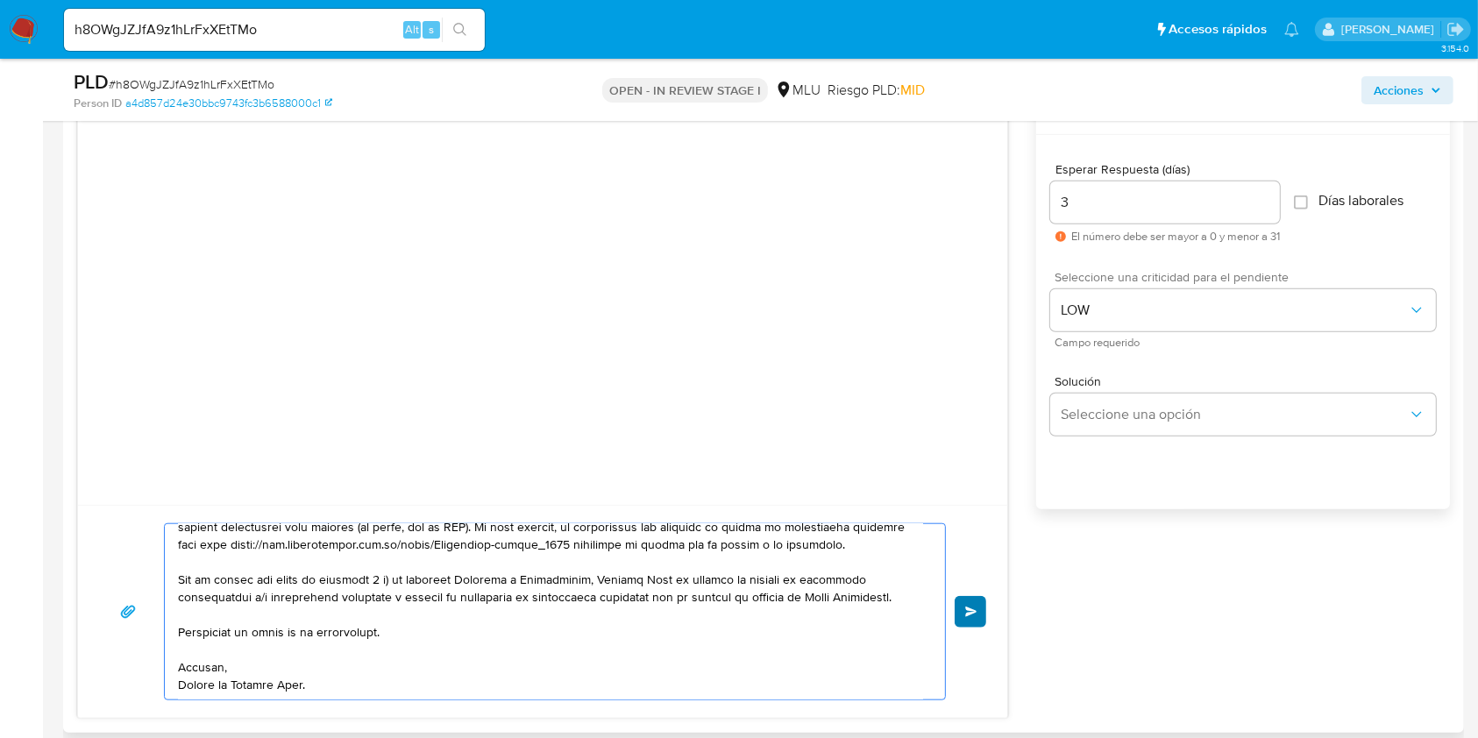
type textarea "Buenos días Agustín, Te contactamos ya que necesitamos verificar algunos datos.…"
click at [979, 607] on button "Enviar" at bounding box center [971, 612] width 32 height 32
click at [979, 606] on button "Enviar" at bounding box center [971, 612] width 32 height 32
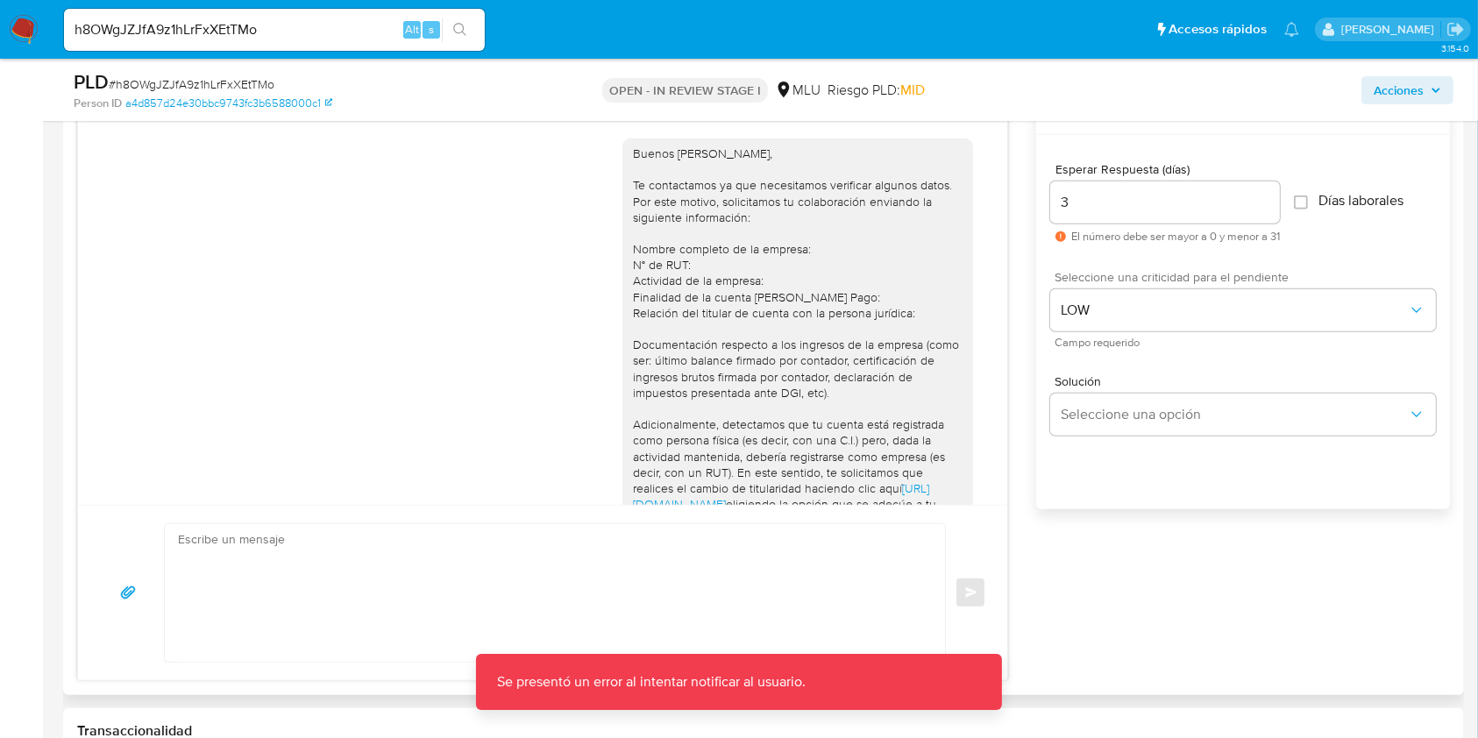
click at [861, 447] on div "Buenos días Agustín, Te contactamos ya que necesitamos verificar algunos datos.…" at bounding box center [542, 311] width 929 height 388
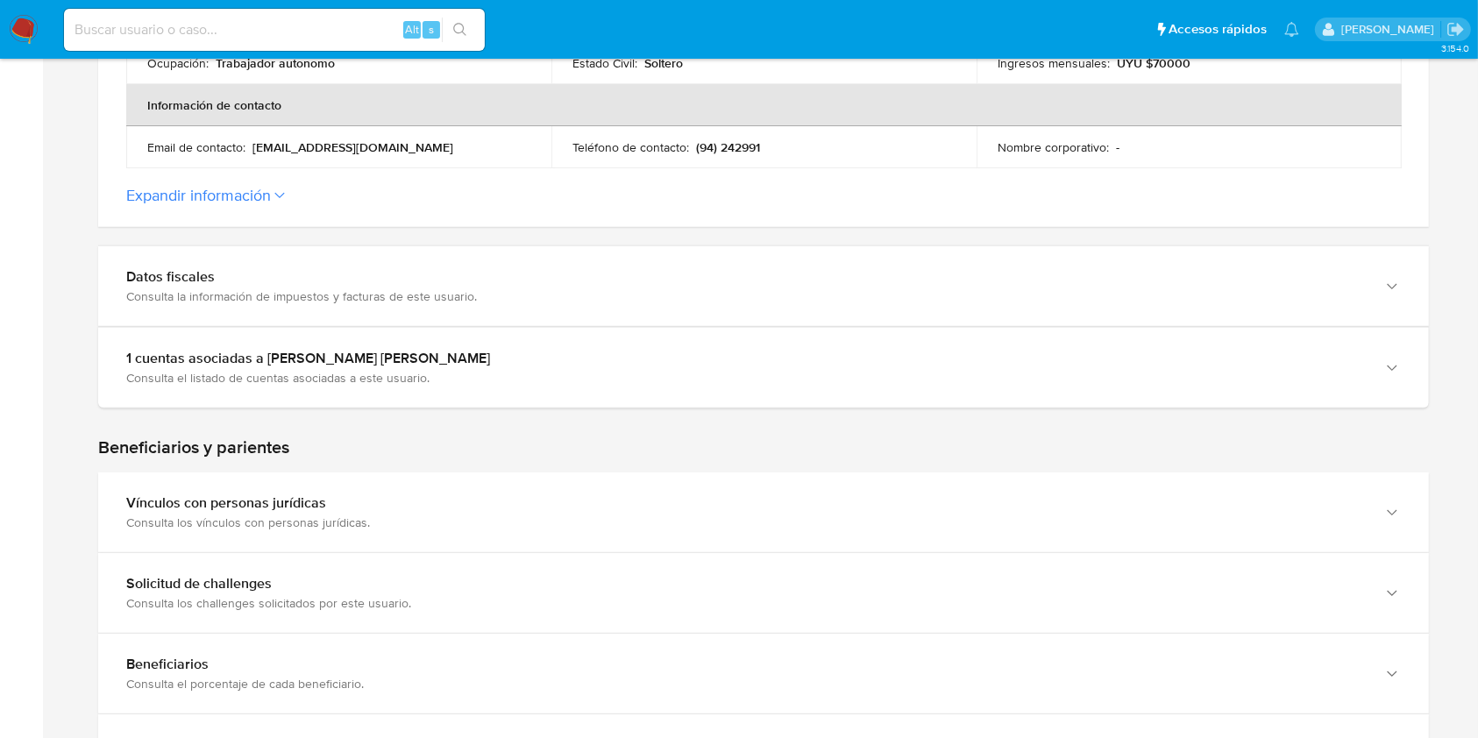
scroll to position [701, 0]
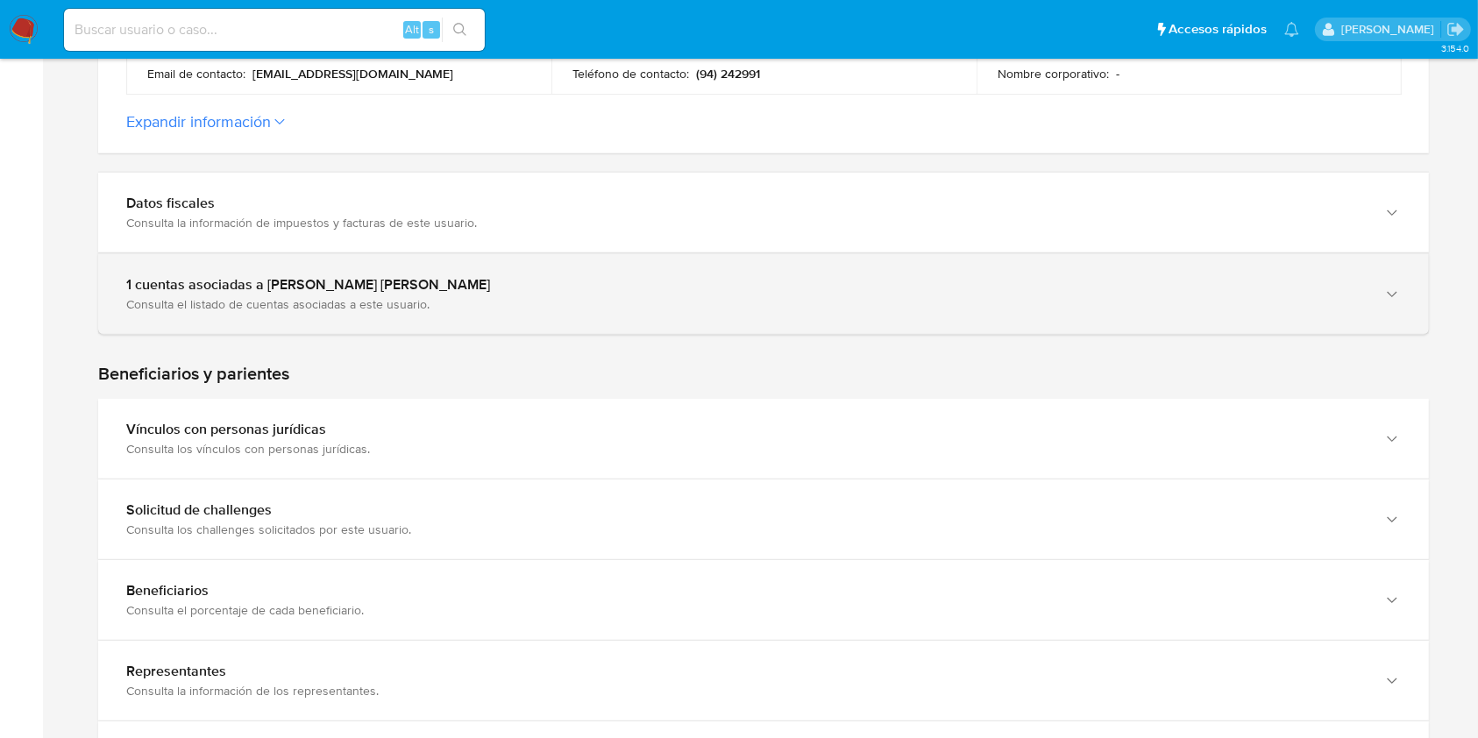
click at [686, 292] on div "1 cuentas asociadas a [PERSON_NAME] [PERSON_NAME]" at bounding box center [746, 285] width 1240 height 18
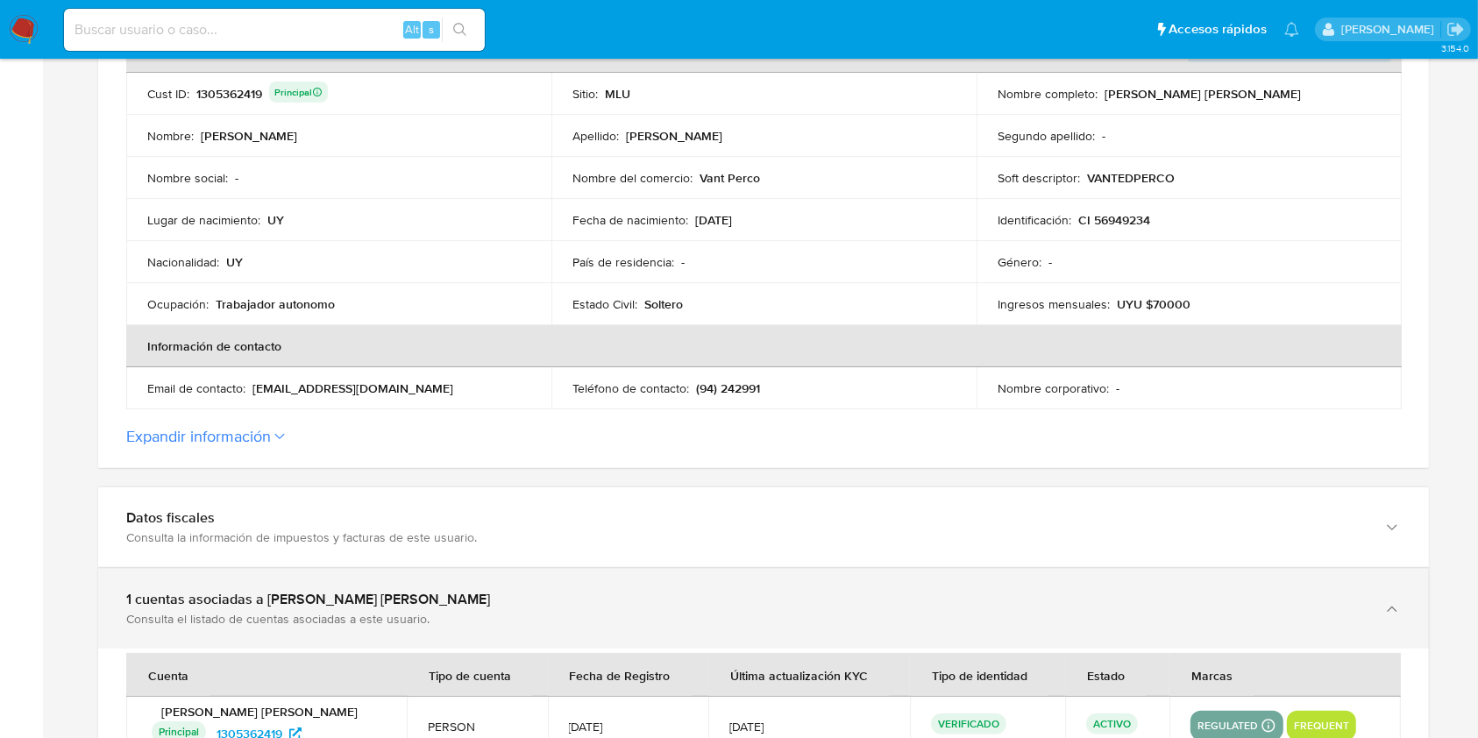
scroll to position [0, 0]
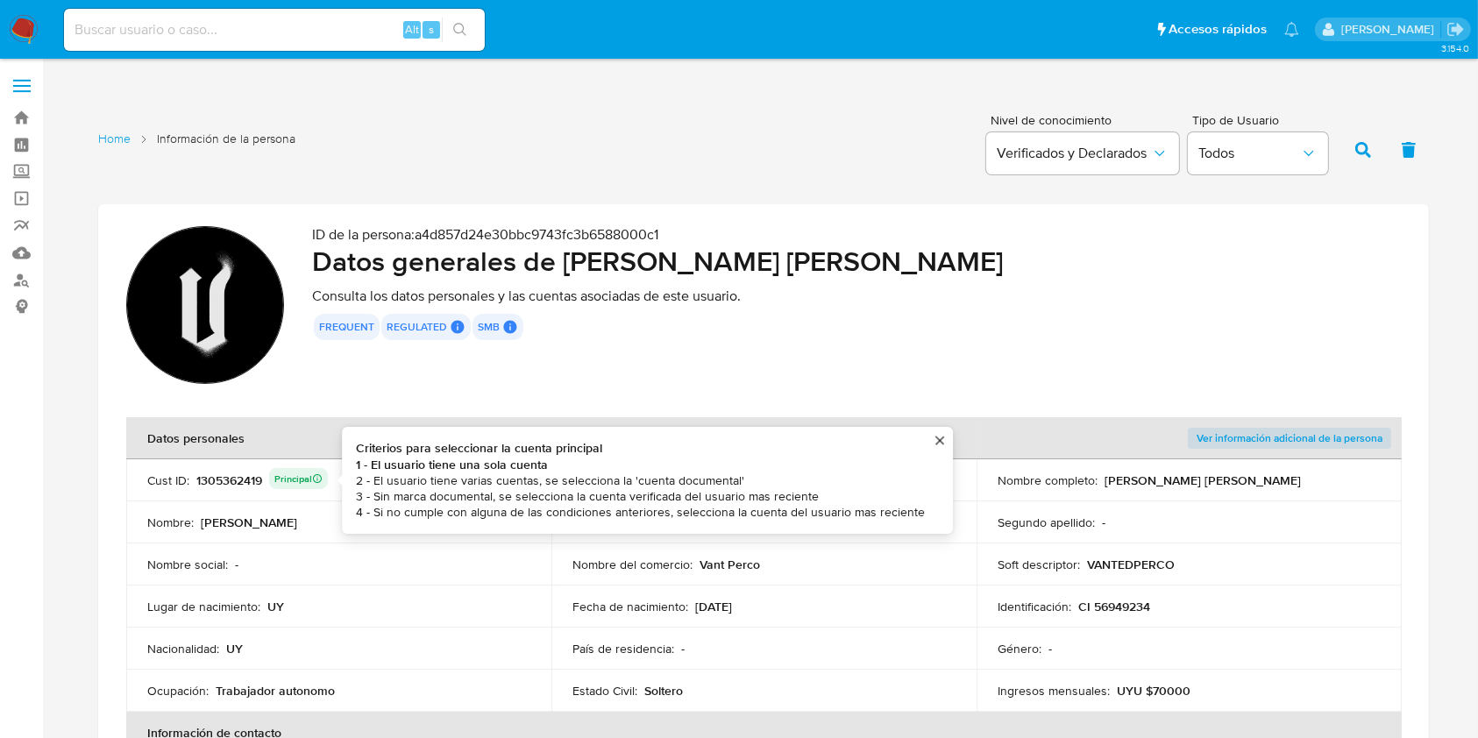
click at [216, 478] on div "1305362419 Principal Criterios para seleccionar la cuenta principal 1 - El usua…" at bounding box center [262, 480] width 132 height 25
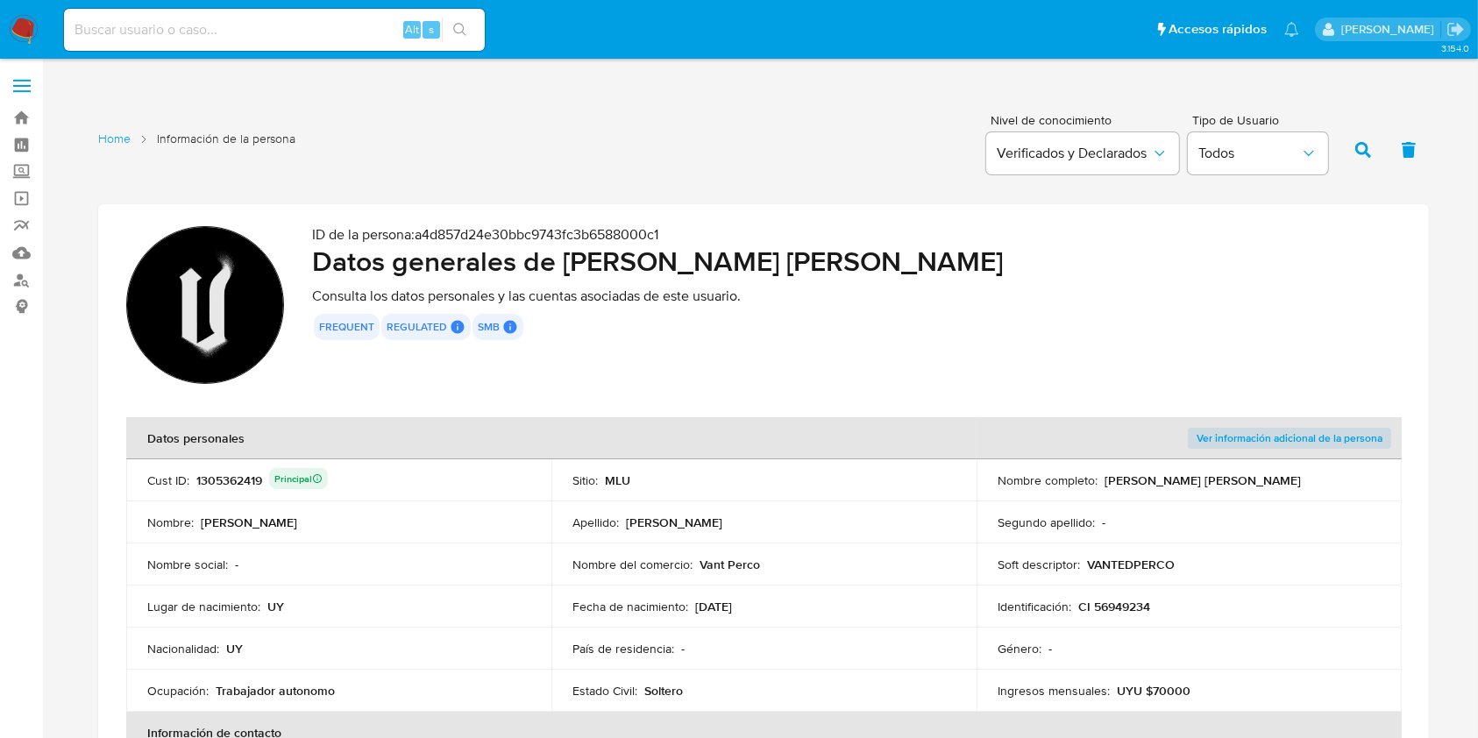
click at [216, 478] on div "1305362419 Principal" at bounding box center [262, 480] width 132 height 25
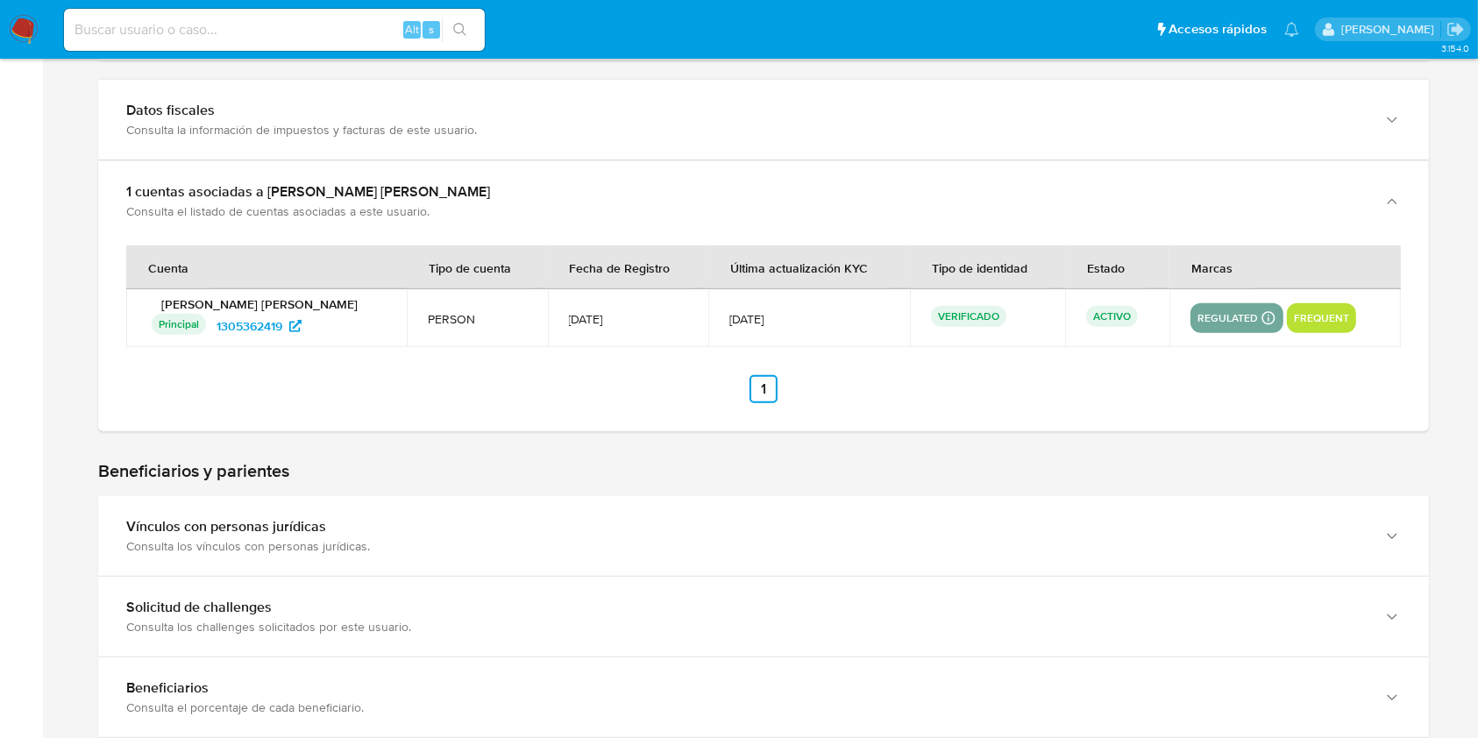
scroll to position [701, 0]
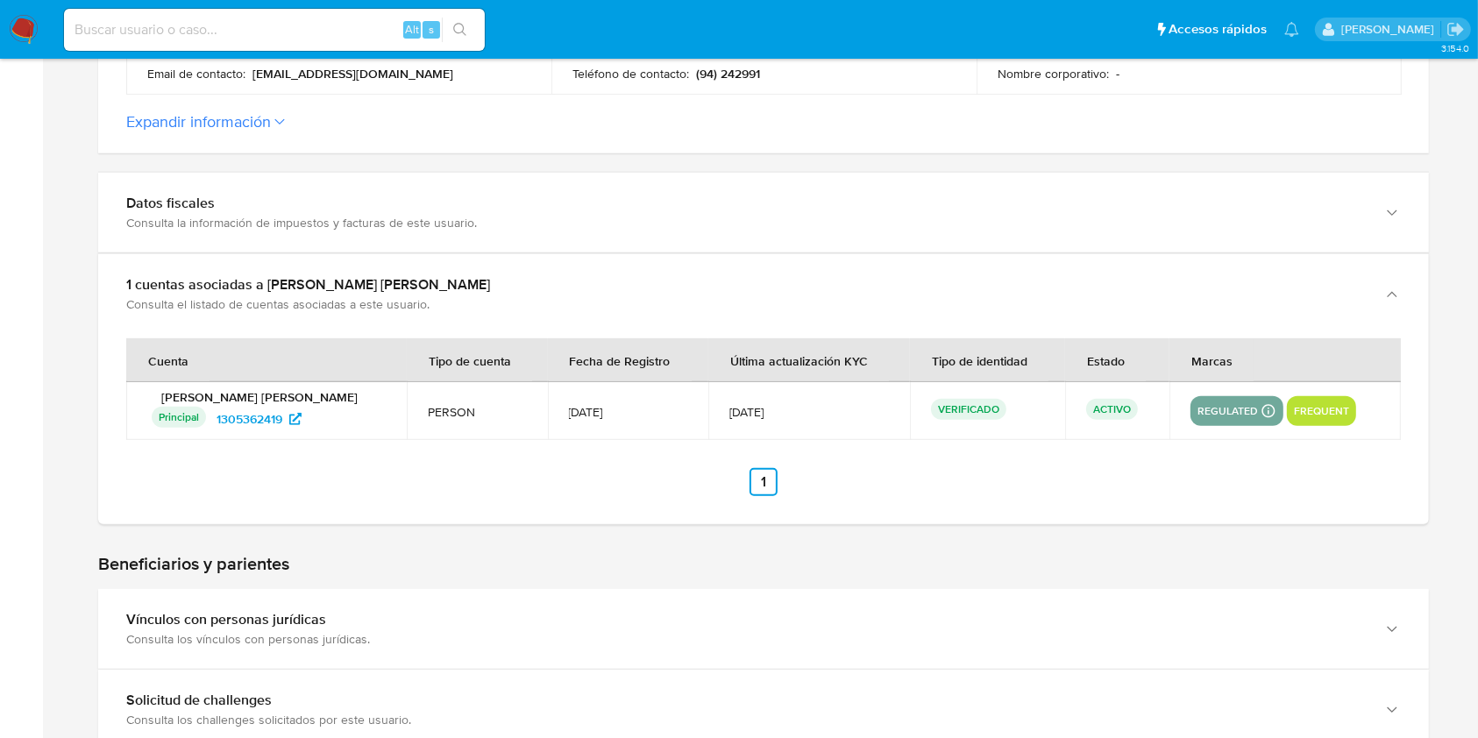
click at [305, 33] on input at bounding box center [274, 29] width 421 height 23
paste input "740509062"
type input "740509062"
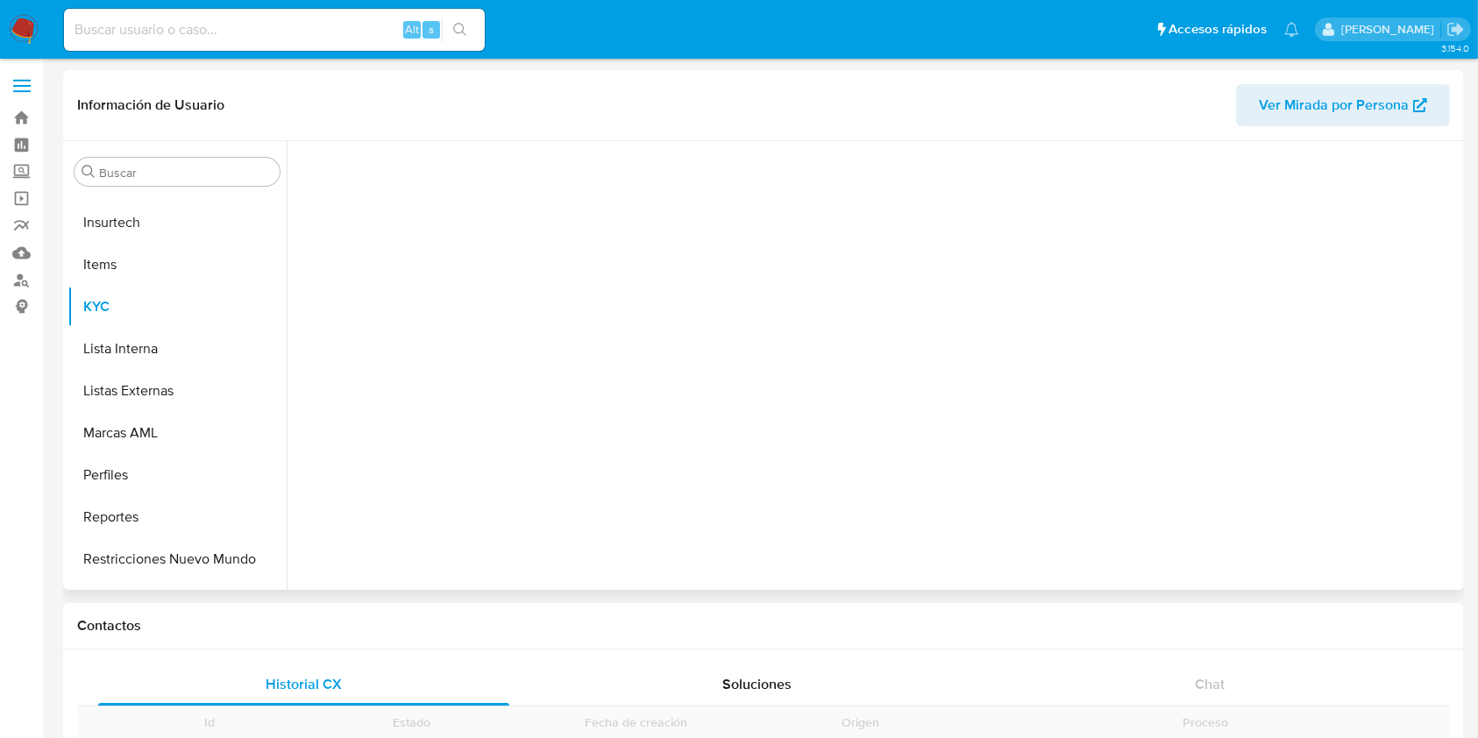
scroll to position [783, 0]
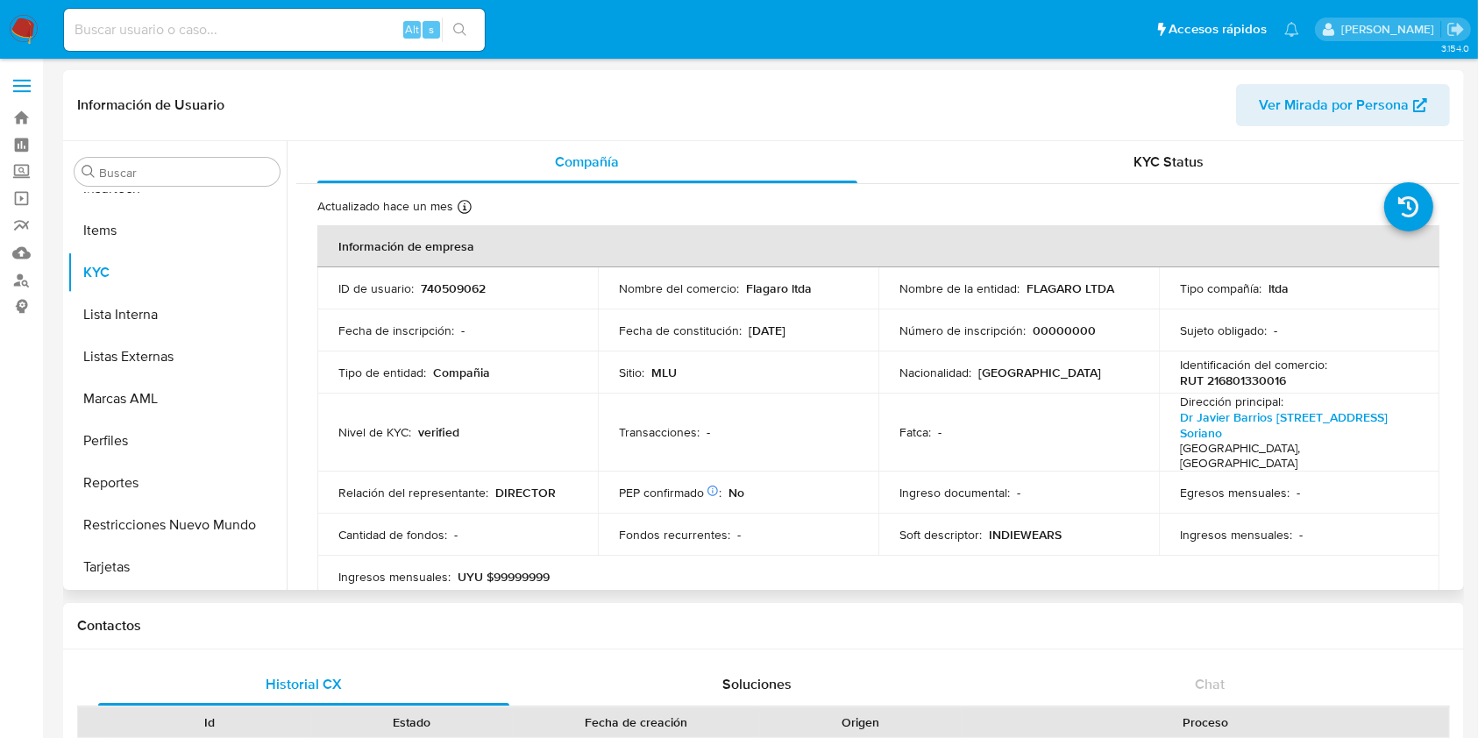
select select "10"
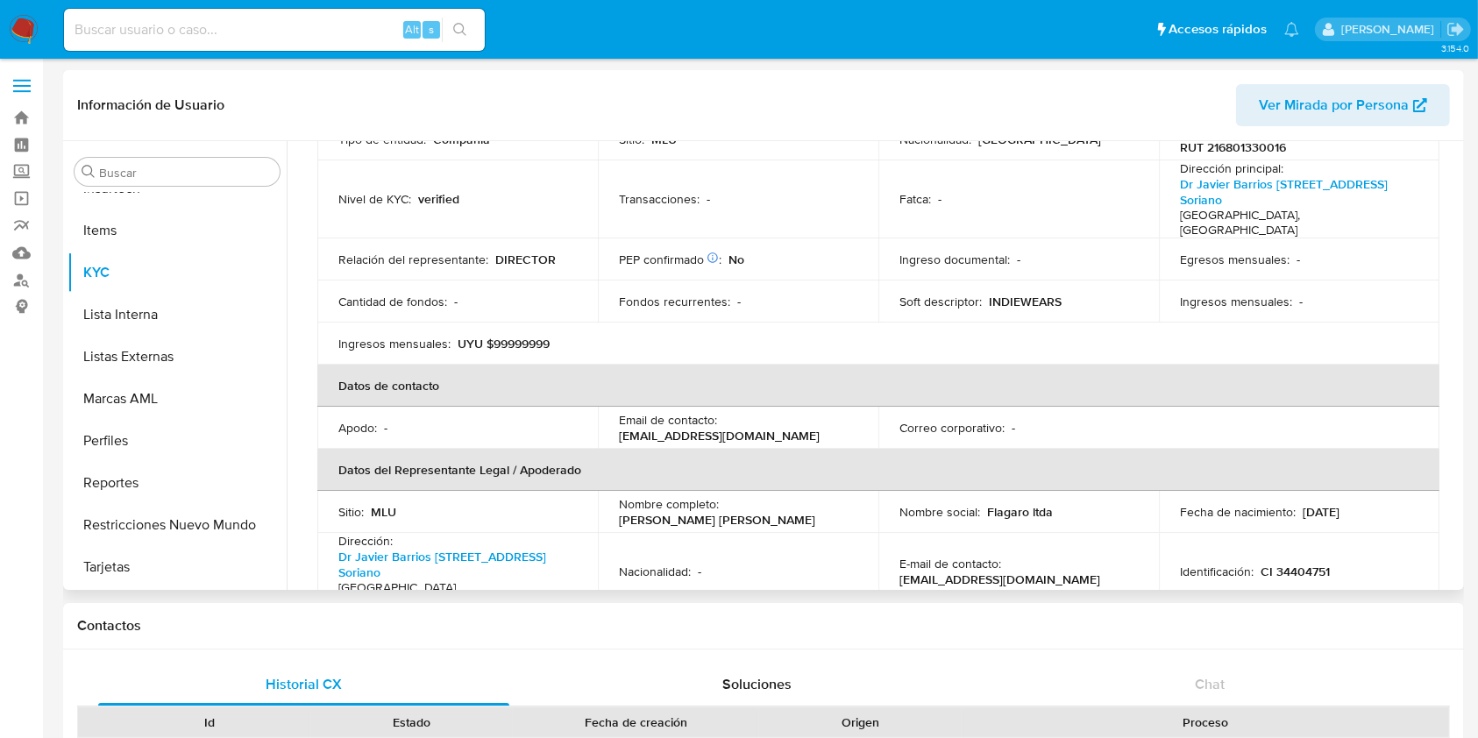
scroll to position [0, 0]
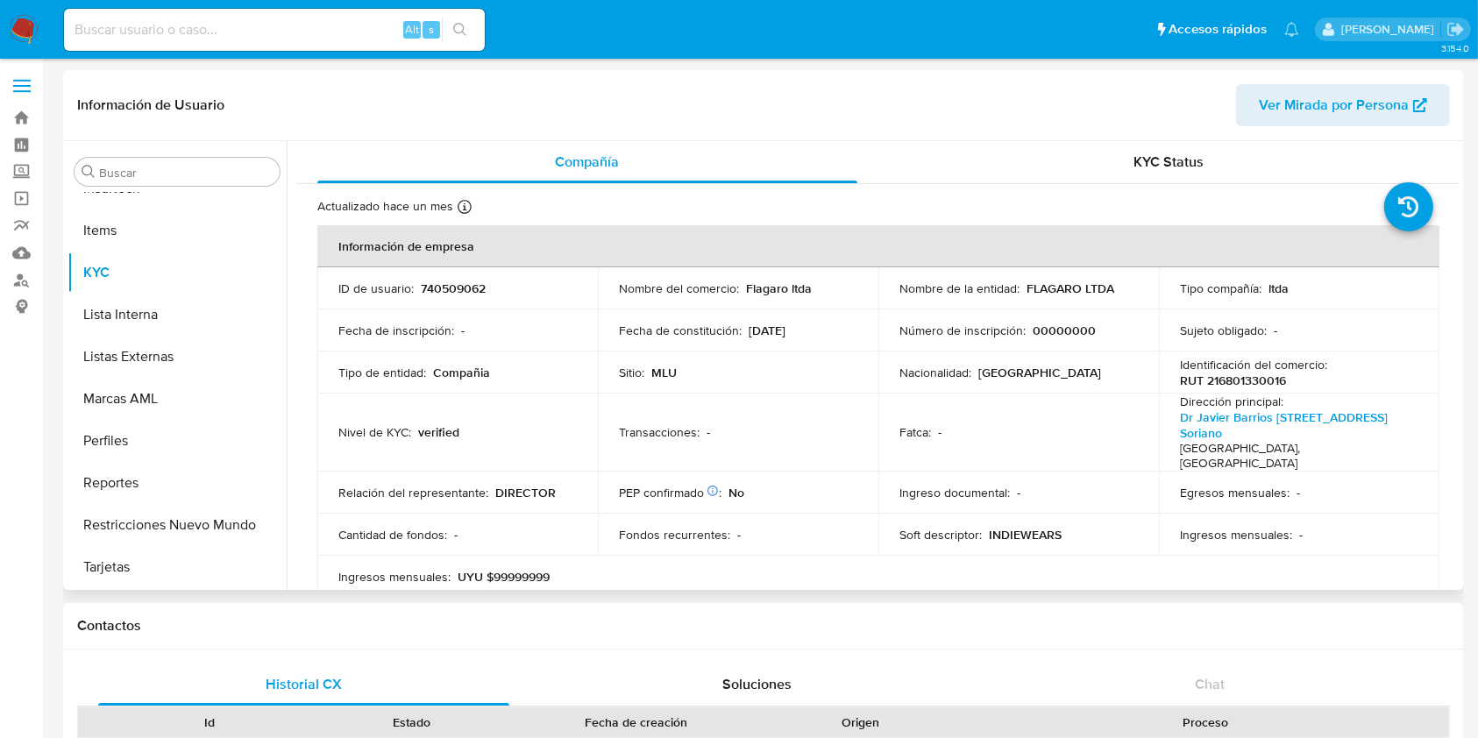
click at [1077, 286] on p "FLAGARO LTDA" at bounding box center [1071, 289] width 88 height 16
click at [1087, 290] on p "FLAGARO LTDA" at bounding box center [1071, 289] width 88 height 16
click at [1066, 288] on p "FLAGARO LTDA" at bounding box center [1071, 289] width 88 height 16
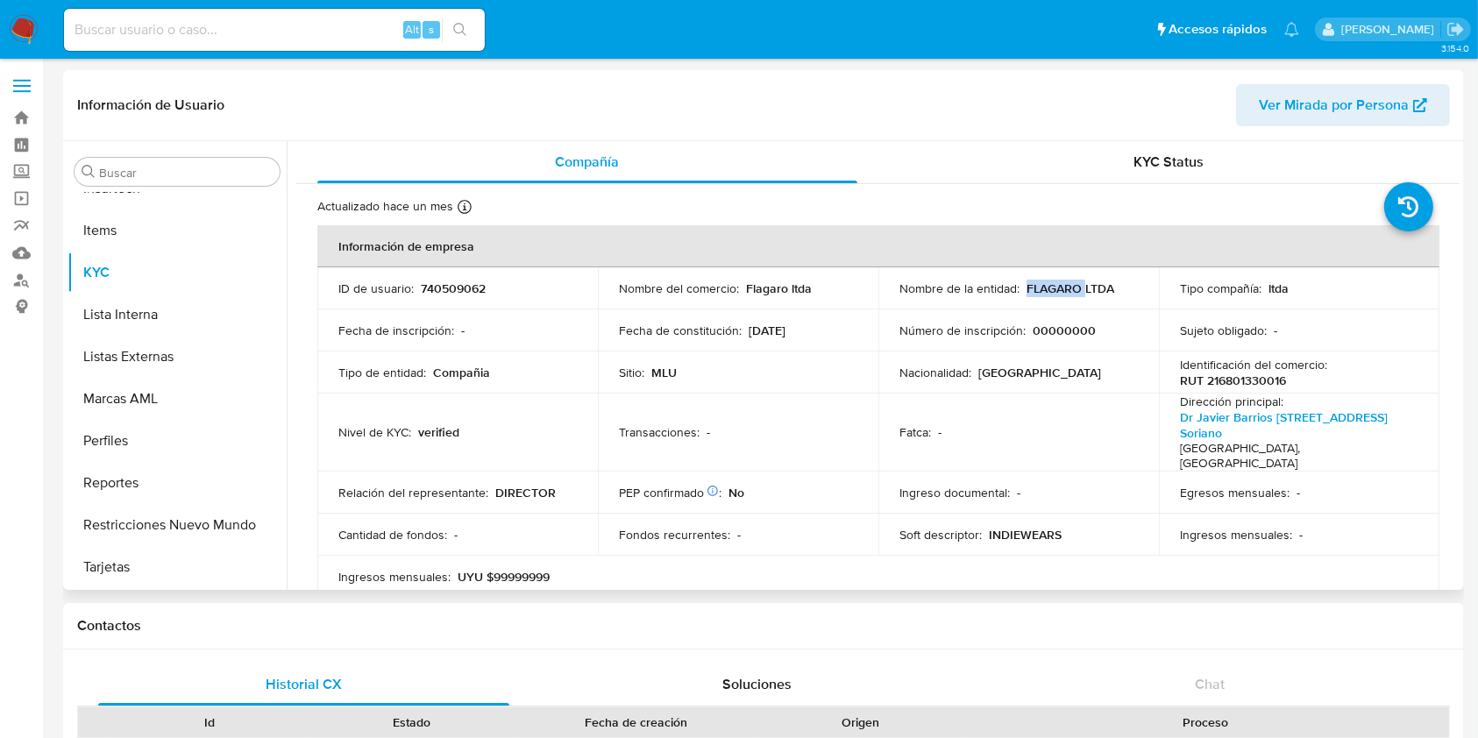
copy p "FLAGARO"
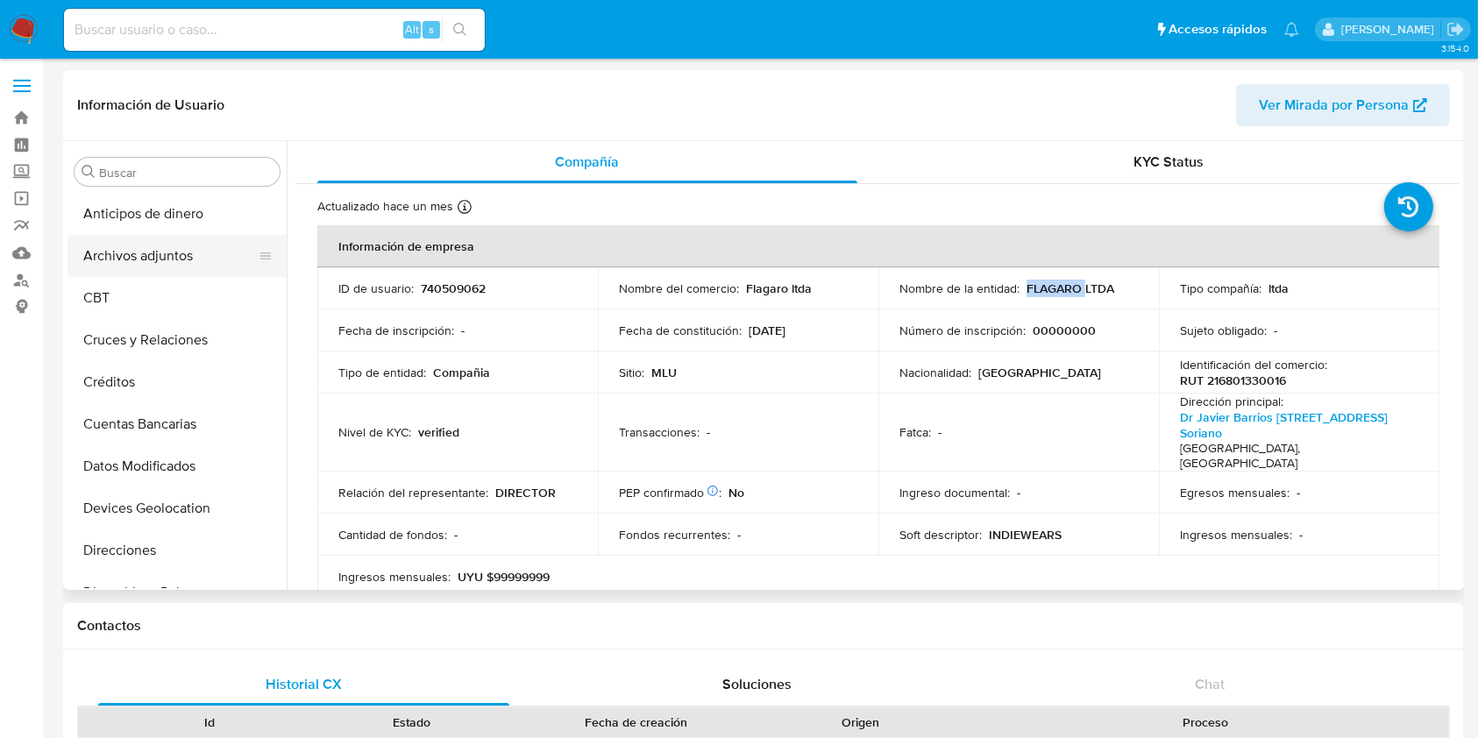
click at [142, 252] on button "Archivos adjuntos" at bounding box center [170, 256] width 205 height 42
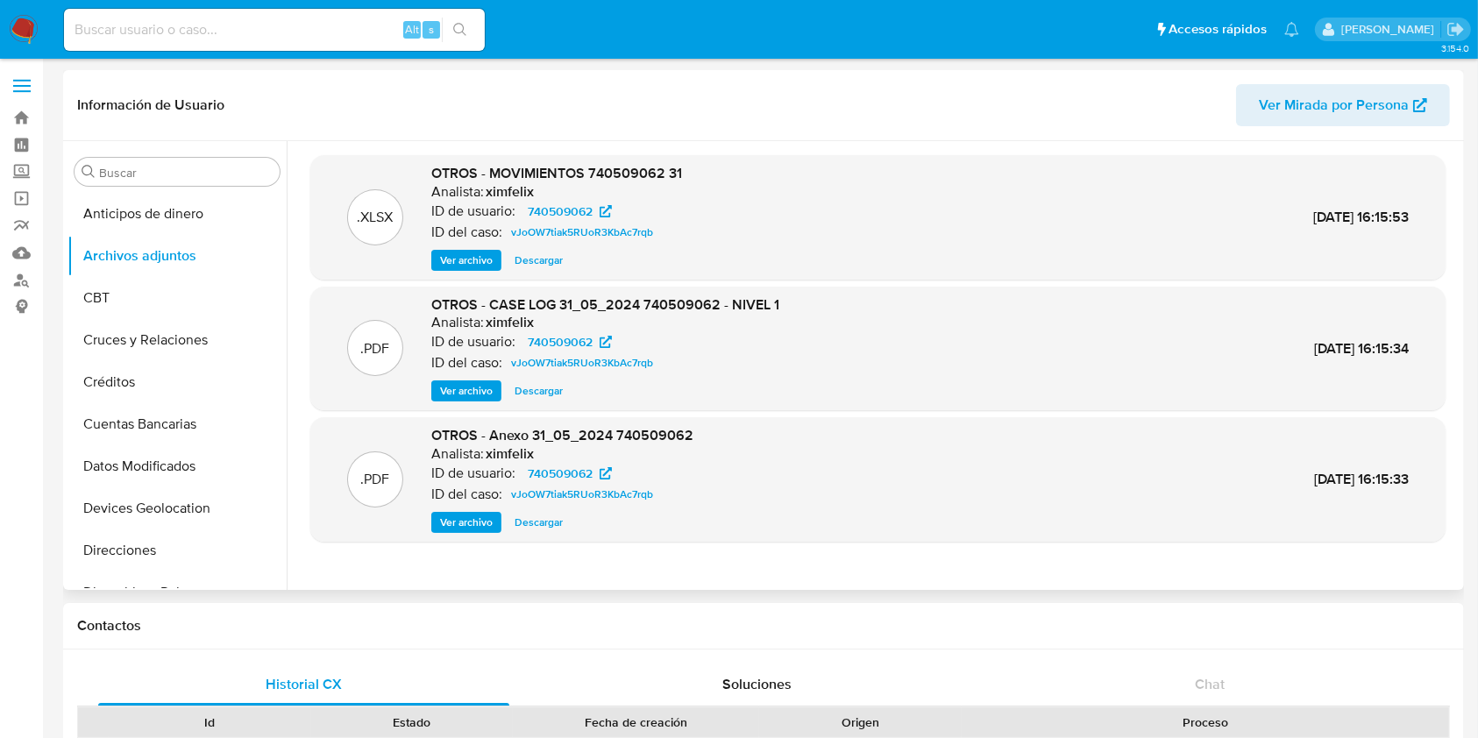
click at [464, 388] on span "Ver archivo" at bounding box center [466, 391] width 53 height 18
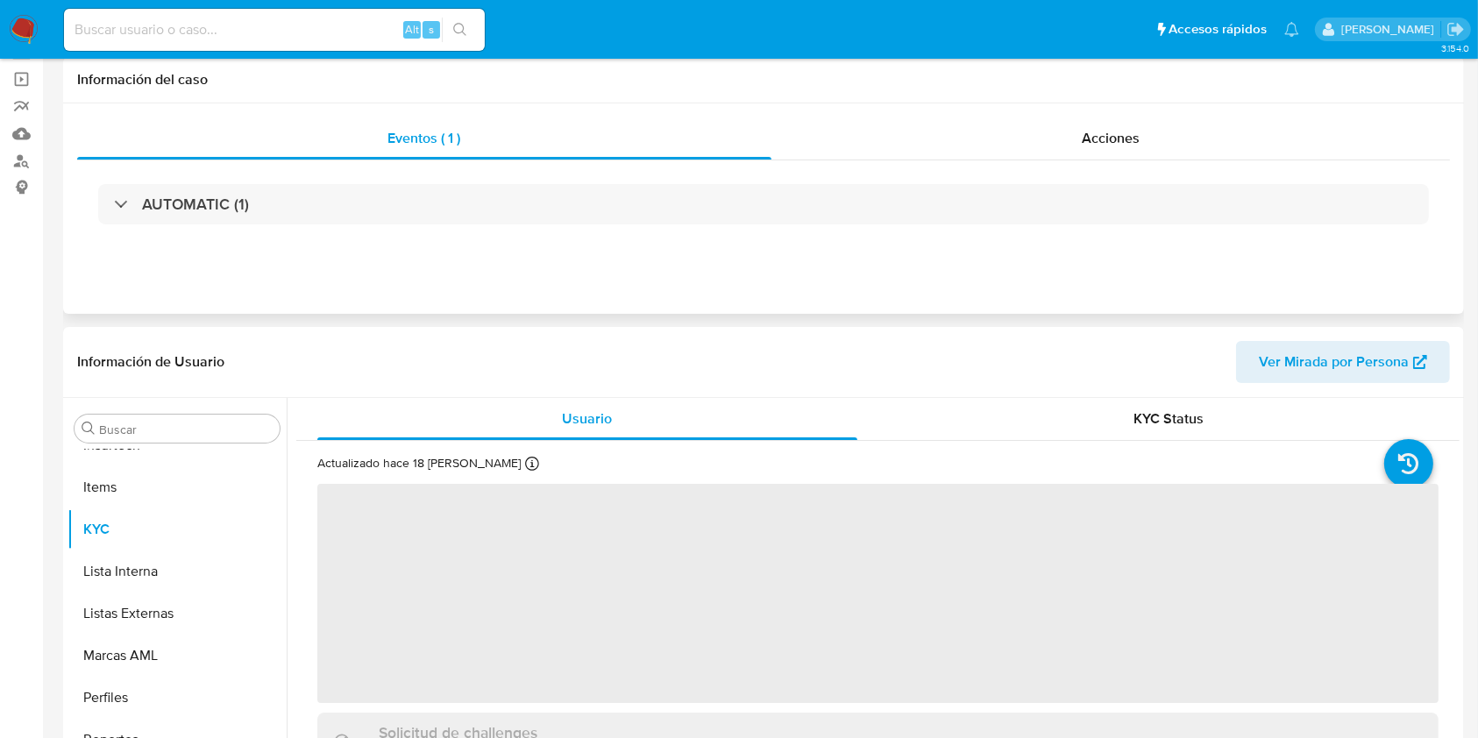
scroll to position [233, 0]
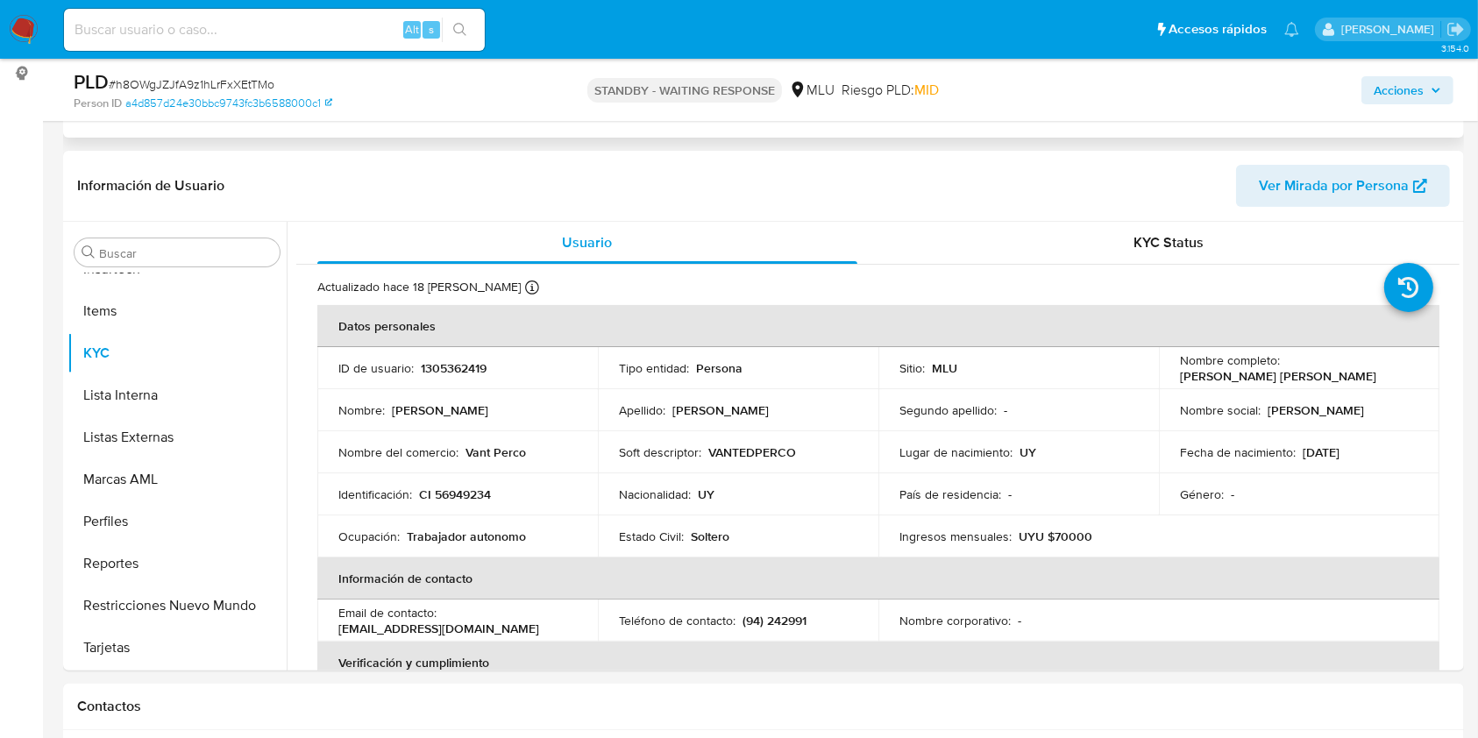
select select "10"
click at [224, 26] on input at bounding box center [274, 29] width 421 height 23
paste input "yJ84wi7oH4jYuZL1d2iusLmK"
type input "yJ84wi7oH4jYuZL1d2iusLmK"
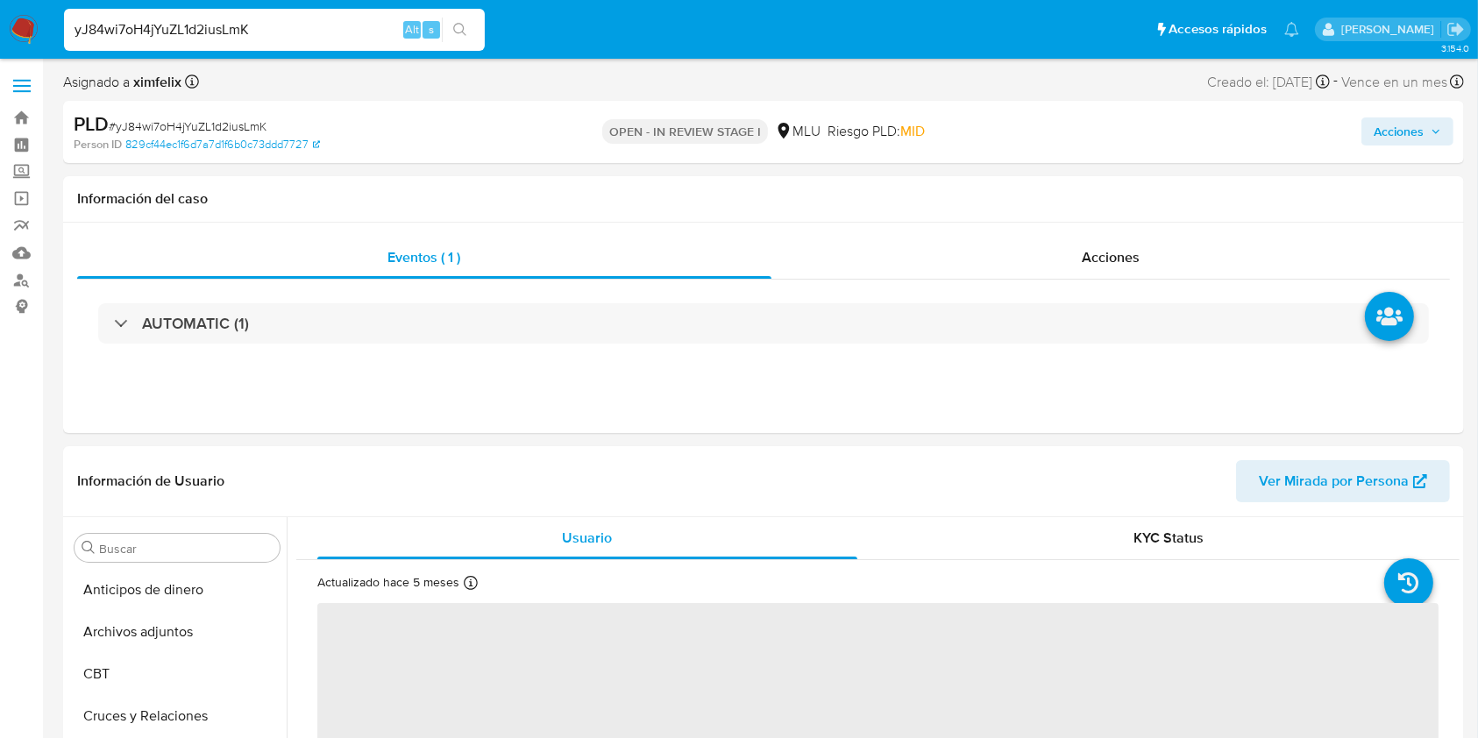
scroll to position [783, 0]
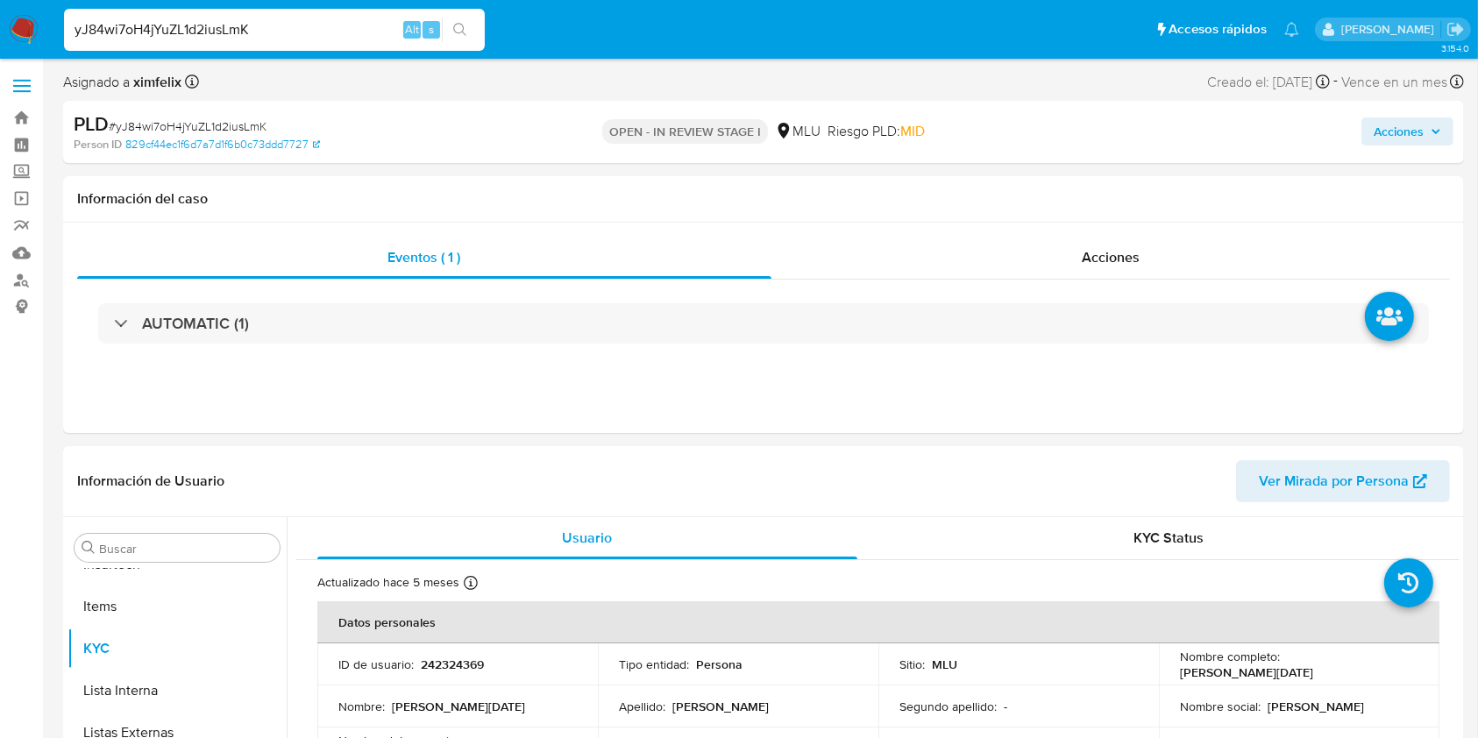
select select "10"
click at [21, 15] on img at bounding box center [24, 30] width 30 height 30
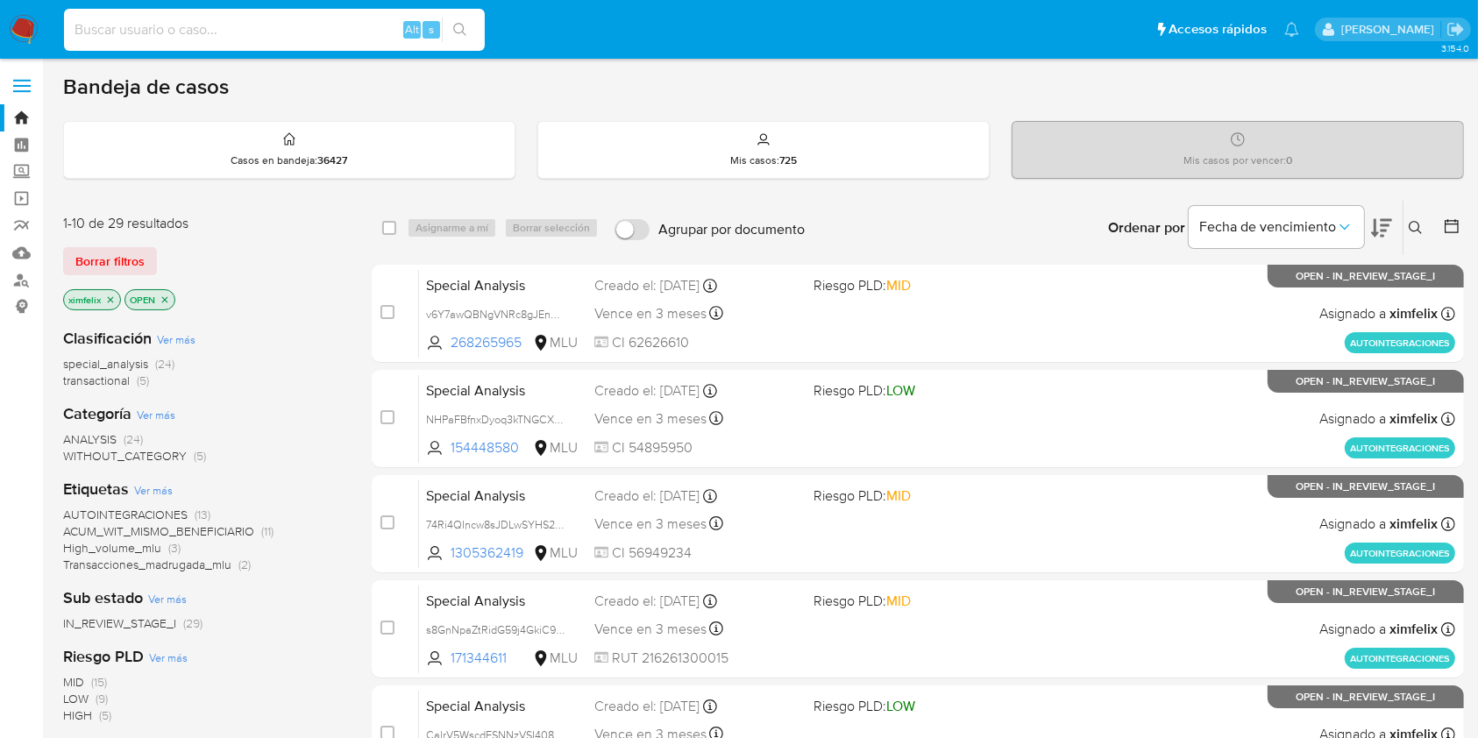
click at [302, 28] on input at bounding box center [274, 29] width 421 height 23
paste input "yJ84wi7oH4jYuZL1d2iusLmK"
type input "yJ84wi7oH4jYuZL1d2iusLmK"
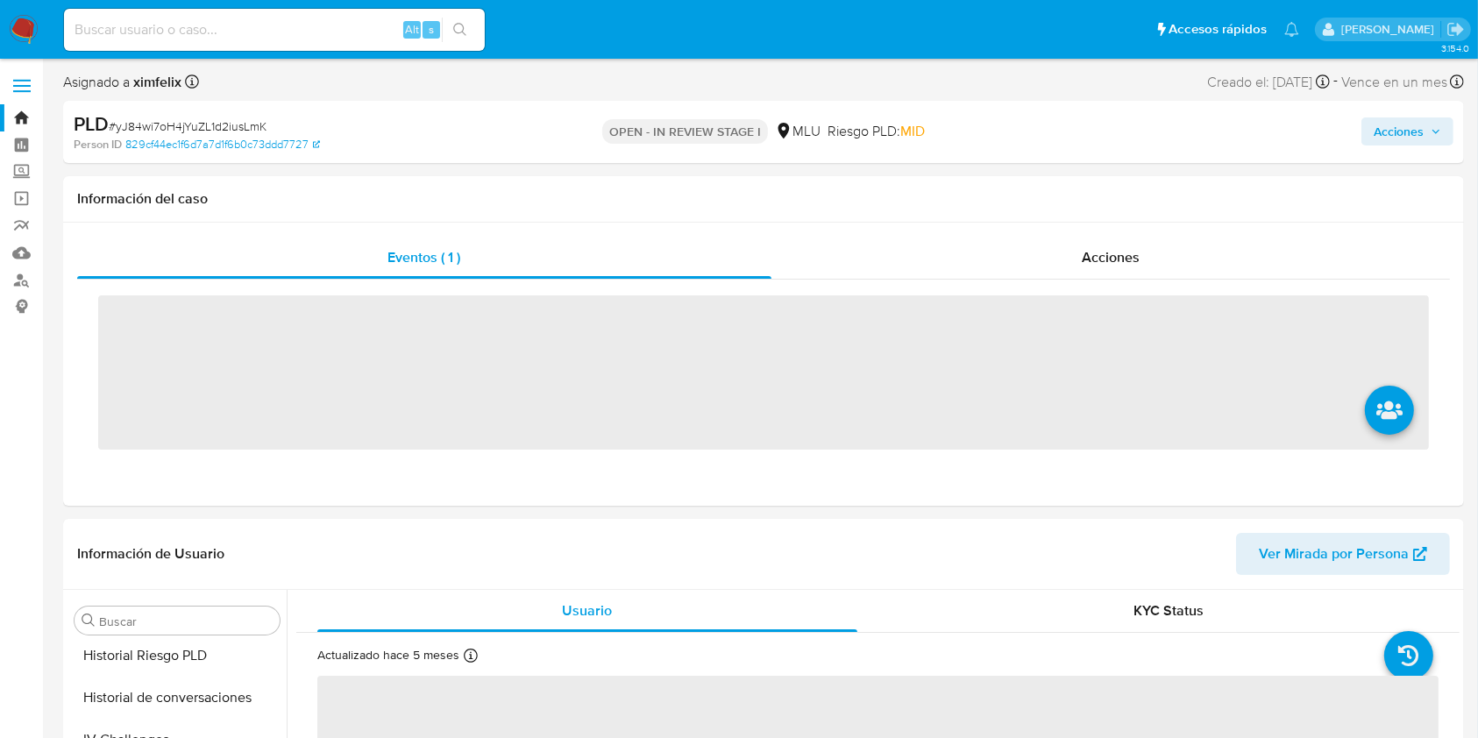
scroll to position [783, 0]
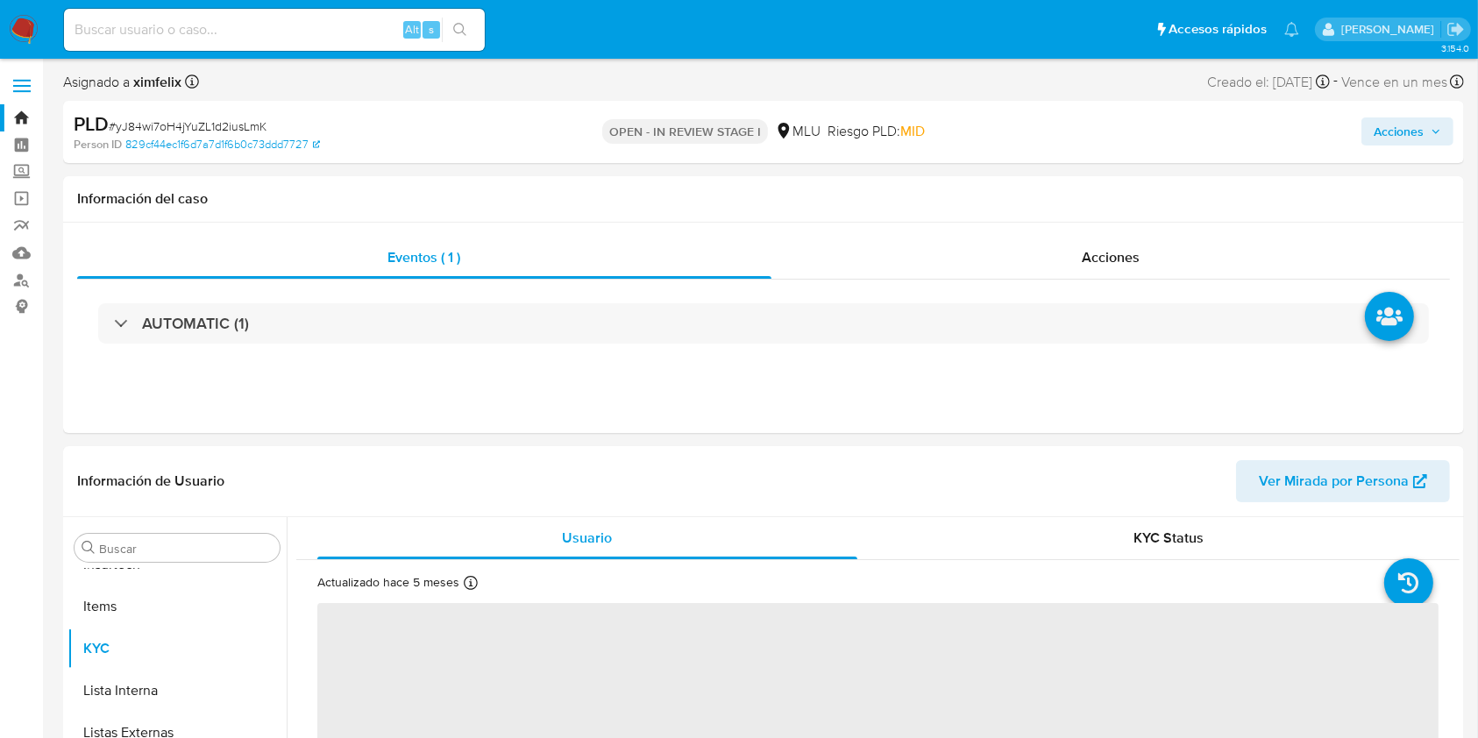
select select "10"
